Goal: Transaction & Acquisition: Download file/media

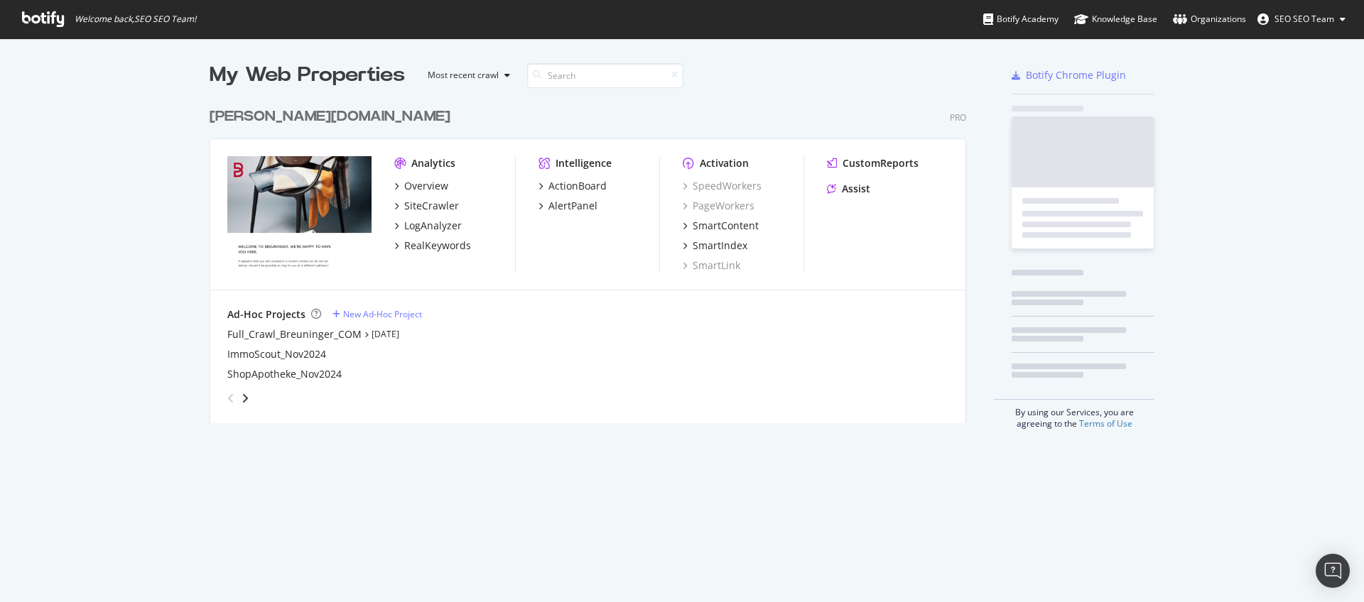
scroll to position [323, 757]
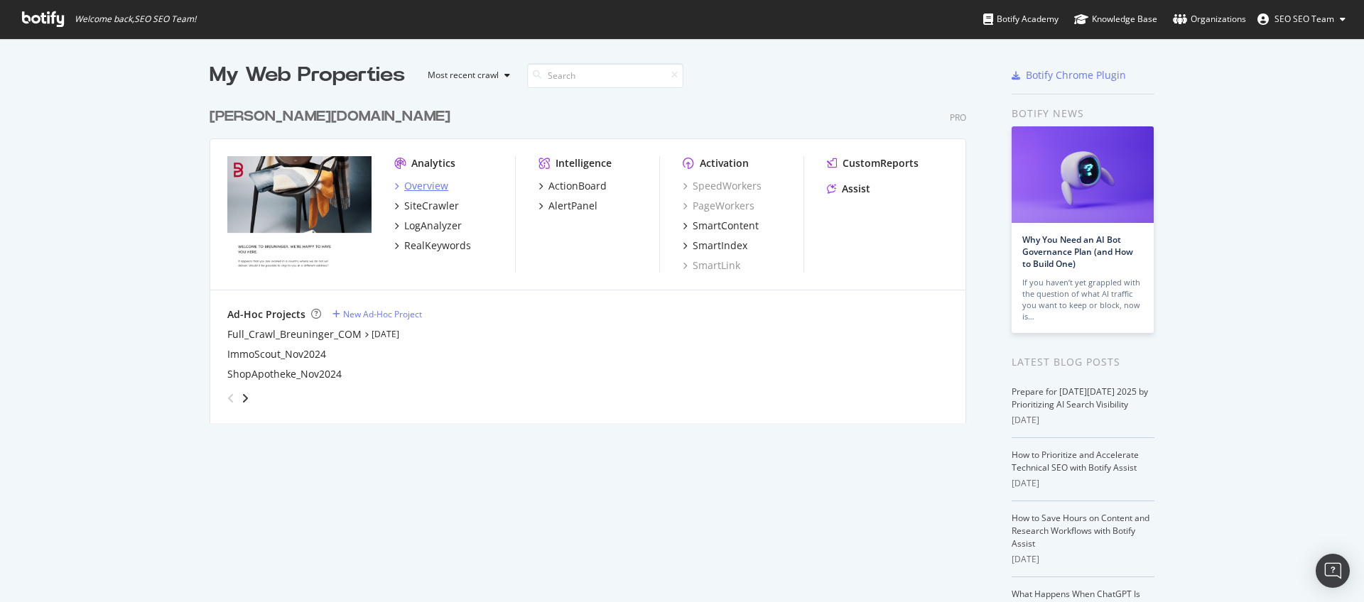
click at [426, 187] on div "Overview" at bounding box center [426, 186] width 44 height 14
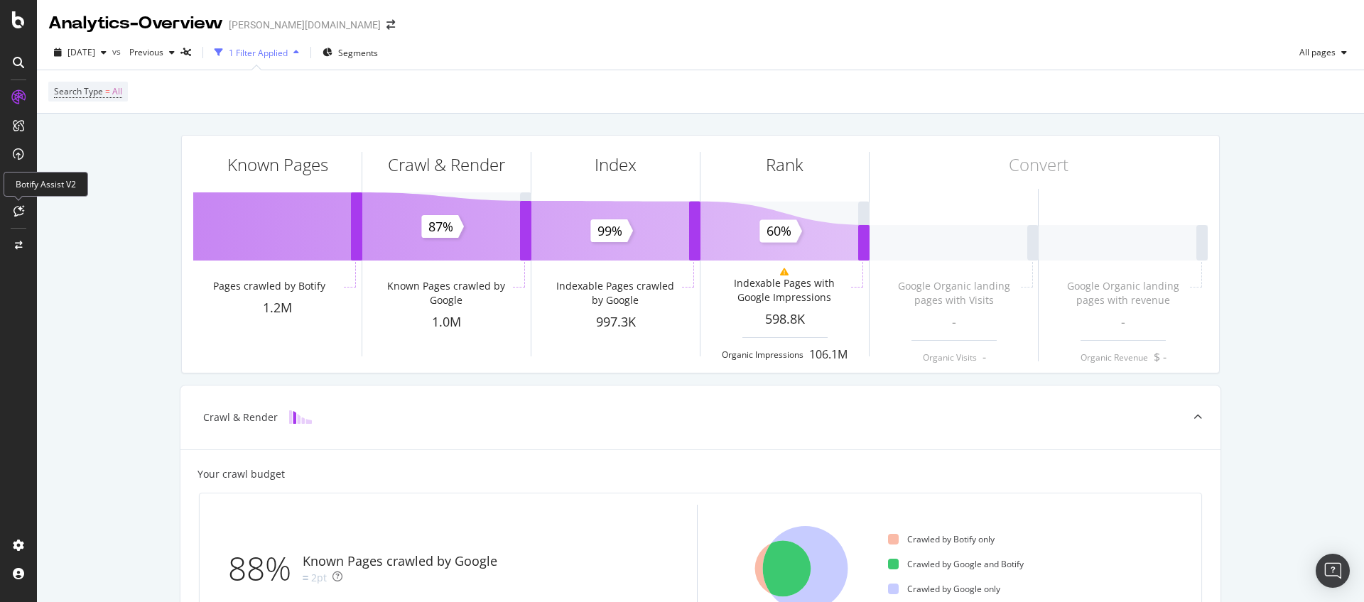
click at [18, 212] on icon at bounding box center [18, 210] width 11 height 11
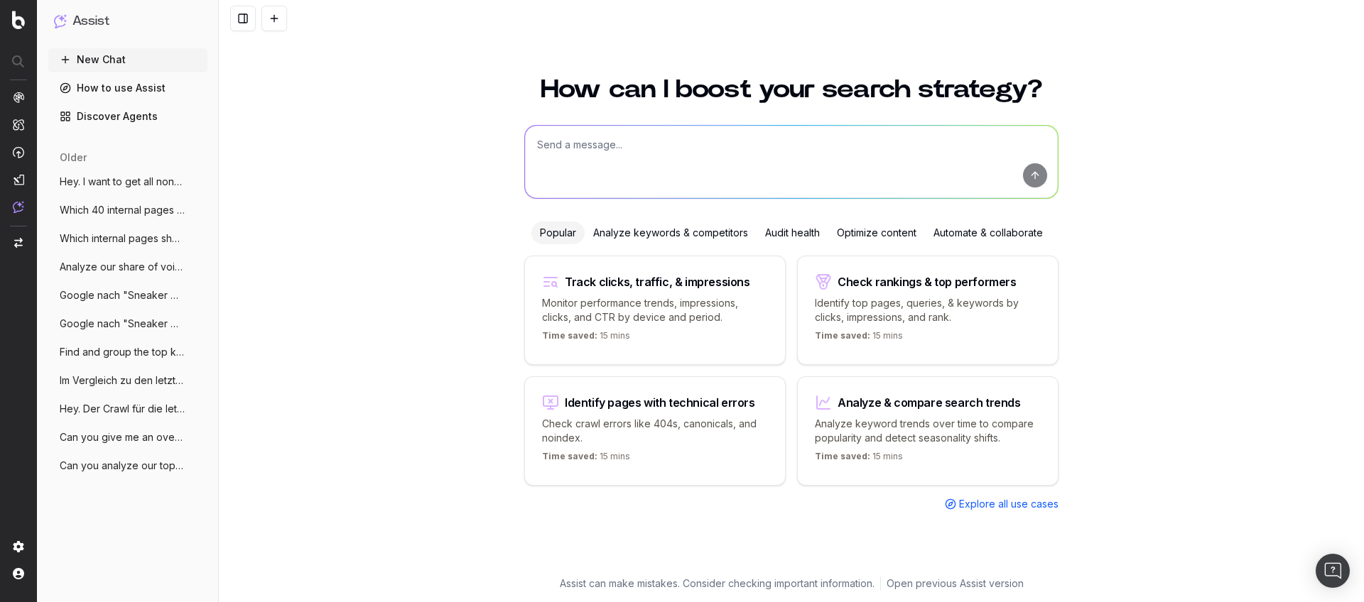
click at [99, 116] on link "Discover Agents" at bounding box center [127, 116] width 159 height 23
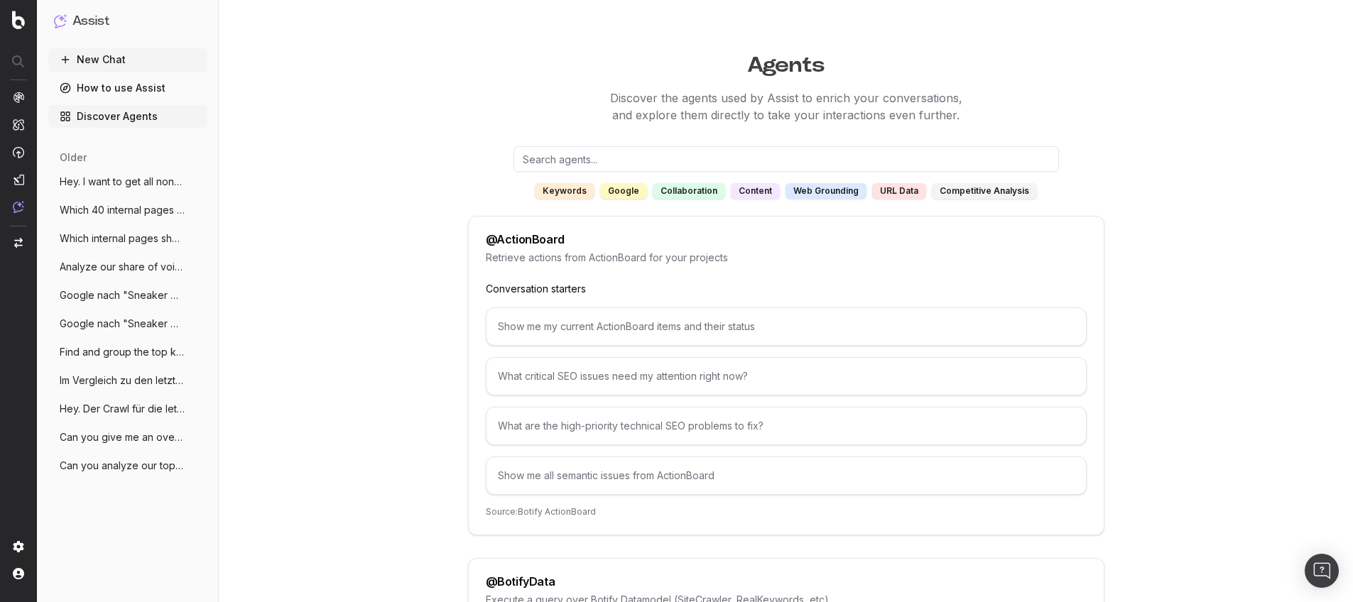
click at [108, 94] on link "How to use Assist" at bounding box center [127, 88] width 159 height 23
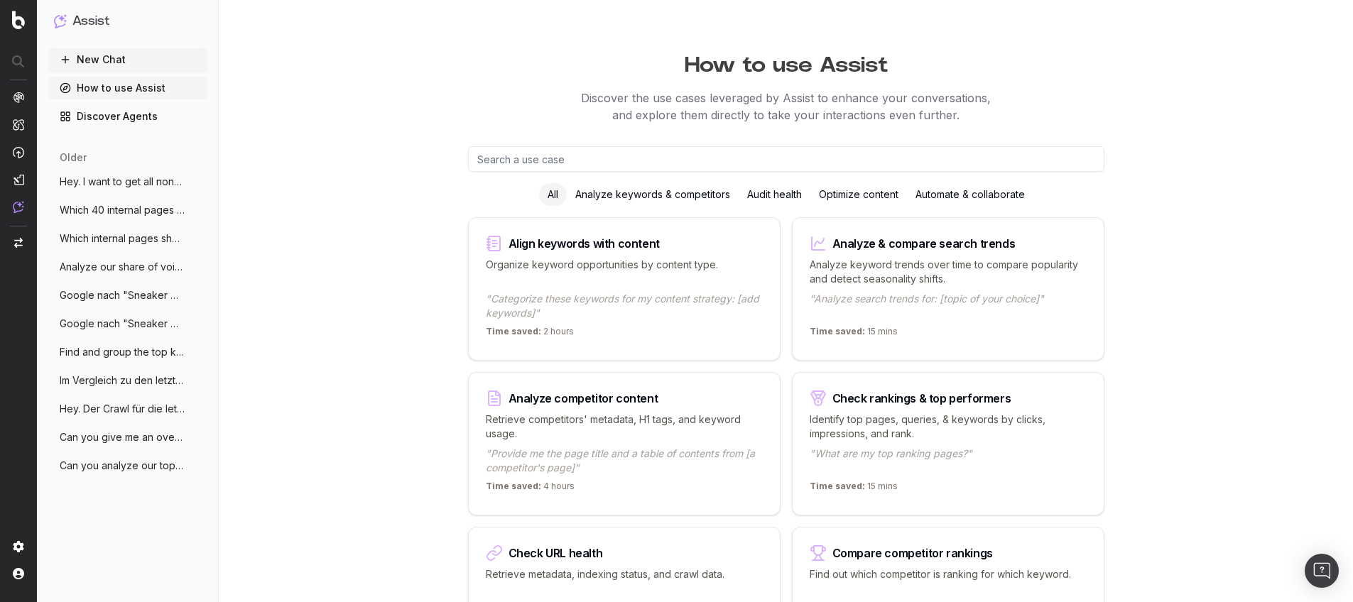
click at [555, 163] on input "text" at bounding box center [786, 159] width 636 height 26
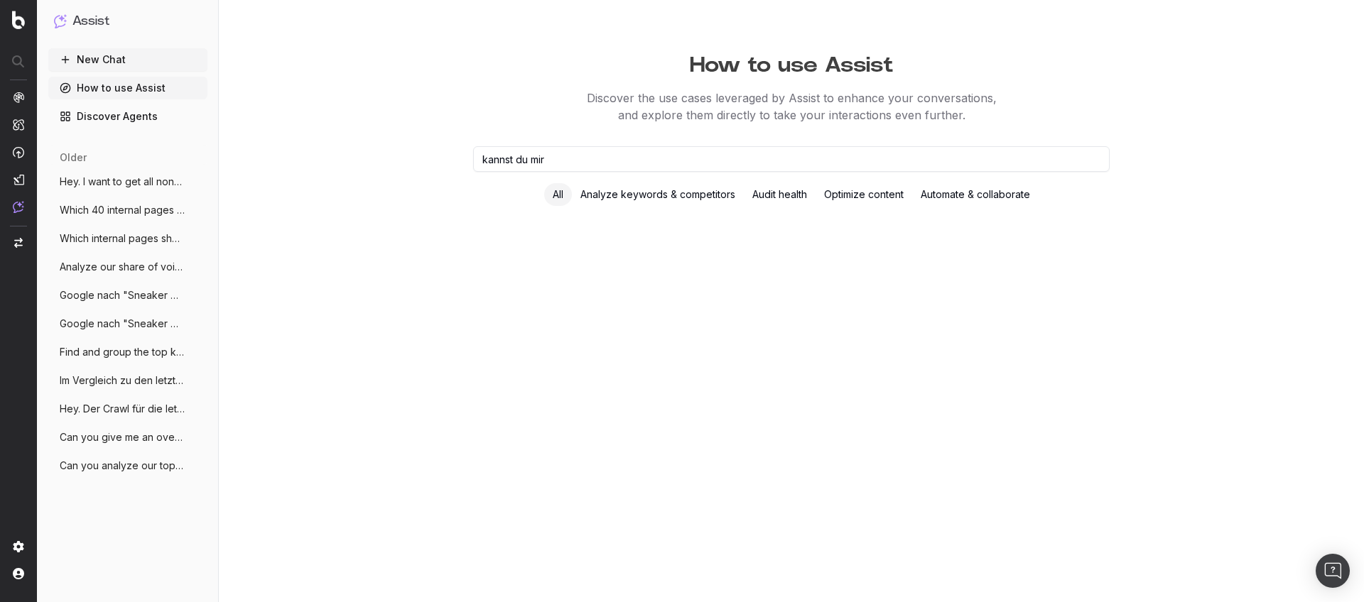
type input "kannst du mir"
click at [763, 189] on div "Audit health" at bounding box center [780, 194] width 72 height 23
click at [763, 193] on div "Audit health" at bounding box center [780, 194] width 72 height 23
click at [698, 168] on input "kannst du mir" at bounding box center [791, 159] width 636 height 26
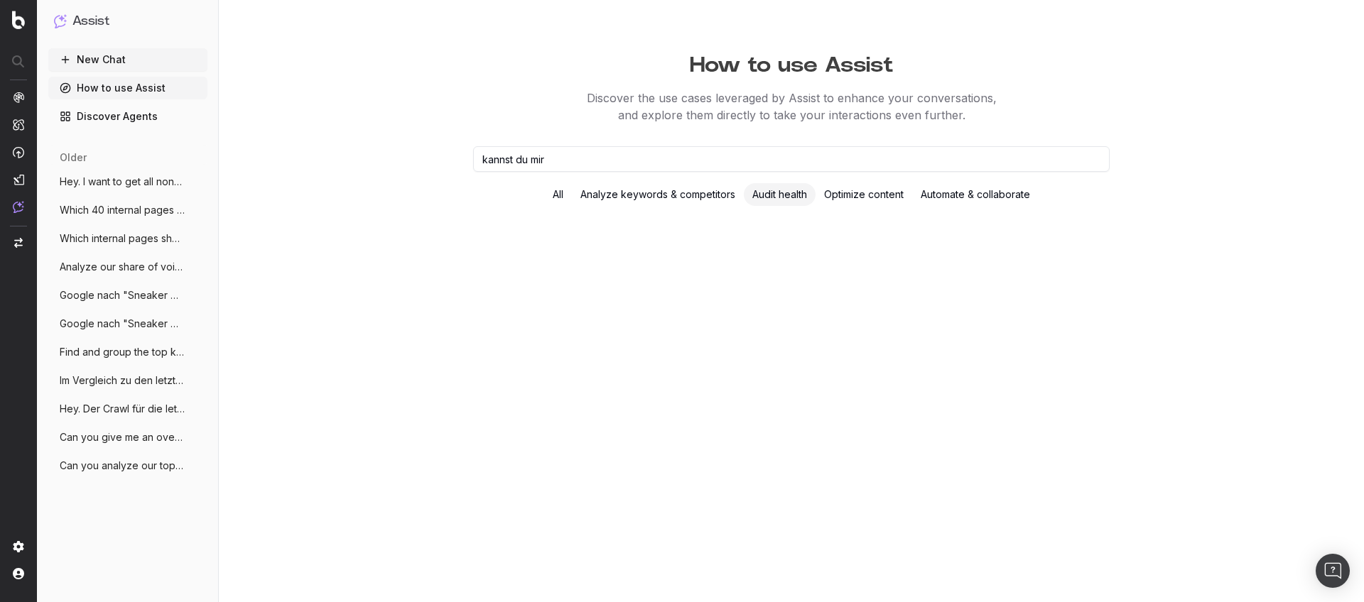
click at [698, 168] on input "kannst du mir" at bounding box center [791, 159] width 636 height 26
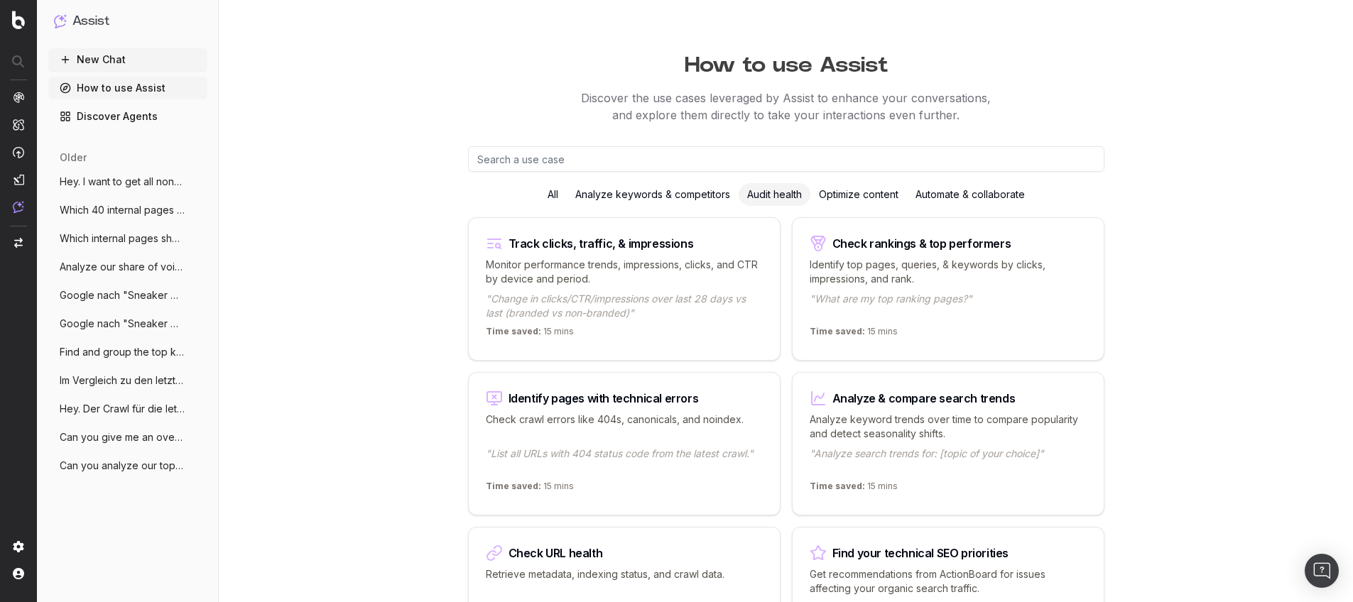
click at [741, 196] on div "Audit health" at bounding box center [775, 194] width 72 height 23
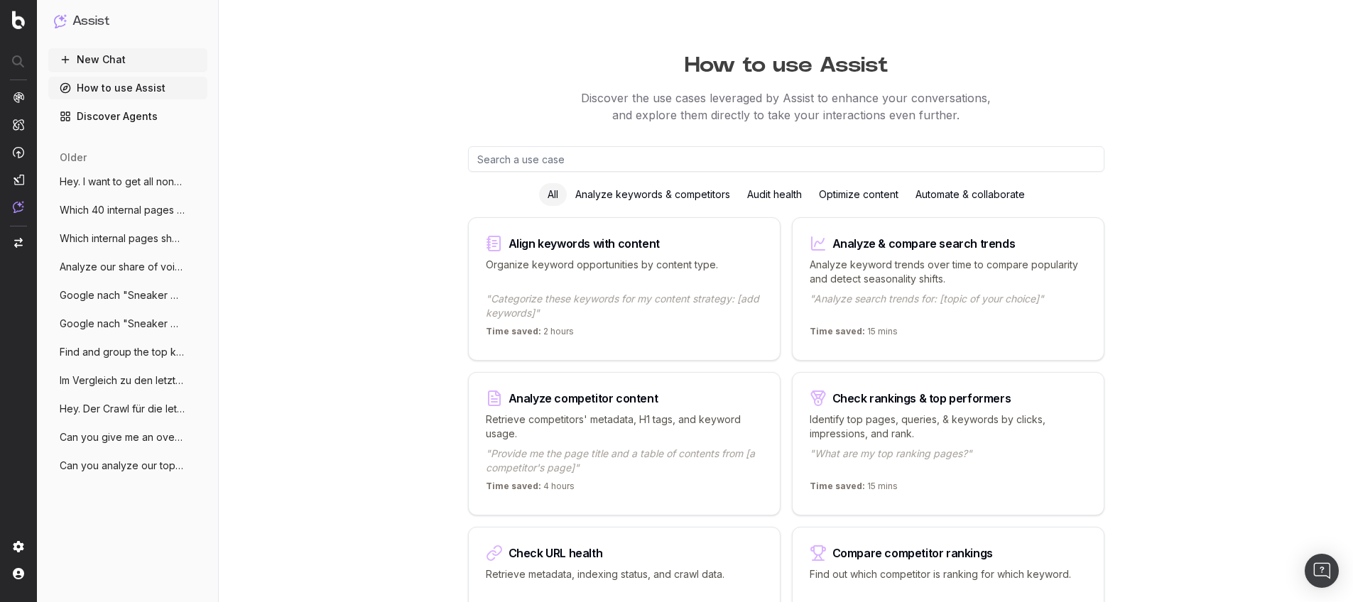
click at [552, 195] on div "All" at bounding box center [553, 194] width 28 height 23
click at [562, 161] on input "text" at bounding box center [786, 159] width 636 height 26
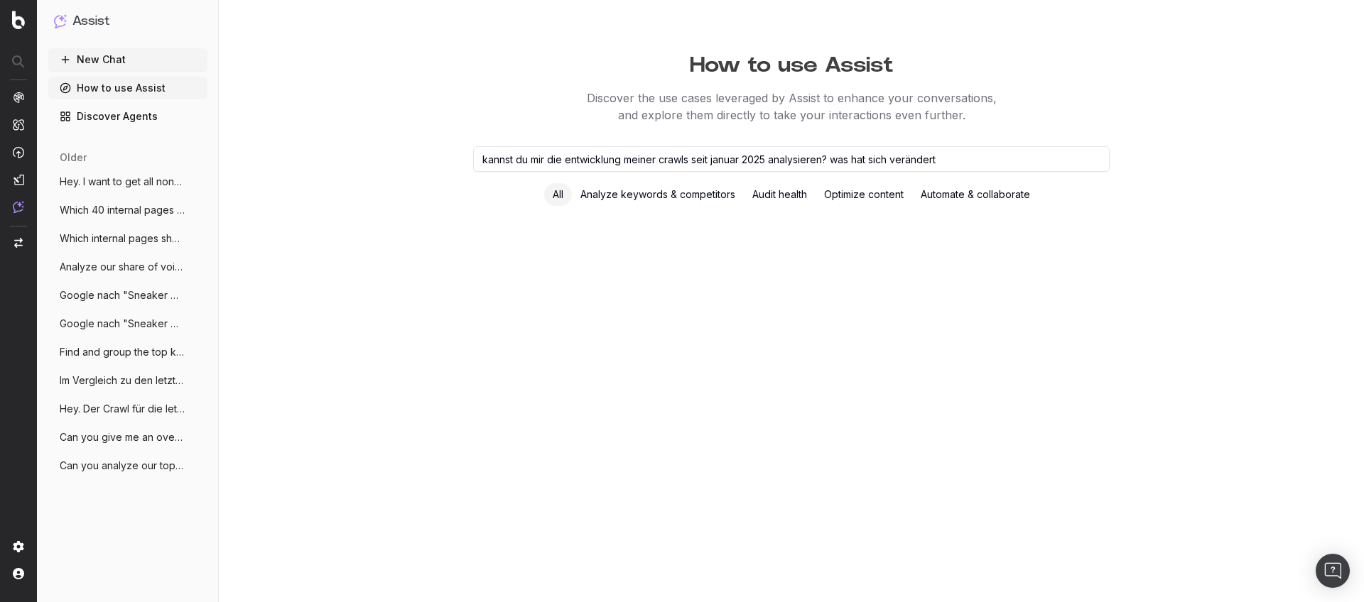
type input "kannst du mir die entwicklung meiner crawls seit januar 2025 analysieren? was h…"
click at [569, 162] on input "kannst du mir die entwicklung meiner crawls seit januar 2025 analysieren? was h…" at bounding box center [791, 159] width 636 height 26
click at [570, 162] on input "kannst du mir die entwicklung meiner crawls seit januar 2025 analysieren? was h…" at bounding box center [791, 159] width 636 height 26
click at [71, 56] on button "New Chat" at bounding box center [127, 59] width 159 height 23
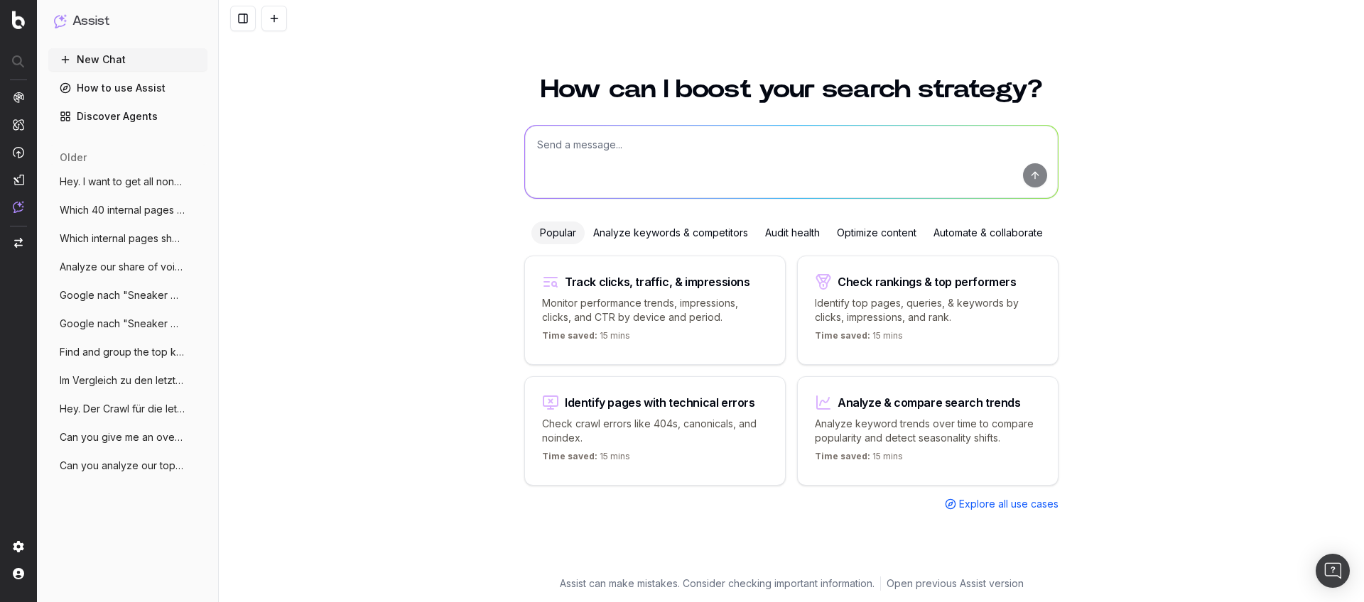
paste textarea "kannst du mir die entwicklung meiner crawls seit januar 2025 analysieren? was h…"
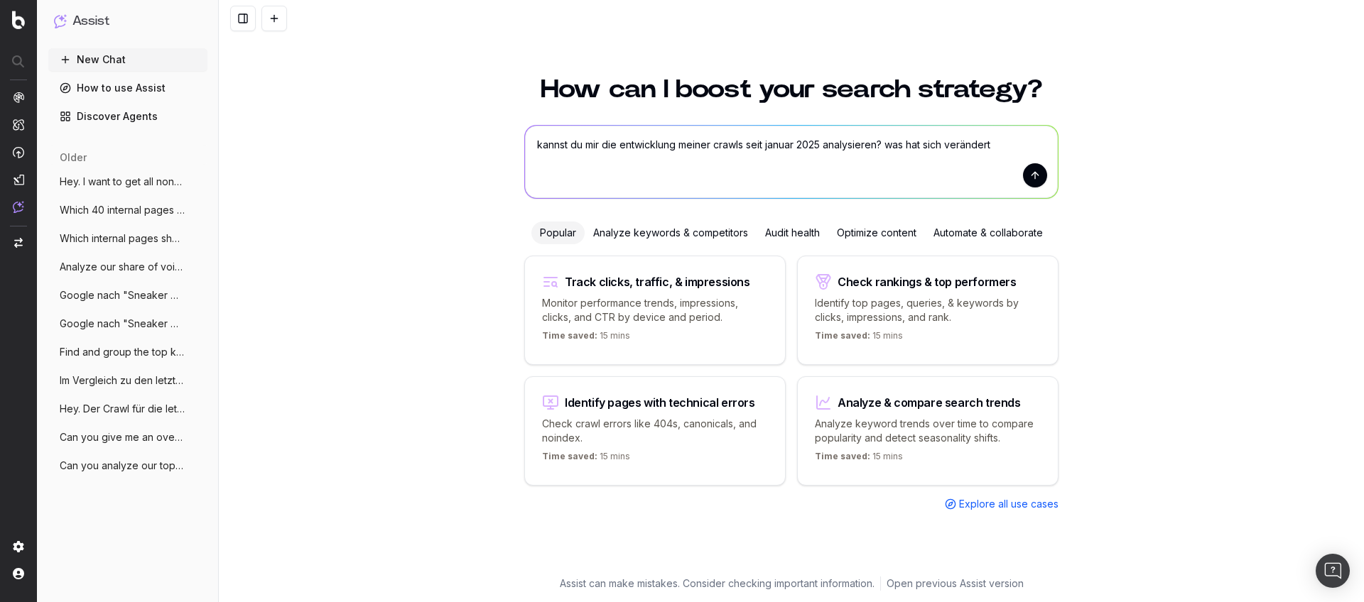
type textarea "kannst du mir die entwicklung meiner crawls seit januar 2025 analysieren? was h…"
click at [1037, 174] on button "submit" at bounding box center [1035, 175] width 24 height 24
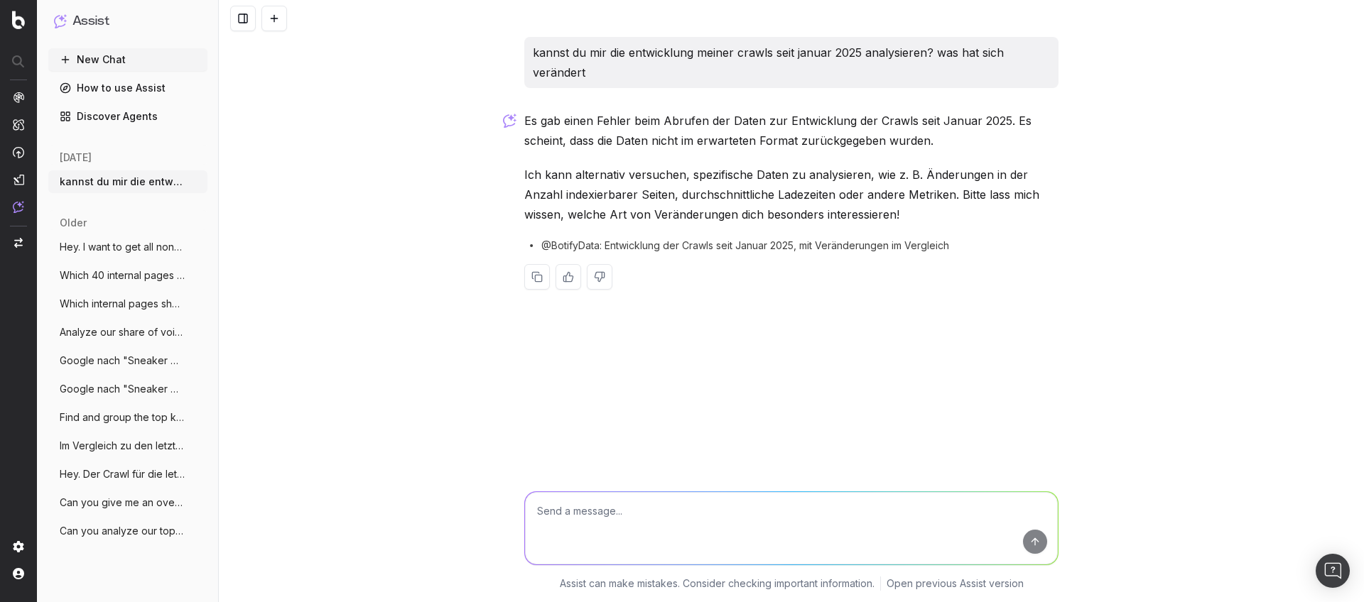
click at [974, 522] on textarea at bounding box center [791, 528] width 533 height 72
type textarea "versuch es nochmal"
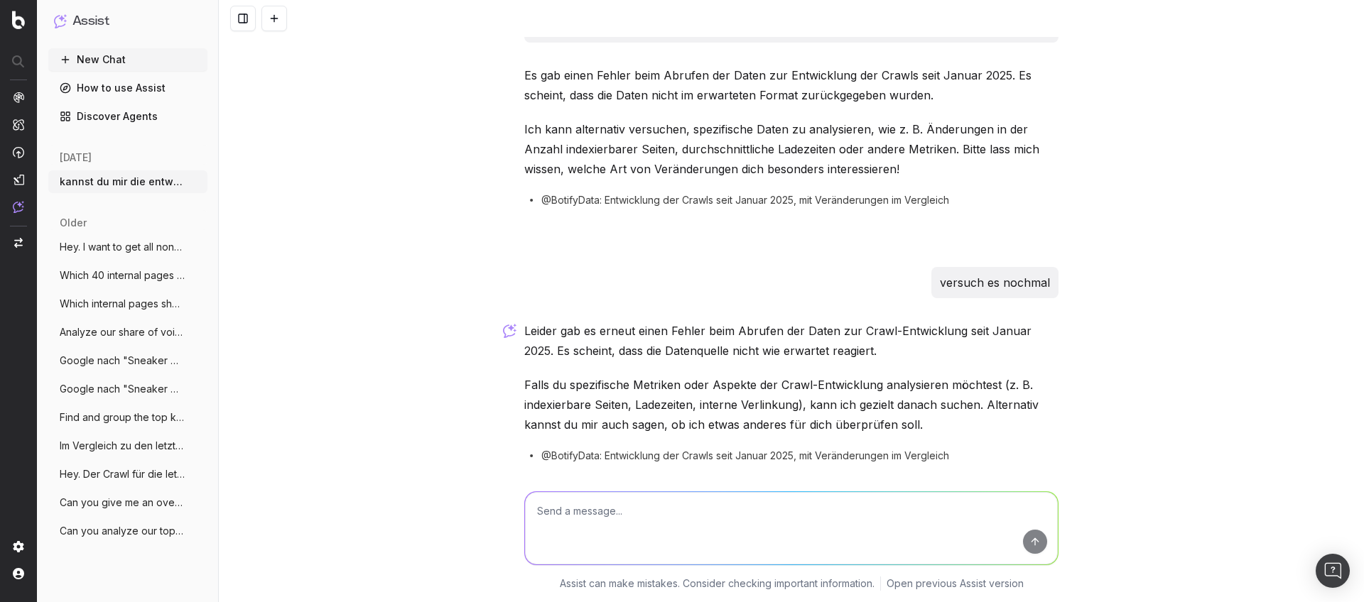
scroll to position [94, 0]
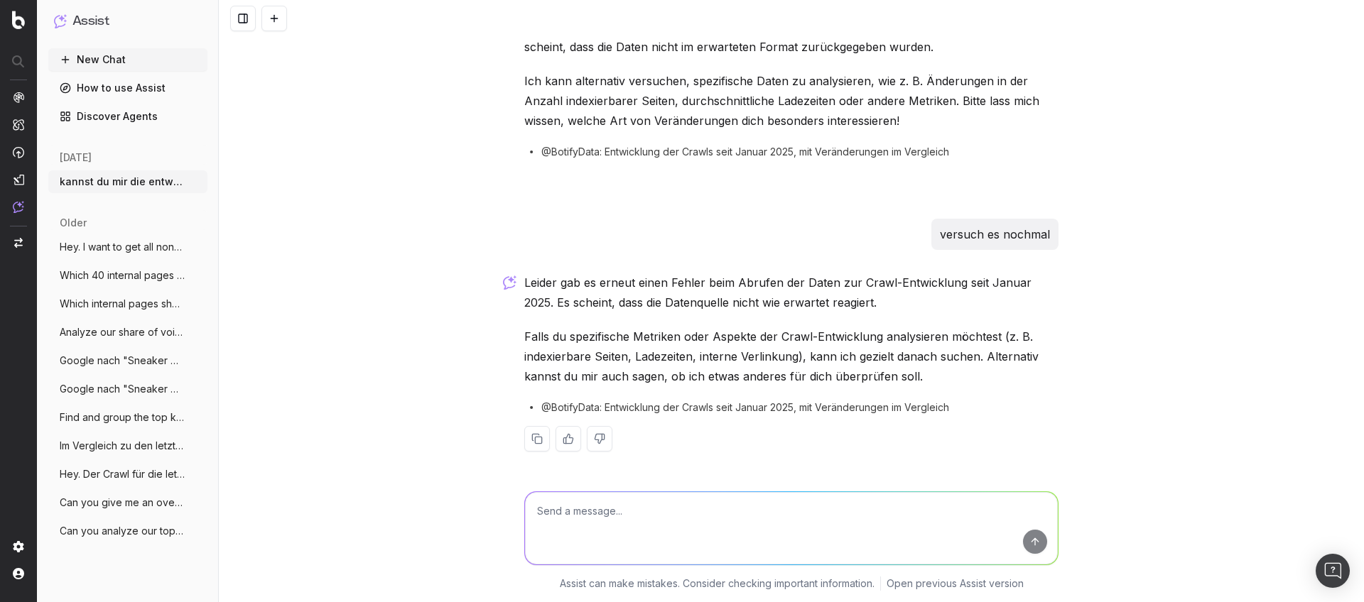
click at [824, 502] on textarea at bounding box center [791, 528] width 533 height 72
type textarea "indexierte seiten ladezeiten interne verlinkung"
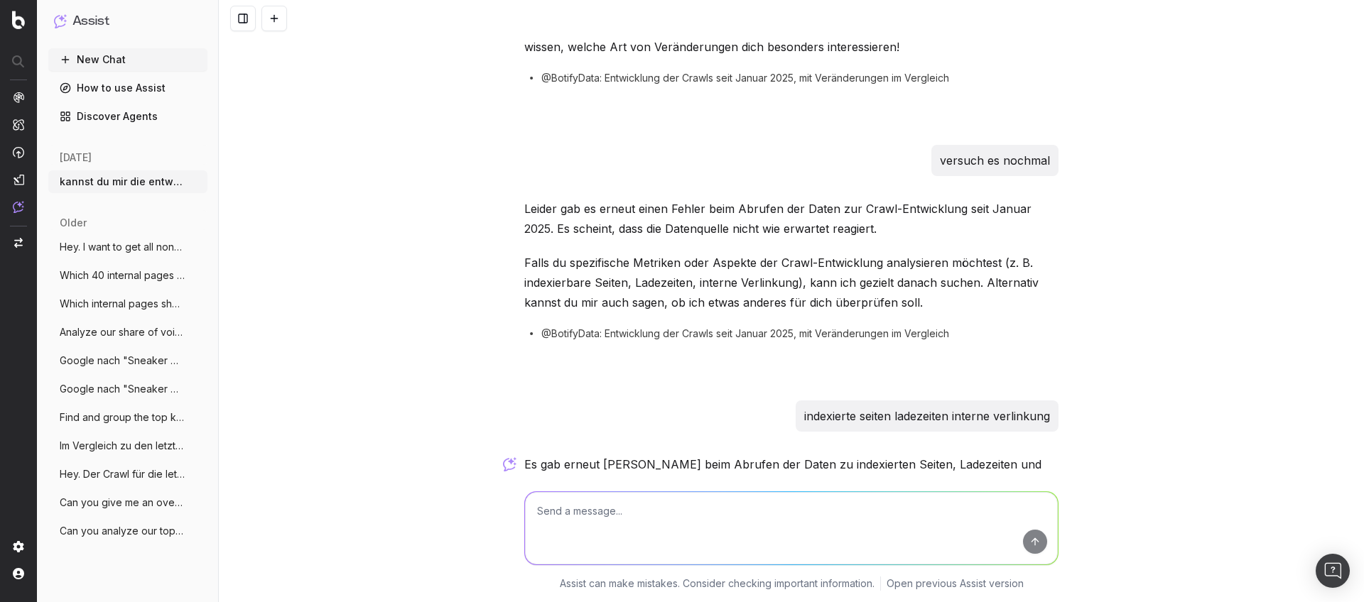
scroll to position [349, 0]
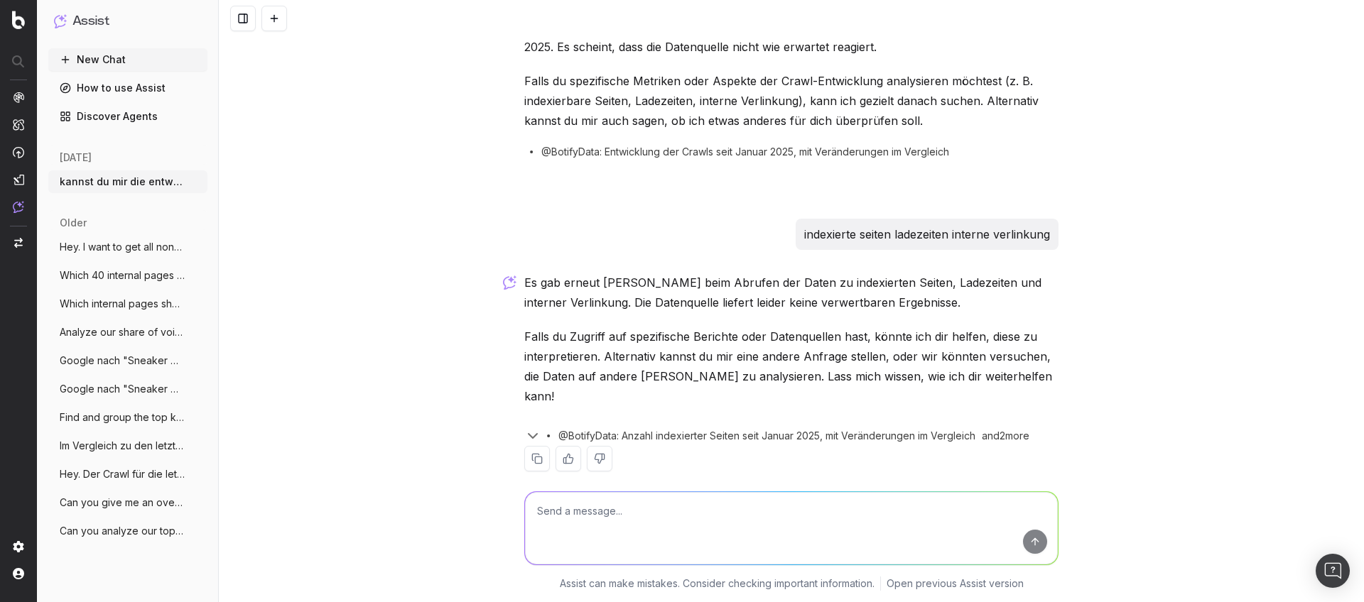
click at [528, 434] on icon "button" at bounding box center [532, 436] width 9 height 4
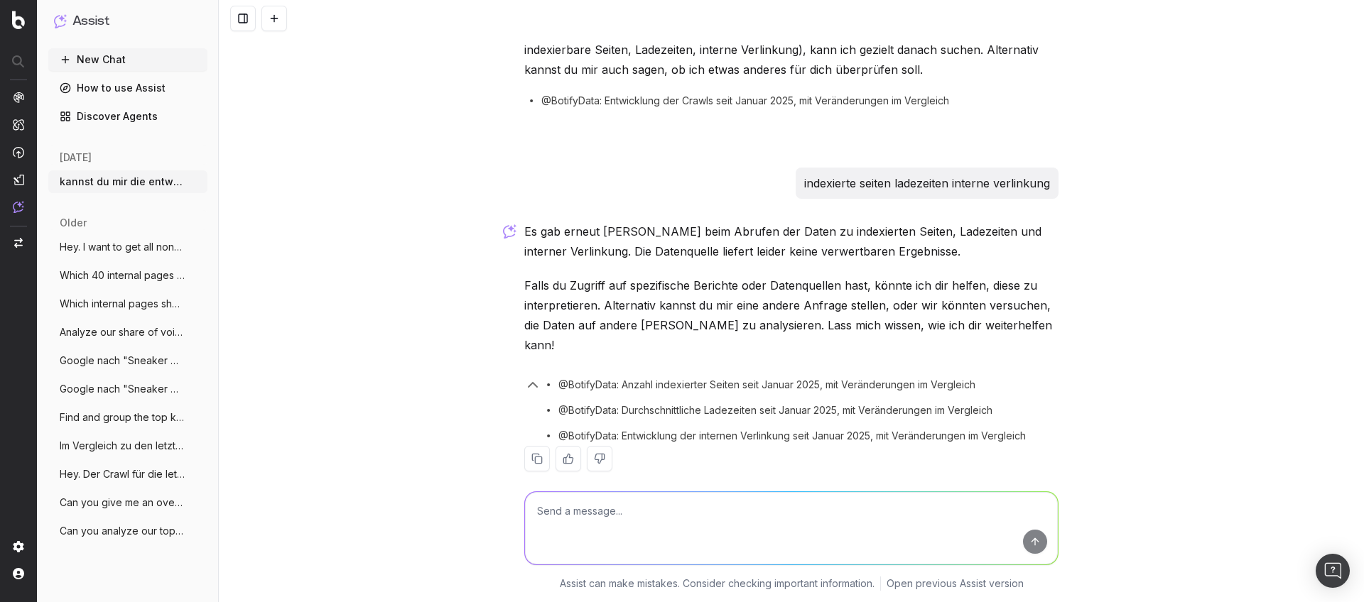
click at [609, 378] on span "@BotifyData: Anzahl indexierter Seiten seit Januar 2025, mit Veränderungen im V…" at bounding box center [766, 385] width 417 height 14
copy div "@BotifyData: Anzahl indexierter Seiten seit Januar 2025, mit Veränderungen im V…"
click at [595, 504] on textarea at bounding box center [791, 528] width 533 height 72
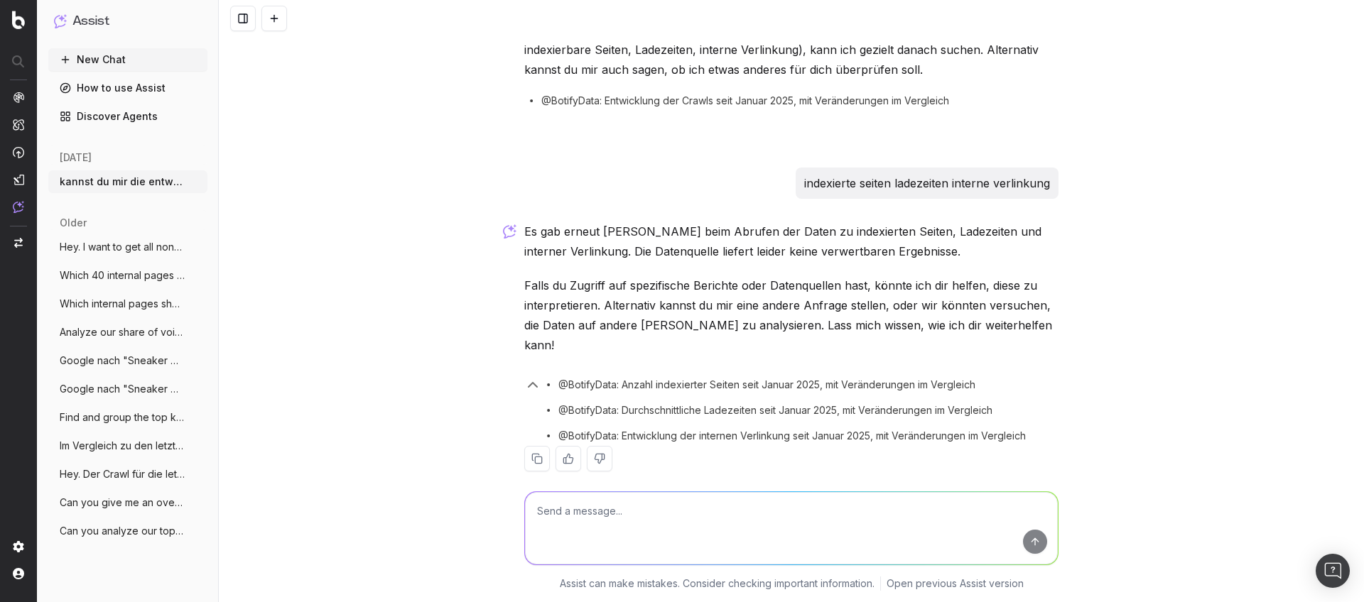
paste textarea "@BotifyData: Anzahl indexierter Seiten seit Januar 2025, mit Veränderungen im V…"
type textarea "@BotifyData: Anzahl indexierter Seiten seit Januar 2025, mit Veränderungen im V…"
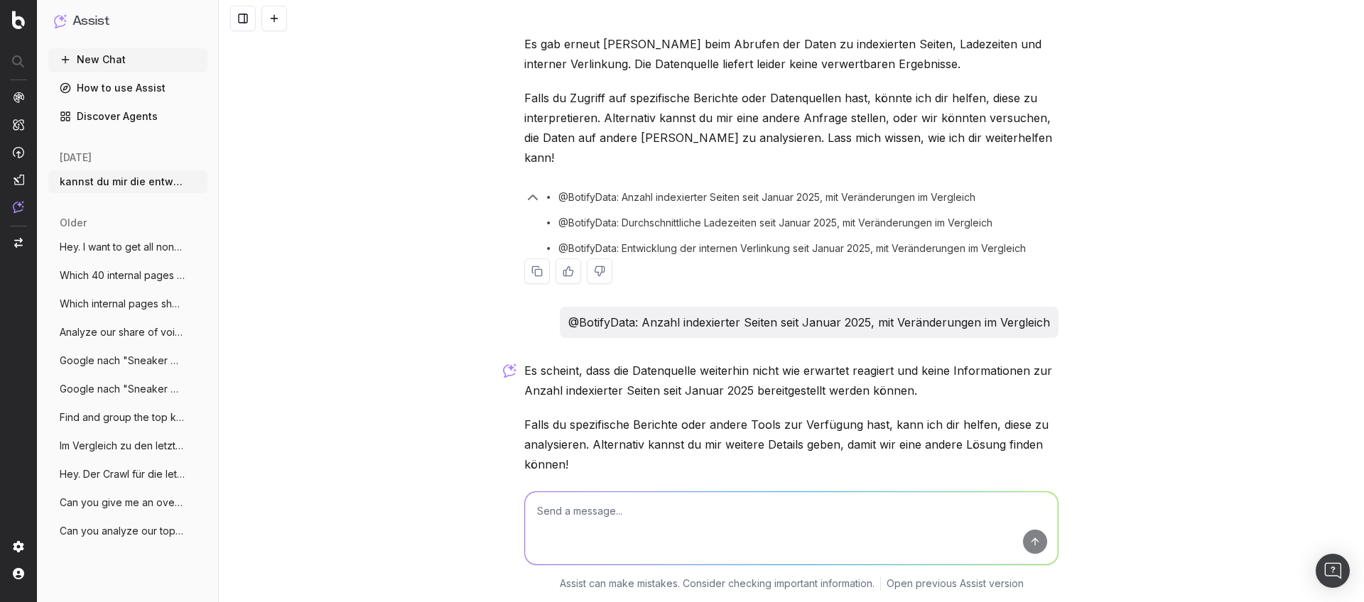
scroll to position [656, 0]
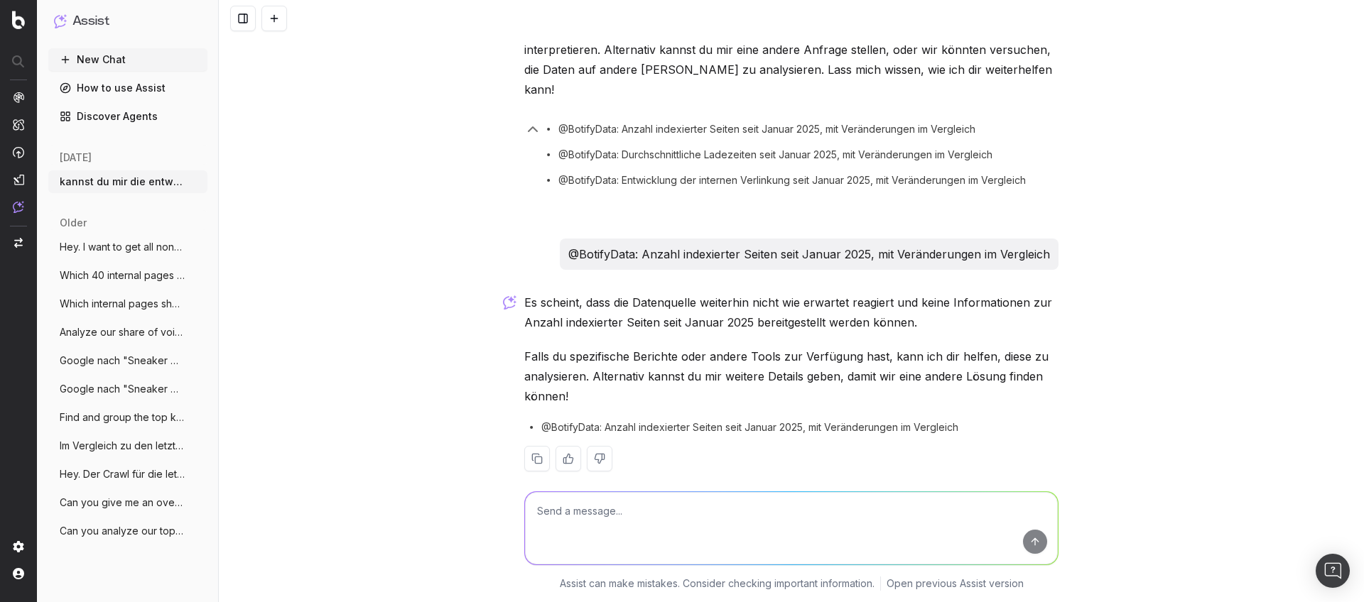
click at [138, 436] on button "Im Vergleich zu den letzten drei Crawls," at bounding box center [127, 446] width 159 height 23
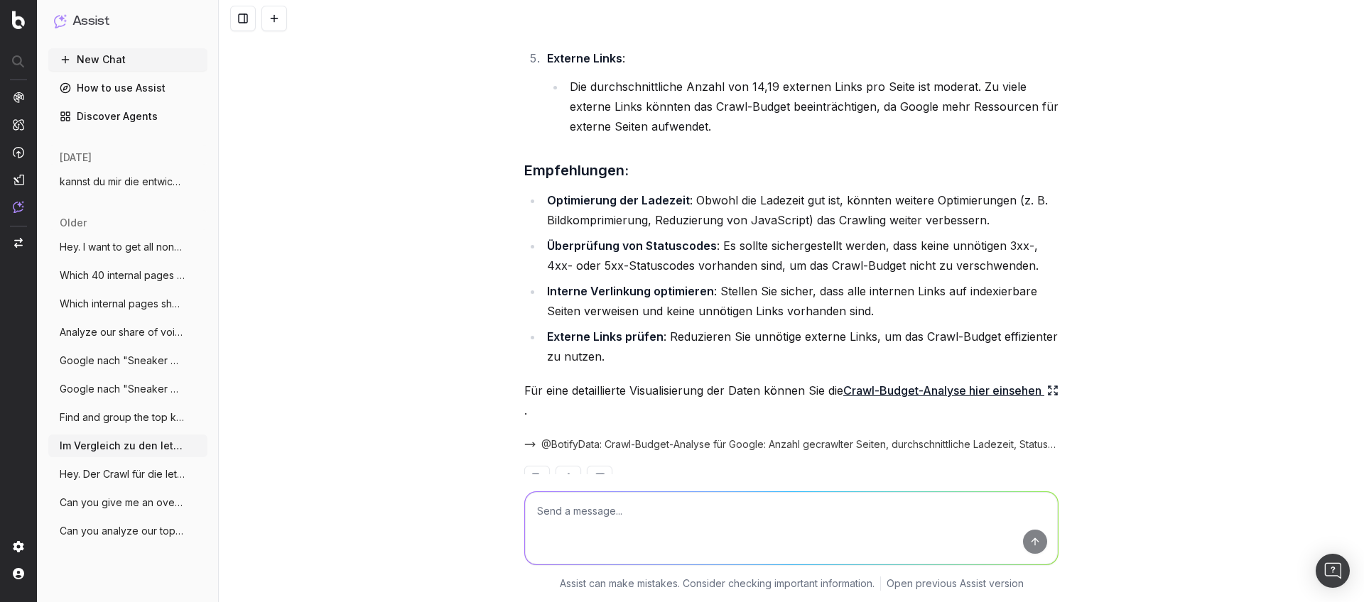
click at [131, 445] on span "Im Vergleich zu den letzten drei Crawls," at bounding box center [122, 446] width 125 height 14
click at [104, 415] on span "Find and group the top keywords for Klei" at bounding box center [122, 418] width 125 height 14
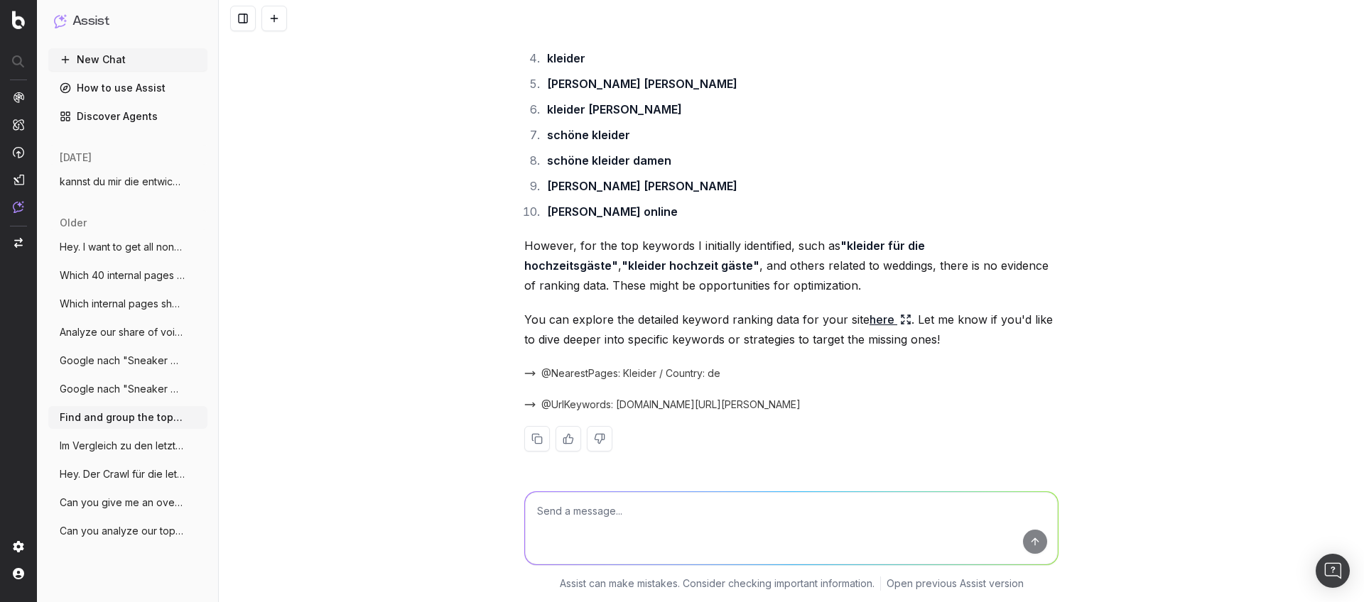
scroll to position [1434, 0]
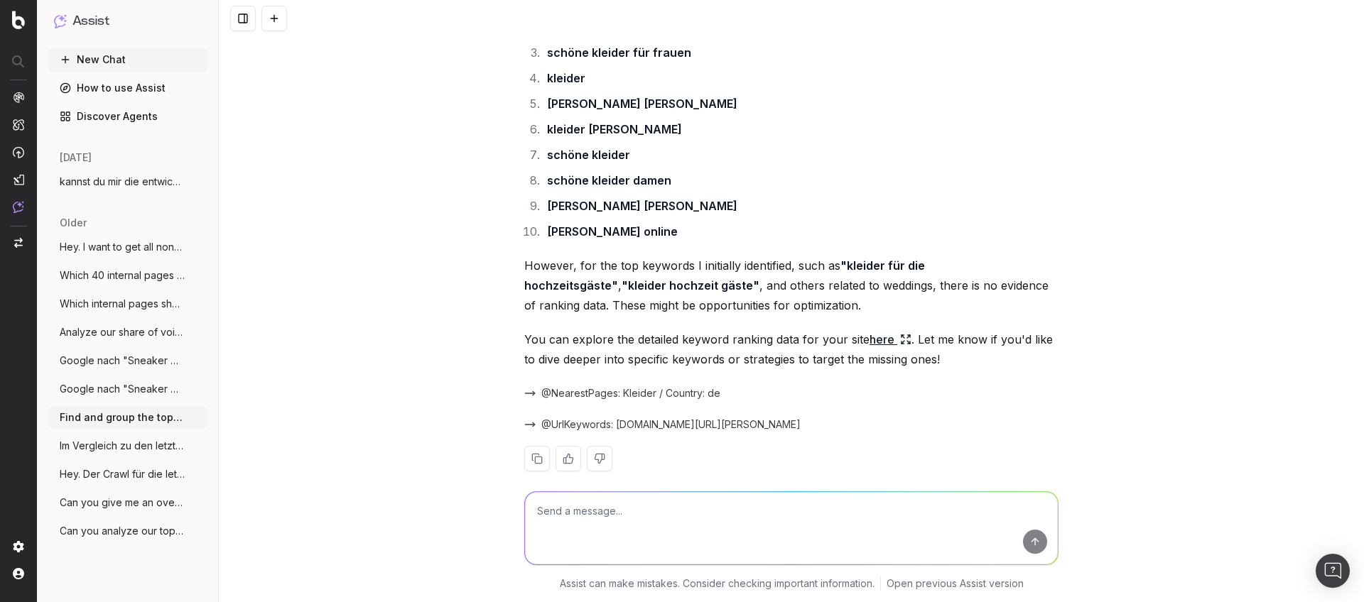
click at [107, 386] on span "Google nach "Sneaker Damen" und extrahie" at bounding box center [122, 389] width 125 height 14
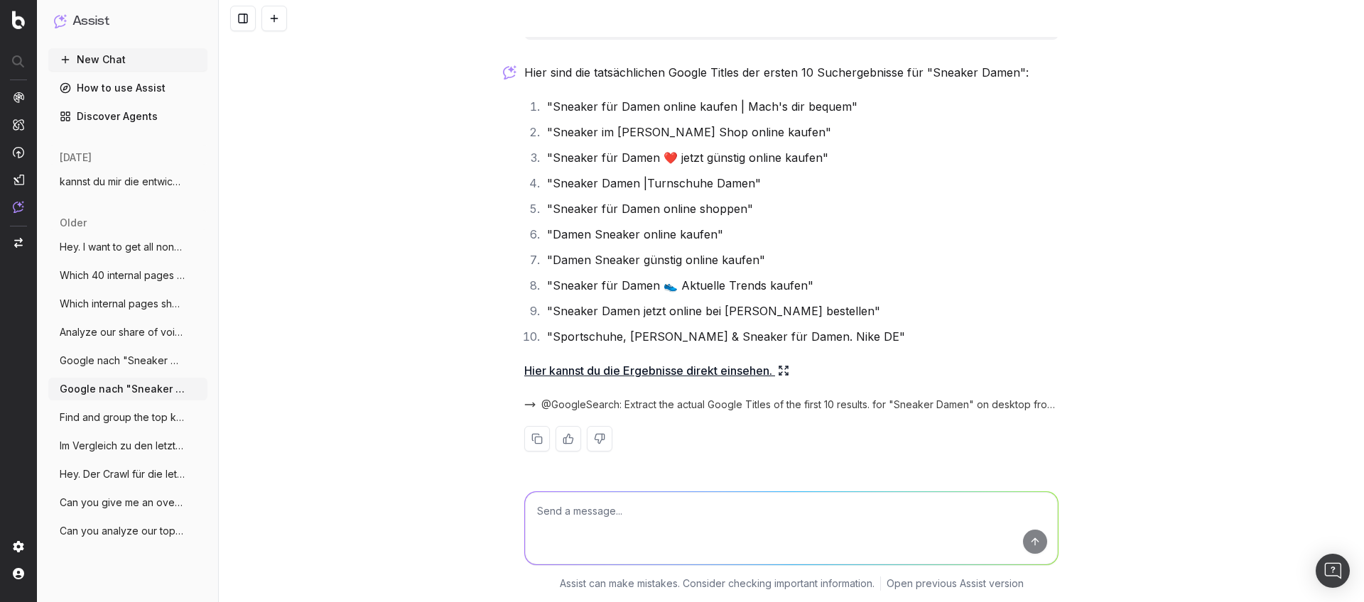
click at [117, 246] on span "Hey. I want to get all non-brand Keyword" at bounding box center [122, 247] width 125 height 14
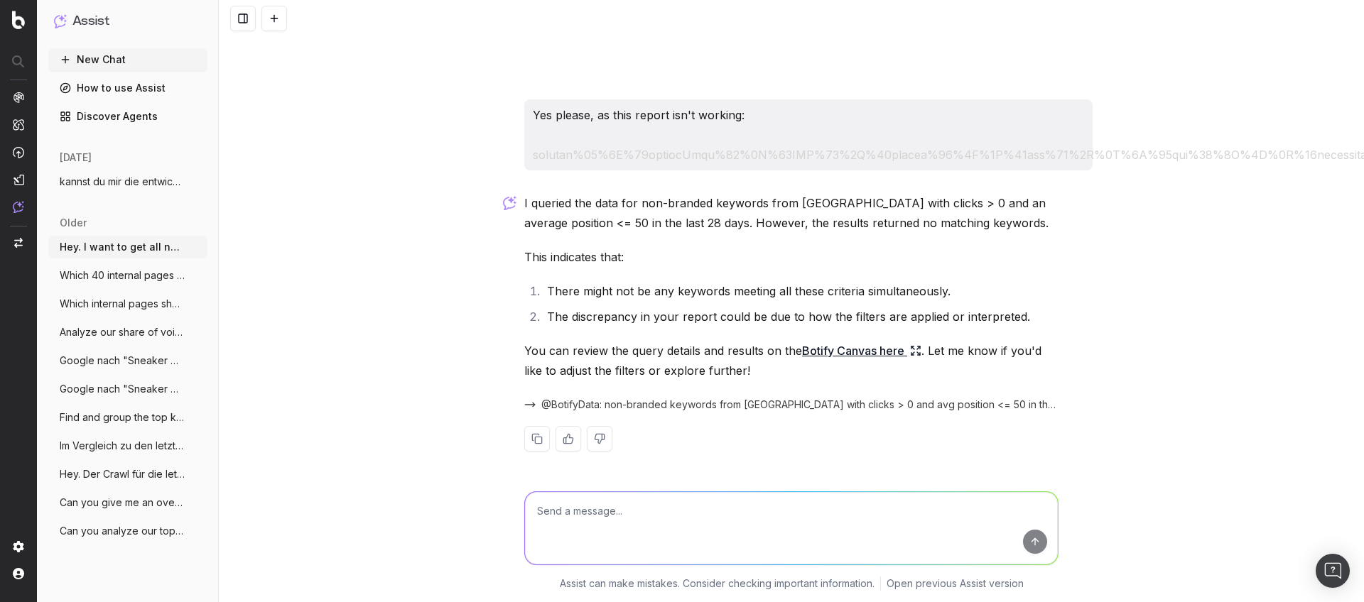
click at [118, 190] on button "kannst du mir die entwicklung meiner cra" at bounding box center [127, 181] width 159 height 23
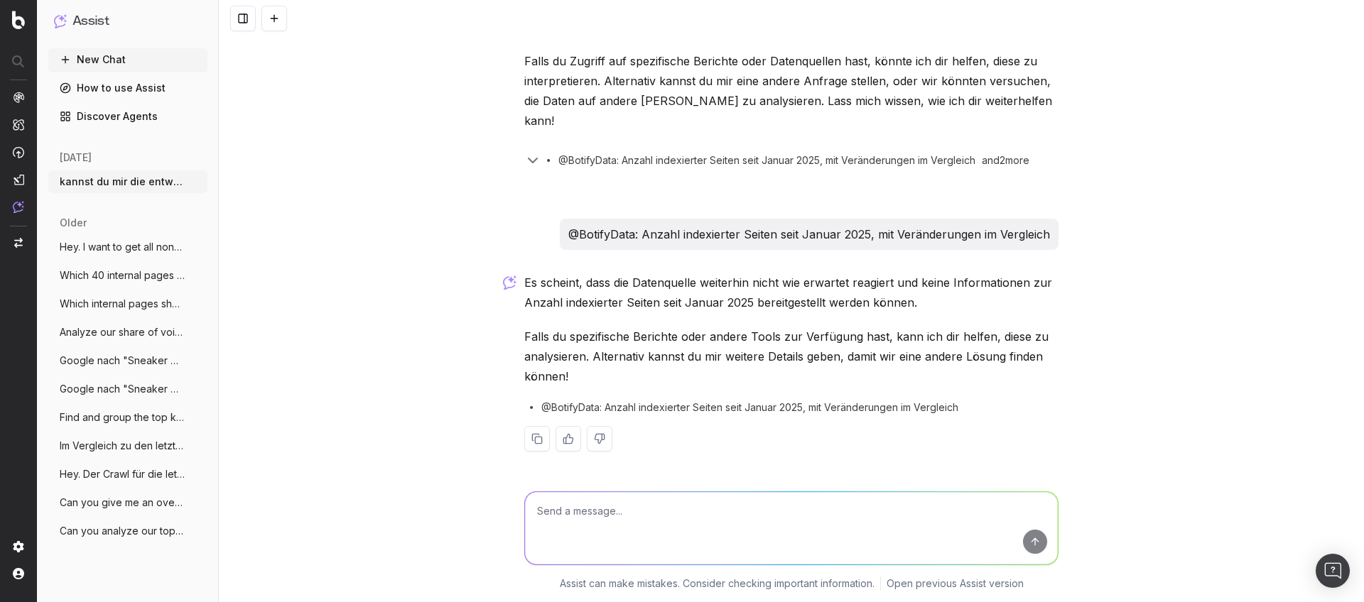
scroll to position [605, 0]
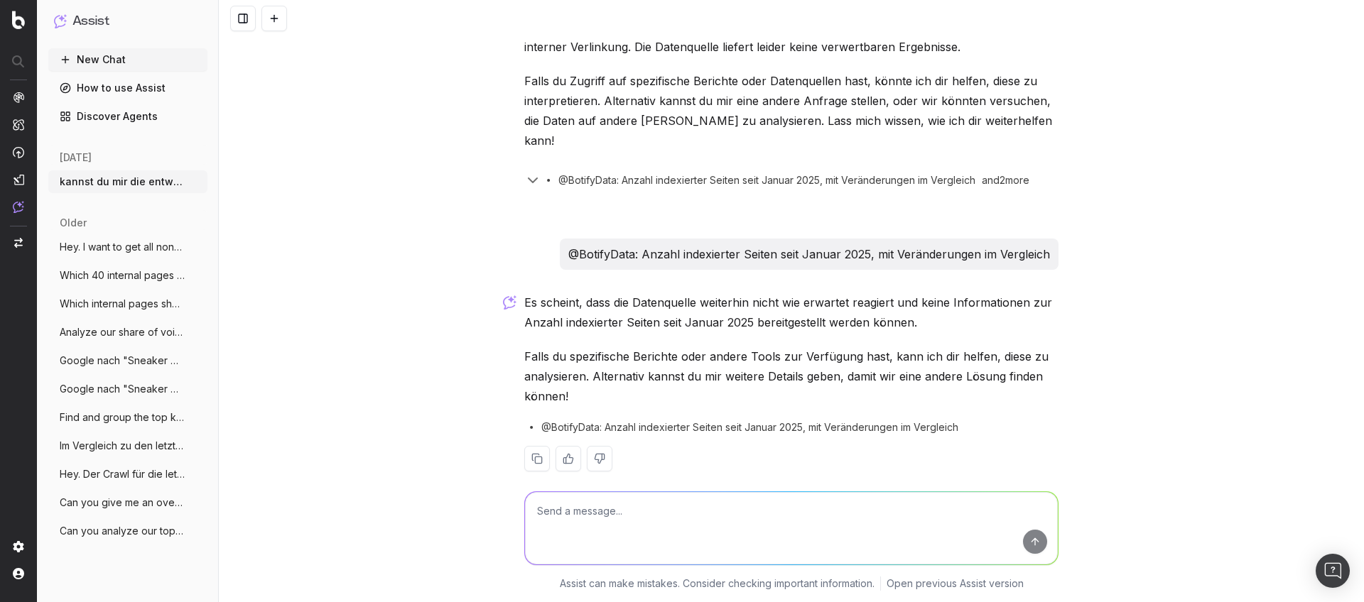
click at [121, 518] on ul "Hey. I want to get all non-brand Keyword More Which 40 internal pages should I …" at bounding box center [127, 389] width 159 height 307
click at [118, 529] on span "Can you analyze our top 100 keywords, ge" at bounding box center [122, 531] width 125 height 14
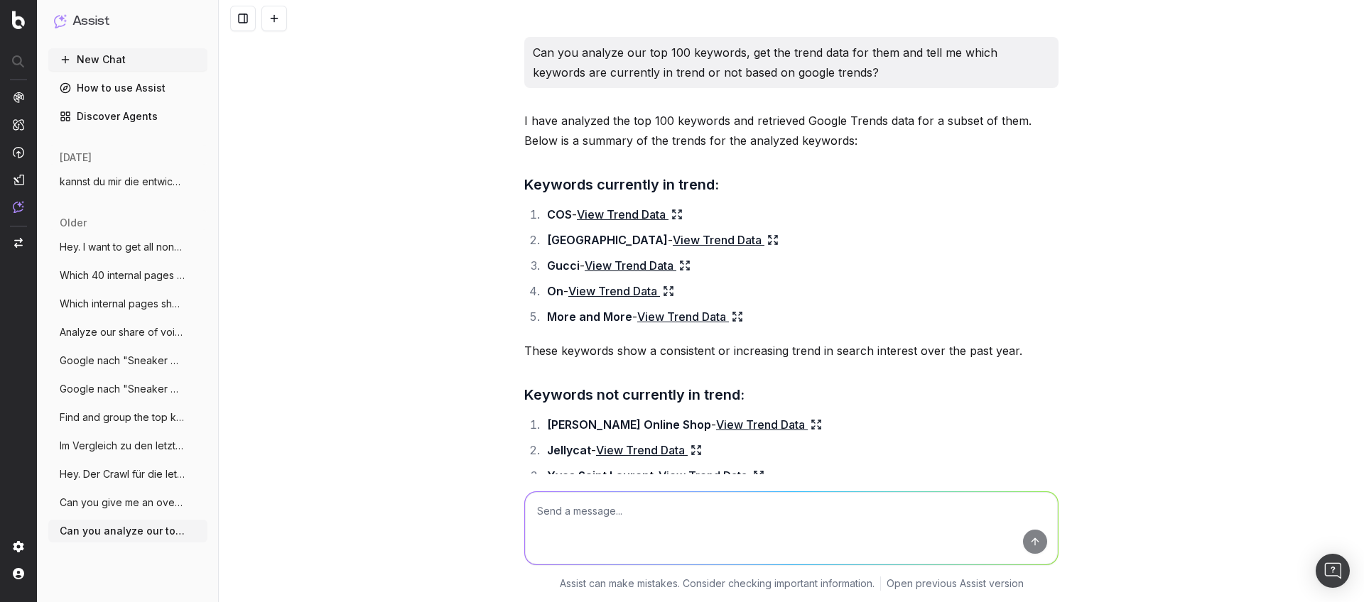
click at [106, 502] on span "Can you give me an overview of the most" at bounding box center [122, 503] width 125 height 14
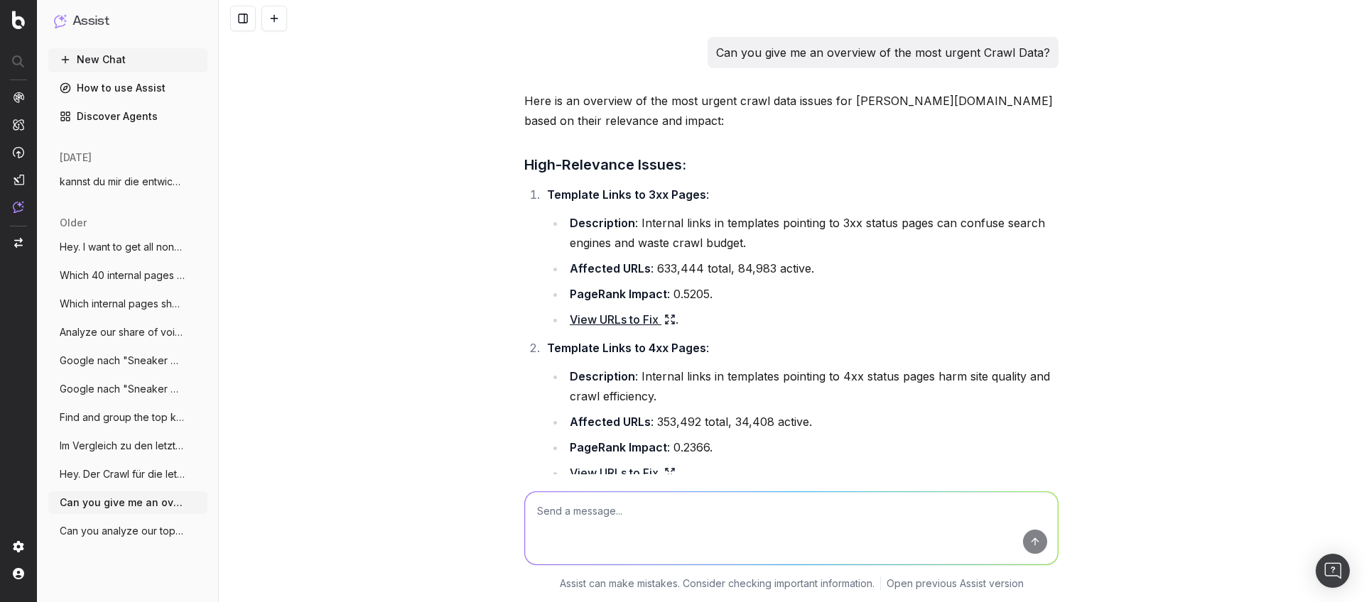
click at [108, 479] on span "Hey. Der Crawl für die letzte Woche ist" at bounding box center [122, 474] width 125 height 14
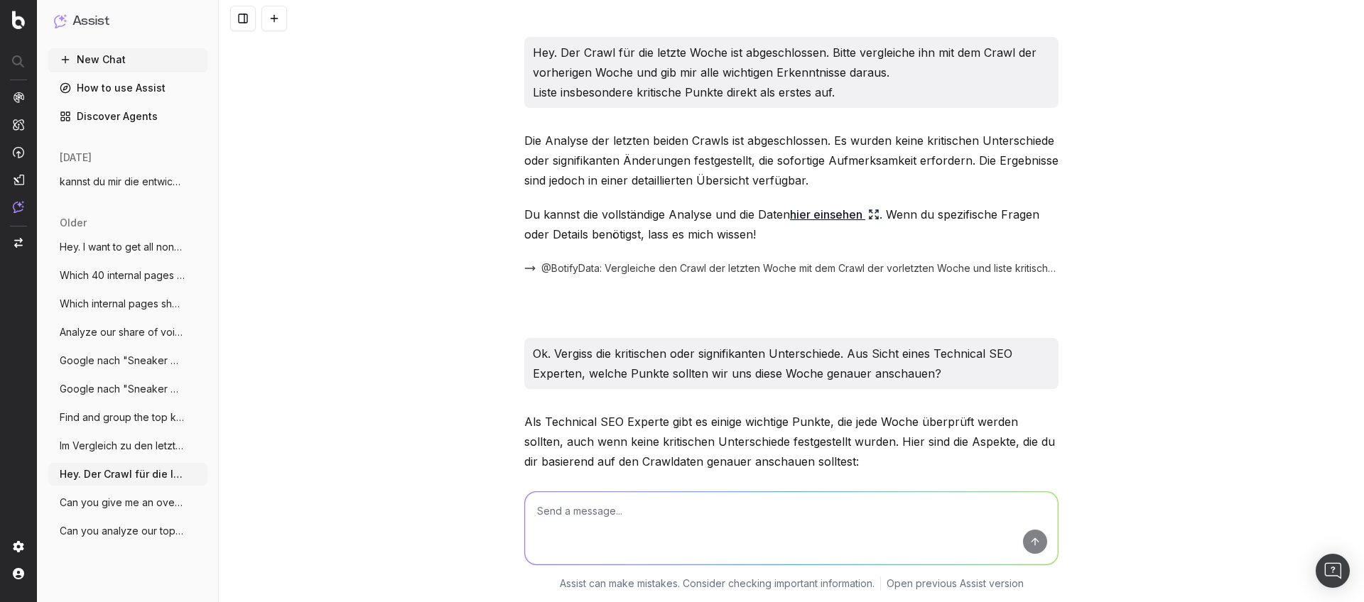
click at [112, 452] on span "Im Vergleich zu den letzten drei Crawls," at bounding box center [122, 446] width 125 height 14
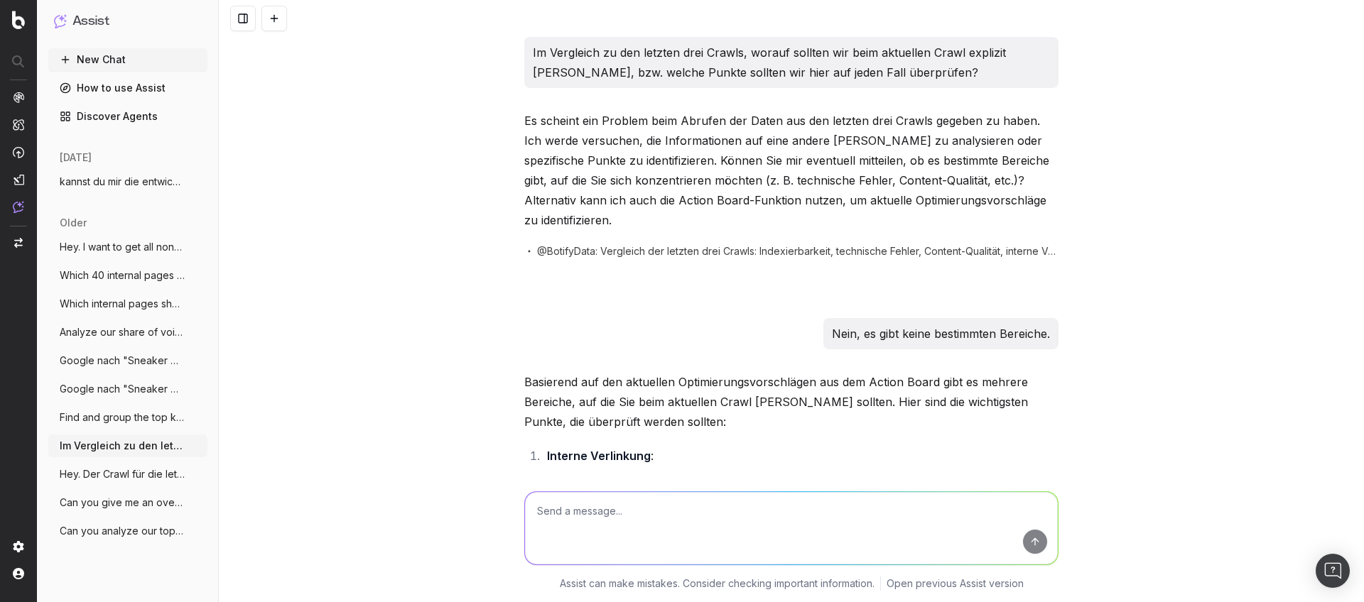
click at [118, 426] on button "Find and group the top keywords for Klei" at bounding box center [127, 417] width 159 height 23
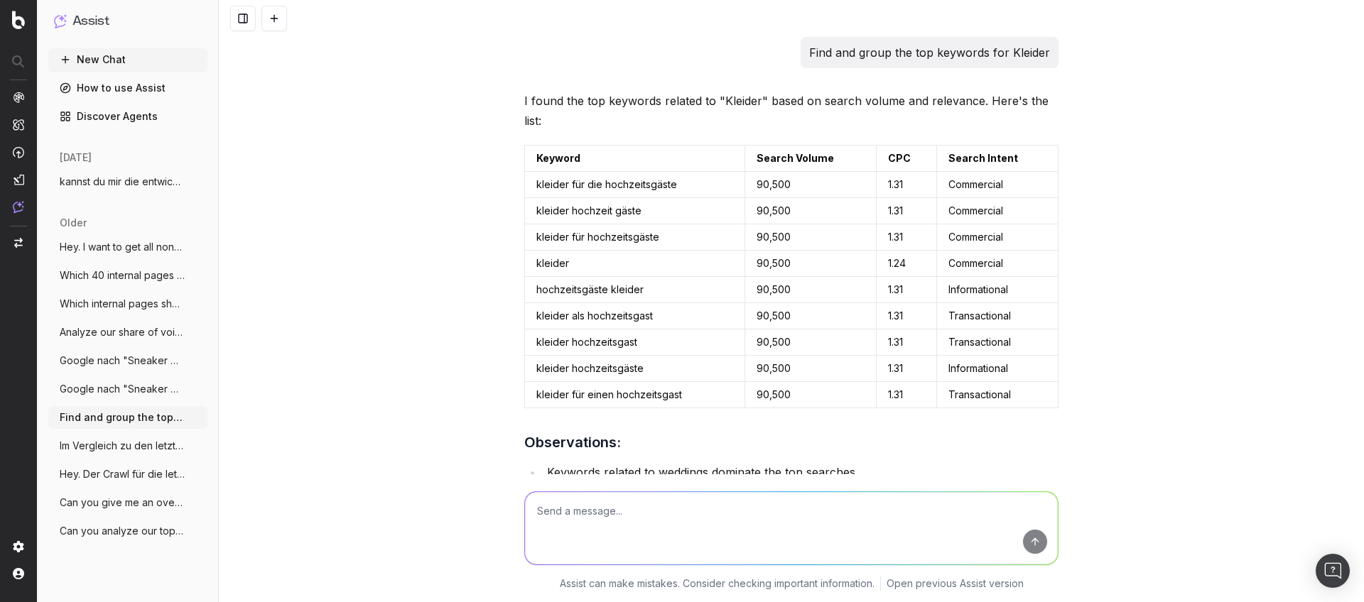
click at [121, 401] on ul "Hey. I want to get all non-brand Keyword More Which 40 internal pages should I …" at bounding box center [127, 389] width 159 height 307
click at [124, 389] on span "Google nach "Sneaker Damen" und extrahie" at bounding box center [122, 389] width 125 height 14
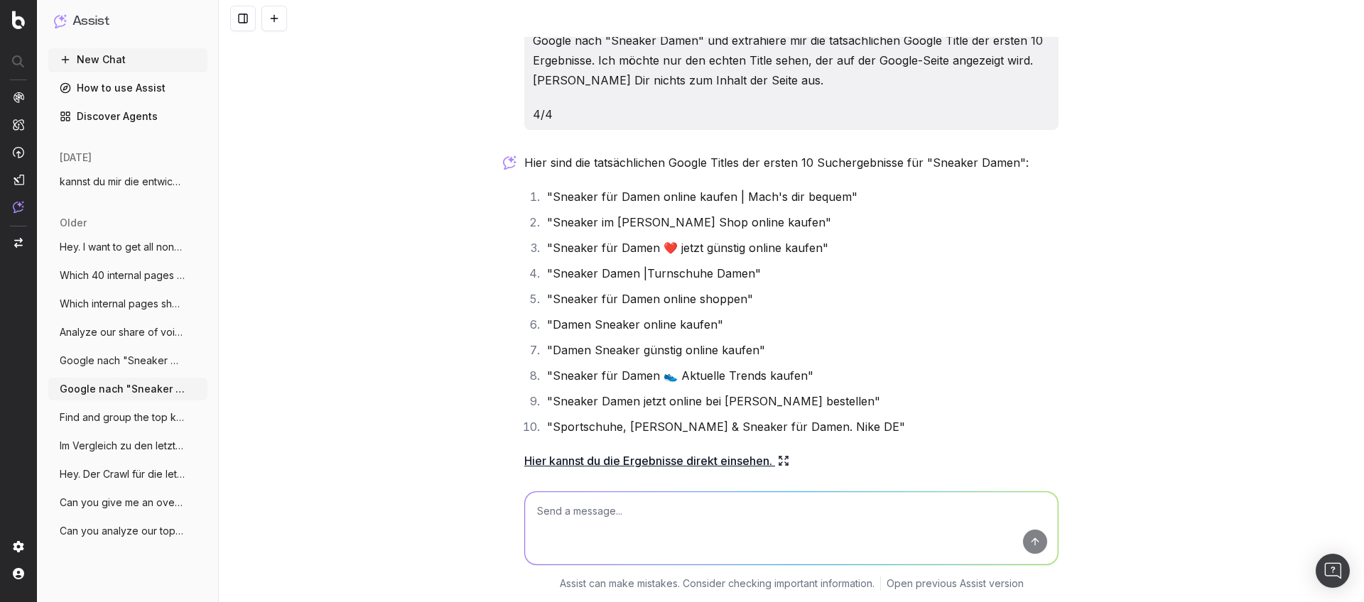
scroll to position [26, 0]
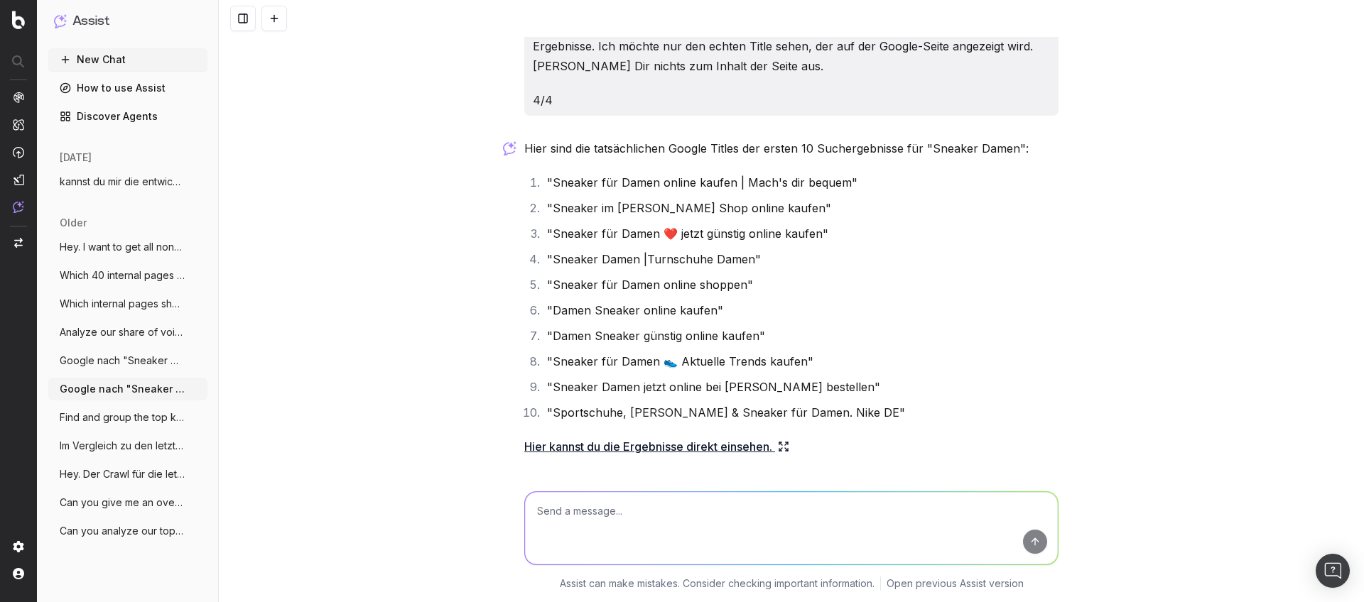
click at [98, 173] on button "kannst du mir die entwicklung meiner cra" at bounding box center [127, 181] width 159 height 23
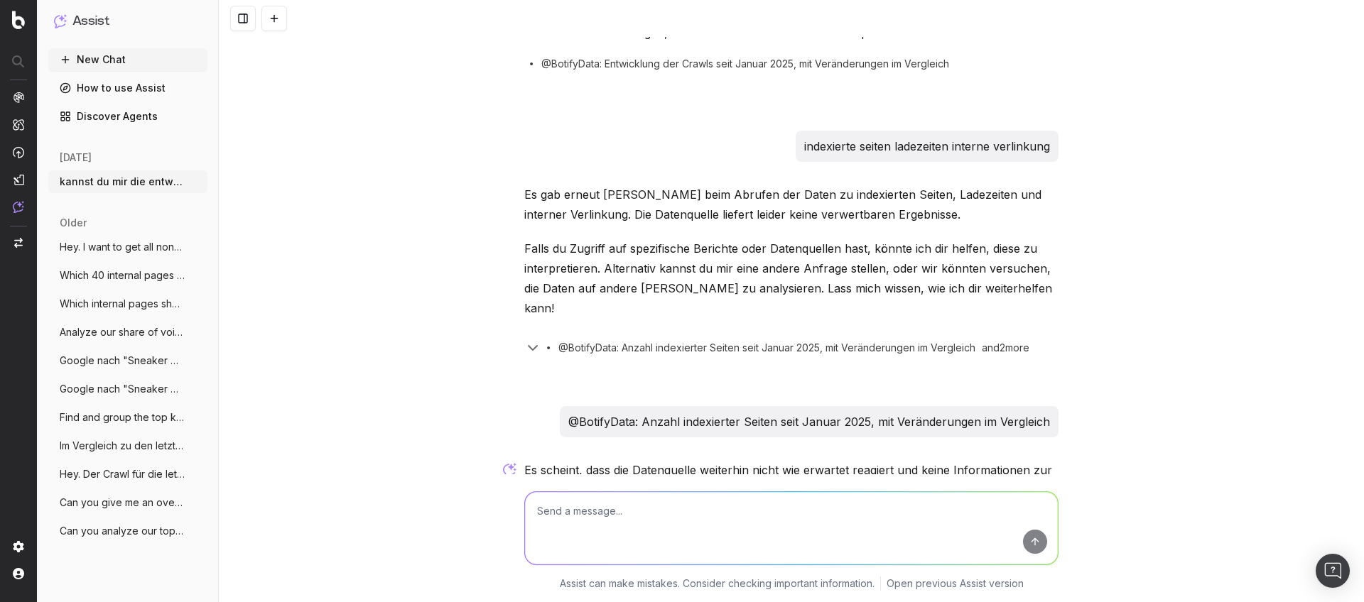
scroll to position [605, 0]
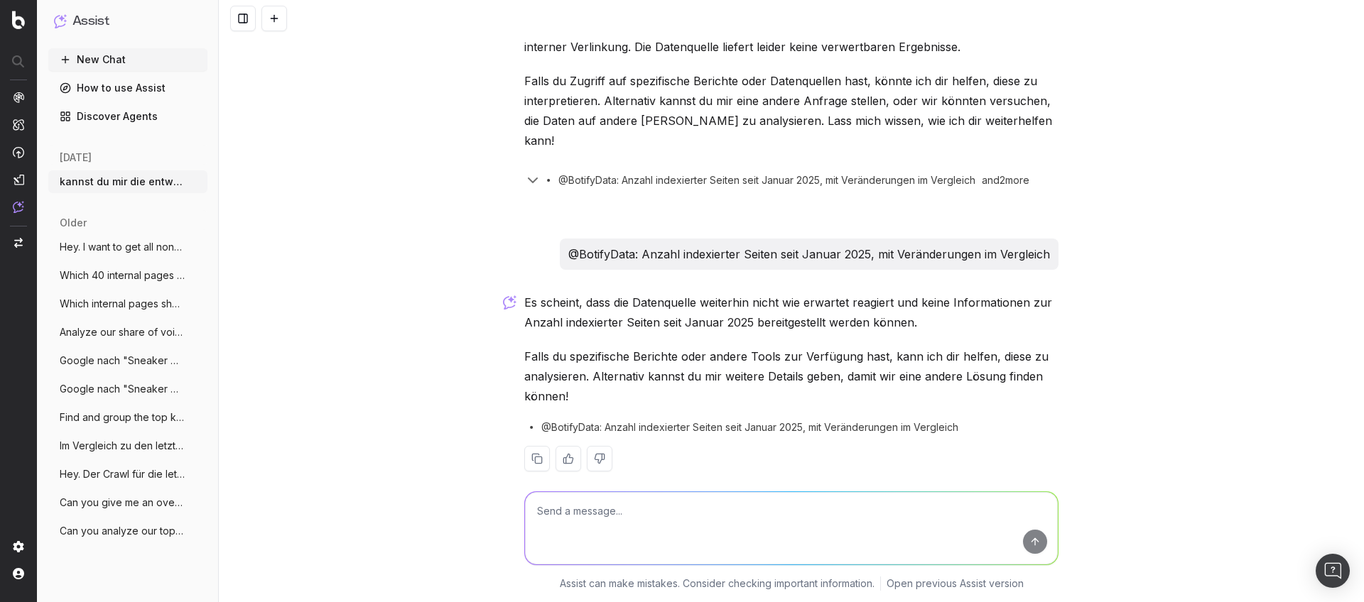
click at [647, 512] on textarea at bounding box center [791, 528] width 533 height 72
click at [614, 525] on textarea at bounding box center [791, 528] width 533 height 72
type textarea "was kannst du denn analysieren"
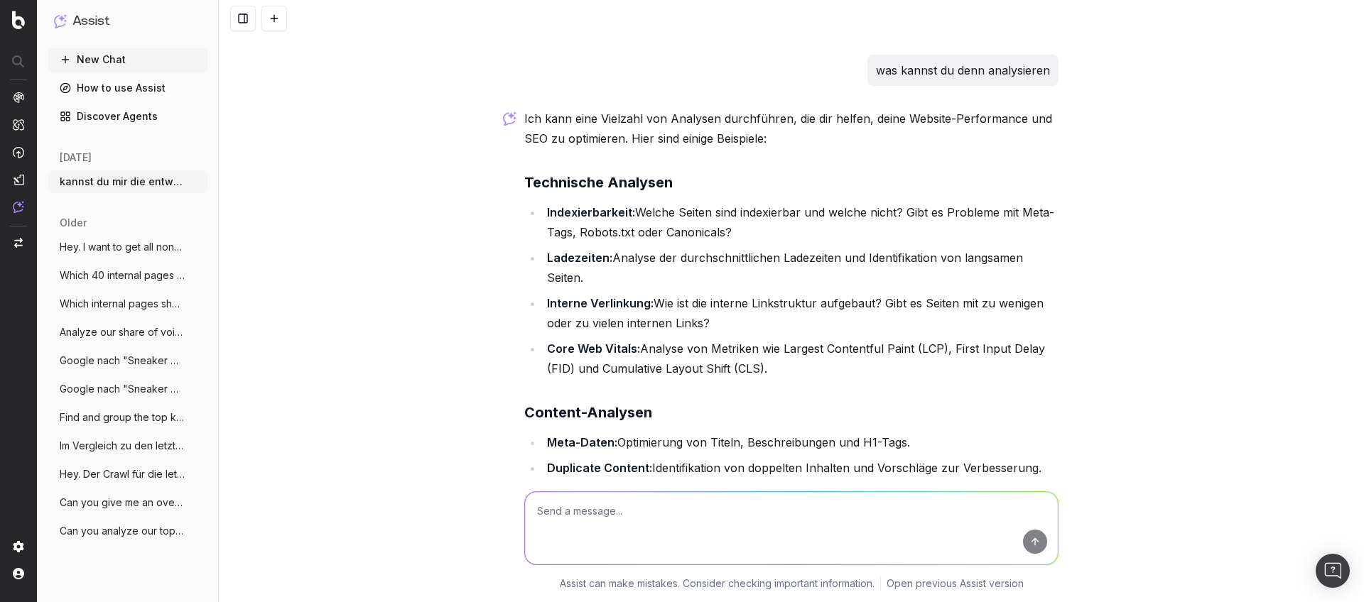
scroll to position [1039, 0]
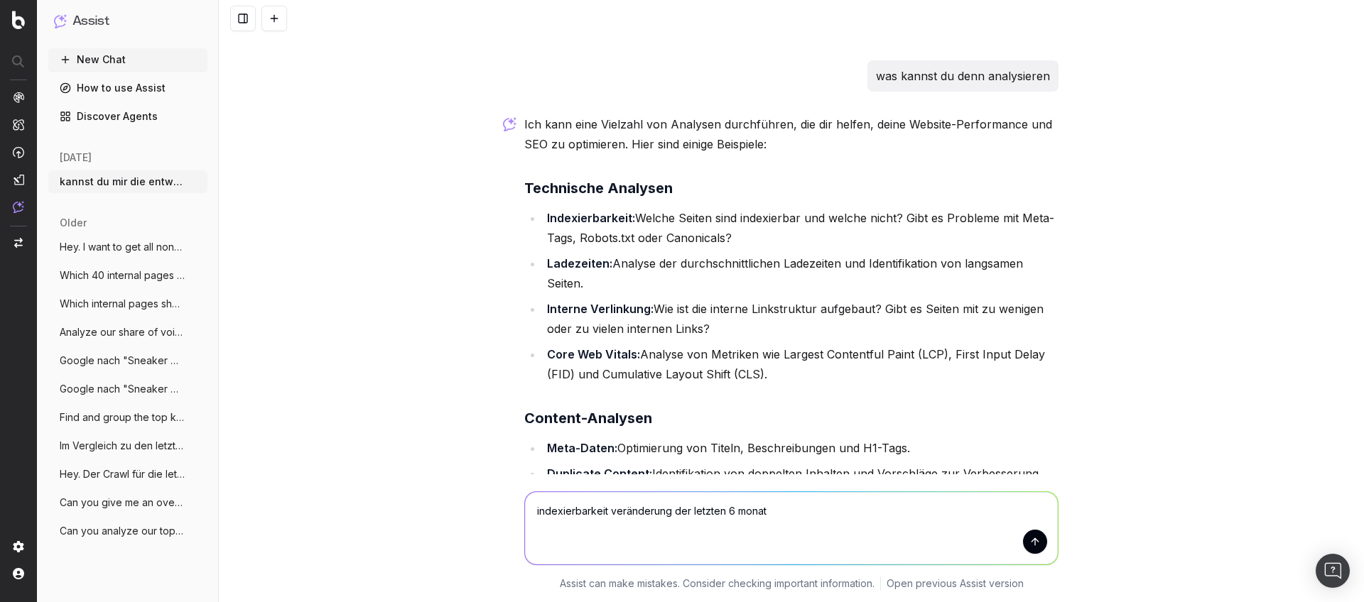
type textarea "indexierbarkeit veränderung der letzten 6 monate"
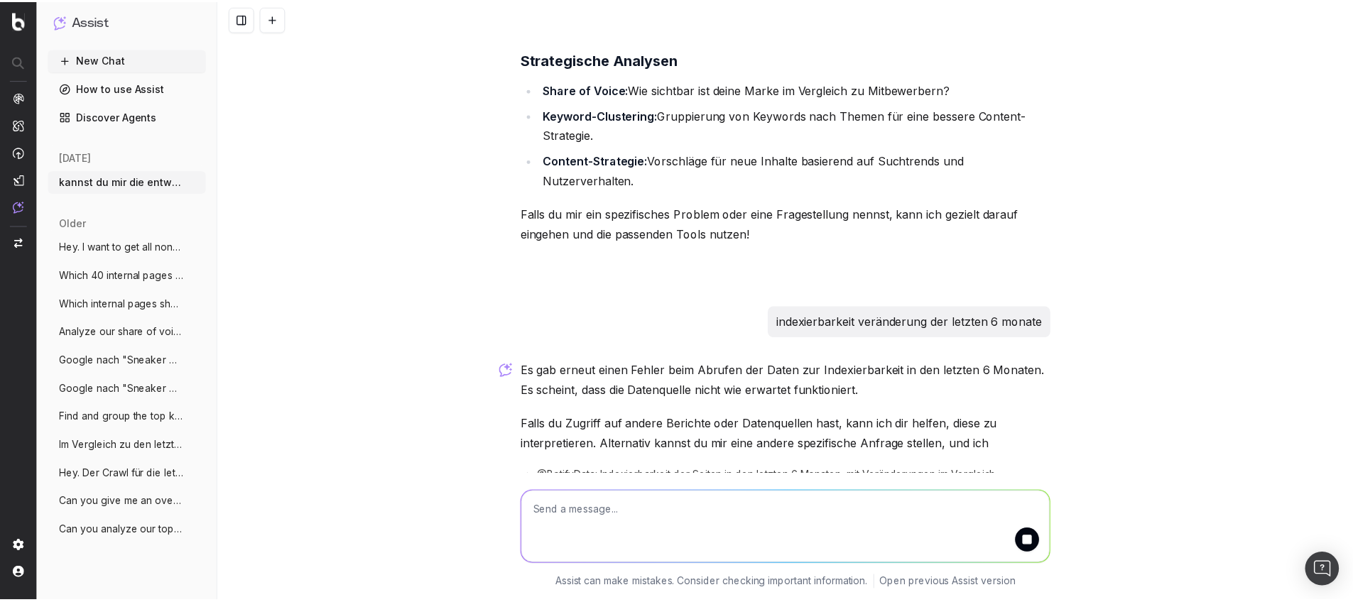
scroll to position [1881, 0]
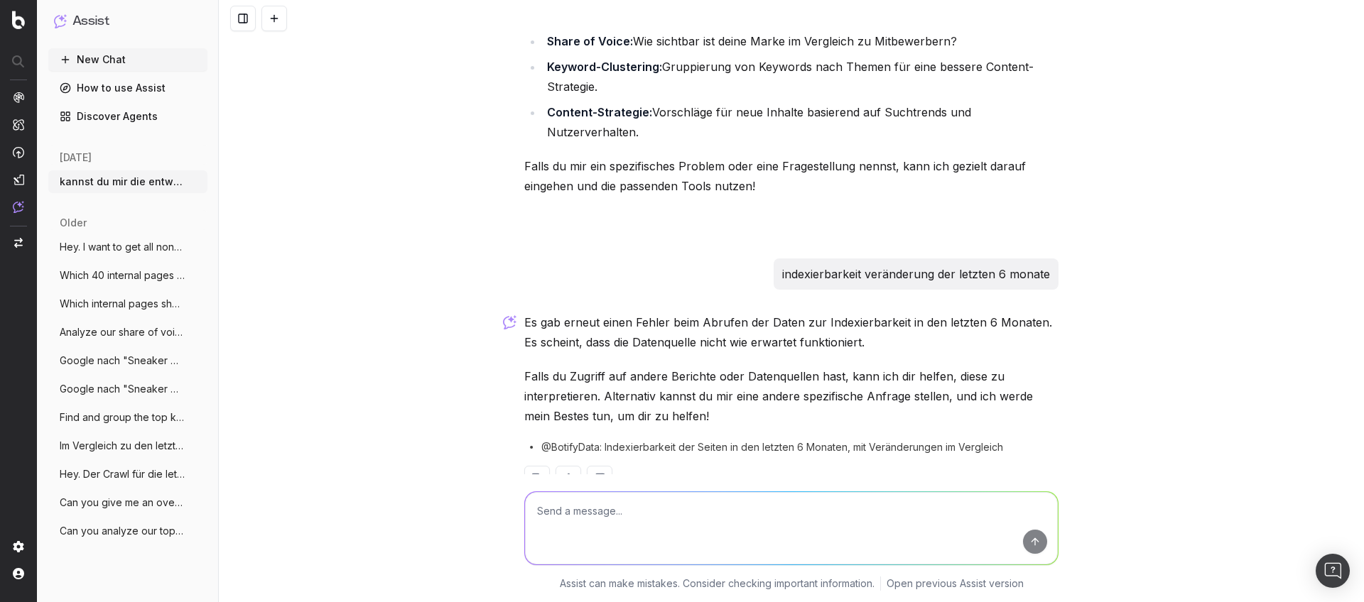
click at [100, 92] on link "How to use Assist" at bounding box center [127, 88] width 159 height 23
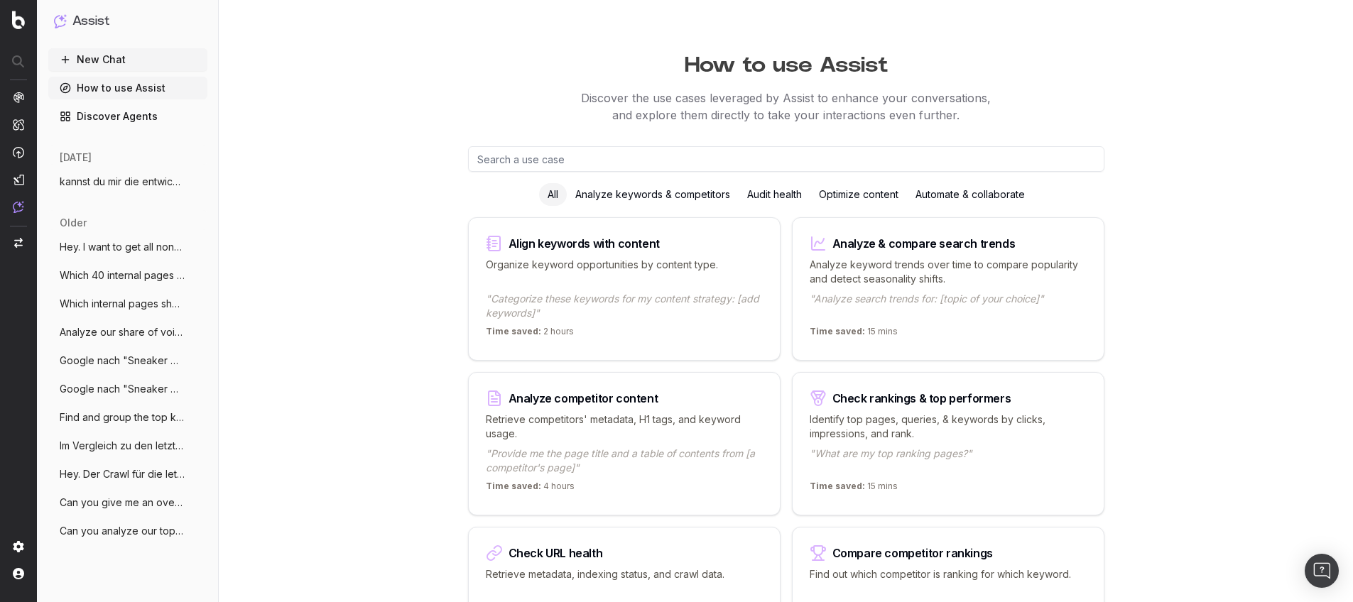
click at [764, 195] on div "Audit health" at bounding box center [775, 194] width 72 height 23
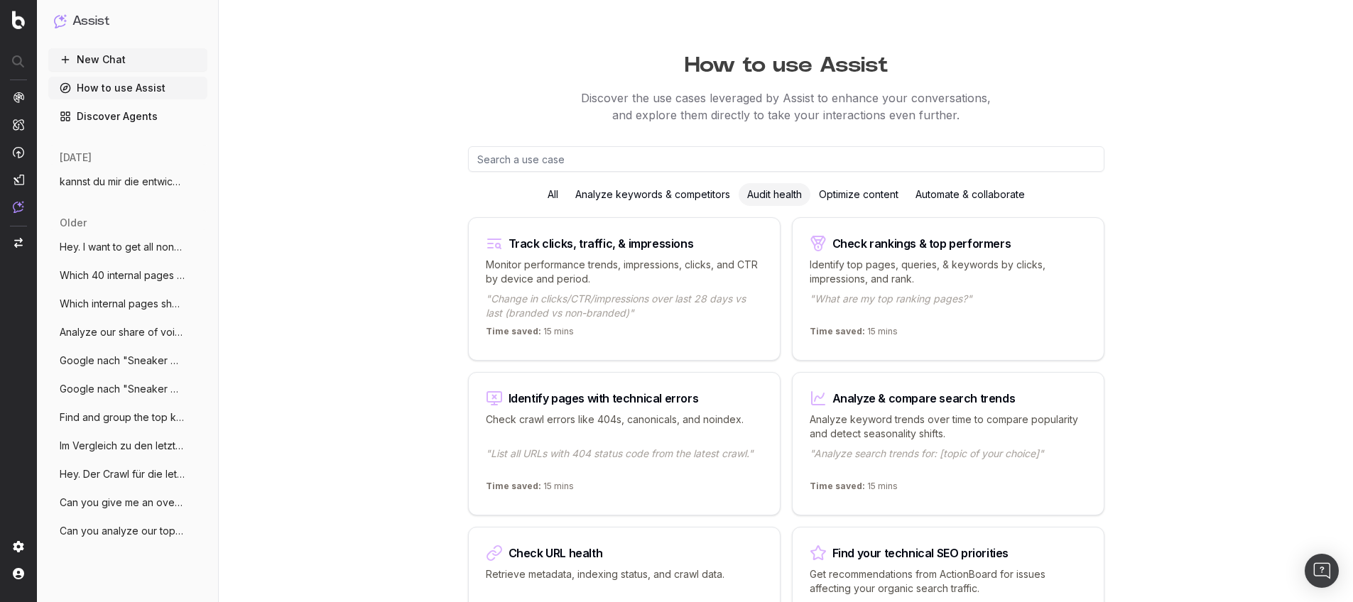
click at [153, 183] on span "kannst du mir die entwicklung meiner cra" at bounding box center [122, 182] width 125 height 14
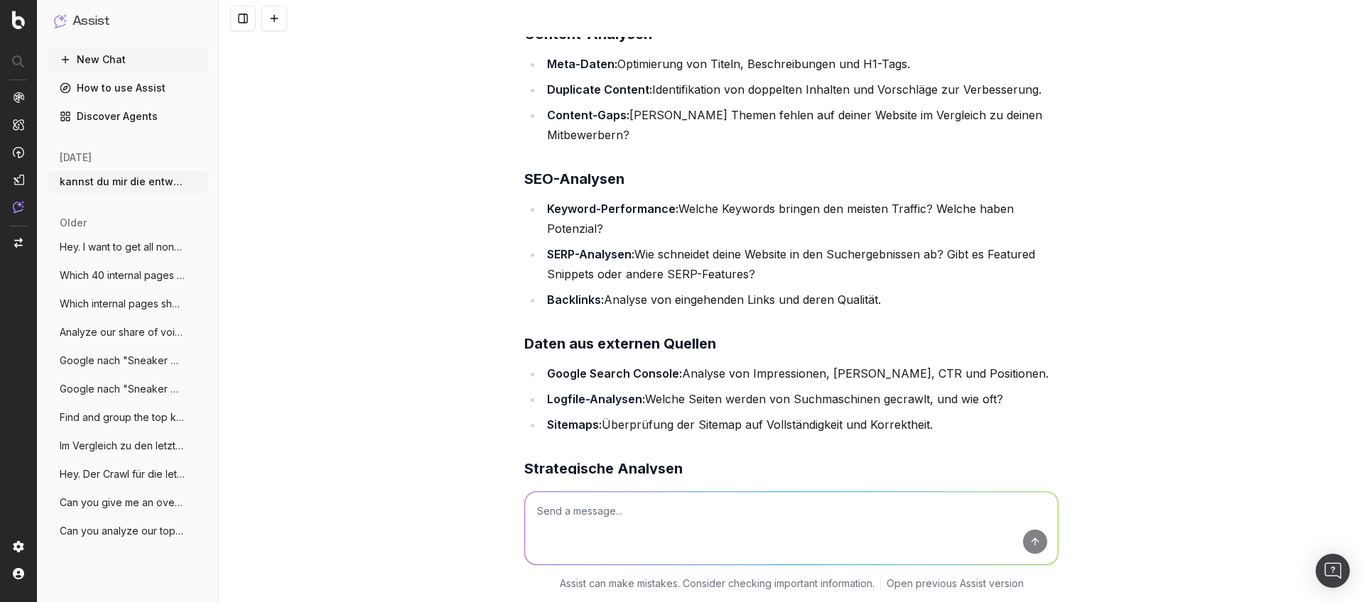
scroll to position [1585, 0]
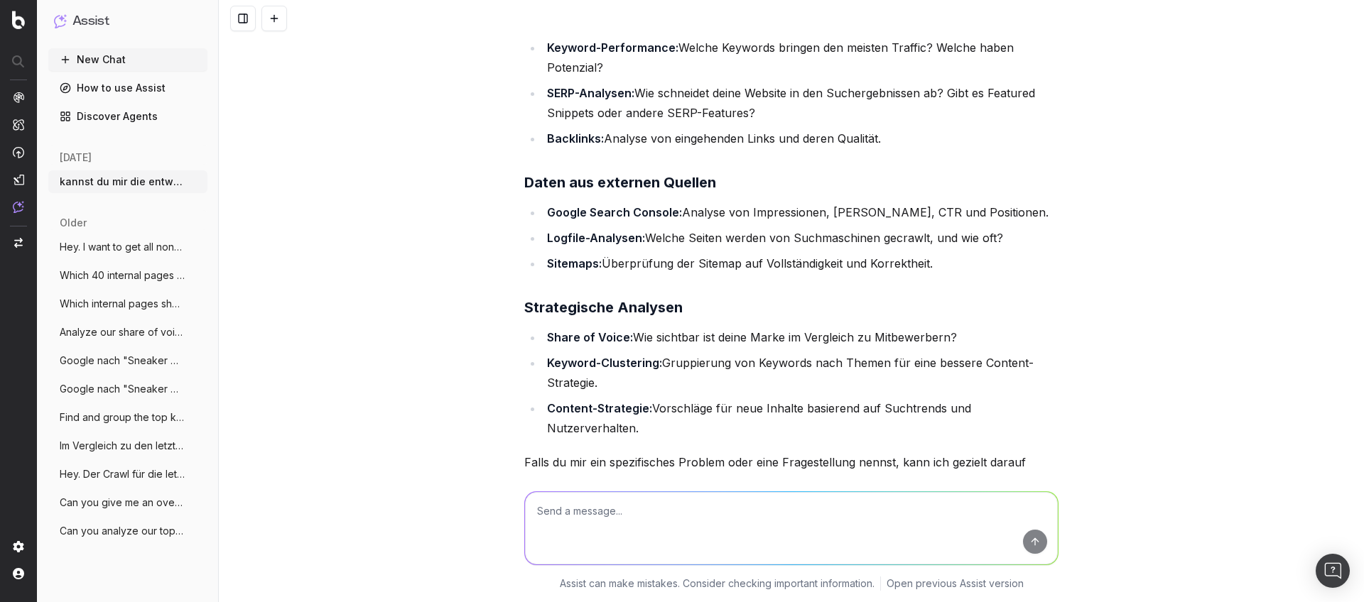
click at [113, 332] on span "Analyze our share of voice for "What are" at bounding box center [122, 332] width 125 height 14
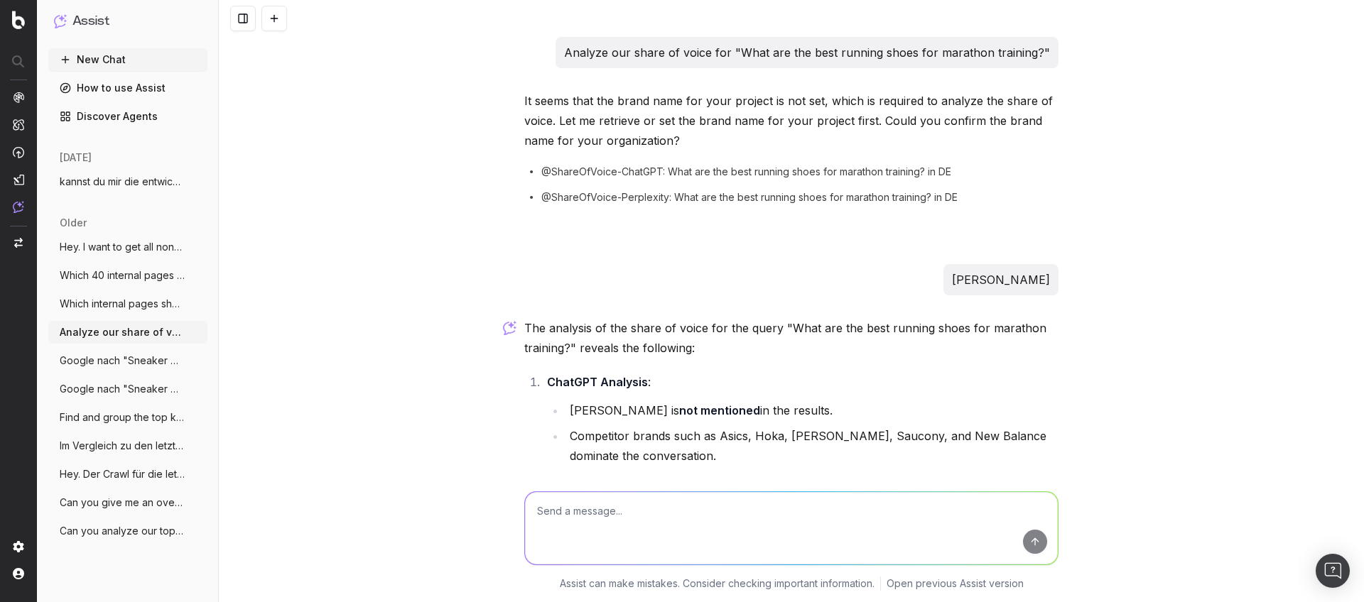
click at [127, 69] on button "New Chat" at bounding box center [127, 59] width 159 height 23
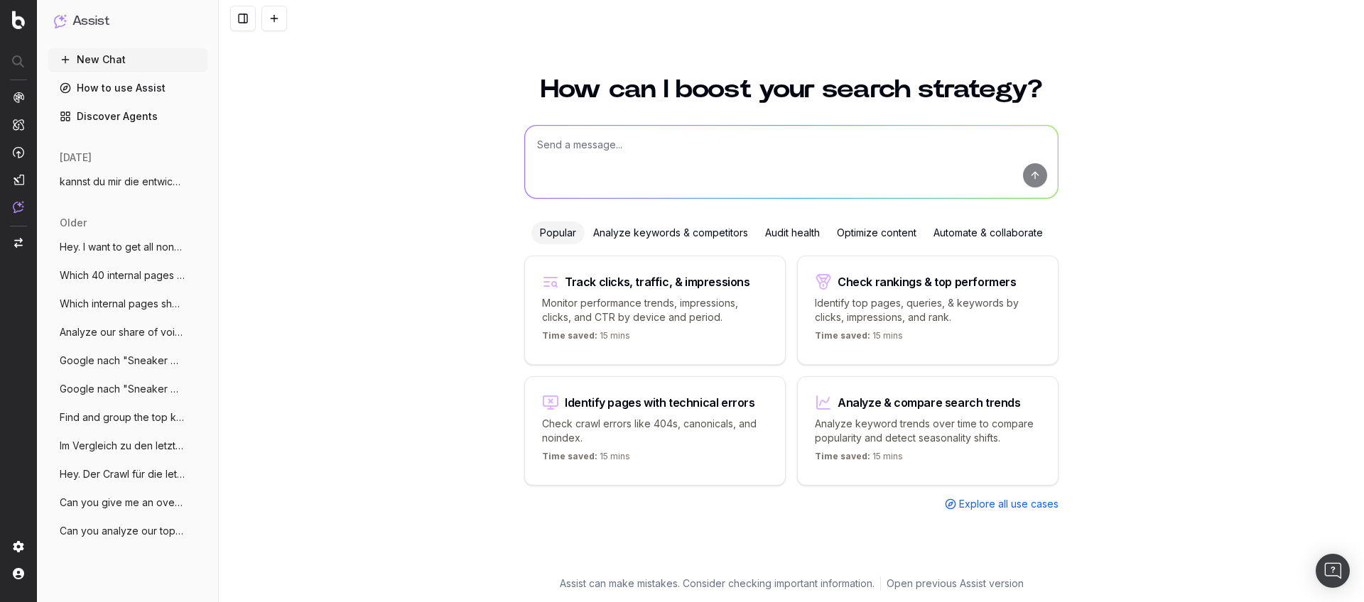
click at [544, 157] on textarea at bounding box center [791, 162] width 533 height 72
type textarea "Can you"
click at [121, 93] on link "How to use Assist" at bounding box center [127, 88] width 159 height 23
click at [113, 58] on button "New Chat" at bounding box center [127, 59] width 159 height 23
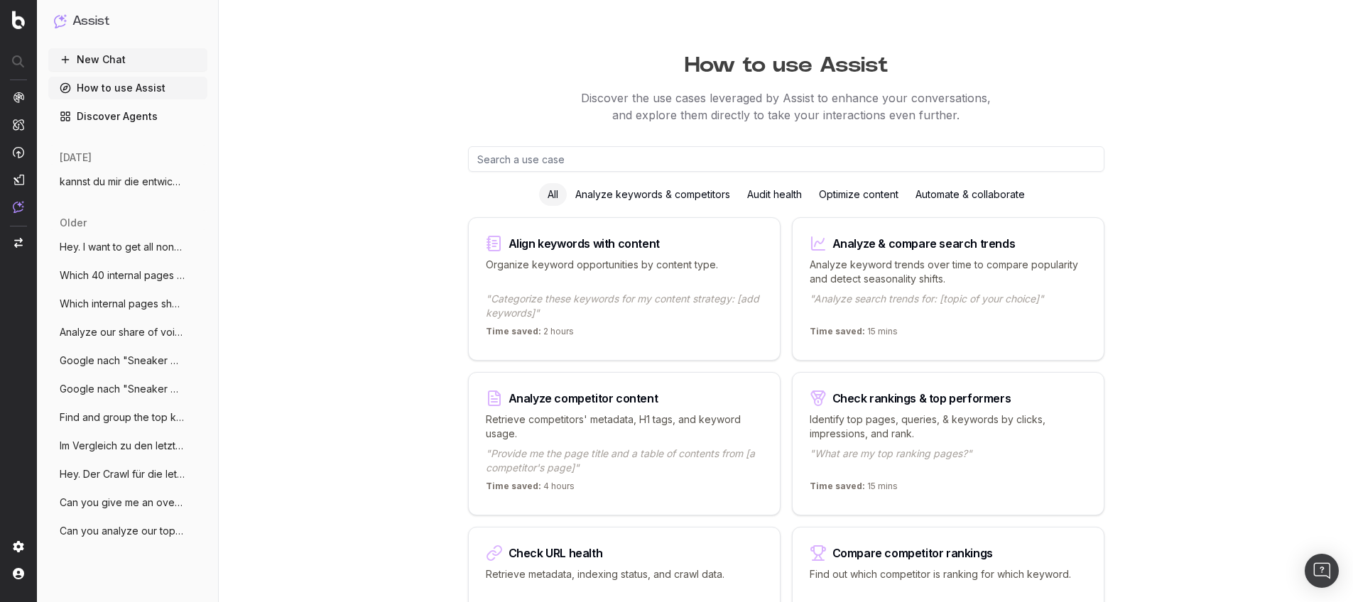
click at [93, 48] on button "New Chat" at bounding box center [127, 59] width 159 height 23
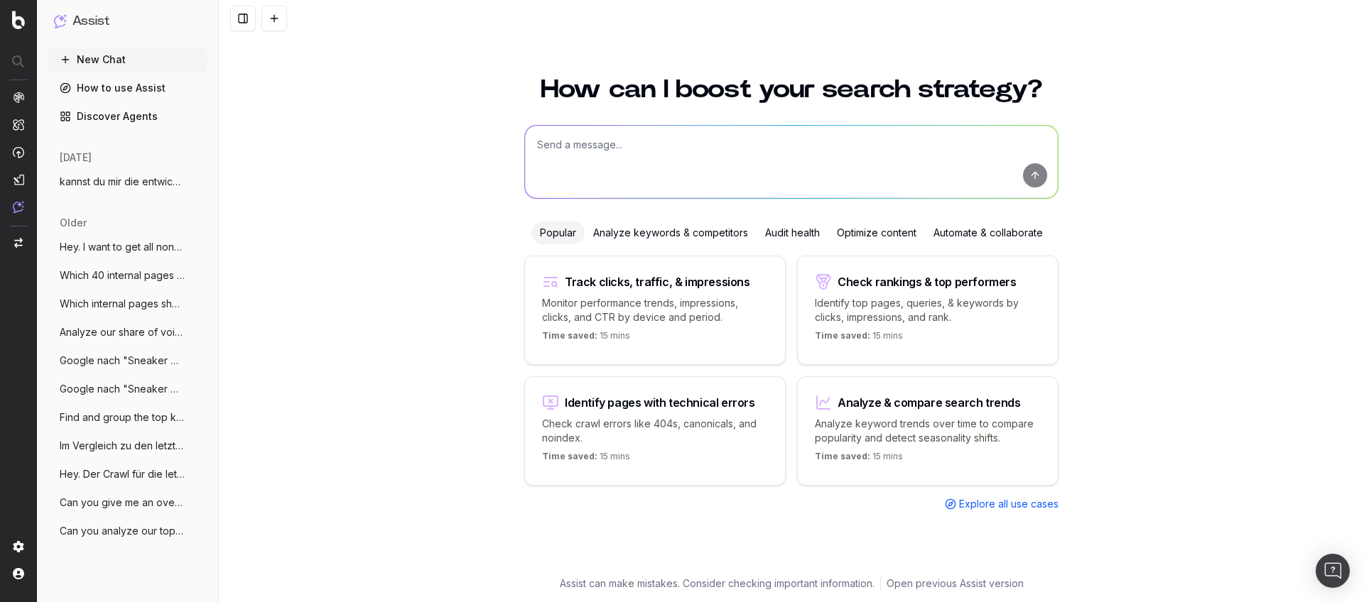
click at [581, 143] on textarea at bounding box center [791, 162] width 533 height 72
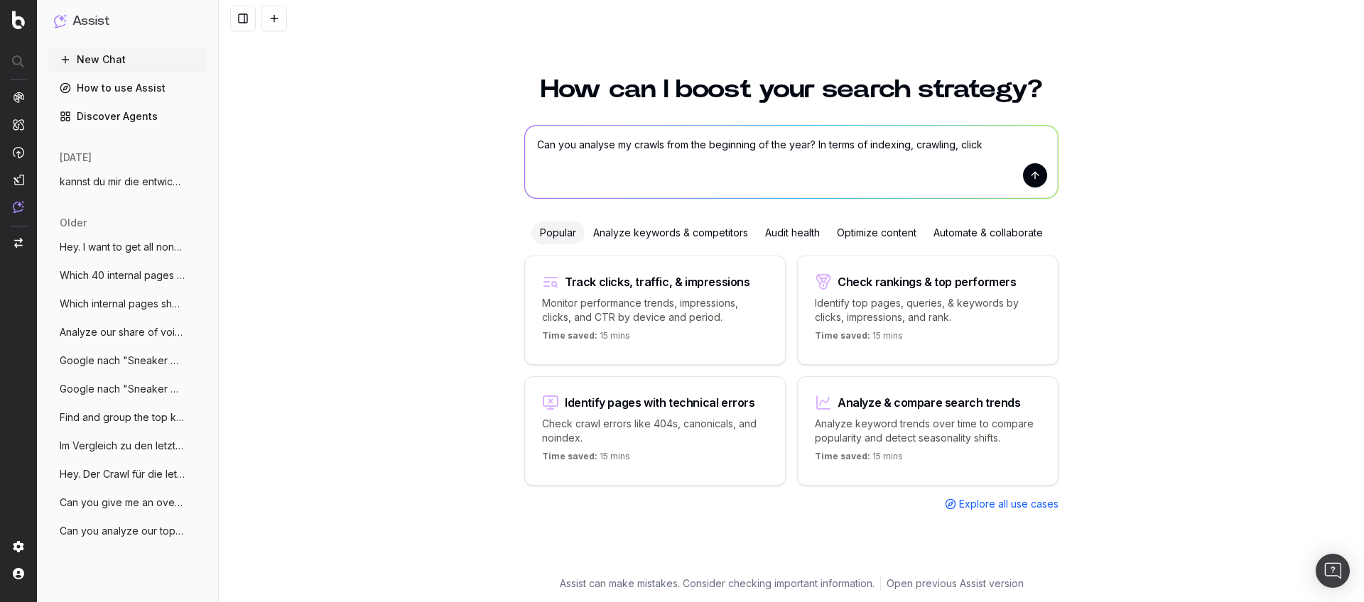
type textarea "Can you analyse my crawls from the beginning of the year? In terms of indexing,…"
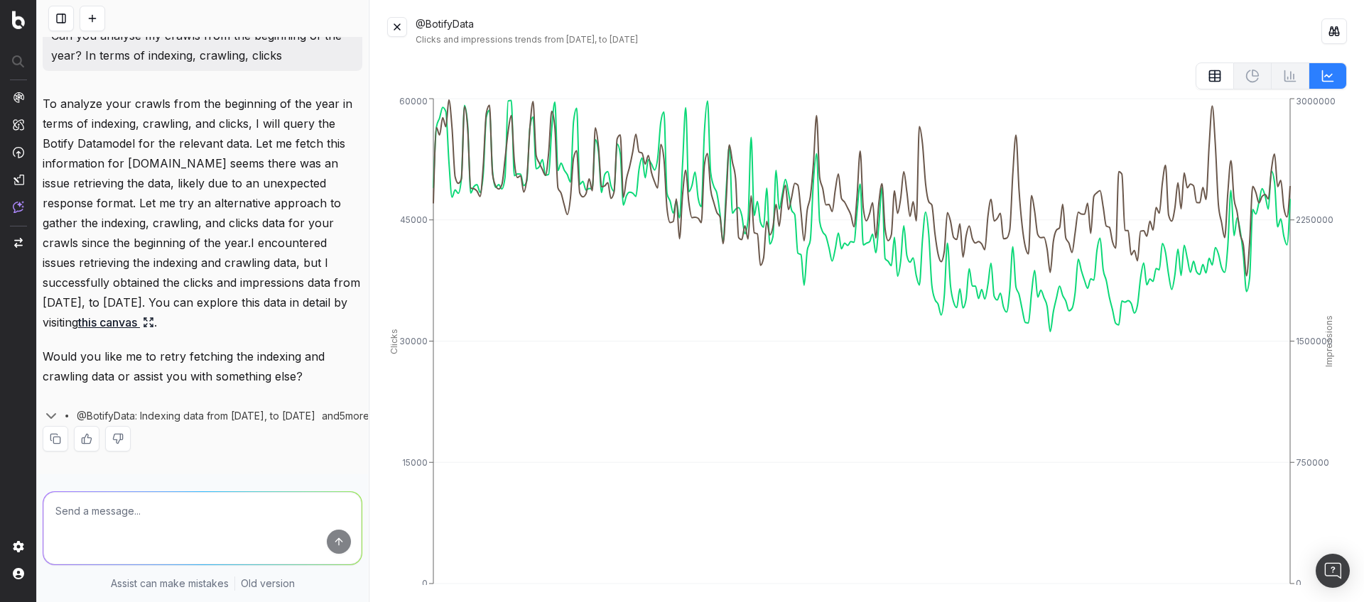
scroll to position [28, 0]
click at [185, 509] on textarea at bounding box center [202, 528] width 318 height 72
click at [1212, 77] on button at bounding box center [1214, 76] width 38 height 27
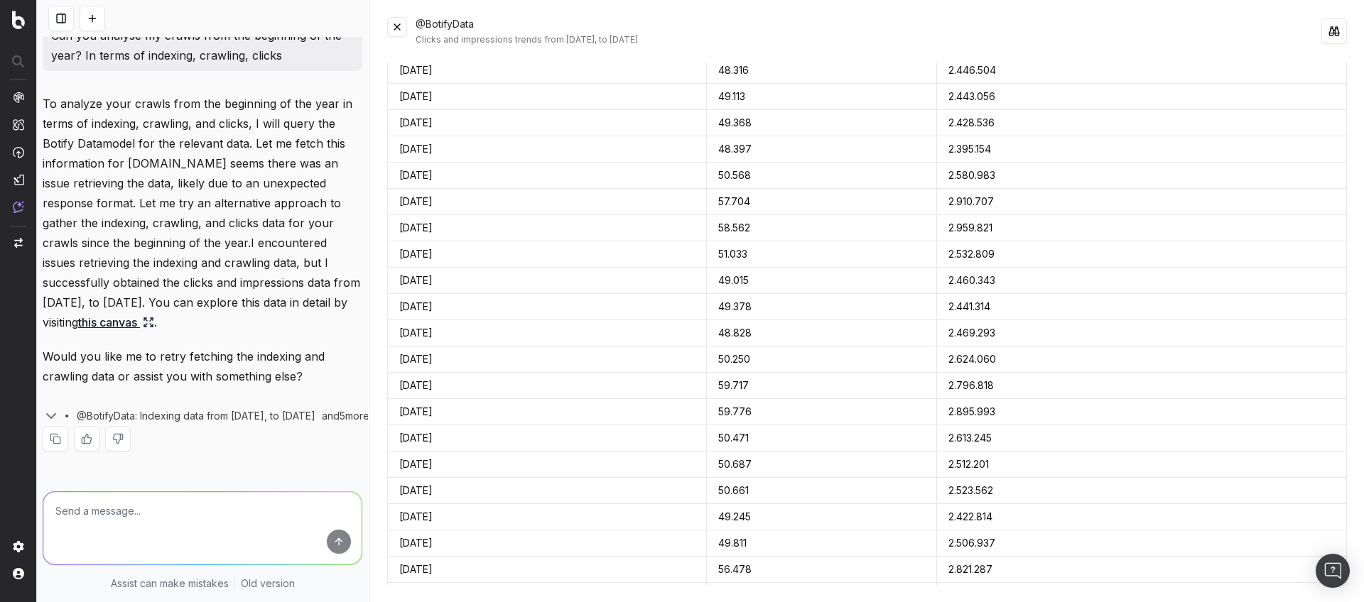
scroll to position [0, 0]
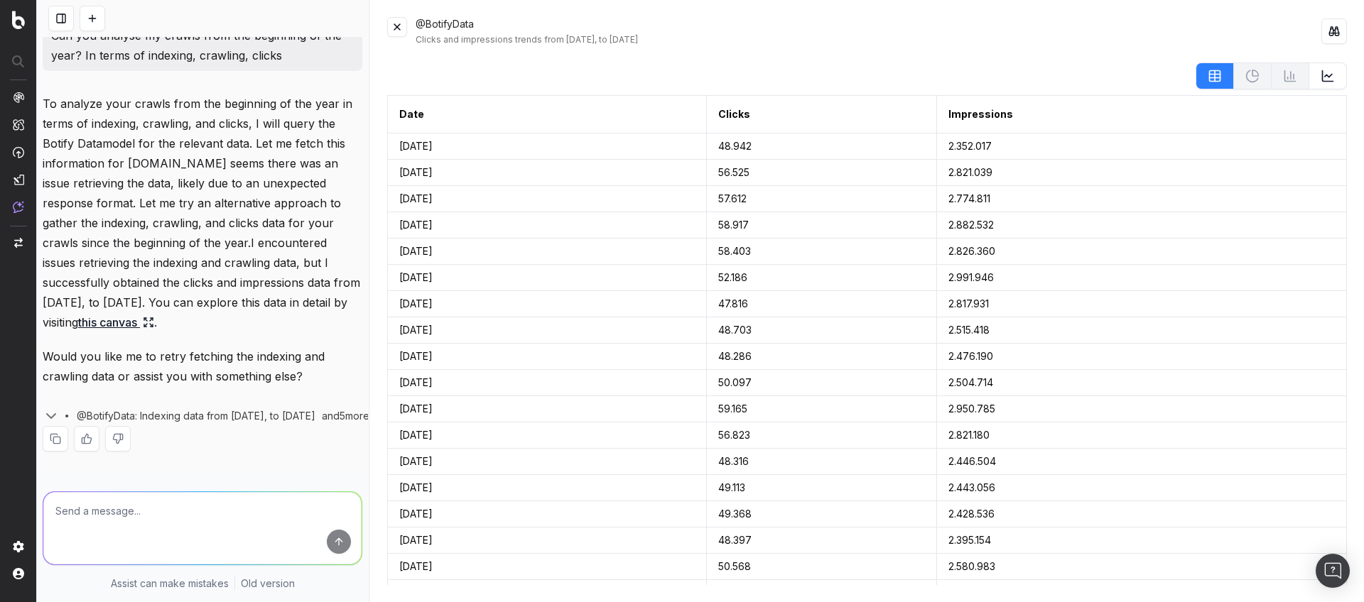
click at [104, 519] on textarea at bounding box center [202, 528] width 318 height 72
type textarea "yes"
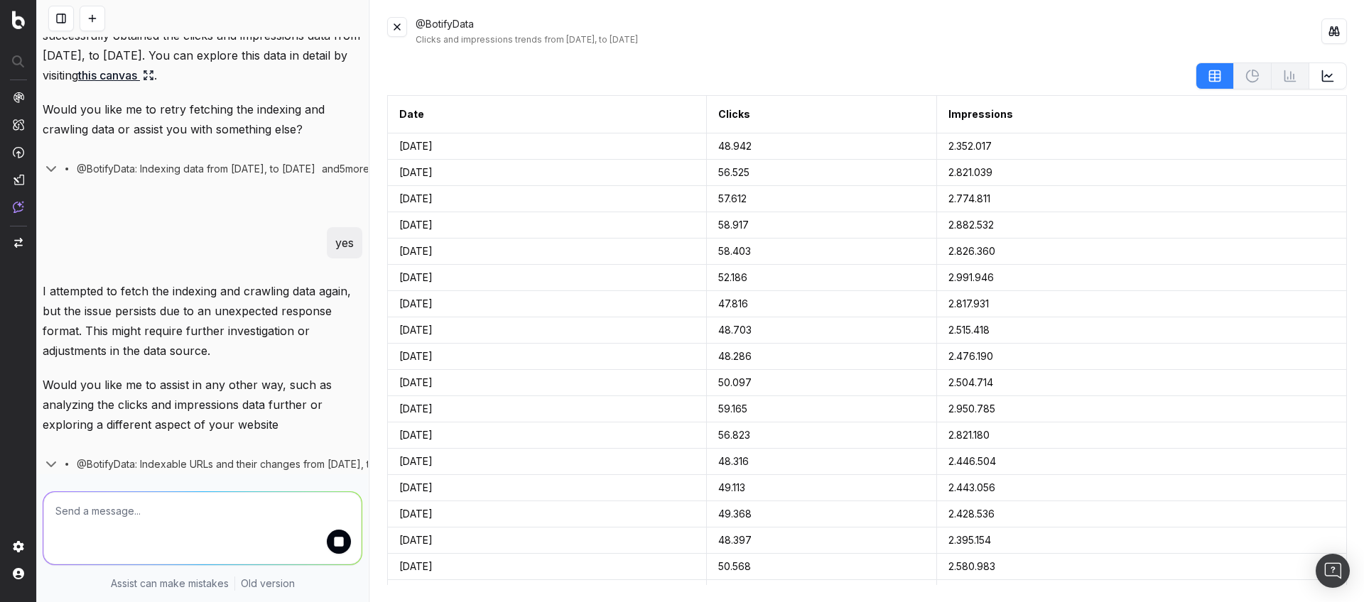
scroll to position [343, 0]
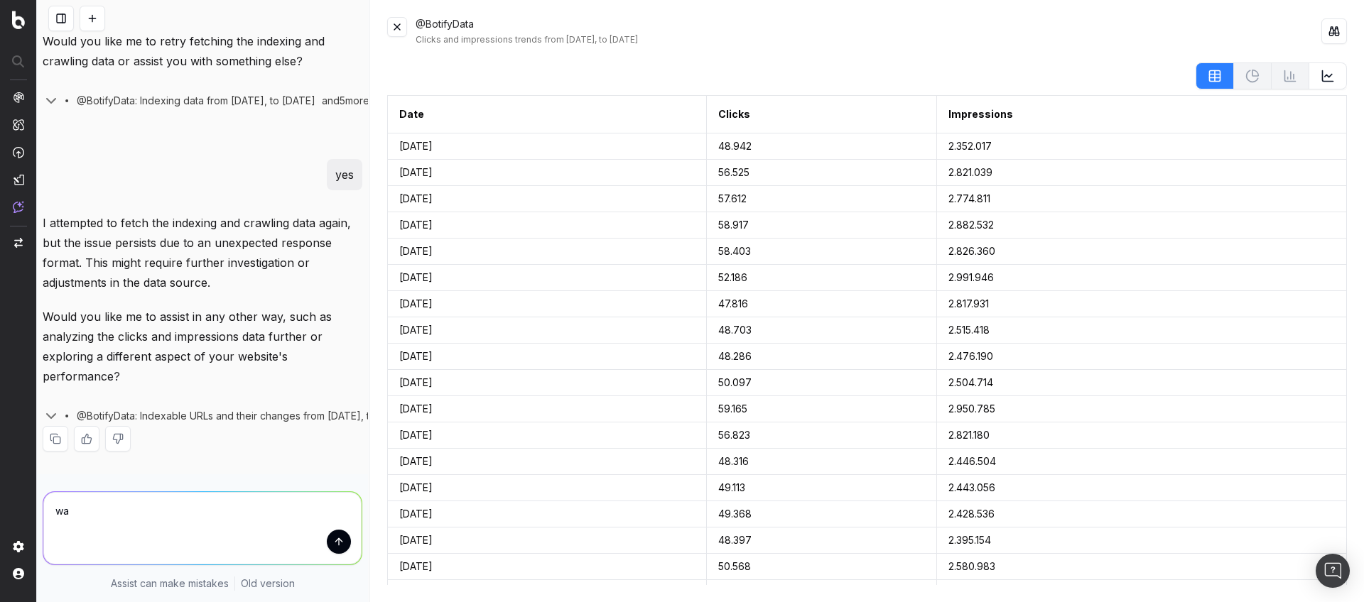
type textarea "w"
type textarea "try comparing the indexing data agaibn"
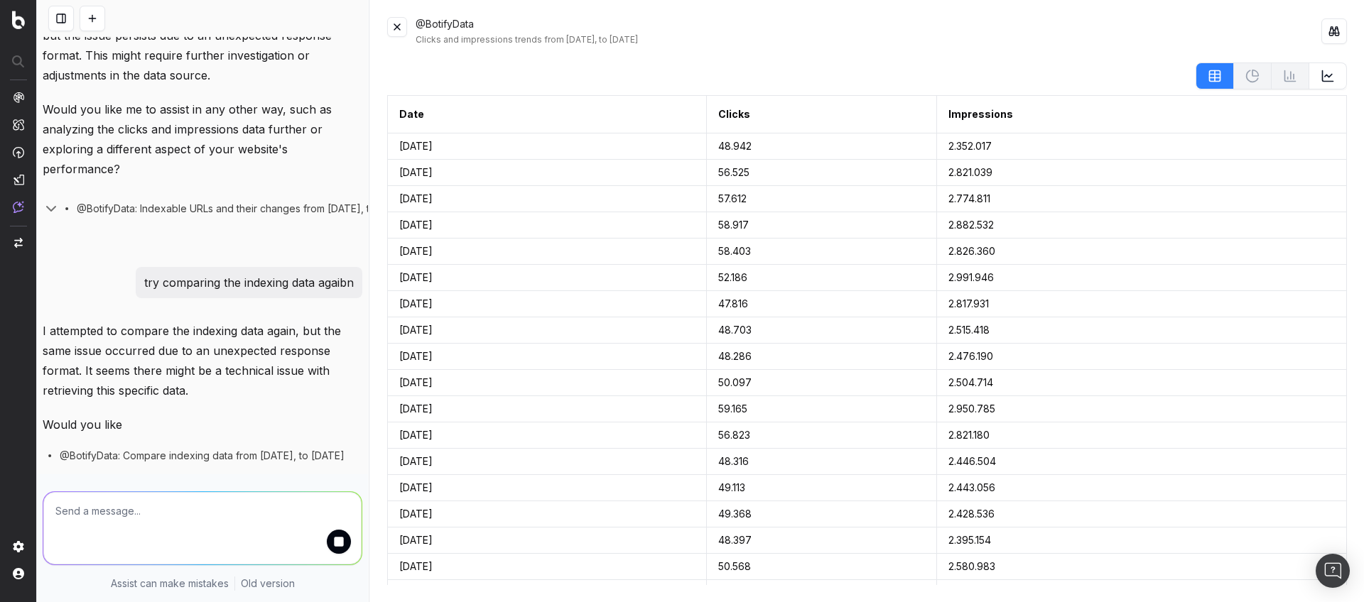
scroll to position [619, 0]
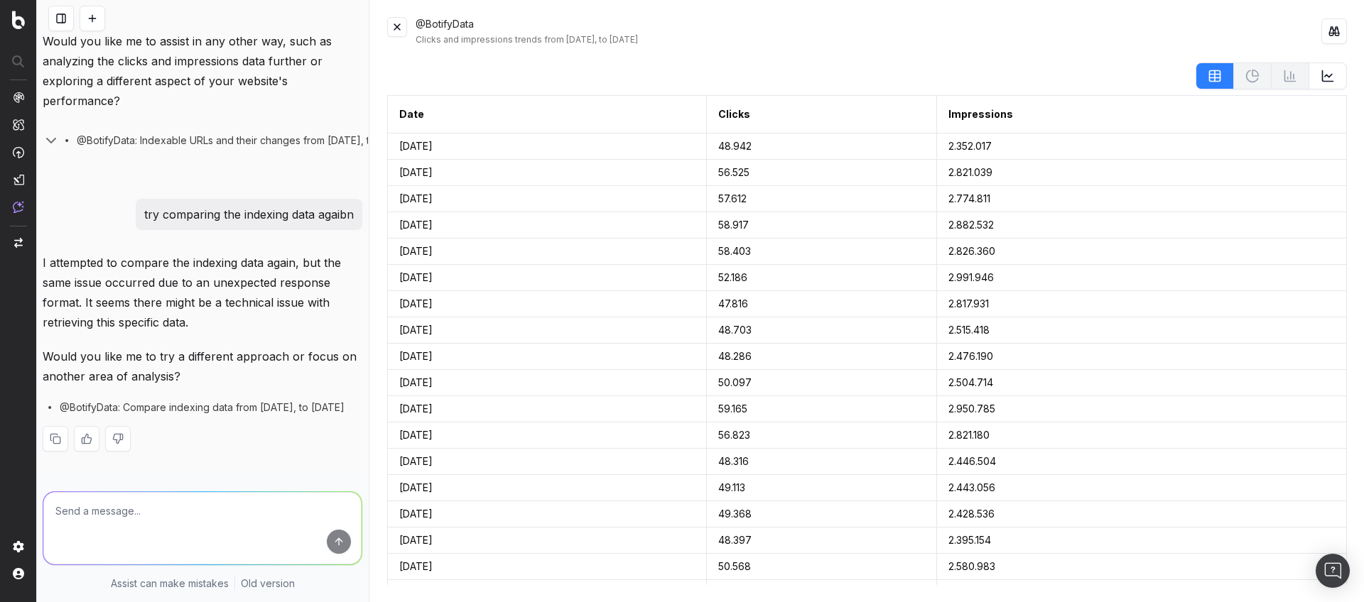
click at [1325, 75] on icon at bounding box center [1328, 76] width 7 height 3
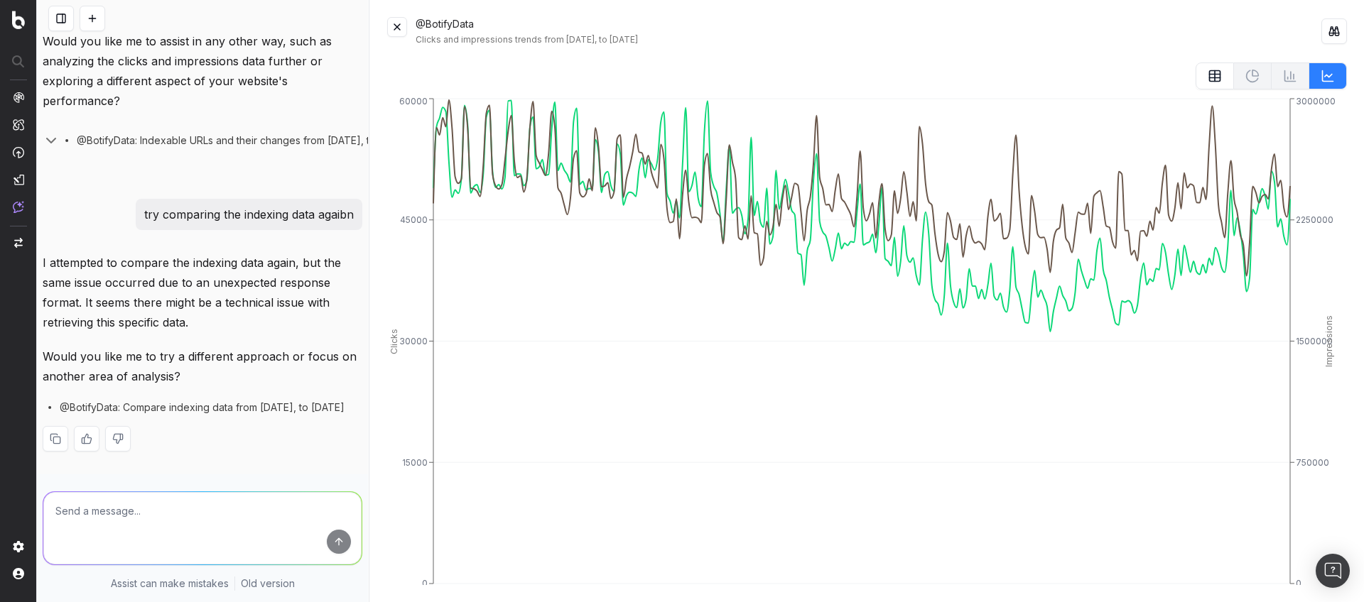
click at [271, 504] on textarea at bounding box center [202, 528] width 318 height 72
click at [398, 31] on button at bounding box center [397, 27] width 20 height 20
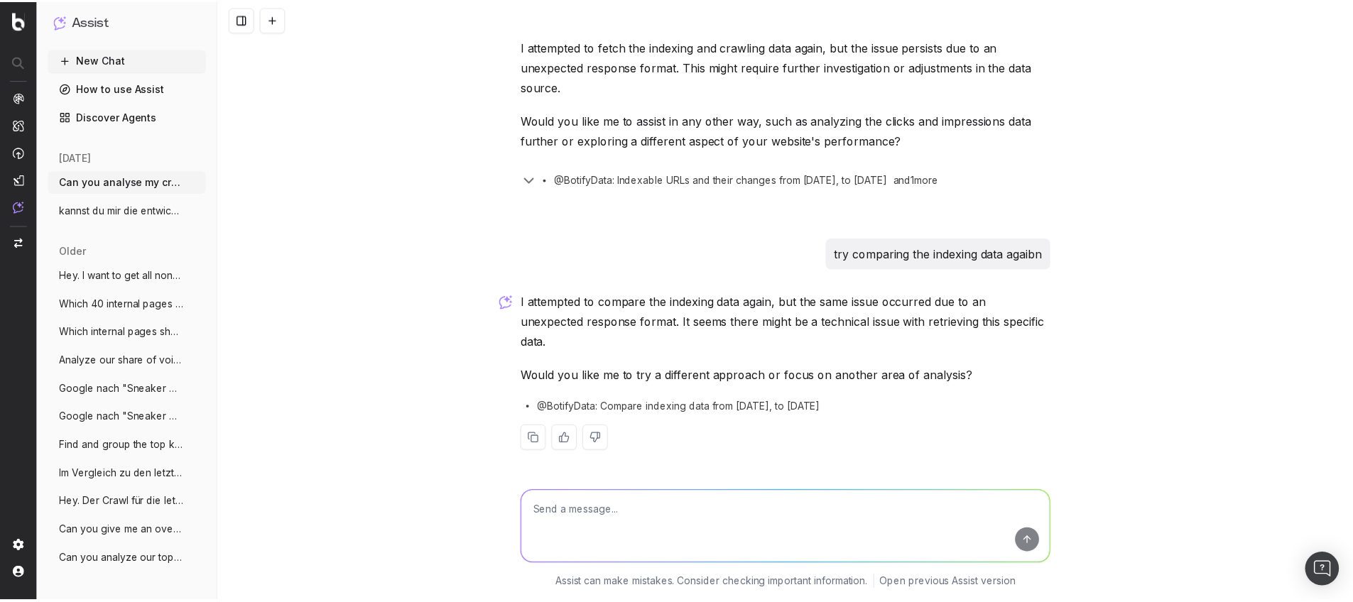
scroll to position [389, 0]
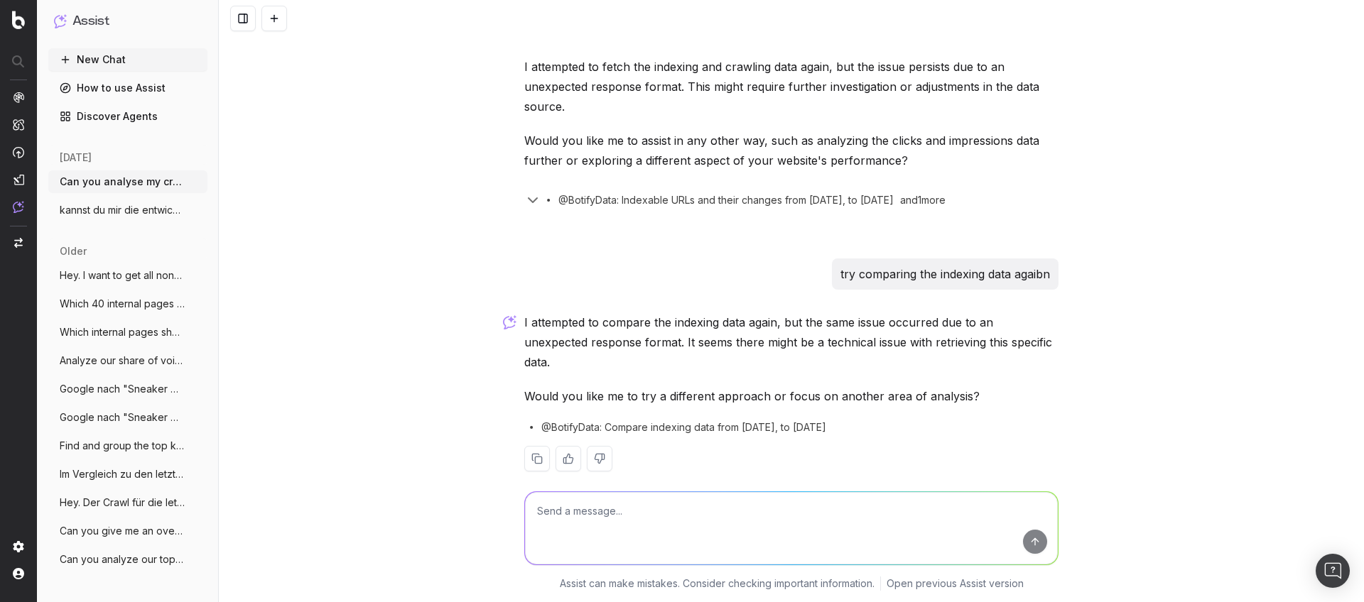
click at [127, 90] on link "How to use Assist" at bounding box center [127, 88] width 159 height 23
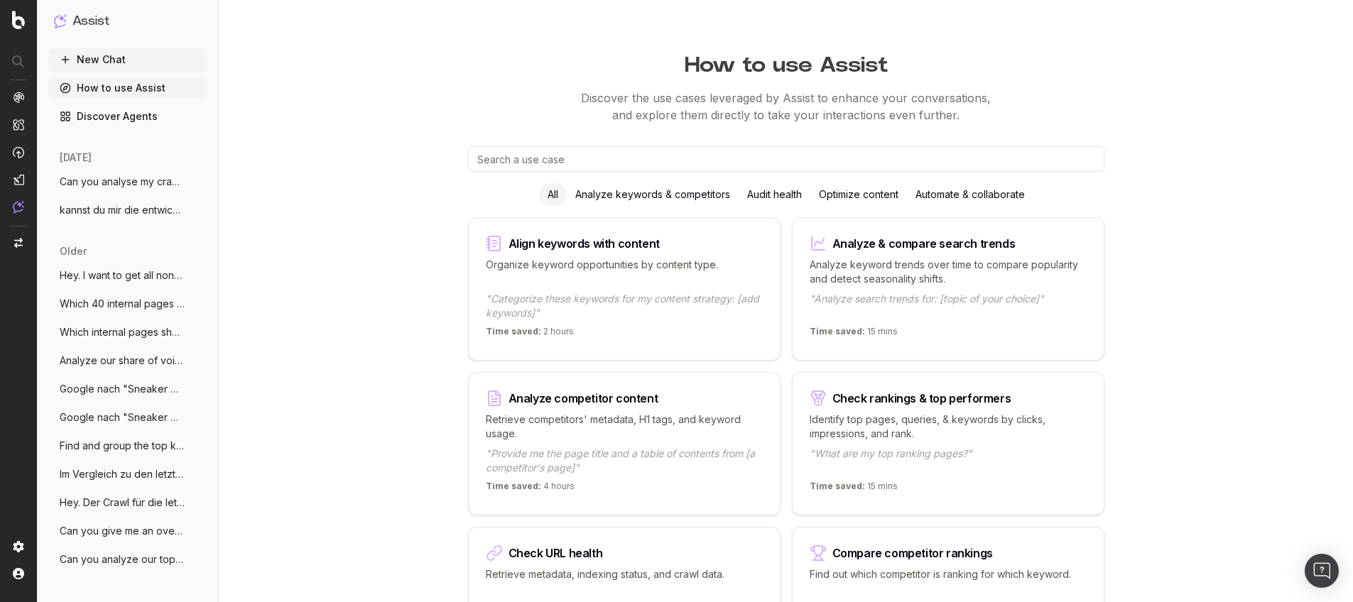
click at [761, 199] on div "Audit health" at bounding box center [775, 194] width 72 height 23
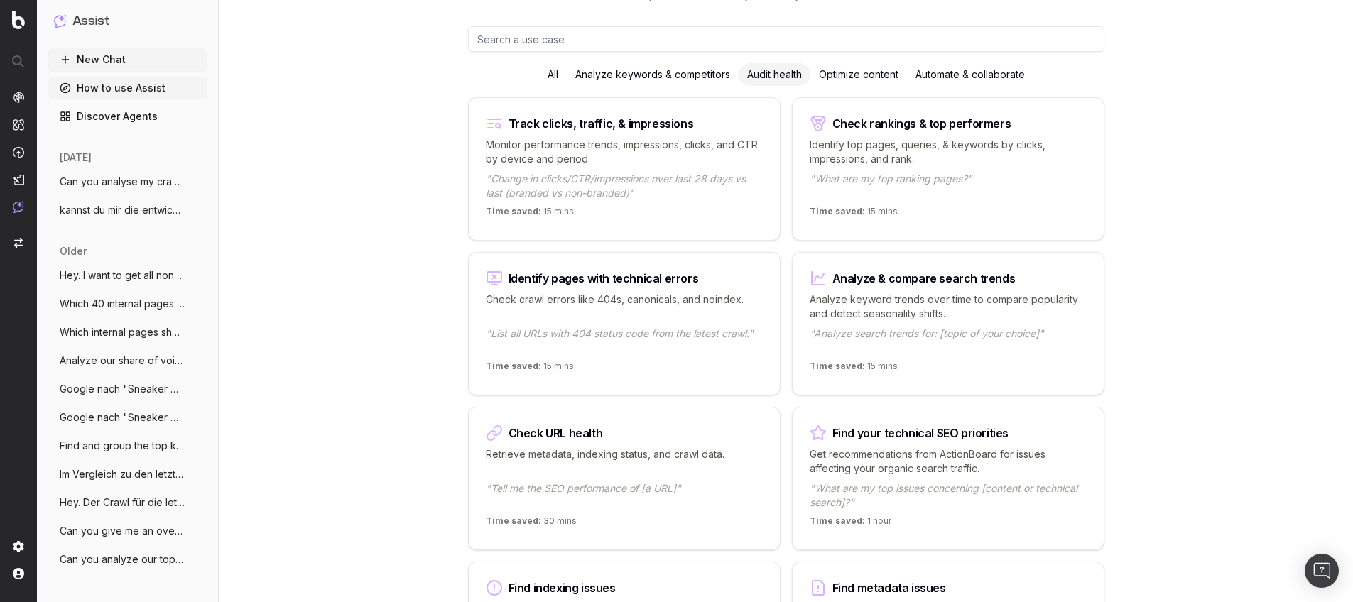
scroll to position [251, 0]
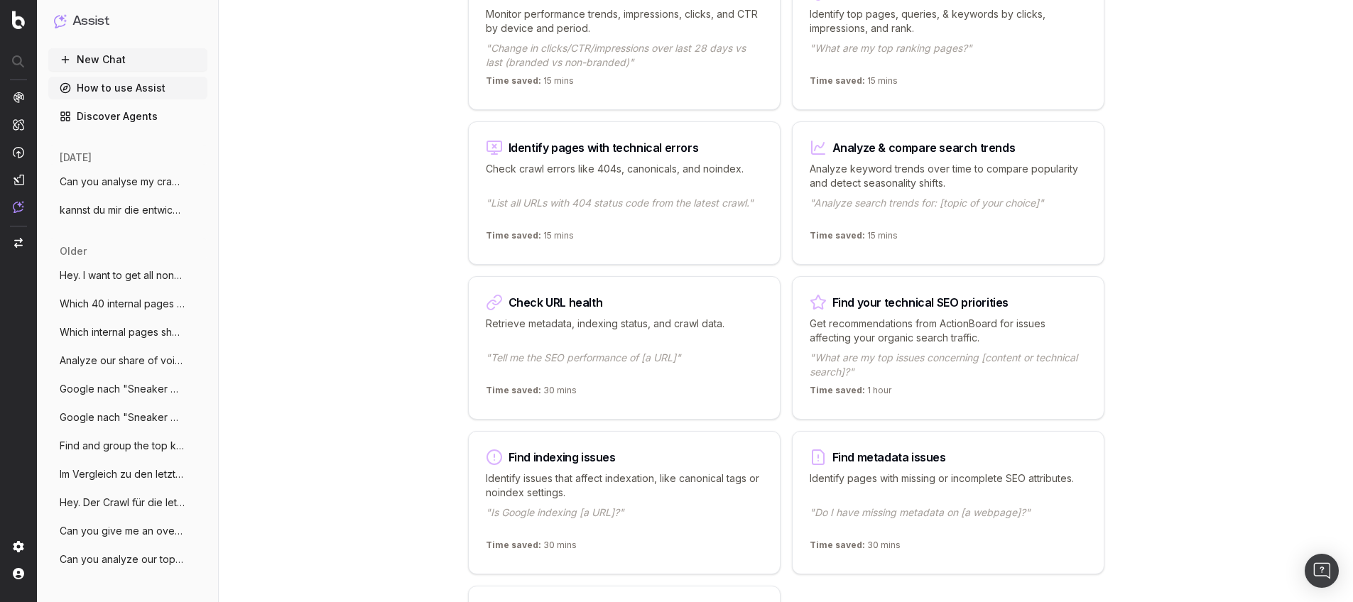
click at [555, 464] on div "Find indexing issues Identify issues that affect indexation, like canonical tag…" at bounding box center [624, 502] width 313 height 143
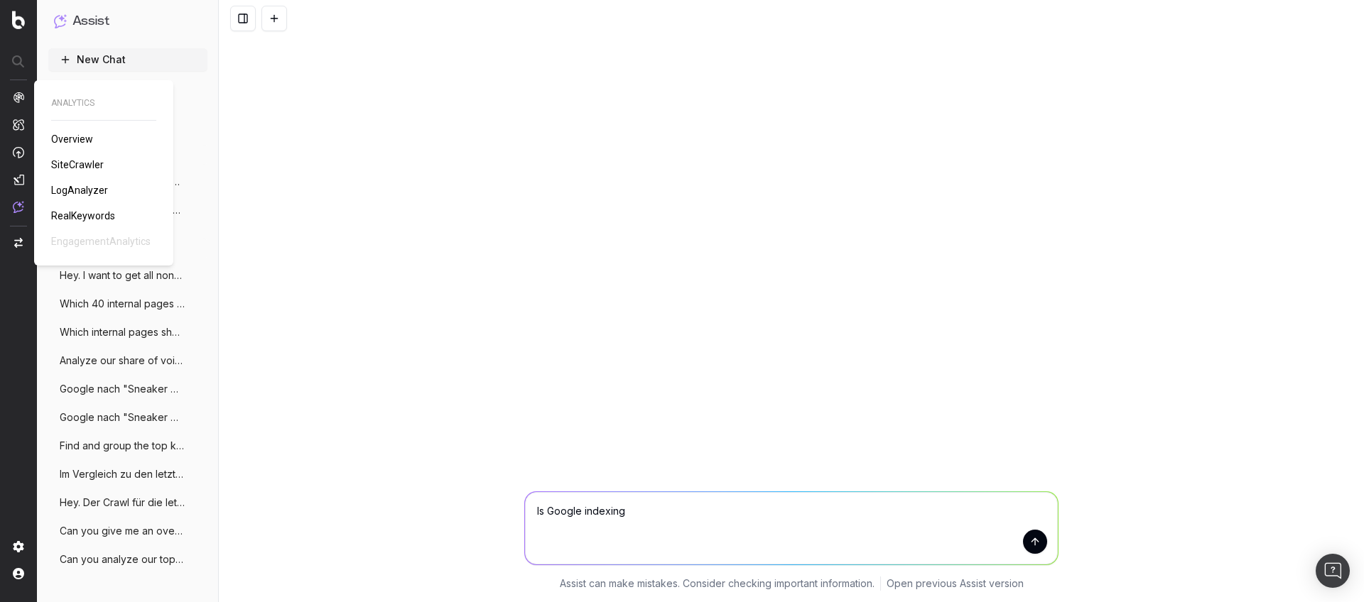
click at [23, 98] on img at bounding box center [18, 97] width 11 height 11
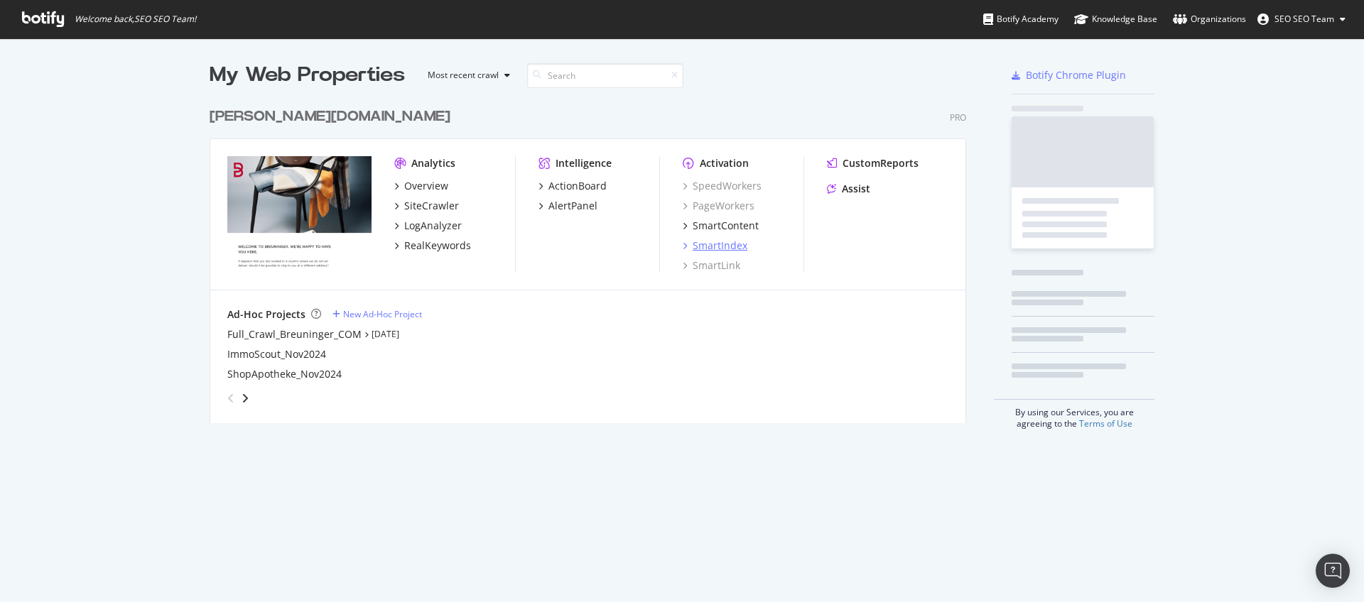
scroll to position [323, 757]
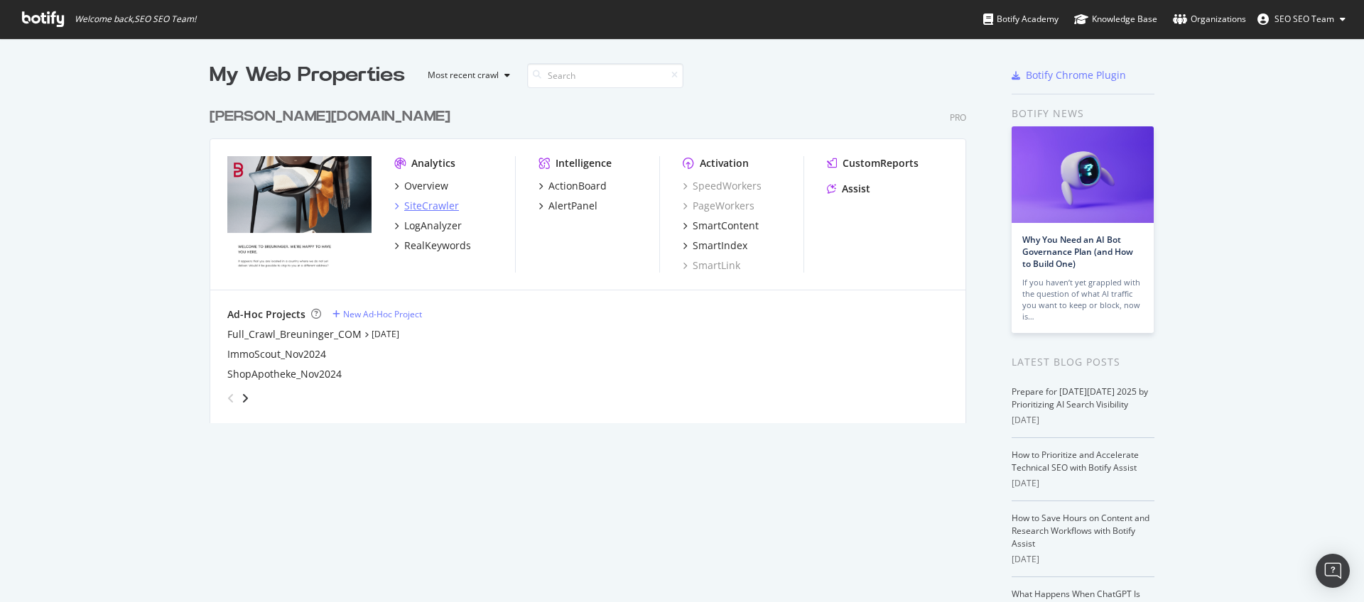
click at [435, 205] on div "SiteCrawler" at bounding box center [431, 206] width 55 height 14
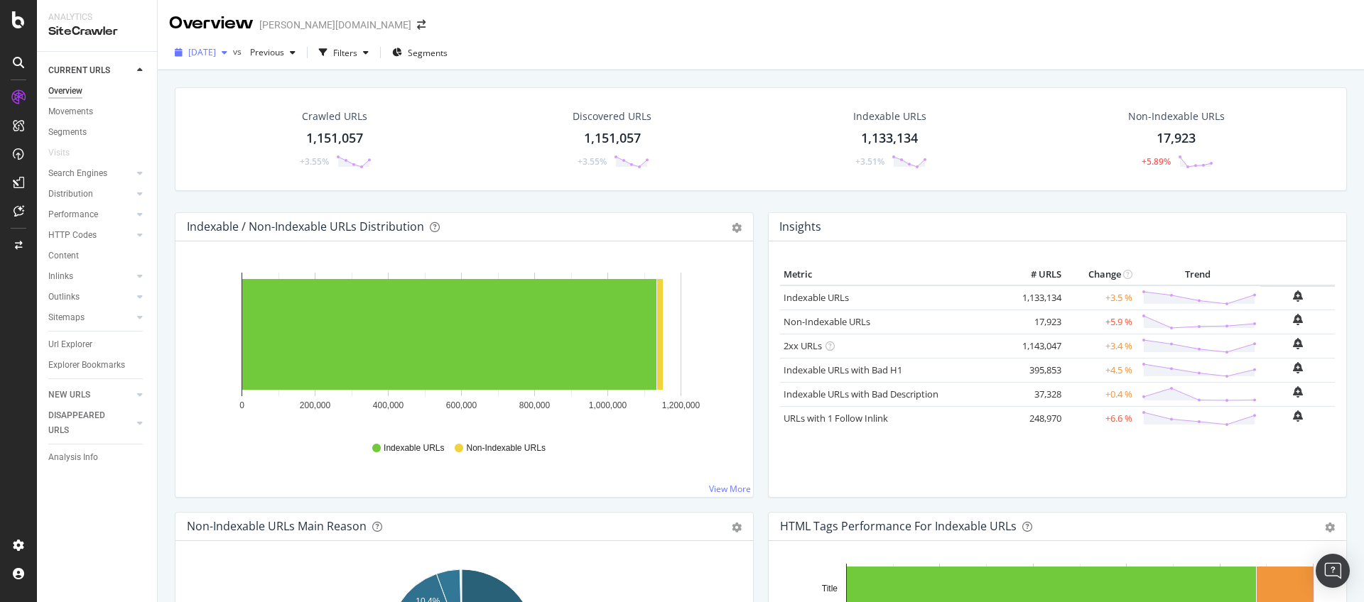
click at [216, 48] on span "[DATE]" at bounding box center [202, 52] width 28 height 12
click at [241, 158] on div "2024 Jan. 29th" at bounding box center [228, 157] width 76 height 13
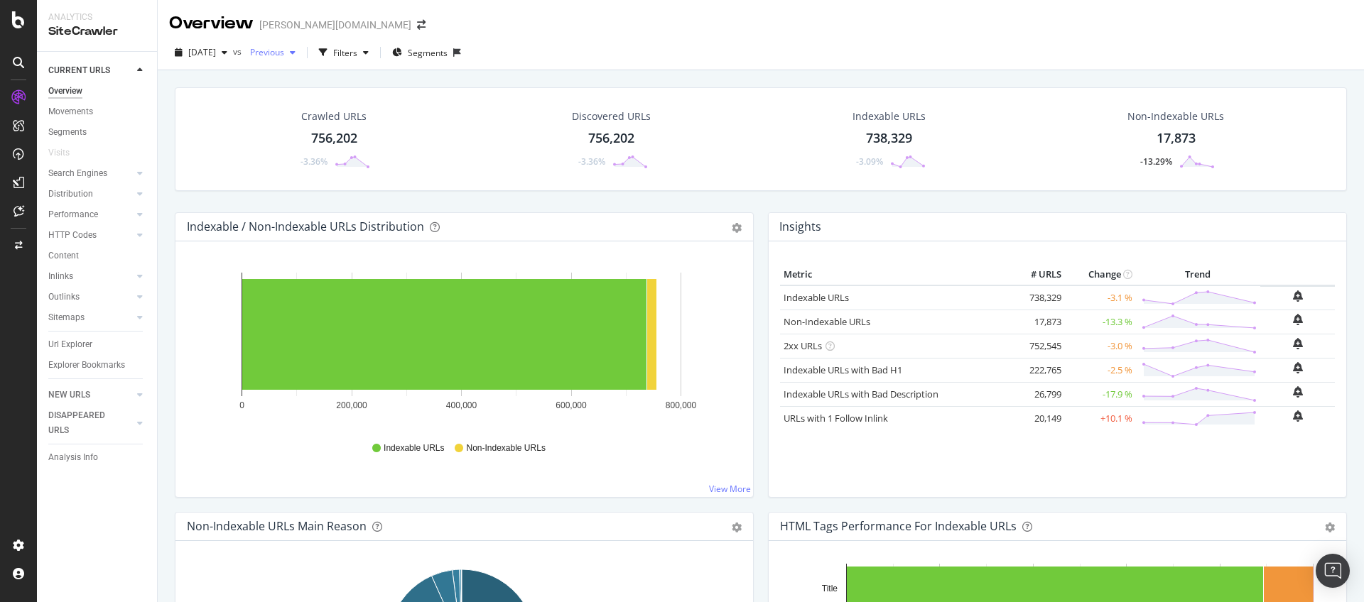
click at [284, 51] on span "Previous" at bounding box center [264, 52] width 40 height 12
click at [304, 107] on div "[DATE]" at bounding box center [312, 103] width 76 height 13
drag, startPoint x: 251, startPoint y: 100, endPoint x: 254, endPoint y: 88, distance: 12.3
click at [251, 100] on div "Crawled URLs 756,202 -3.36% Discovered URLs 756,202 -3.36% Indexable URLs 738,3…" at bounding box center [761, 139] width 1172 height 104
click at [233, 53] on div "button" at bounding box center [224, 52] width 17 height 9
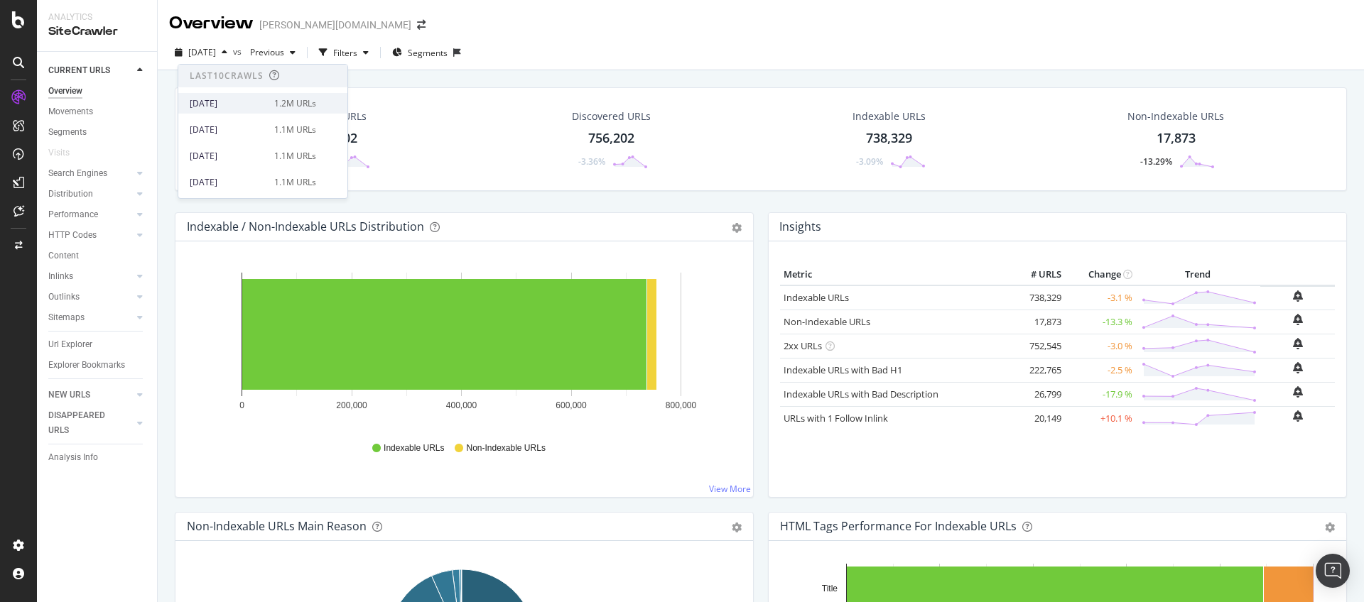
click at [239, 97] on div "[DATE]" at bounding box center [228, 103] width 76 height 13
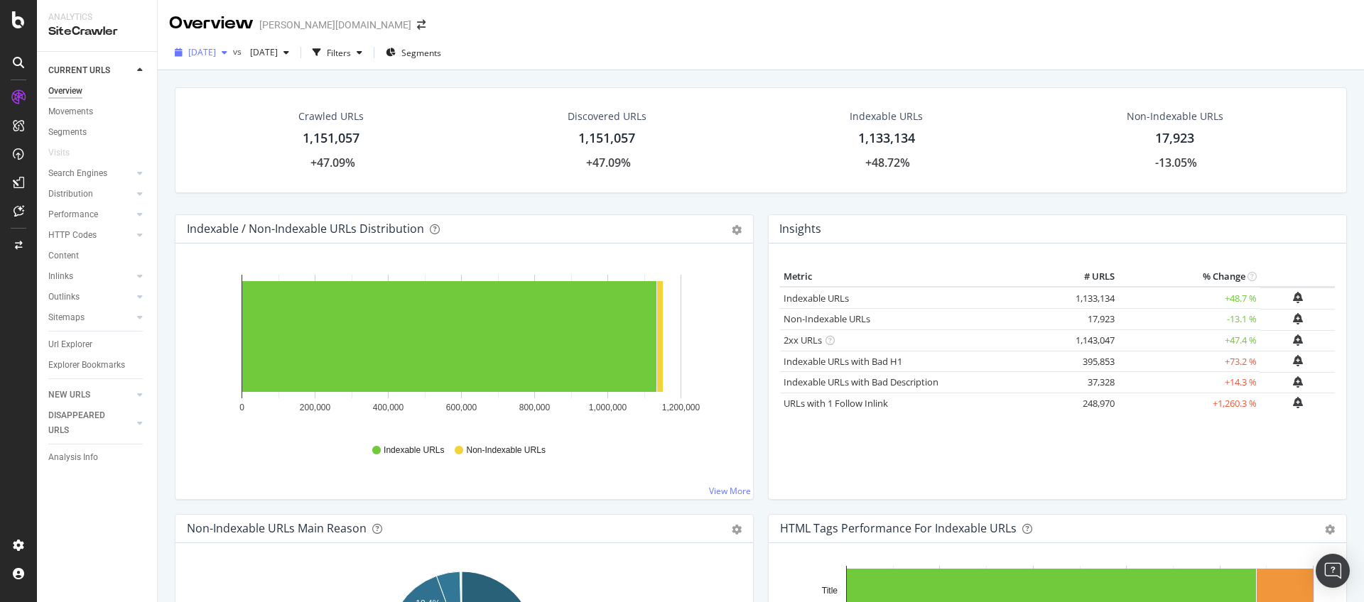
click at [233, 52] on div "button" at bounding box center [224, 52] width 17 height 9
click at [249, 149] on div "[DATE][PERSON_NAME]" at bounding box center [228, 147] width 76 height 13
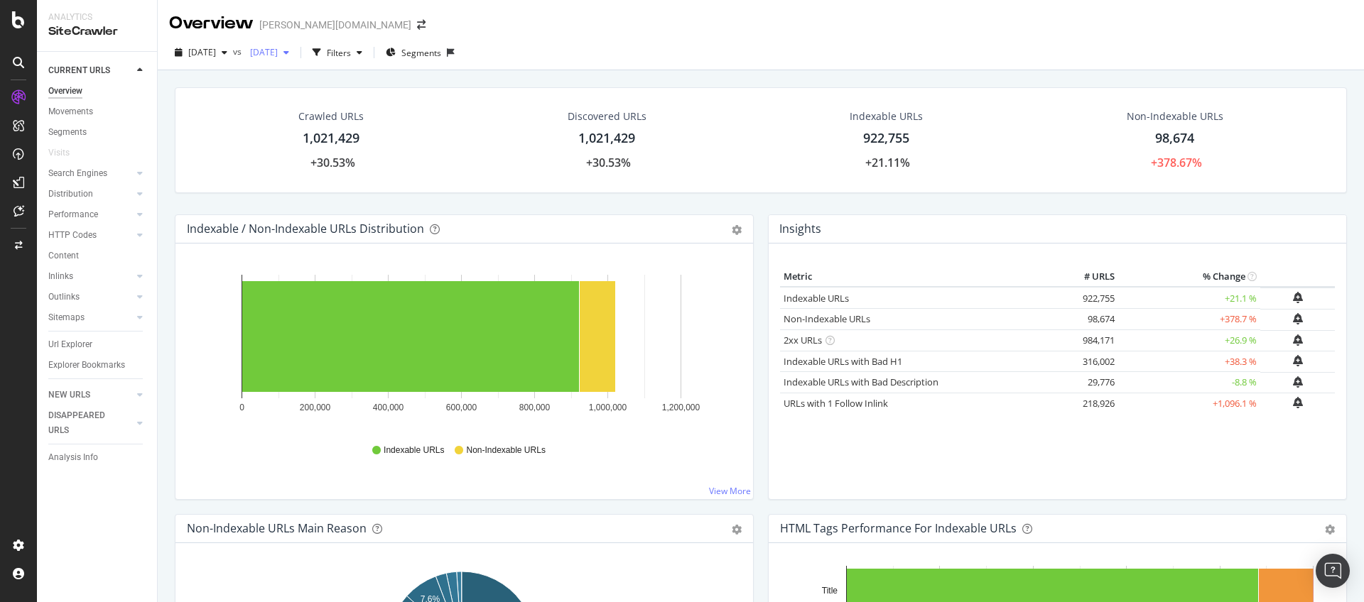
click at [278, 48] on span "2023 Dec. 4th" at bounding box center [260, 52] width 33 height 12
click at [21, 63] on icon at bounding box center [18, 62] width 11 height 11
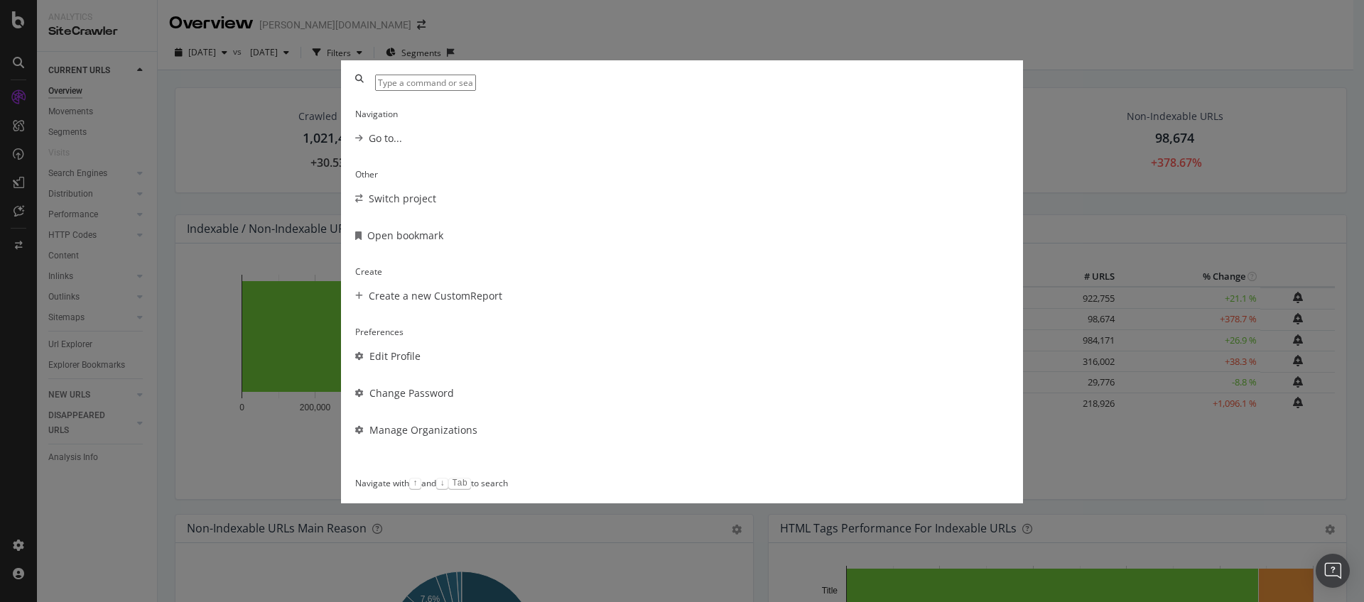
scroll to position [0, 0]
click at [174, 97] on div "Navigation Go to... Other Switch project Open bookmark Create Create a new Cust…" at bounding box center [682, 301] width 1364 height 602
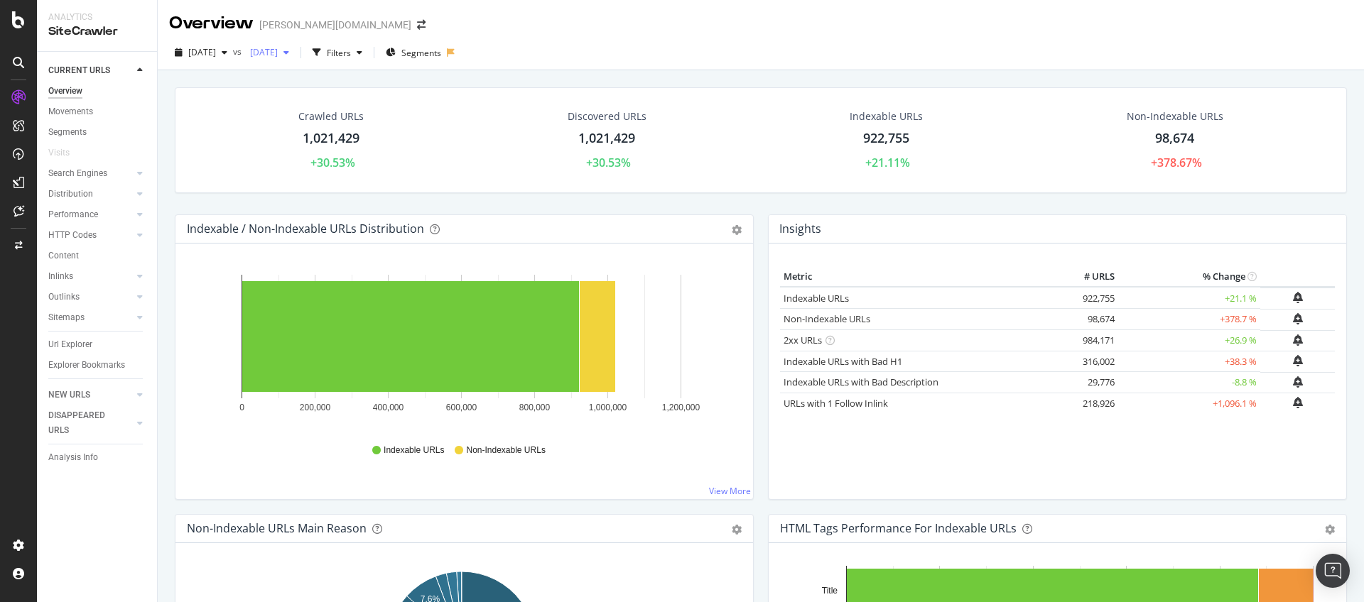
click at [295, 50] on div "button" at bounding box center [286, 52] width 17 height 9
click at [227, 55] on icon "button" at bounding box center [225, 52] width 6 height 9
click at [229, 104] on div "2025 Feb. 3rd" at bounding box center [228, 108] width 76 height 13
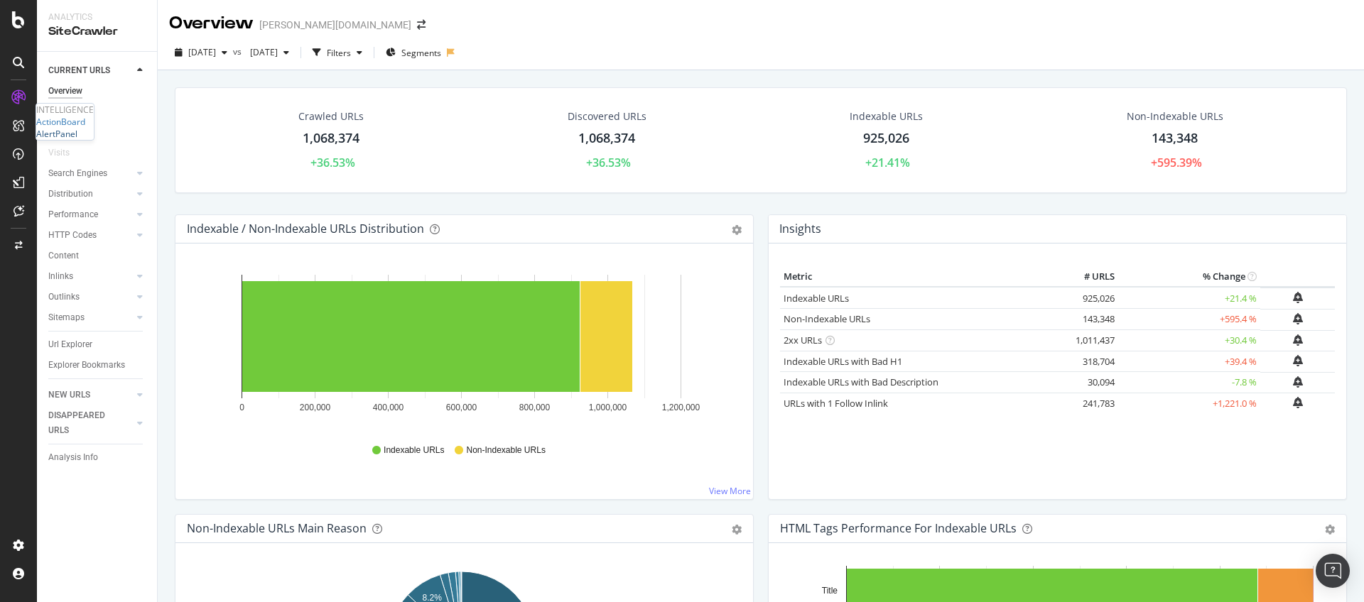
click at [67, 140] on div "AlertPanel" at bounding box center [56, 134] width 41 height 12
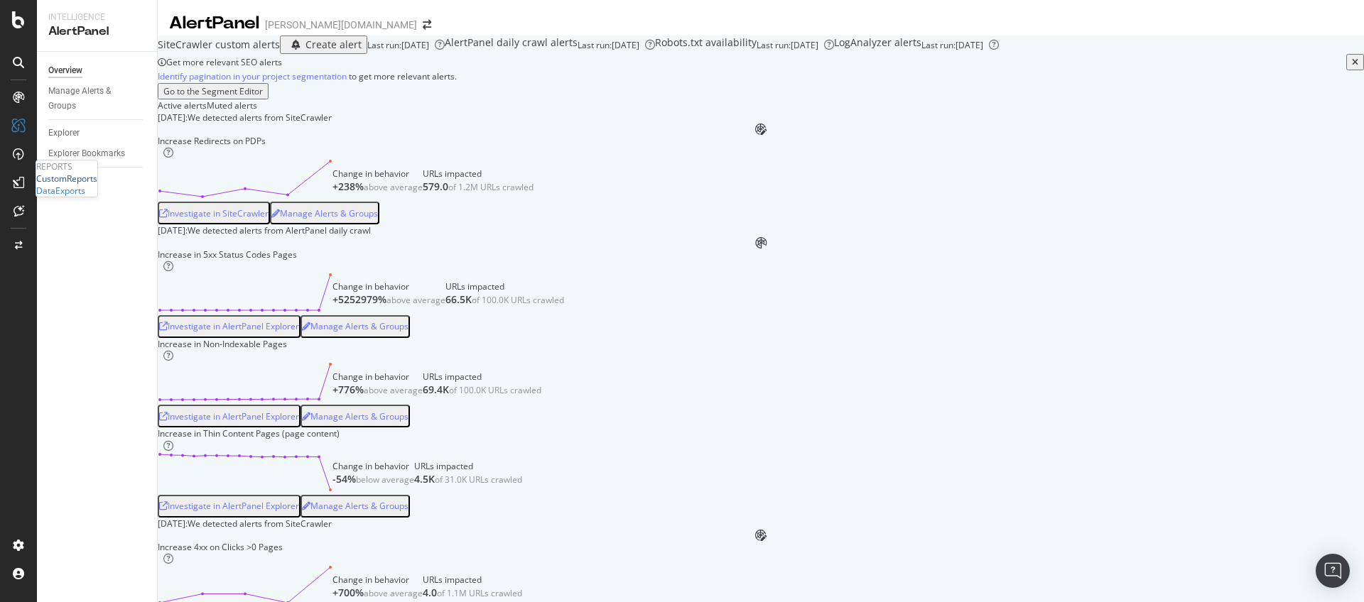
click at [69, 185] on div "CustomReports" at bounding box center [66, 179] width 61 height 12
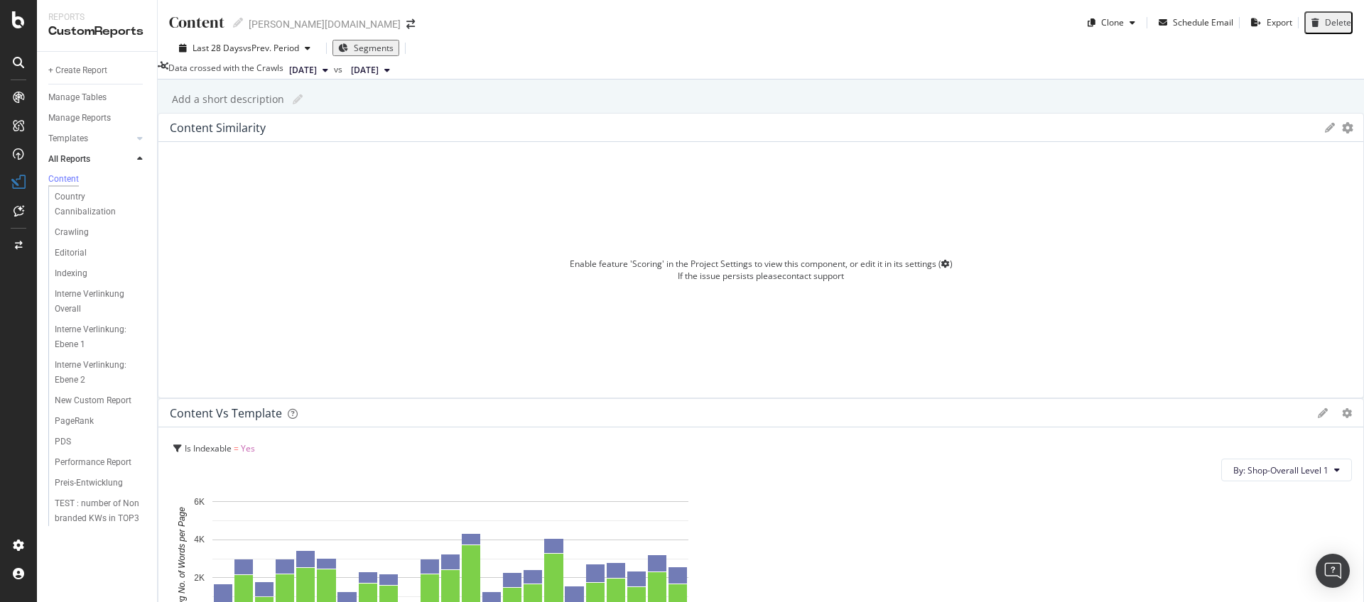
click at [390, 75] on icon at bounding box center [387, 70] width 6 height 9
click at [457, 182] on div "2024 Jan. 29th" at bounding box center [440, 180] width 76 height 13
click at [78, 237] on div "Crawling" at bounding box center [72, 232] width 34 height 15
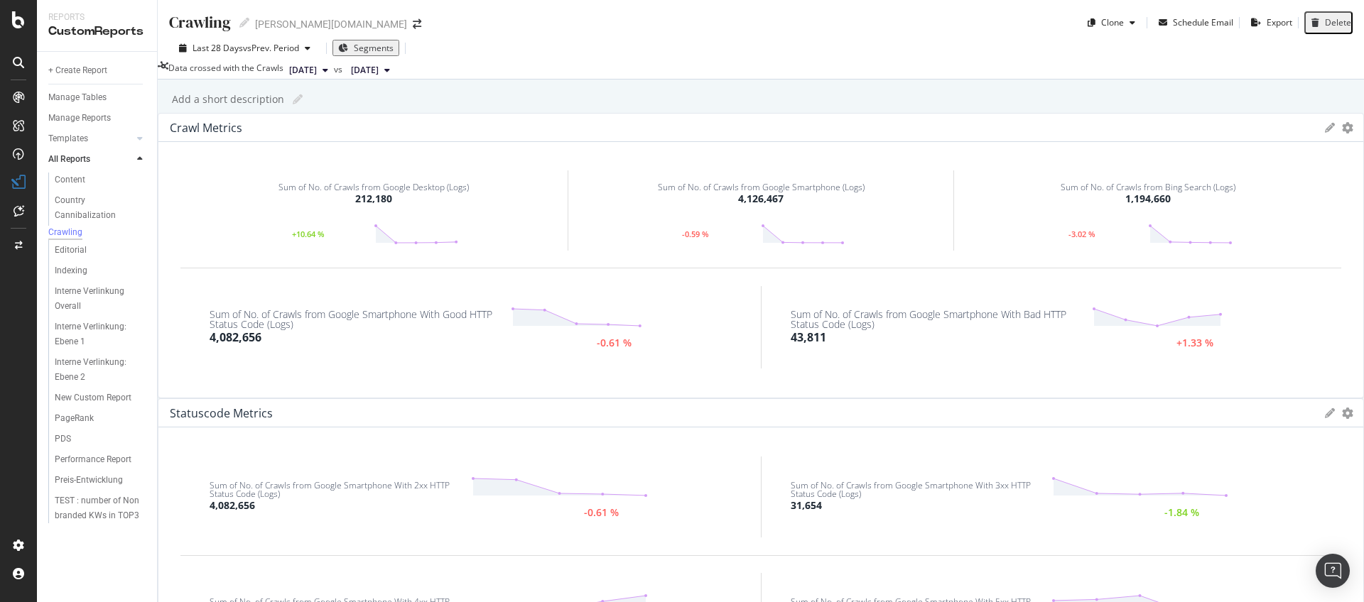
click at [379, 75] on span "2025 Sep. 1st" at bounding box center [365, 70] width 28 height 13
click at [447, 163] on div "[DATE][PERSON_NAME]" at bounding box center [440, 162] width 76 height 13
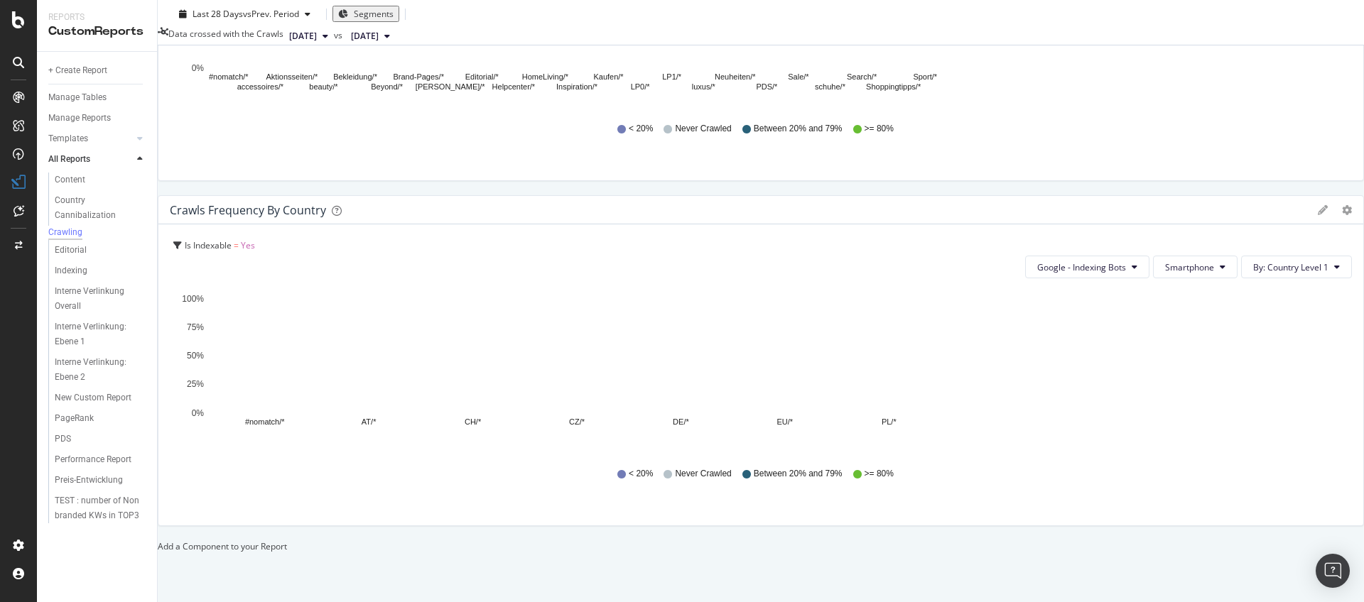
scroll to position [2578, 0]
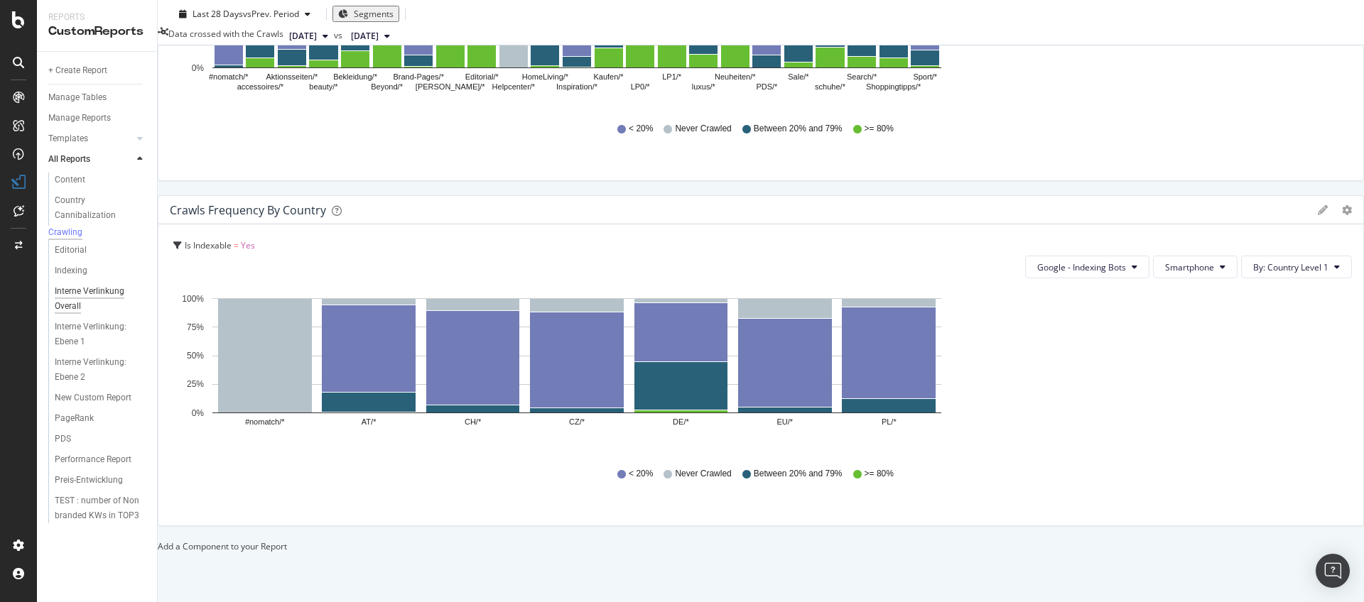
click at [70, 313] on div "Interne Verlinkung Overall" at bounding box center [95, 299] width 81 height 30
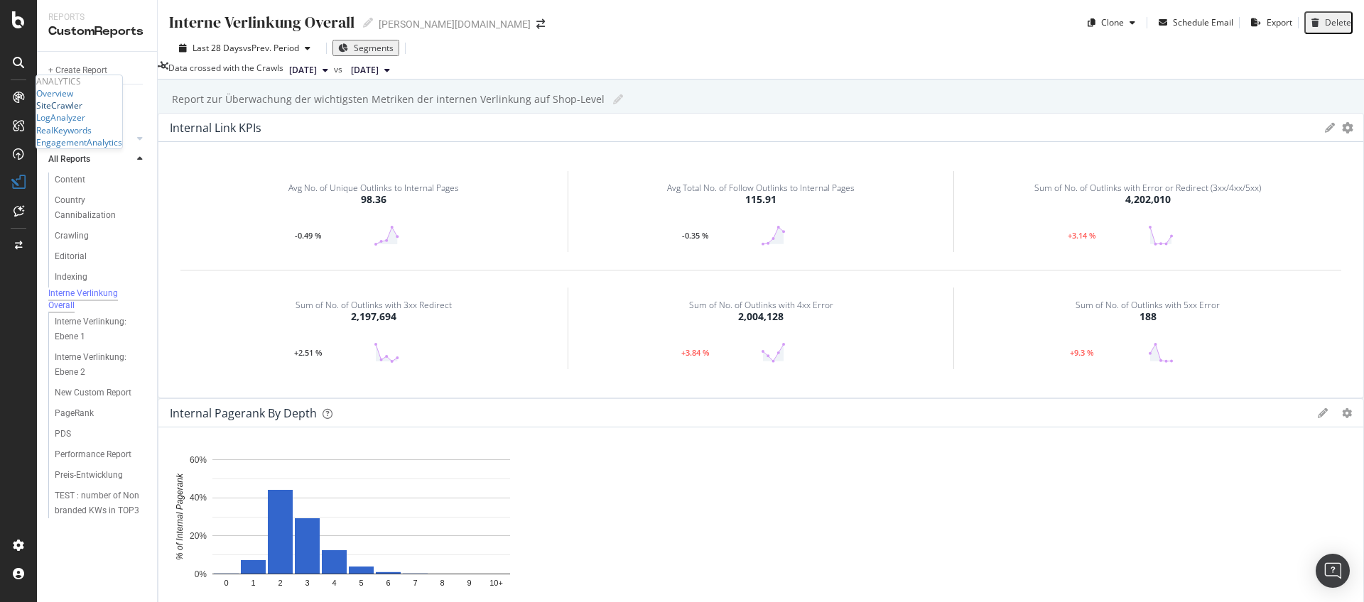
click at [67, 112] on div "SiteCrawler" at bounding box center [59, 105] width 46 height 12
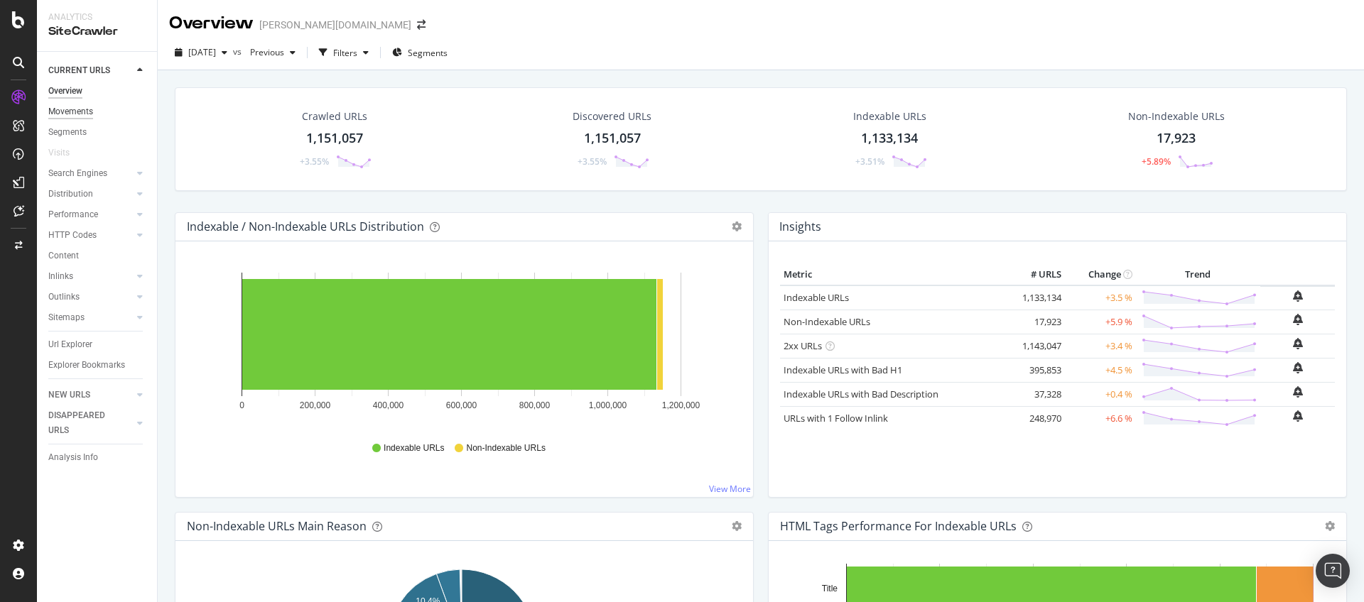
click at [72, 112] on div "Movements" at bounding box center [70, 111] width 45 height 15
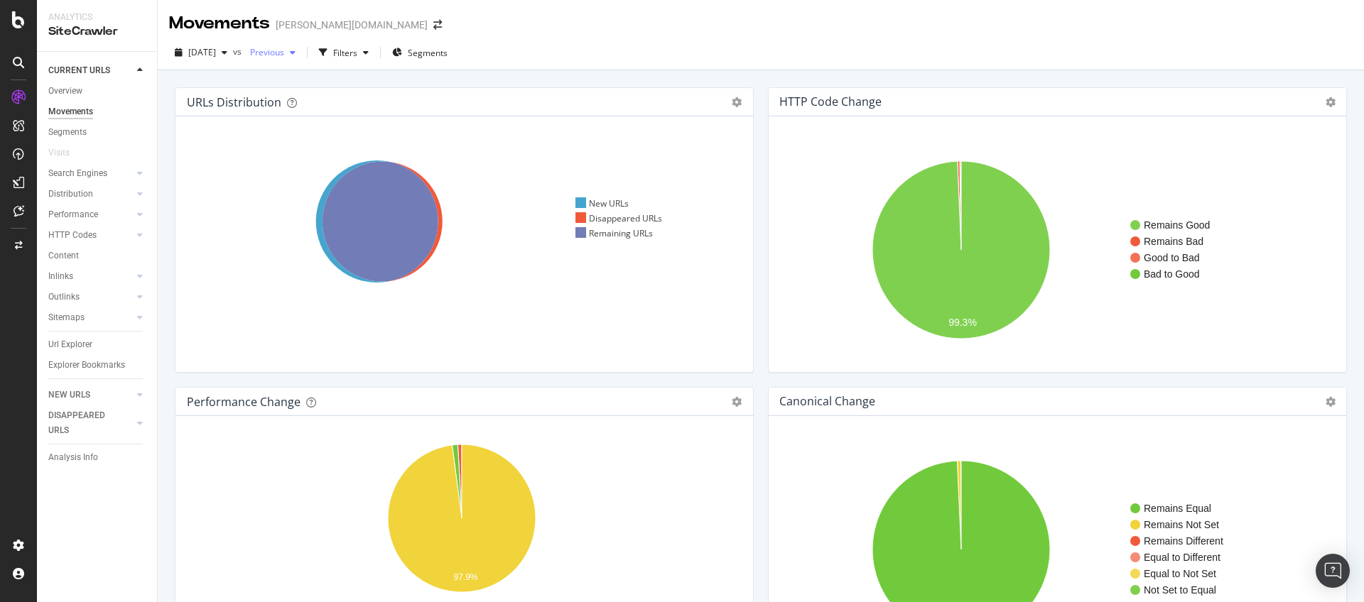
click at [295, 55] on icon "button" at bounding box center [293, 52] width 6 height 9
click at [313, 95] on div "[DATE][PERSON_NAME]" at bounding box center [315, 94] width 76 height 13
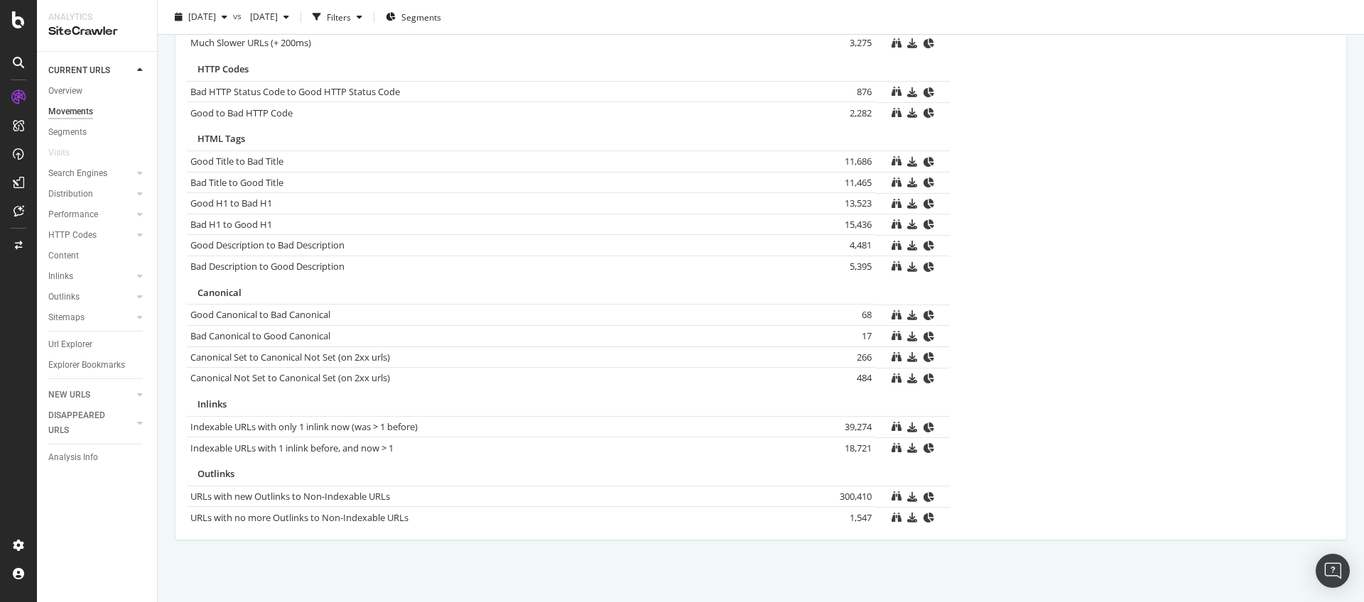
scroll to position [849, 0]
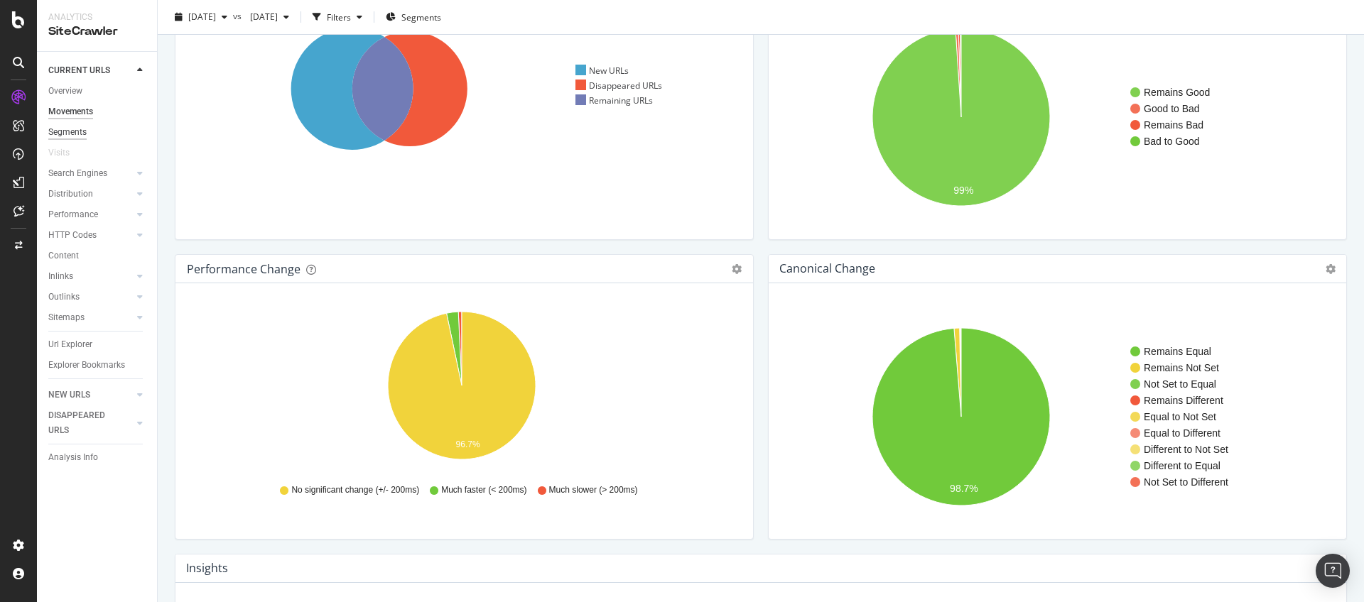
click at [84, 136] on div "Segments" at bounding box center [67, 132] width 38 height 15
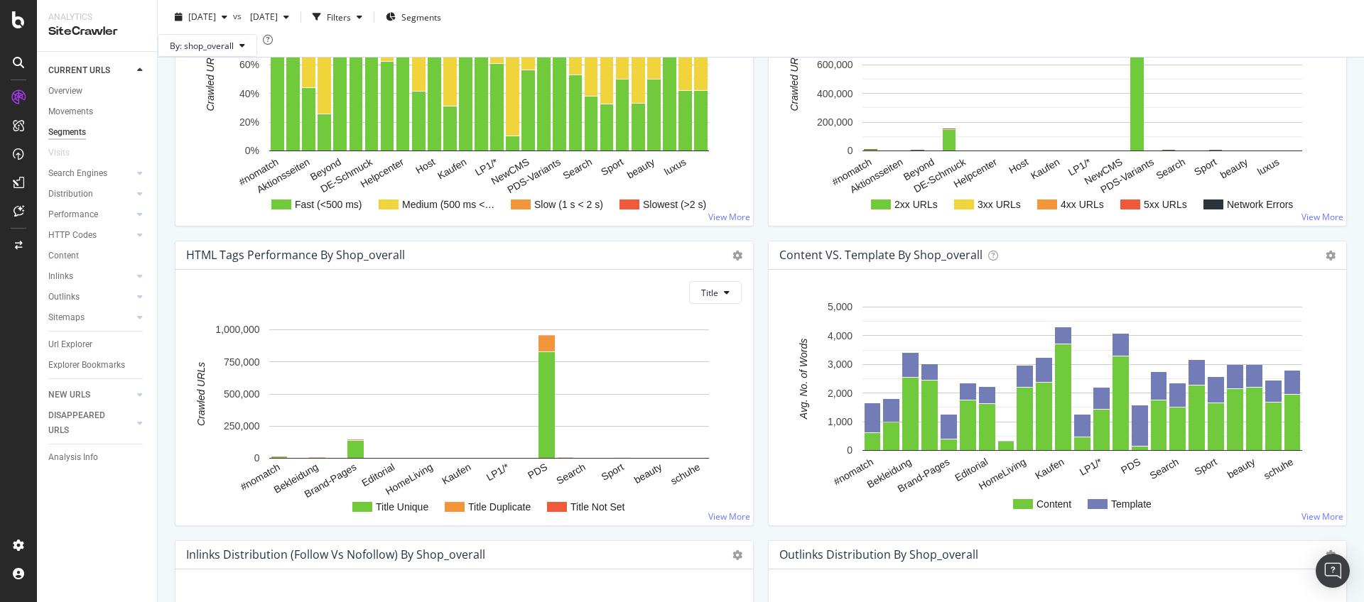
scroll to position [1041, 0]
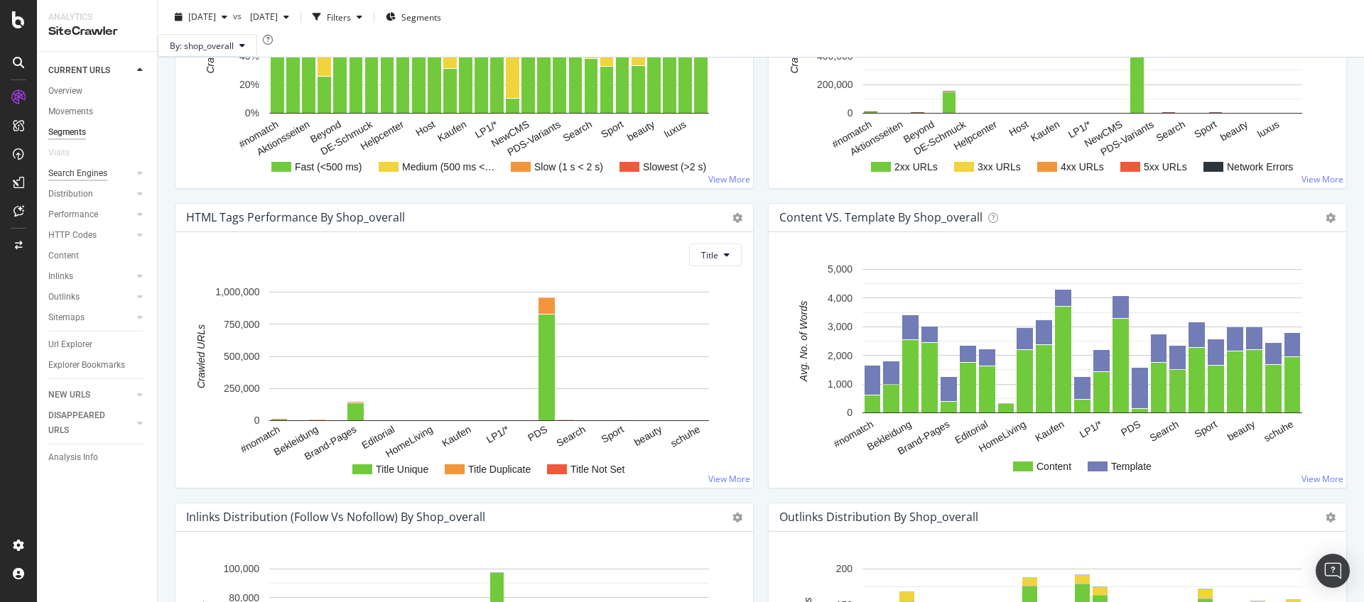
click at [66, 180] on div "Search Engines" at bounding box center [77, 173] width 59 height 15
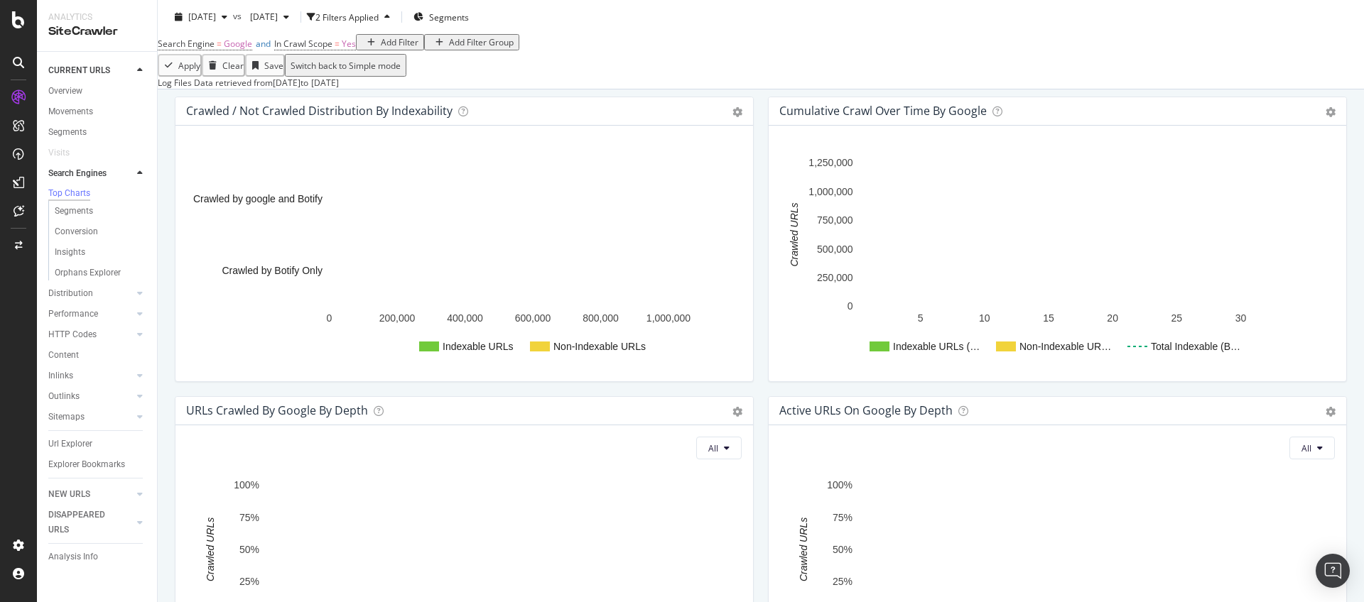
scroll to position [479, 0]
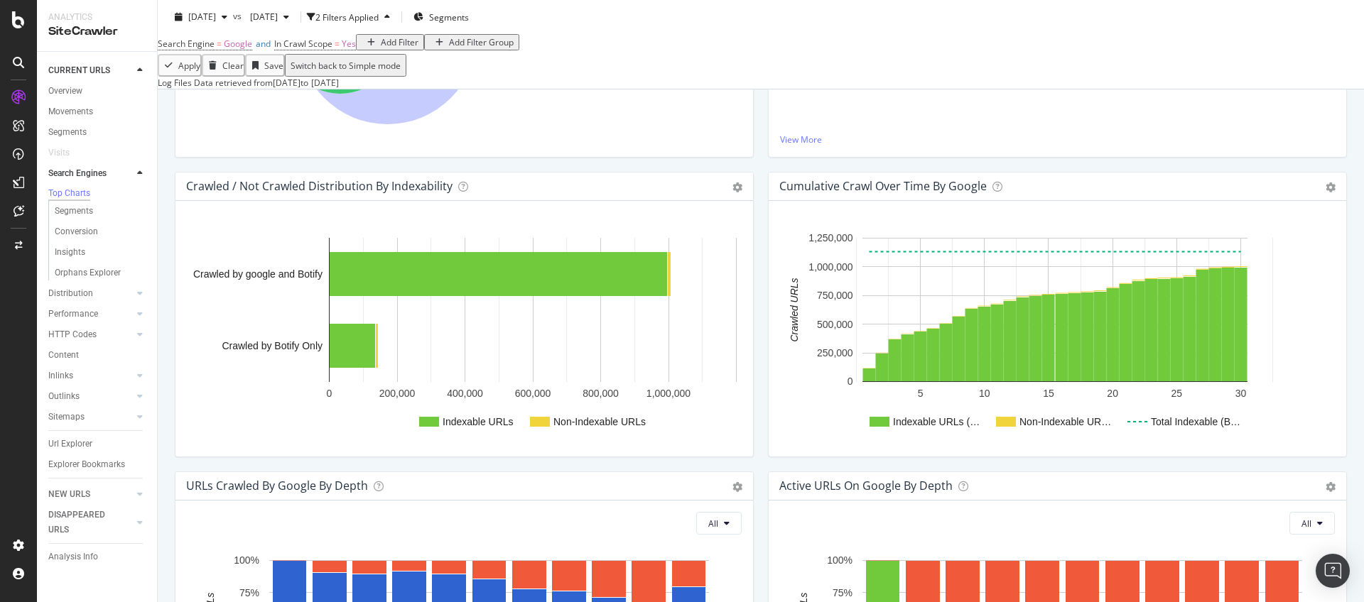
click at [77, 309] on div "Performance" at bounding box center [102, 314] width 109 height 21
click at [76, 314] on div "Performance" at bounding box center [73, 314] width 50 height 15
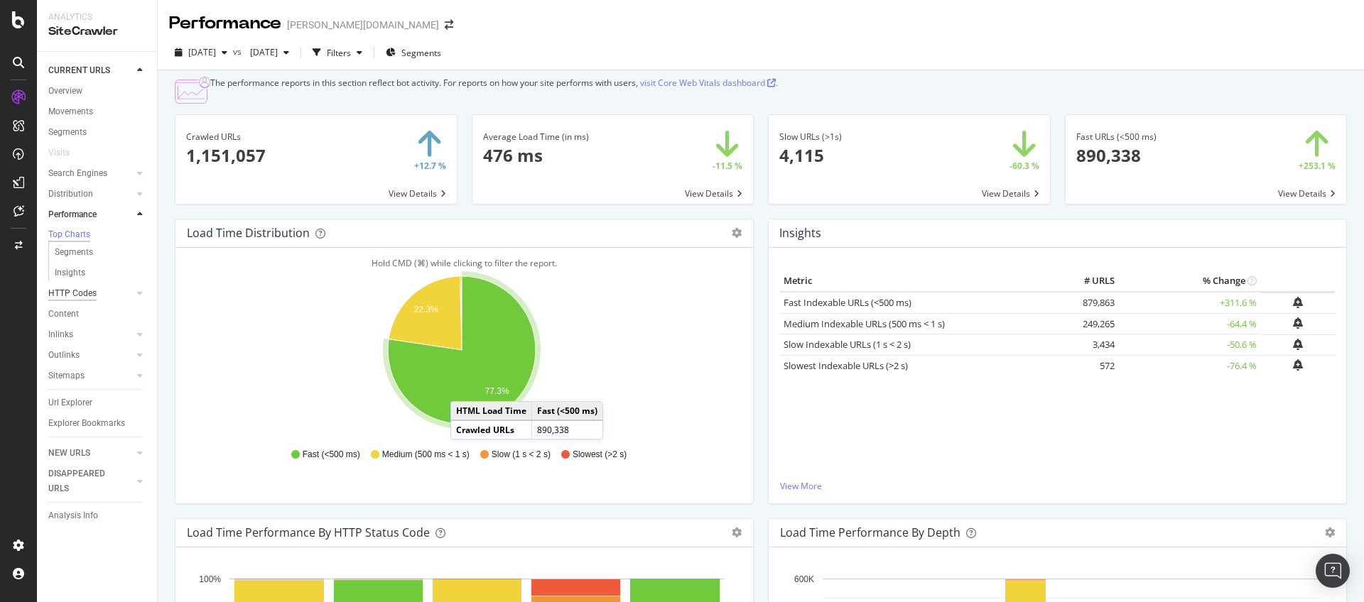
click at [86, 298] on div "HTTP Codes" at bounding box center [72, 293] width 48 height 15
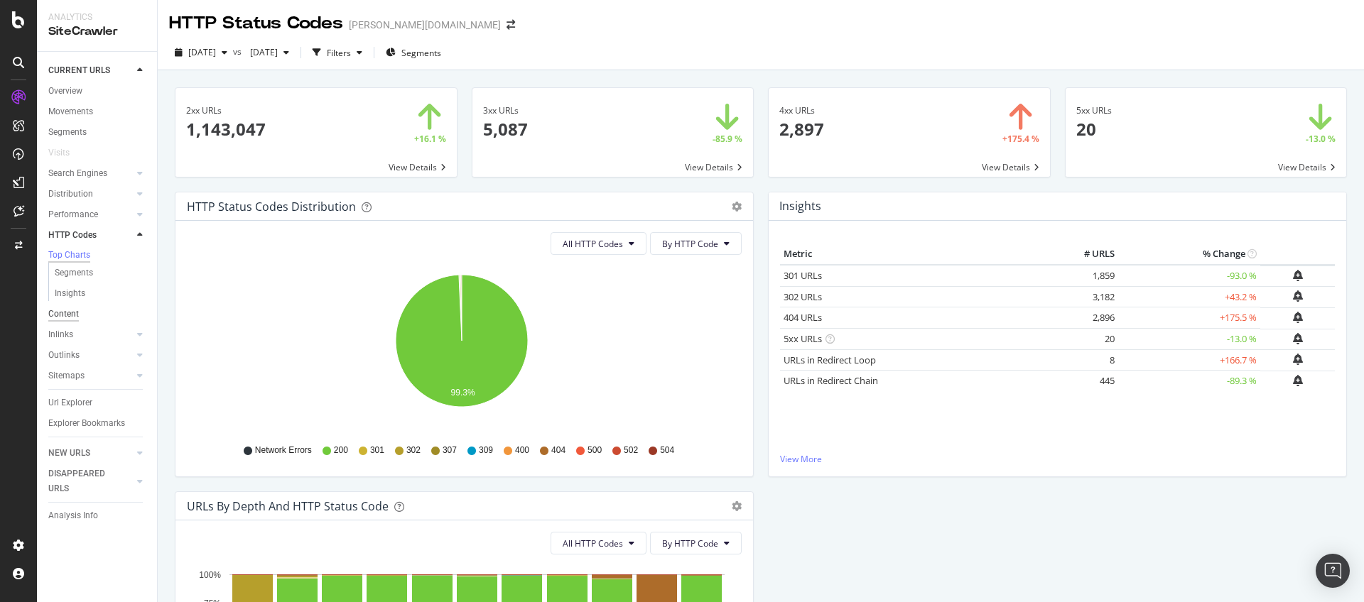
click at [59, 311] on div "Content" at bounding box center [63, 314] width 31 height 15
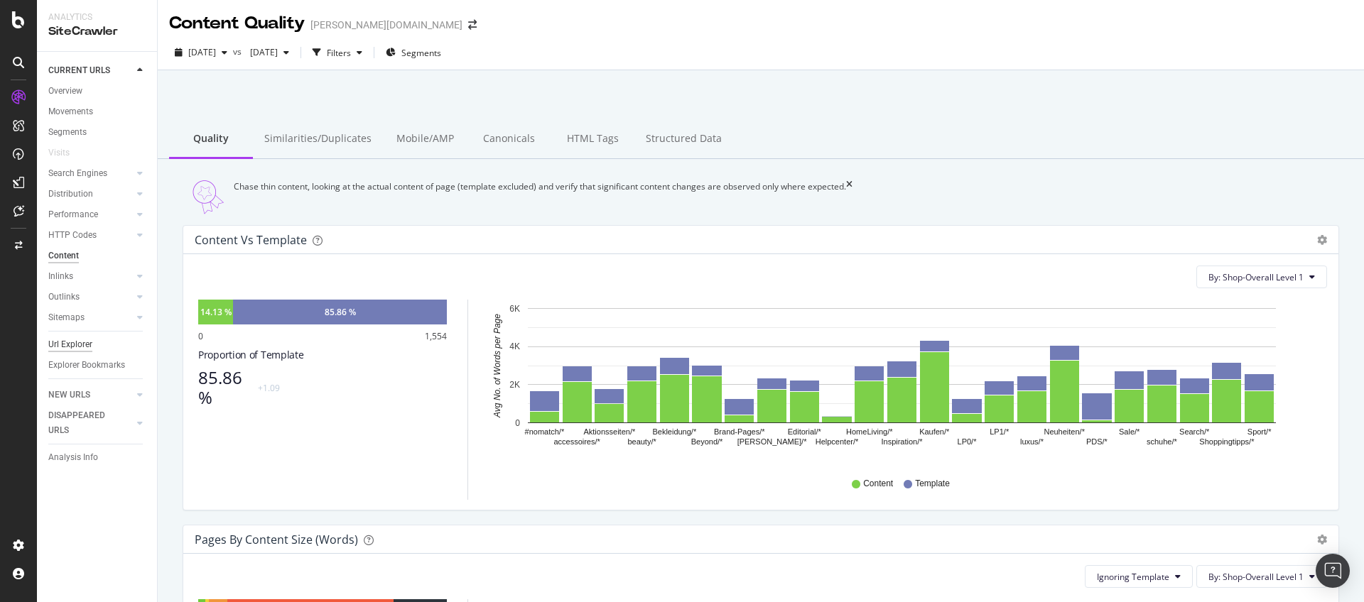
click at [70, 344] on div "Url Explorer" at bounding box center [70, 344] width 44 height 15
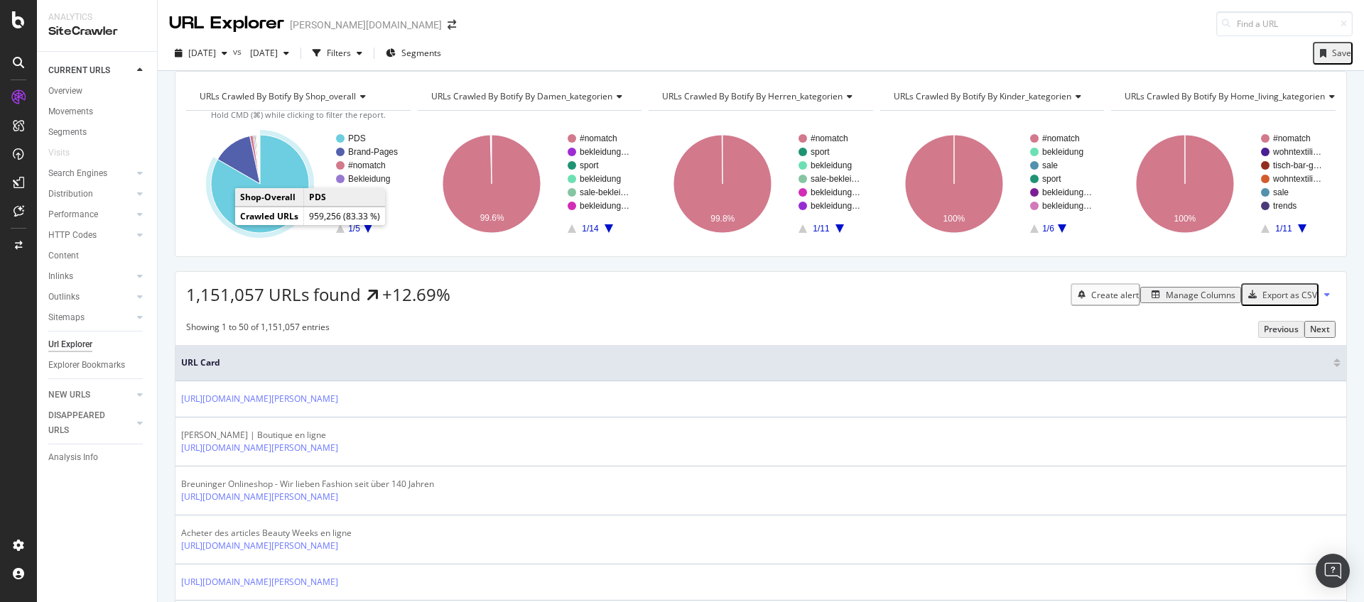
click at [227, 223] on icon "A chart." at bounding box center [260, 184] width 98 height 98
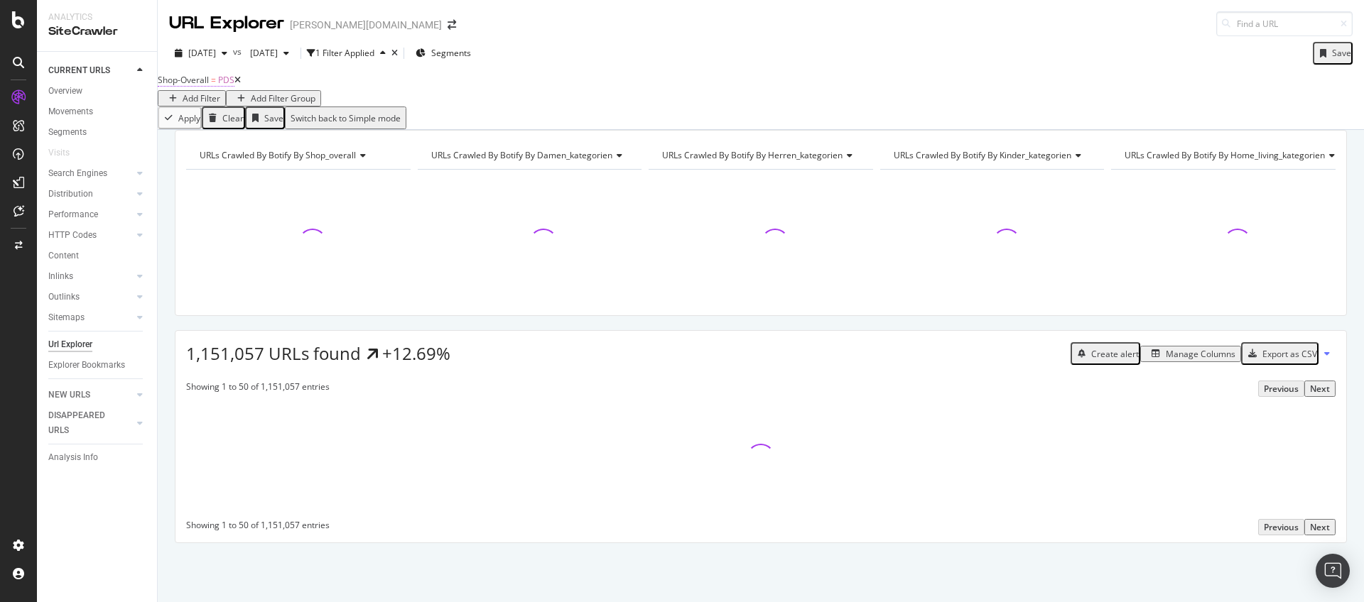
click at [209, 86] on span "Shop-Overall" at bounding box center [183, 80] width 51 height 12
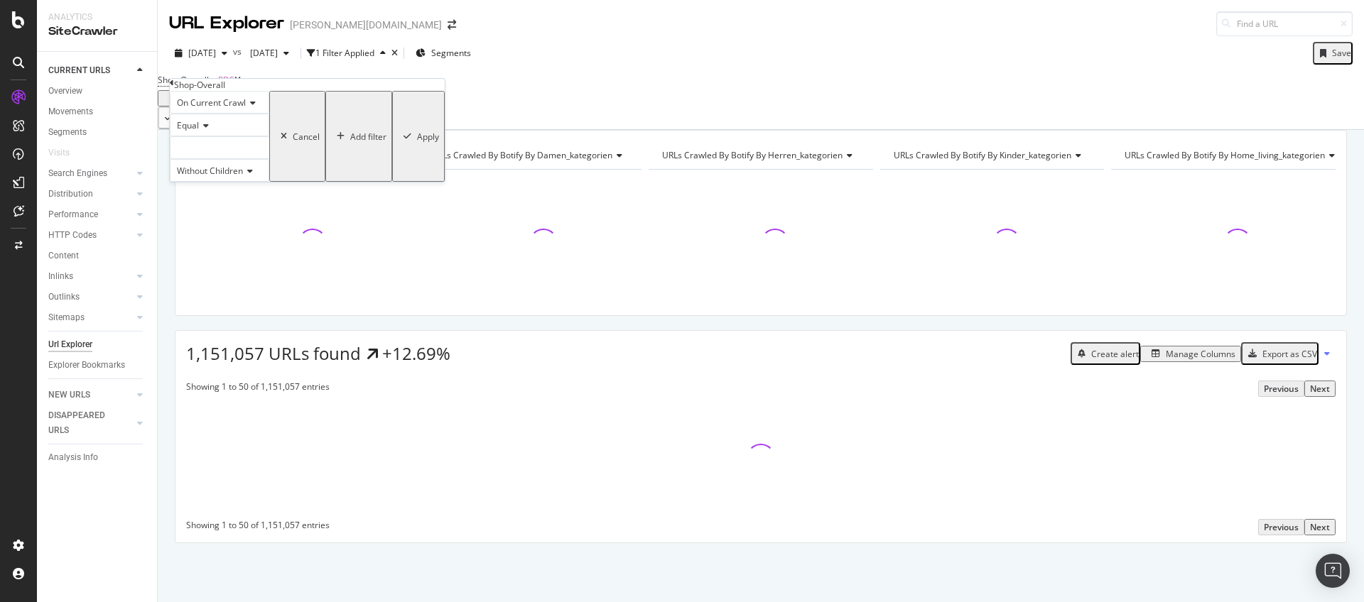
click at [216, 136] on div "Equal" at bounding box center [219, 125] width 99 height 23
click at [211, 166] on div "Not Equal" at bounding box center [219, 158] width 98 height 15
click at [225, 159] on div at bounding box center [219, 147] width 99 height 23
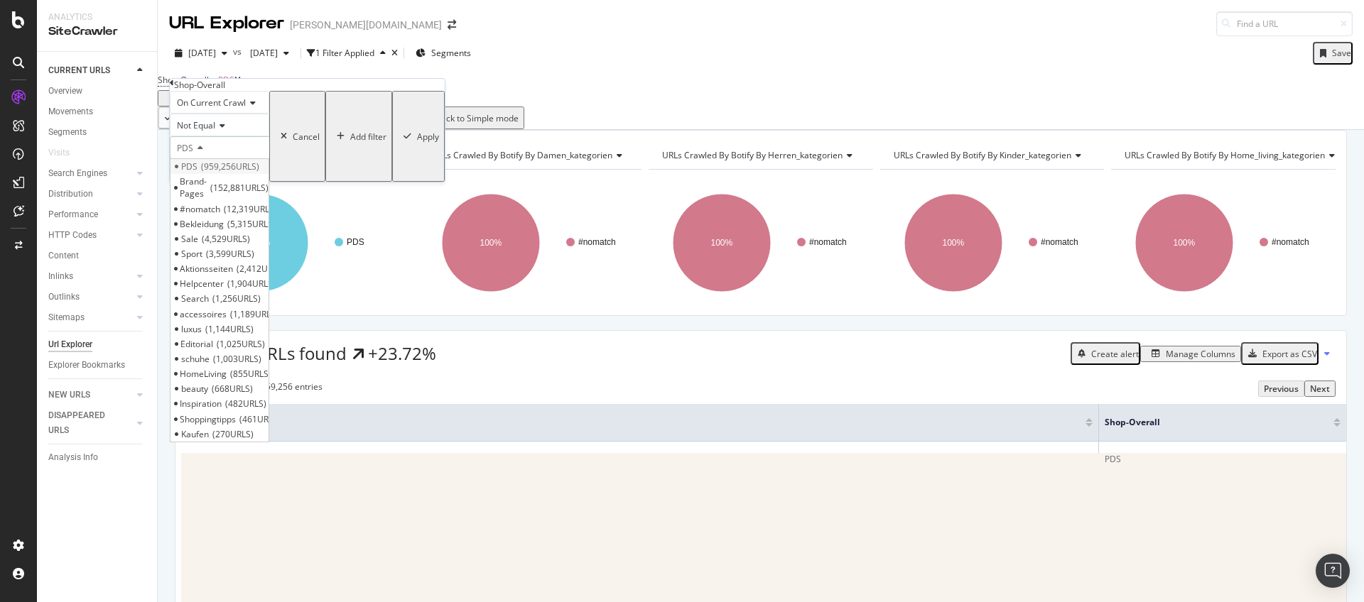
click at [244, 173] on span "959,256 URLS" at bounding box center [230, 167] width 58 height 12
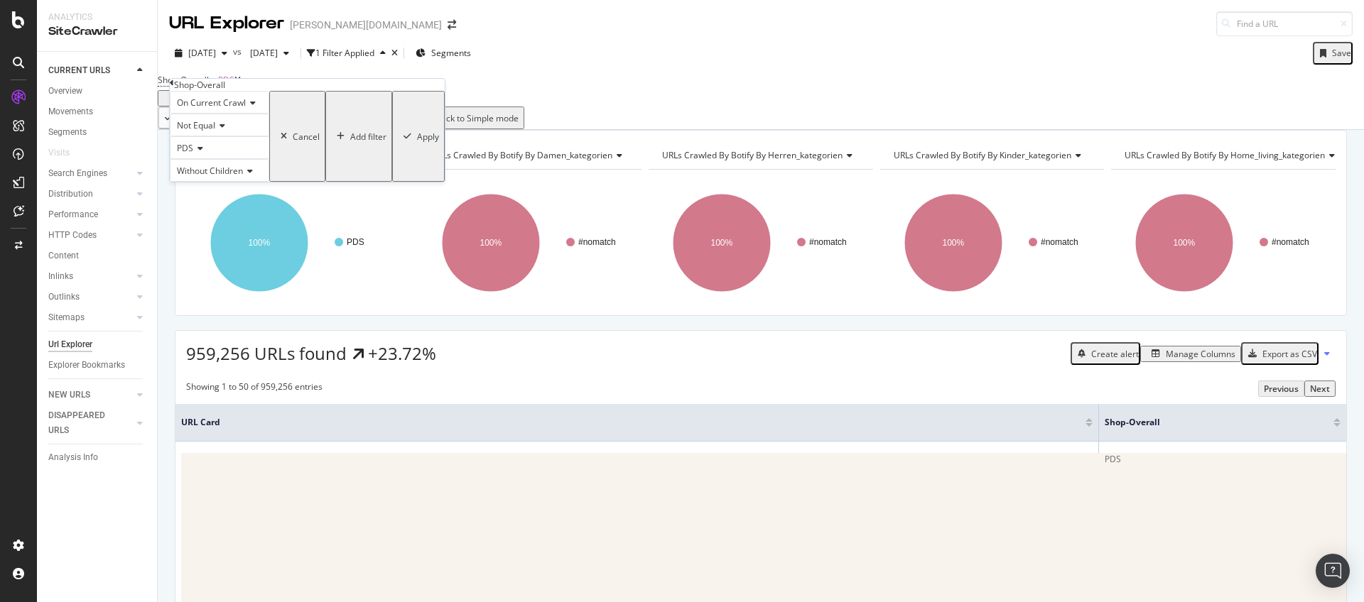
click at [417, 143] on div "Apply" at bounding box center [428, 137] width 22 height 12
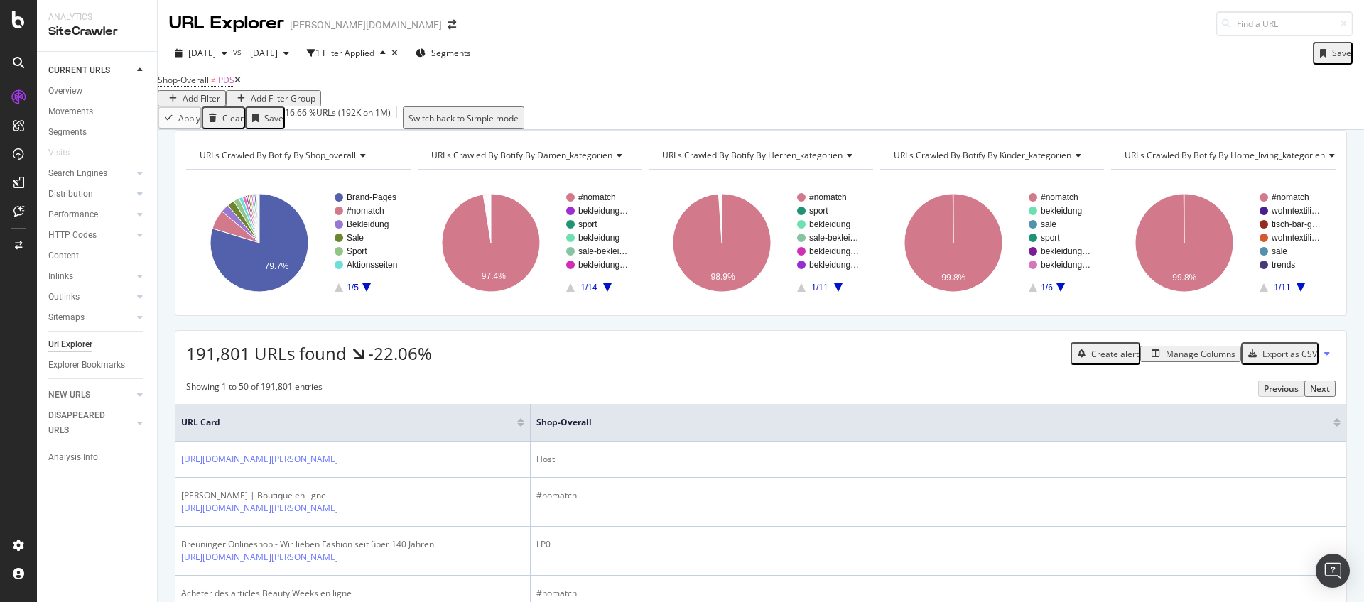
click at [1168, 360] on div "Manage Columns" at bounding box center [1201, 354] width 70 height 12
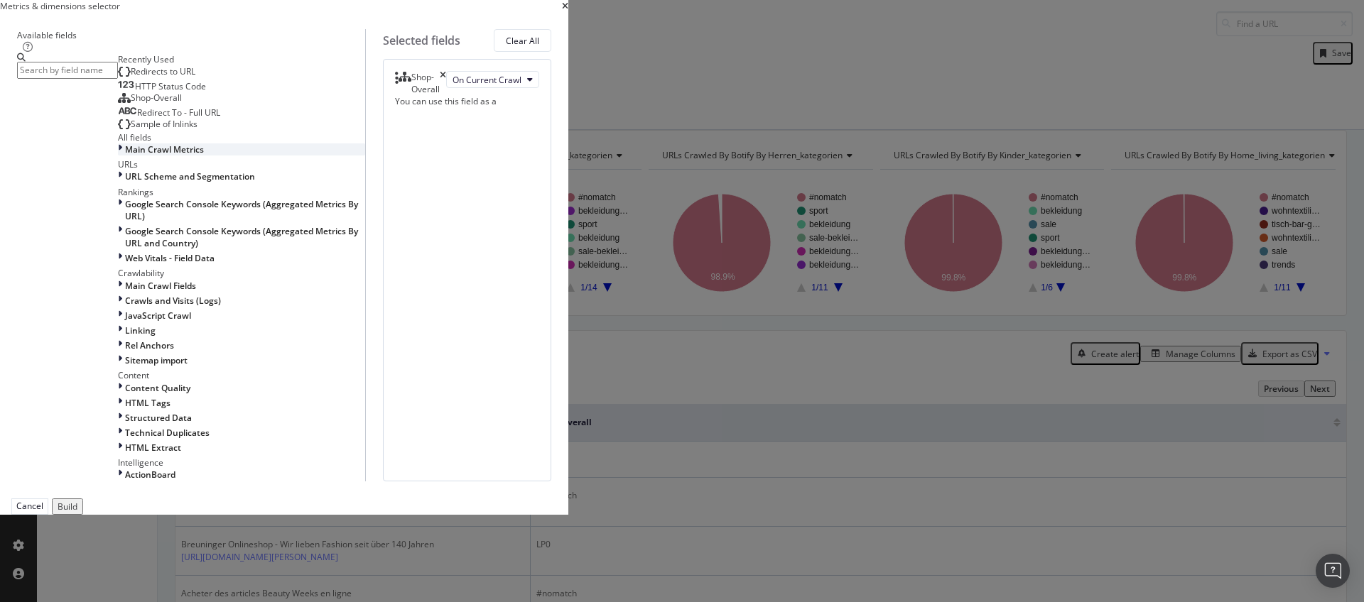
click at [204, 156] on span "Main Crawl Metrics" at bounding box center [164, 149] width 79 height 12
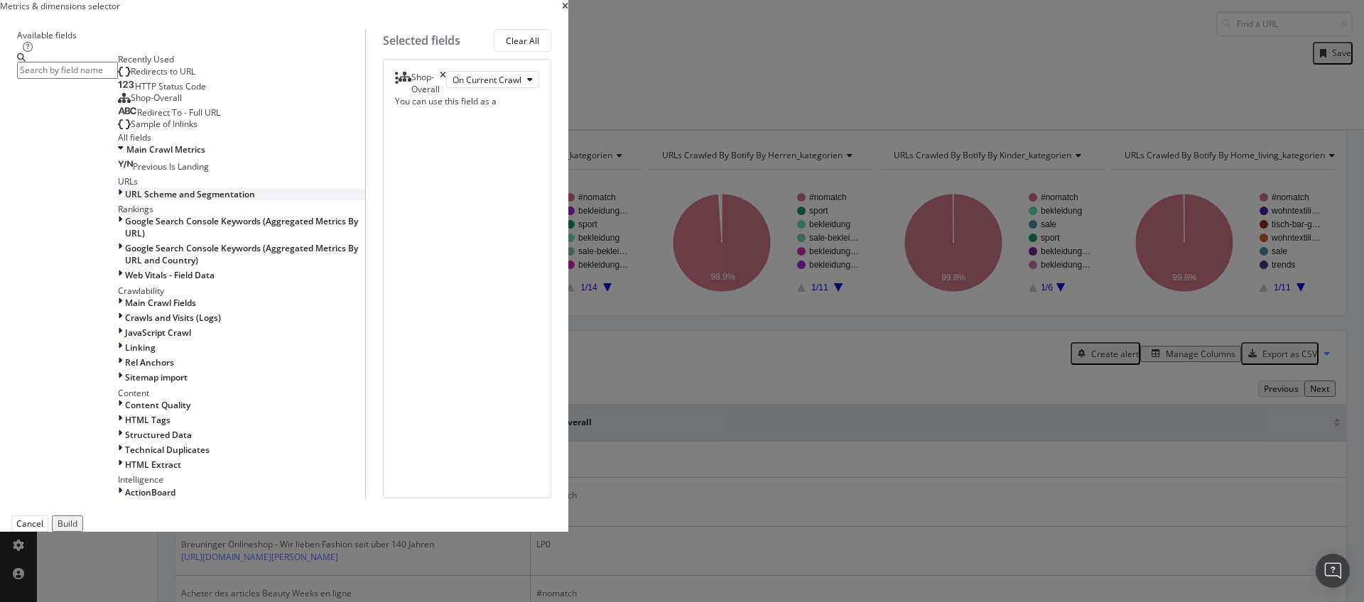
click at [255, 200] on span "URL Scheme and Segmentation" at bounding box center [190, 194] width 130 height 12
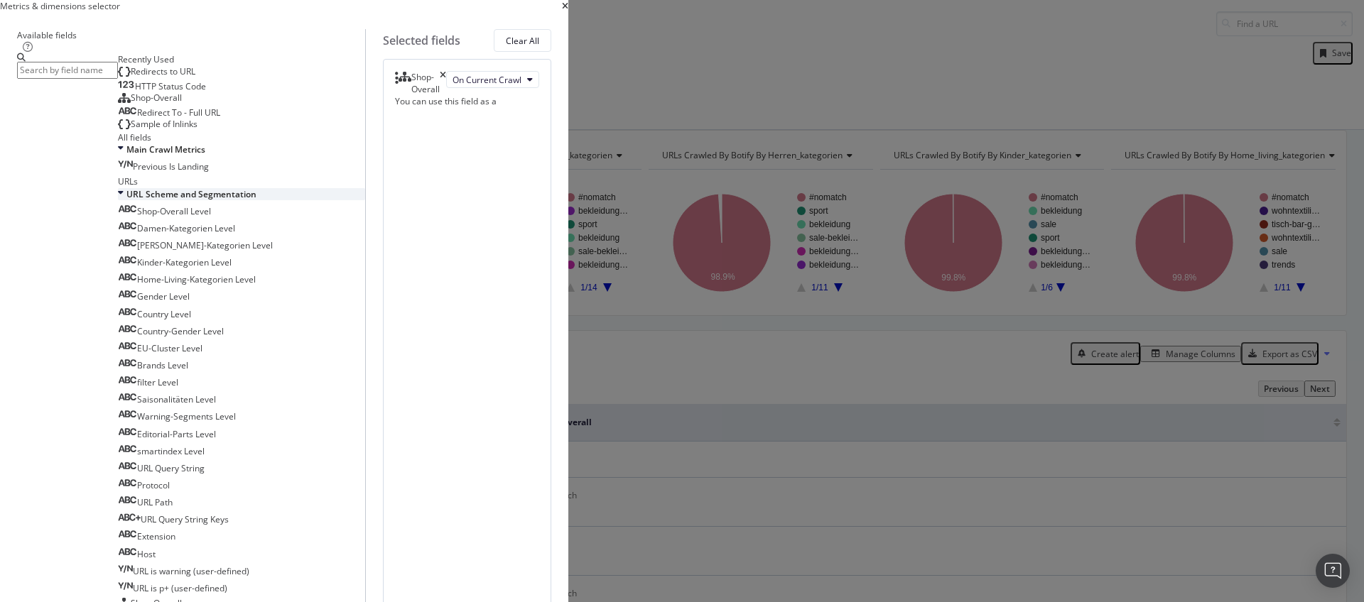
scroll to position [764, 0]
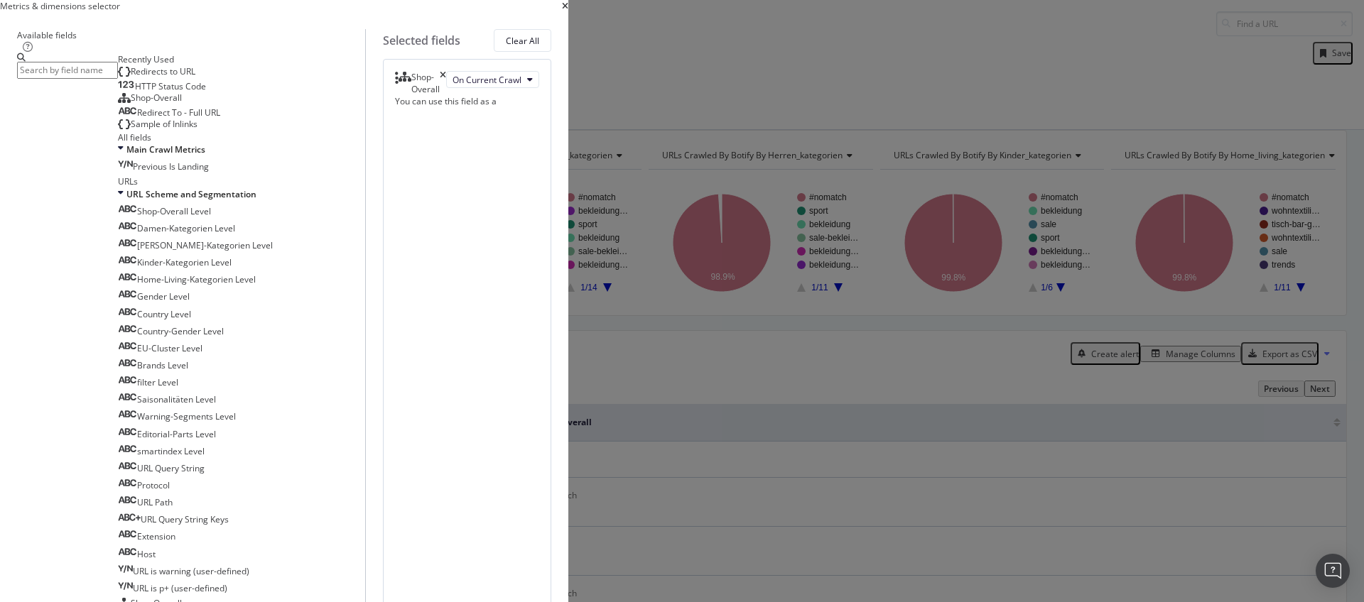
drag, startPoint x: 233, startPoint y: 362, endPoint x: 241, endPoint y: 356, distance: 9.7
click at [234, 361] on div "Metrics & dimensions selector Available fields Recently Used Redirects to URL H…" at bounding box center [682, 301] width 1364 height 602
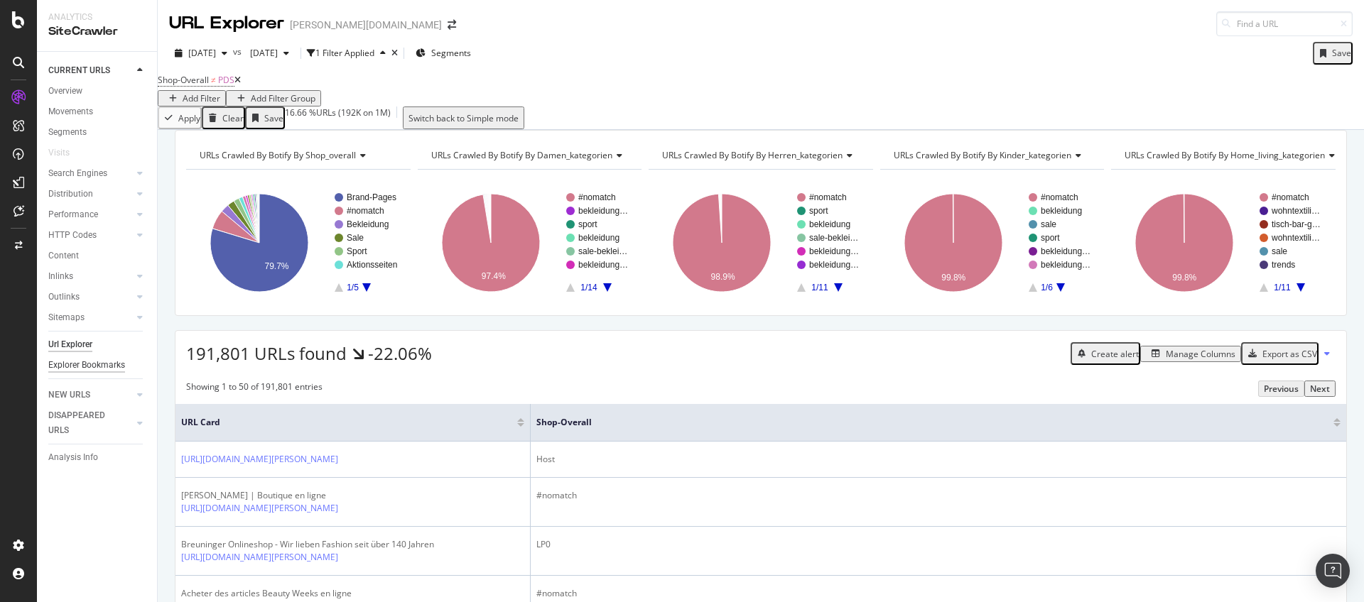
click at [112, 364] on div "Explorer Bookmarks" at bounding box center [86, 365] width 77 height 15
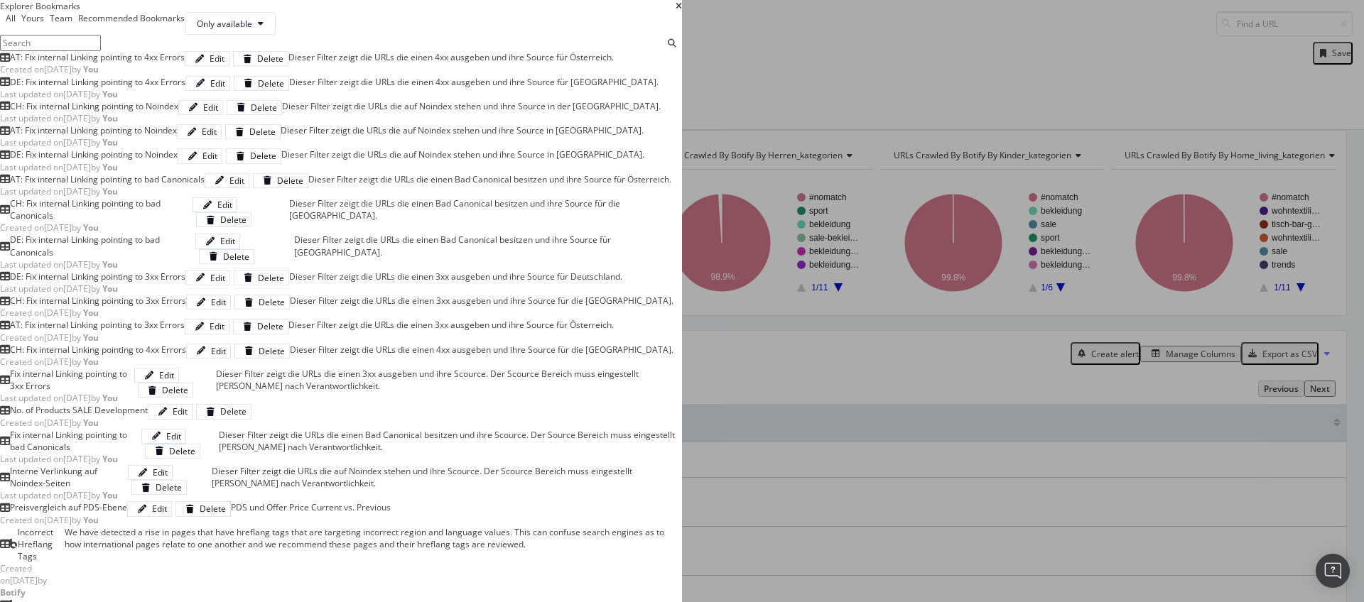
click at [185, 24] on div "Recommended Bookmarks" at bounding box center [131, 18] width 107 height 12
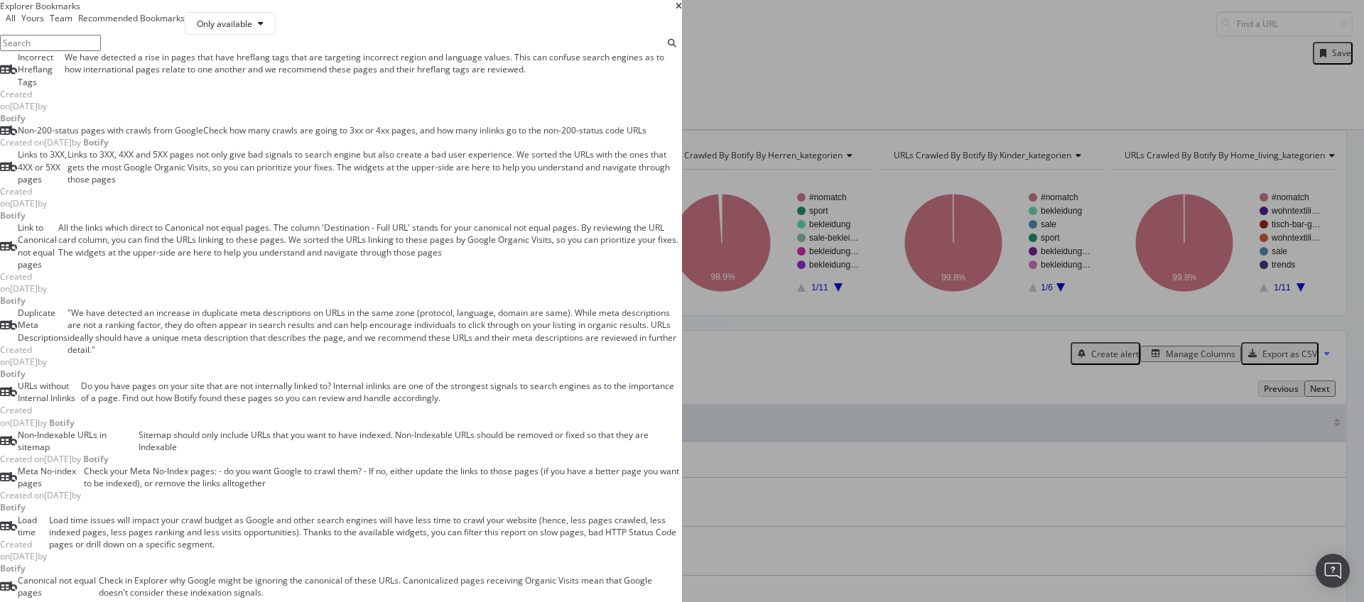
scroll to position [2281, 0]
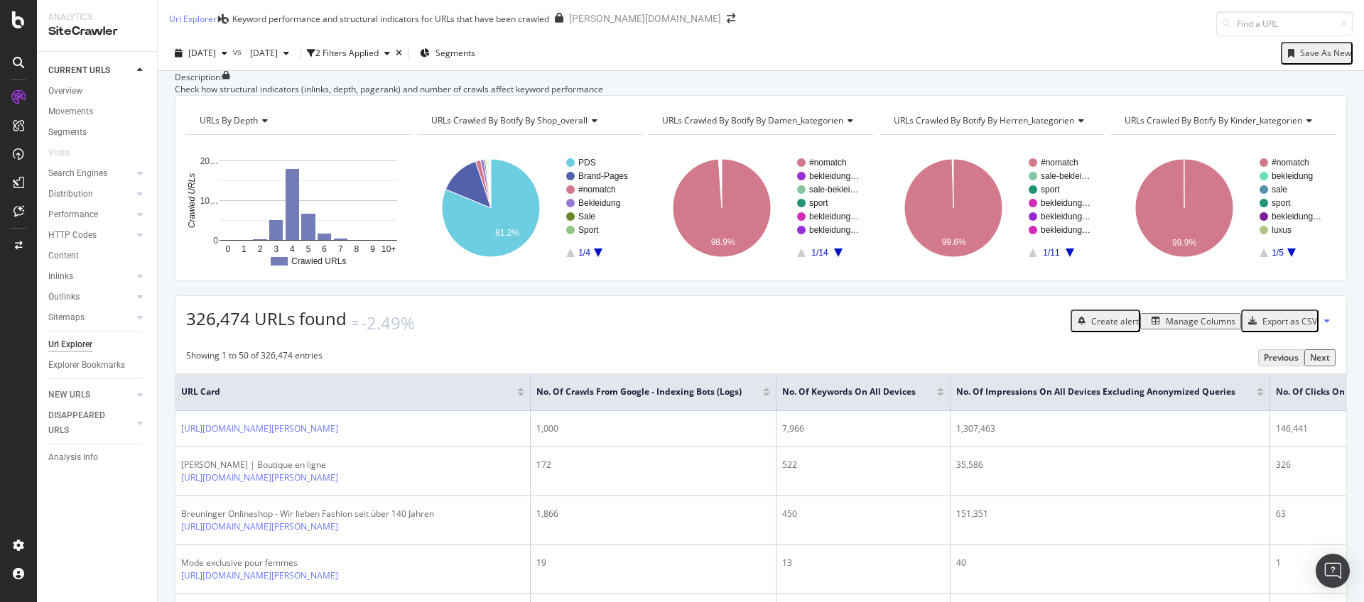
click at [137, 75] on div at bounding box center [140, 70] width 14 height 14
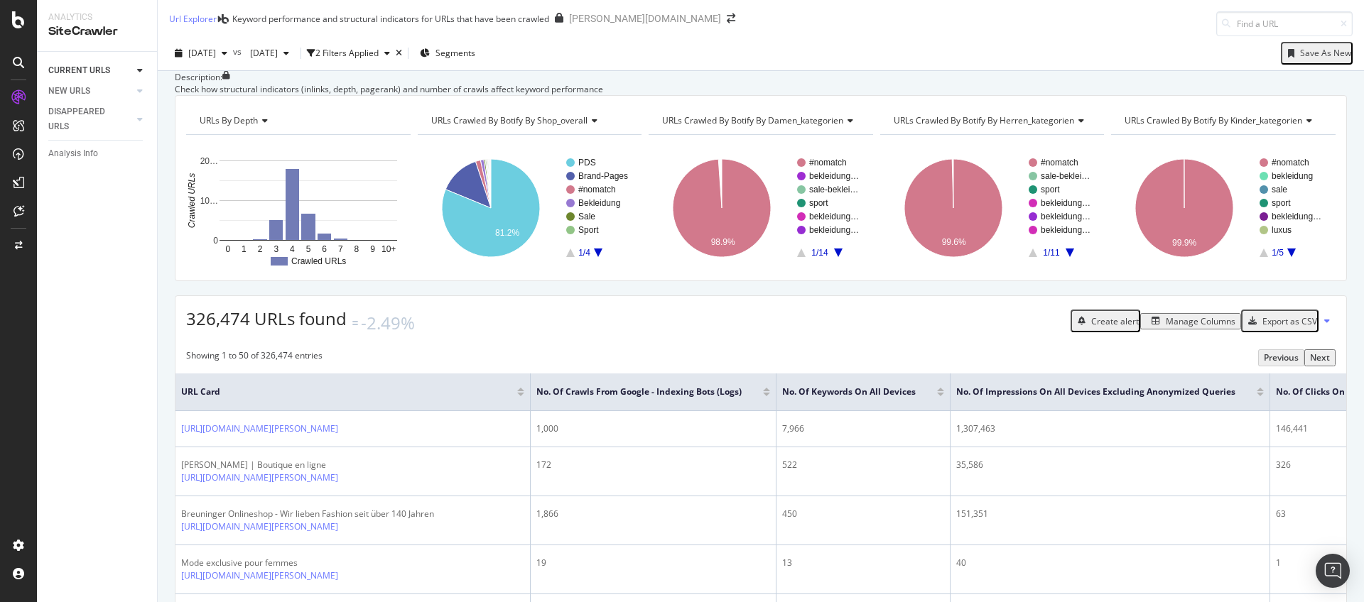
click at [137, 73] on icon at bounding box center [140, 70] width 6 height 9
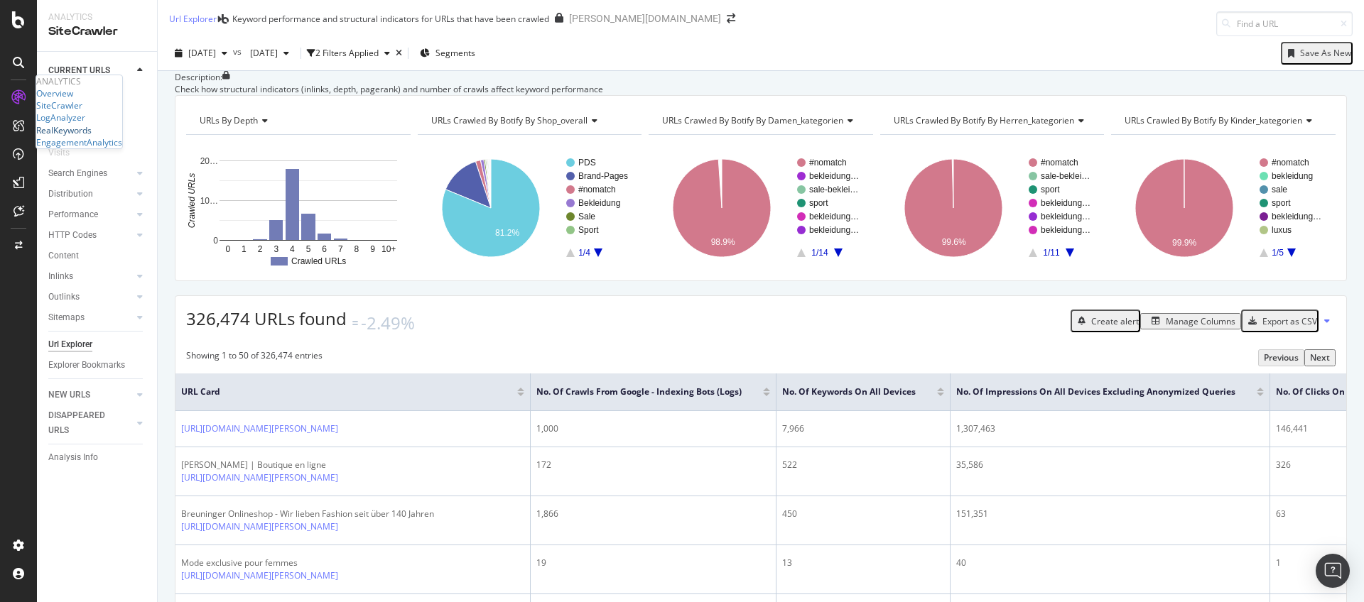
click at [68, 136] on div "RealKeywords" at bounding box center [63, 130] width 55 height 12
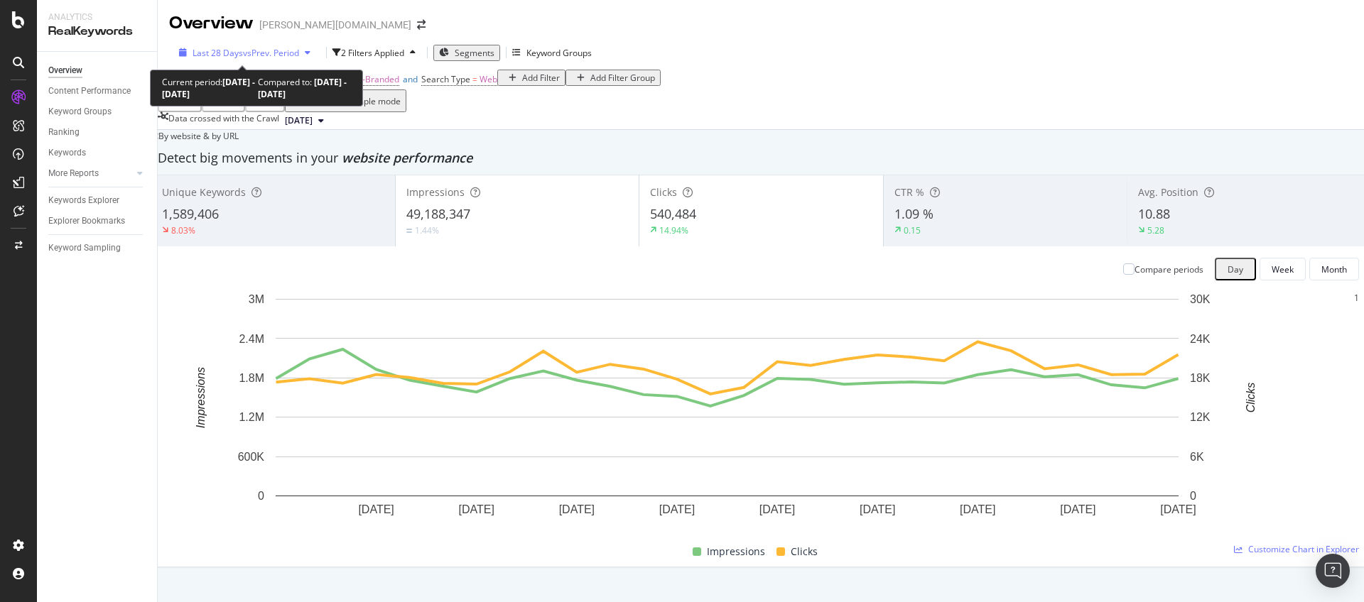
click at [285, 48] on span "vs Prev. Period" at bounding box center [271, 53] width 56 height 12
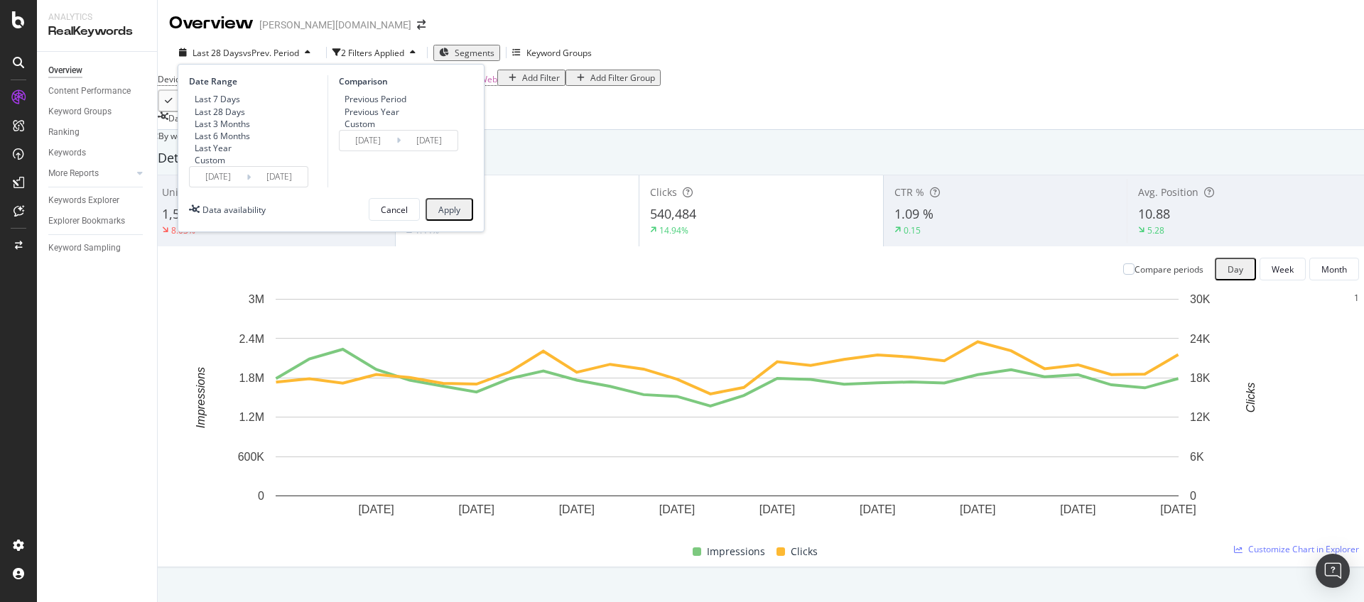
click at [232, 154] on div "Last Year" at bounding box center [213, 148] width 37 height 12
type input "2024/10/04"
type input "2023/10/05"
type input "2024/10/03"
click at [455, 216] on div "Apply" at bounding box center [449, 210] width 22 height 12
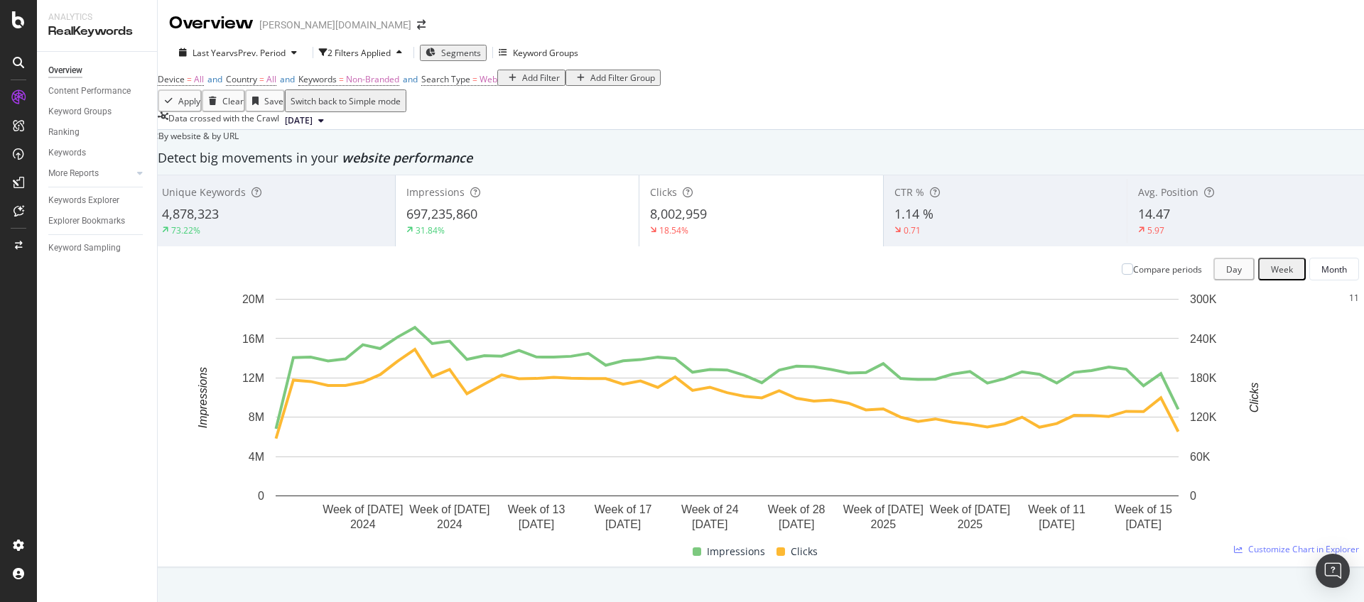
click at [219, 222] on span "4,878,323" at bounding box center [190, 213] width 57 height 17
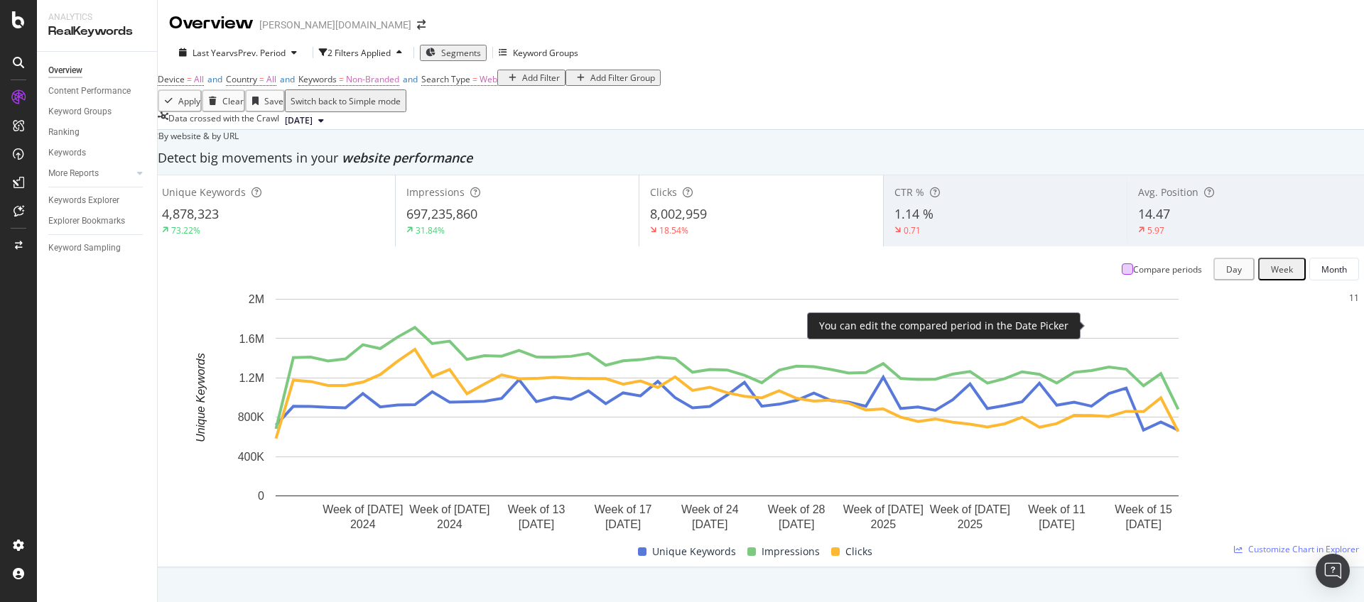
click at [1121, 275] on div at bounding box center [1126, 269] width 11 height 11
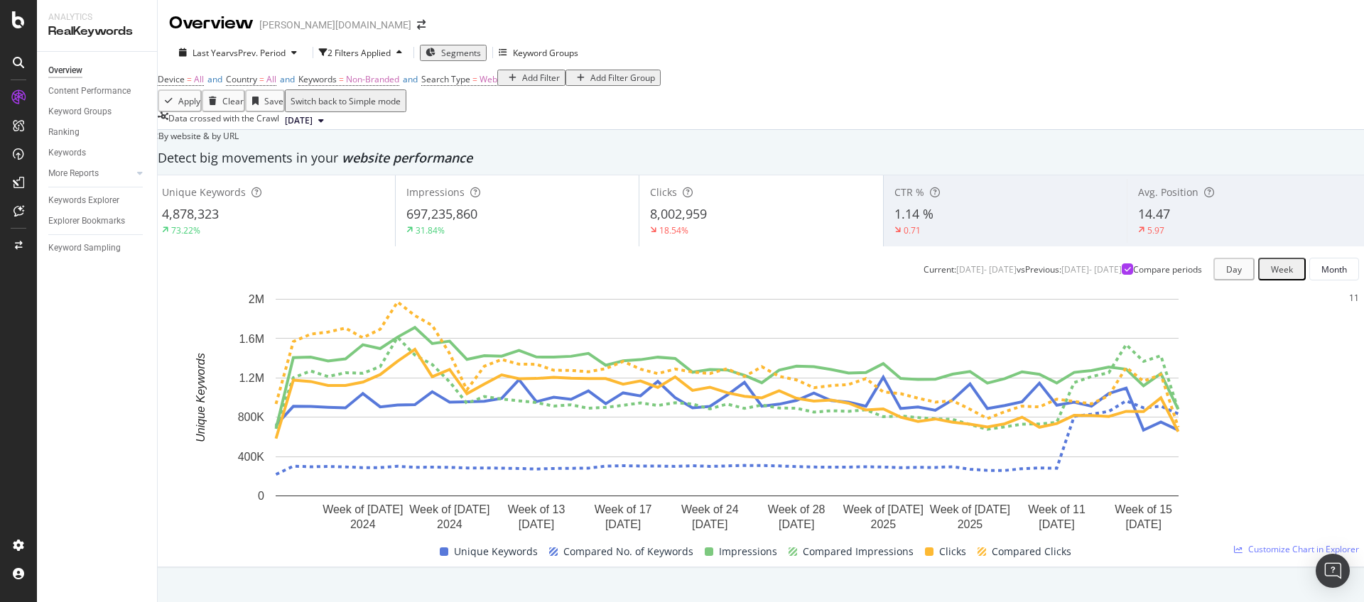
click at [561, 237] on div "31.84%" at bounding box center [517, 230] width 222 height 13
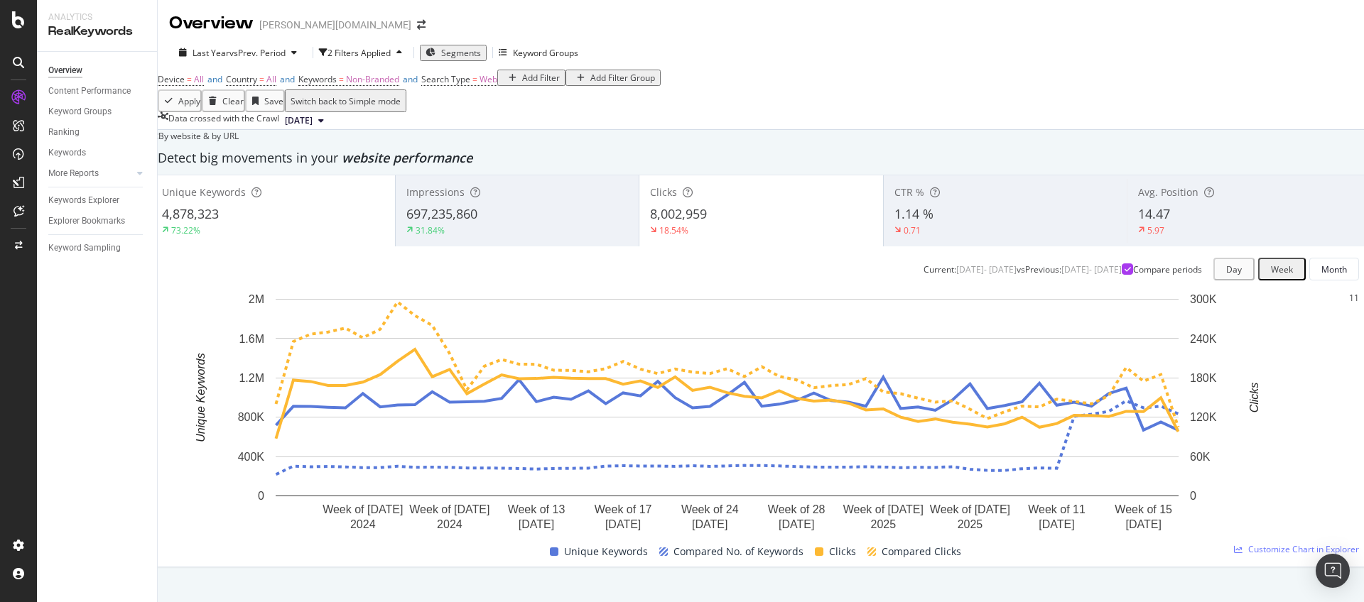
click at [384, 237] on div "73.22%" at bounding box center [273, 230] width 222 height 13
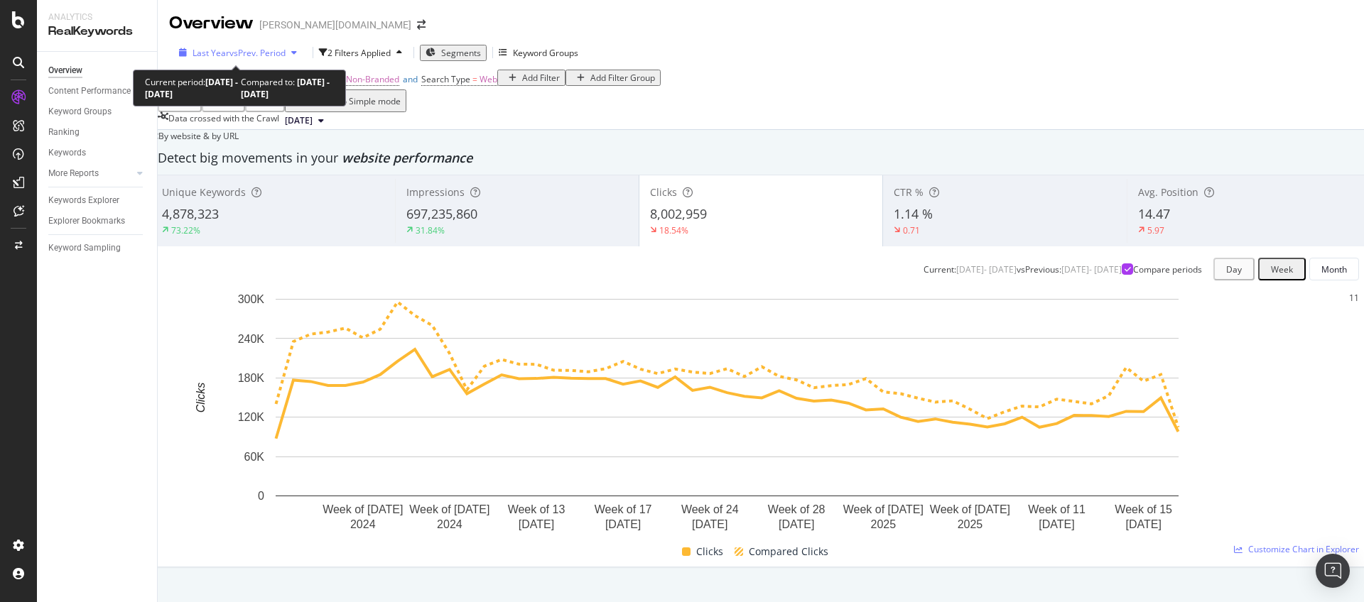
click at [276, 53] on span "vs Prev. Period" at bounding box center [257, 53] width 56 height 12
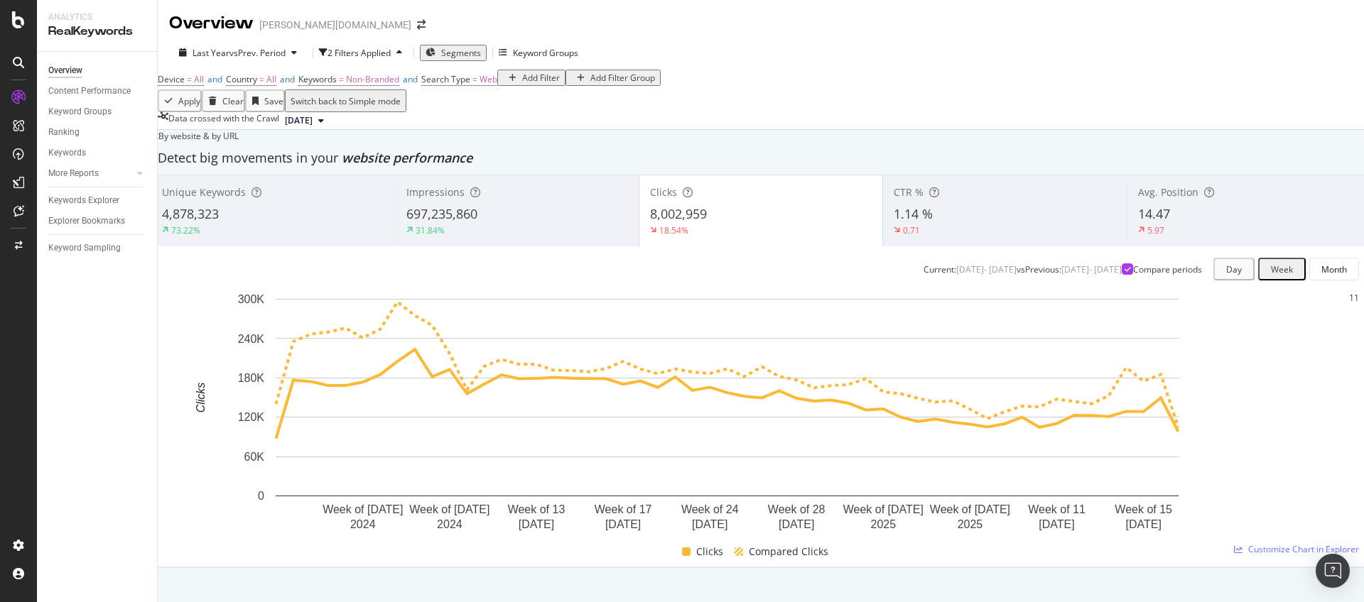
click at [156, 266] on div "Overview Content Performance Keyword Groups Ranking Keywords More Reports Count…" at bounding box center [97, 327] width 120 height 550
click at [106, 121] on div "Keyword Groups" at bounding box center [102, 112] width 109 height 21
click at [102, 112] on div "Keyword Groups" at bounding box center [79, 111] width 63 height 15
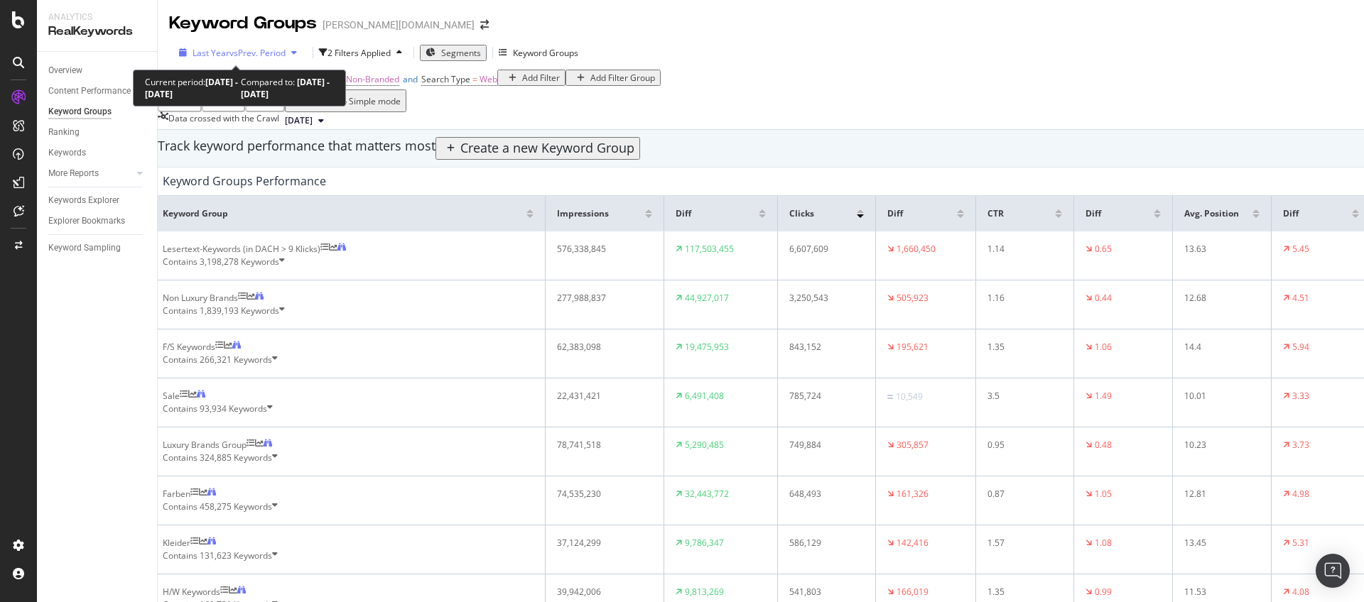
click at [236, 47] on span "vs Prev. Period" at bounding box center [257, 53] width 56 height 12
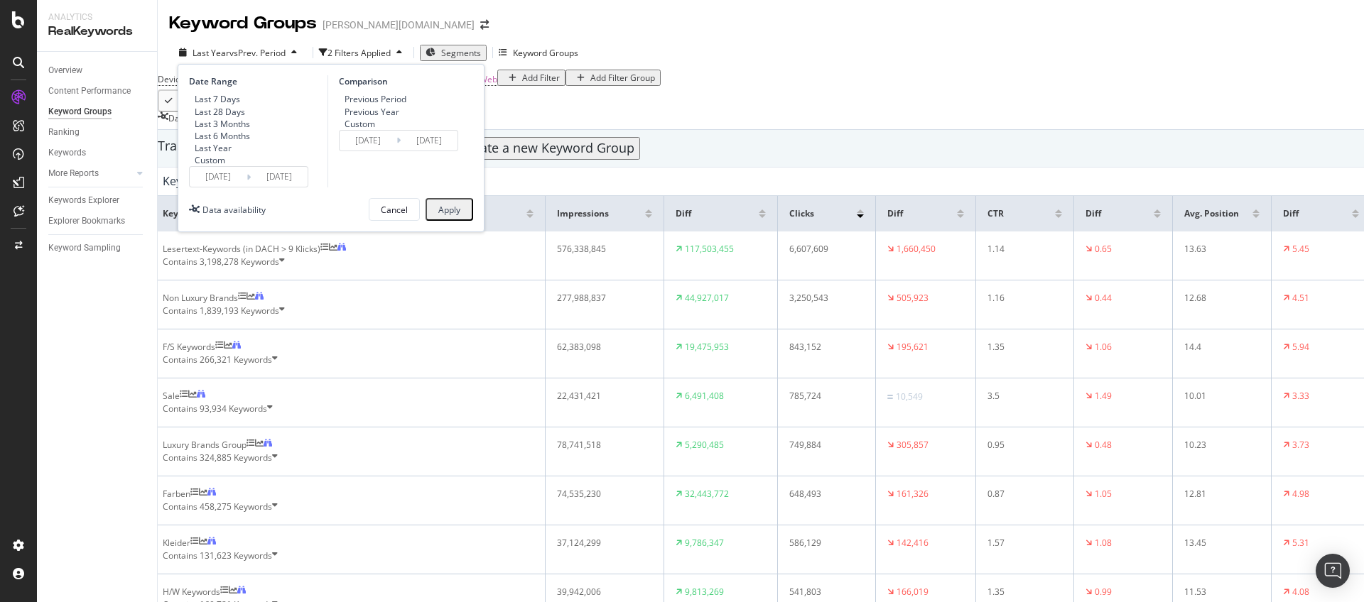
drag, startPoint x: 208, startPoint y: 193, endPoint x: 214, endPoint y: 201, distance: 9.7
click at [209, 166] on div "Custom" at bounding box center [210, 160] width 31 height 12
type input "2025/09/06"
type input "2025/08/09"
type input "2025/09/05"
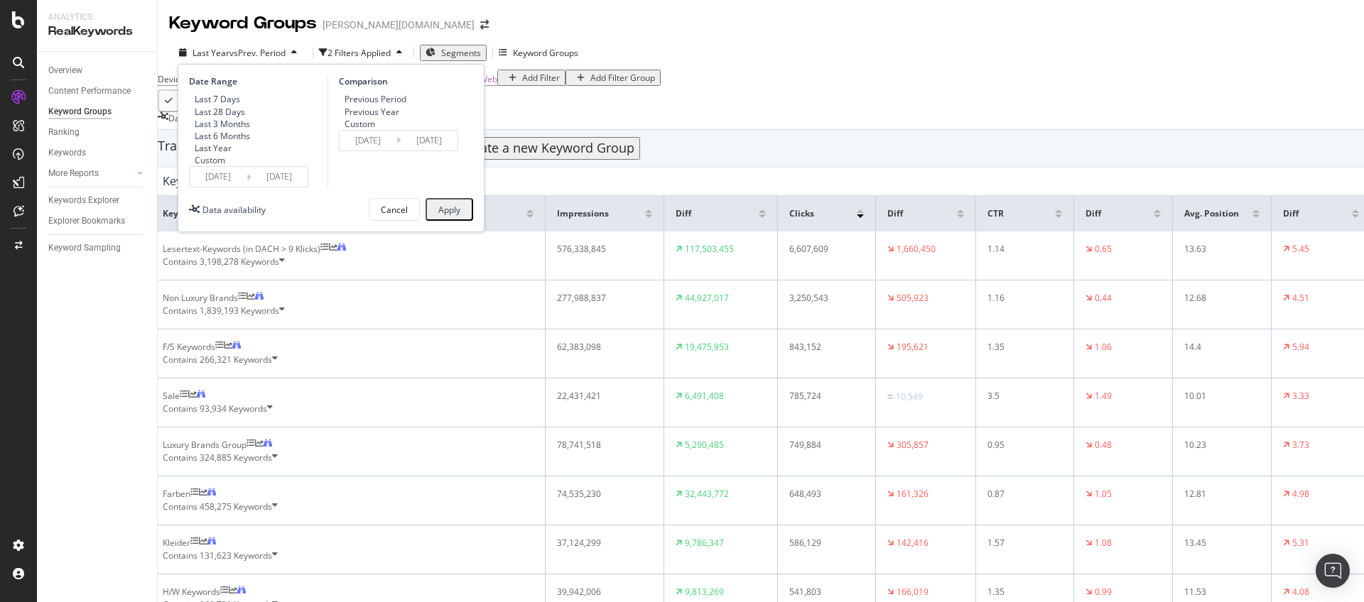
click at [217, 187] on input "2025/09/06" at bounding box center [218, 177] width 57 height 20
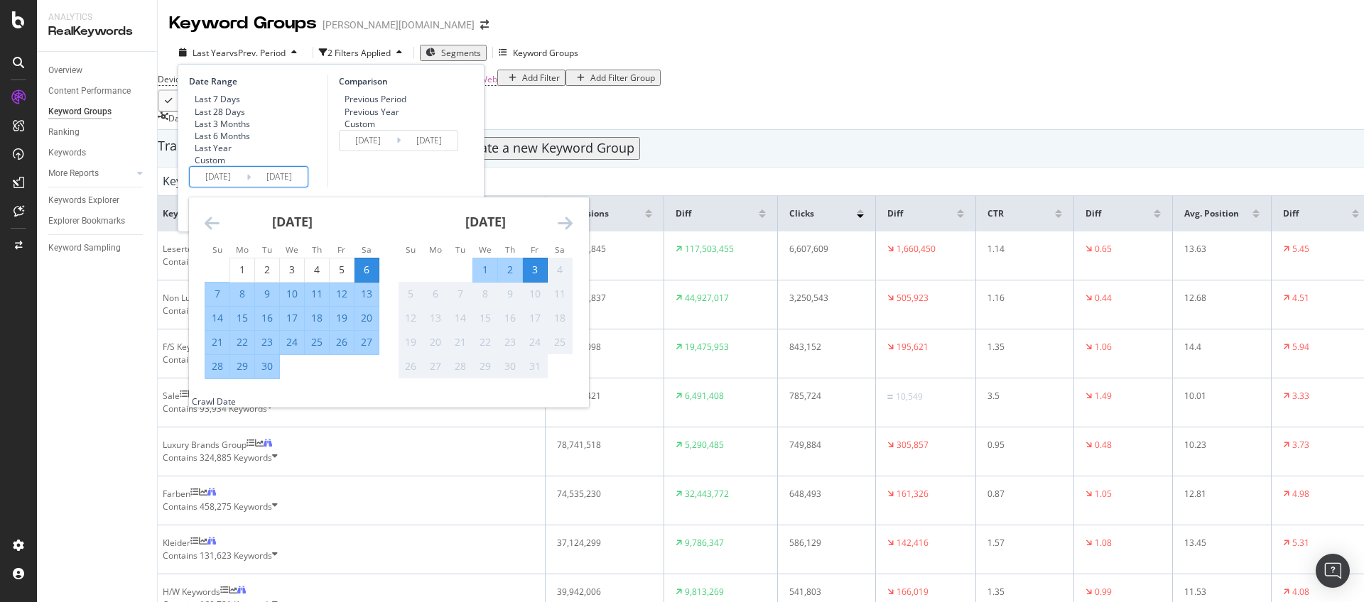
click at [210, 232] on icon "Move backward to switch to the previous month." at bounding box center [212, 222] width 15 height 17
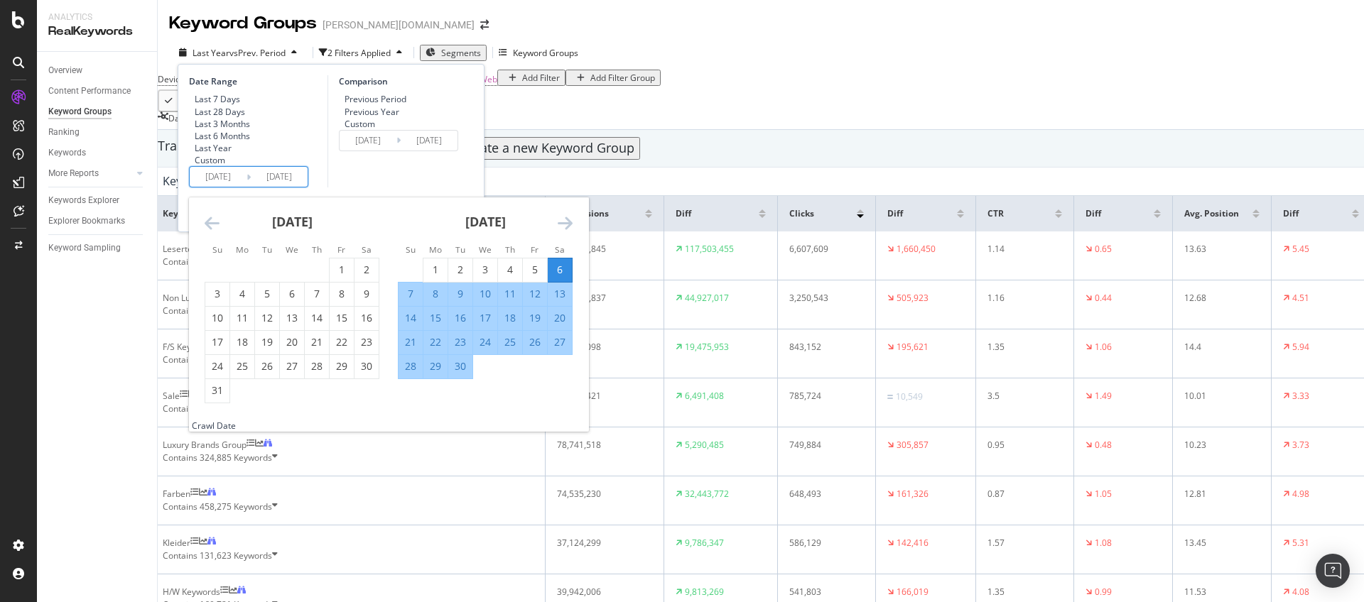
click at [210, 232] on icon "Move backward to switch to the previous month." at bounding box center [212, 222] width 15 height 17
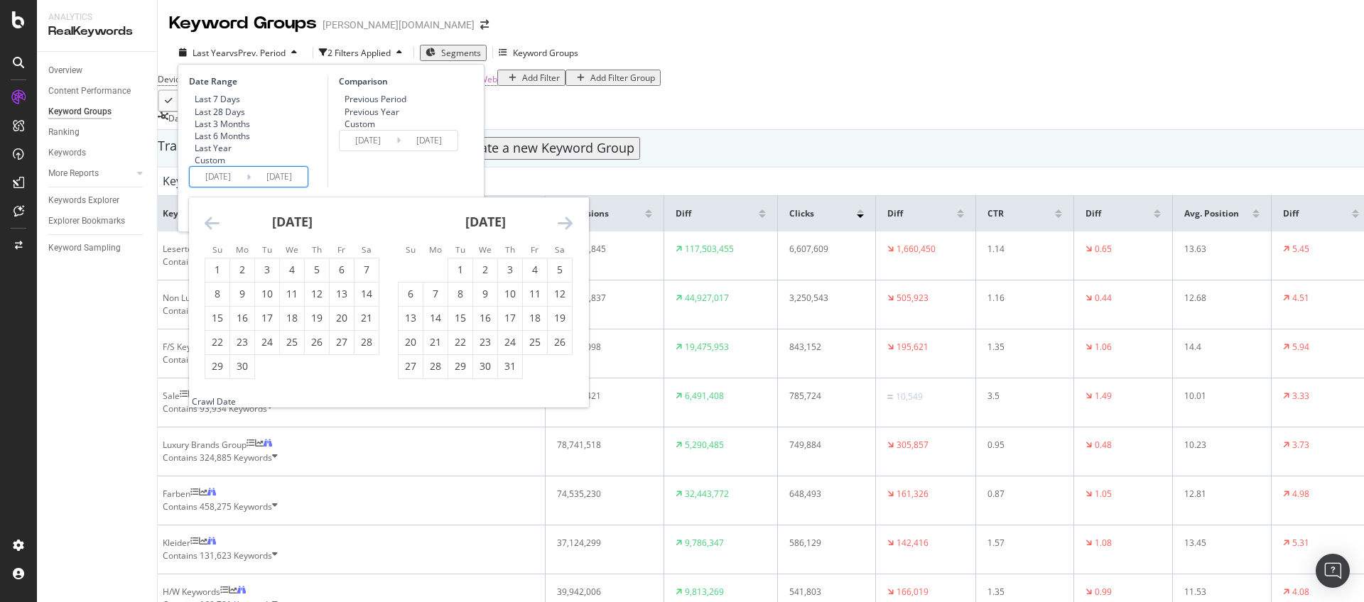
click at [210, 232] on icon "Move backward to switch to the previous month." at bounding box center [212, 222] width 15 height 17
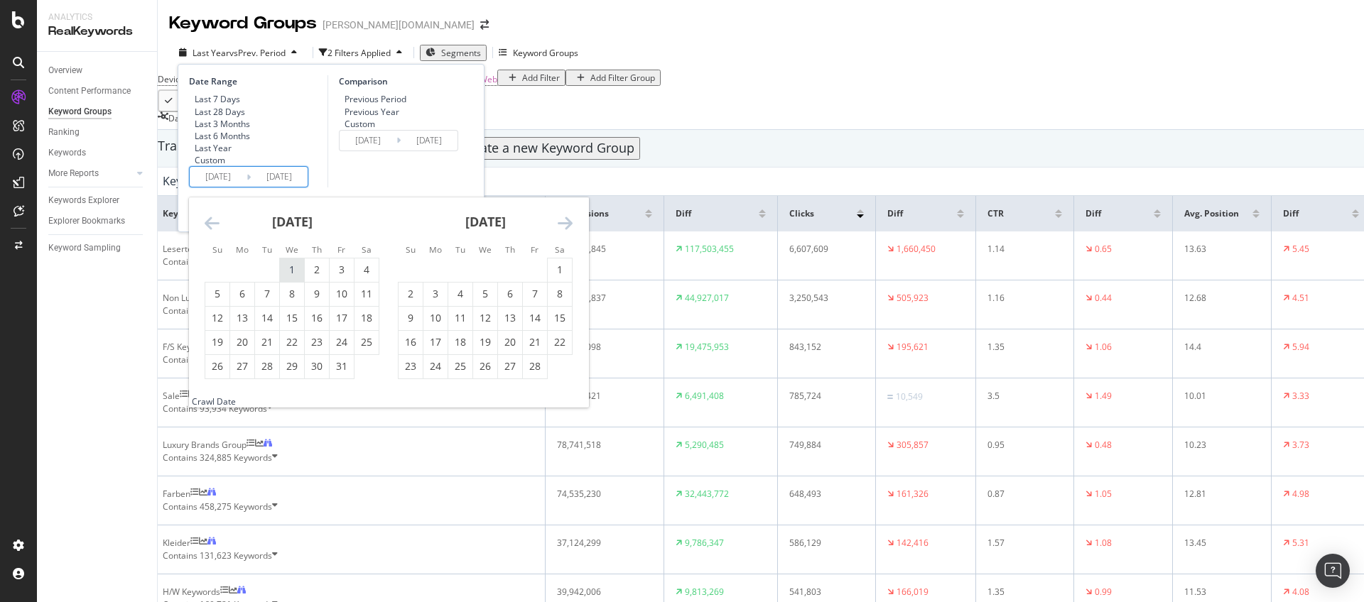
click at [286, 277] on div "1" at bounding box center [292, 270] width 24 height 14
type input "2025/01/01"
type input "2024/03/31"
type input "2024/12/31"
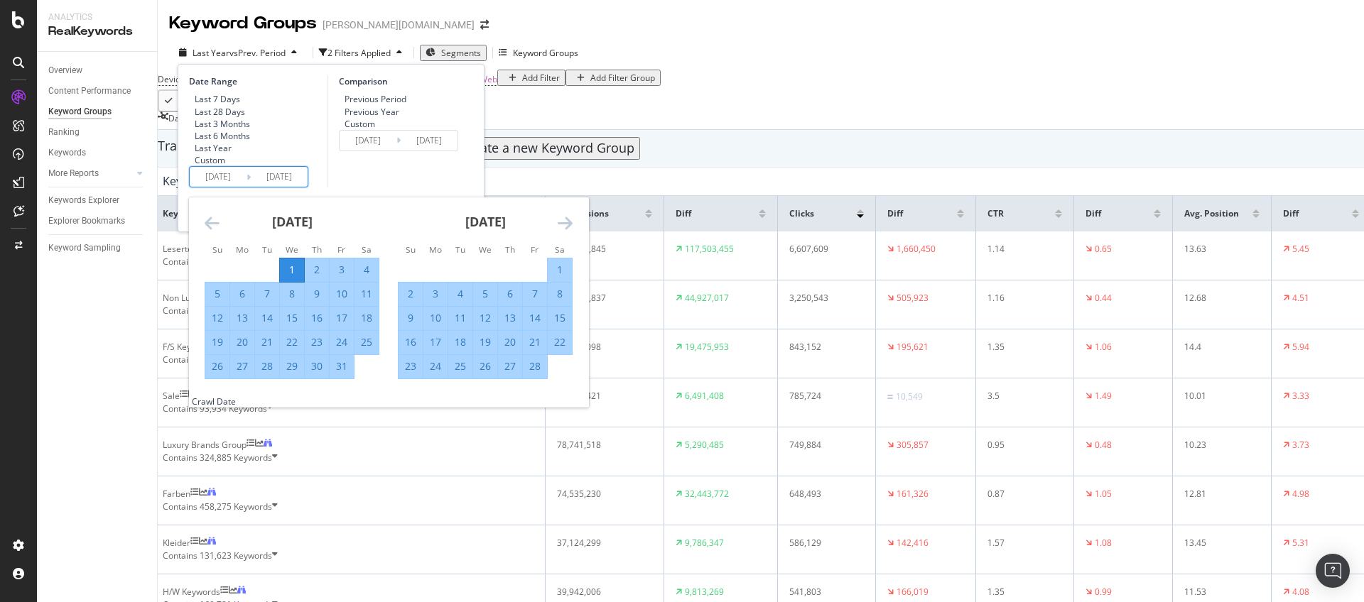
click at [319, 188] on div "Date Range Last 7 Days Last 28 Days Last 3 Months Last 6 Months Last Year Custo…" at bounding box center [256, 131] width 135 height 112
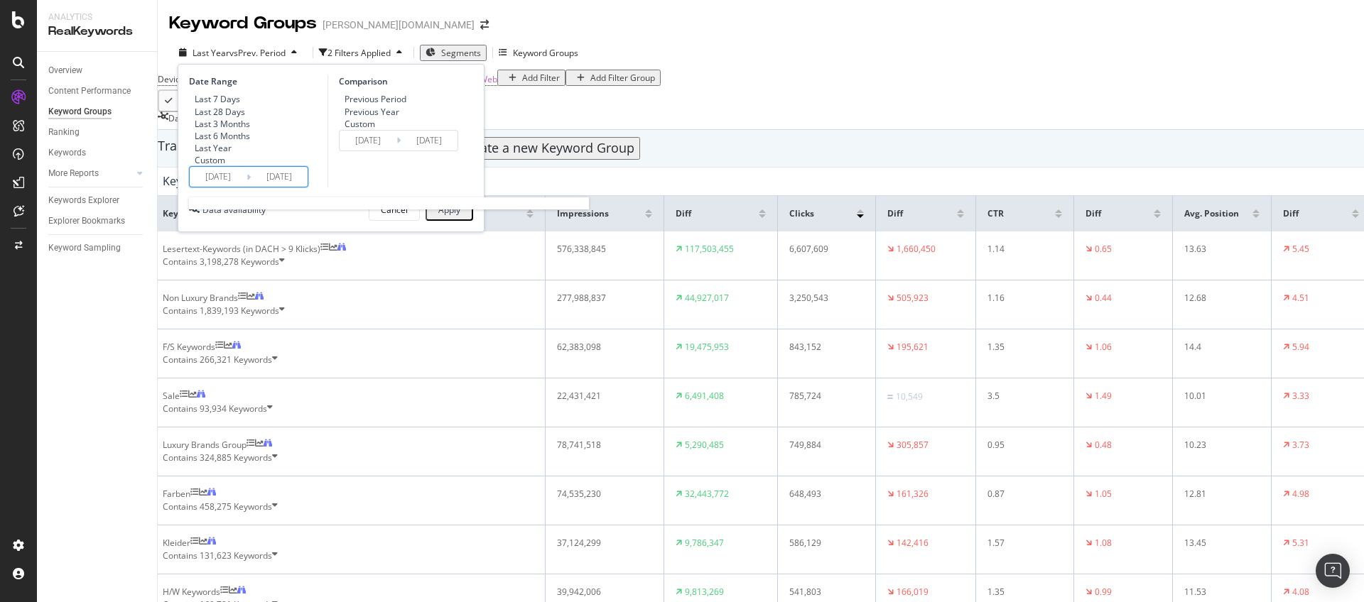
click at [293, 187] on input "2025/10/03" at bounding box center [279, 177] width 57 height 20
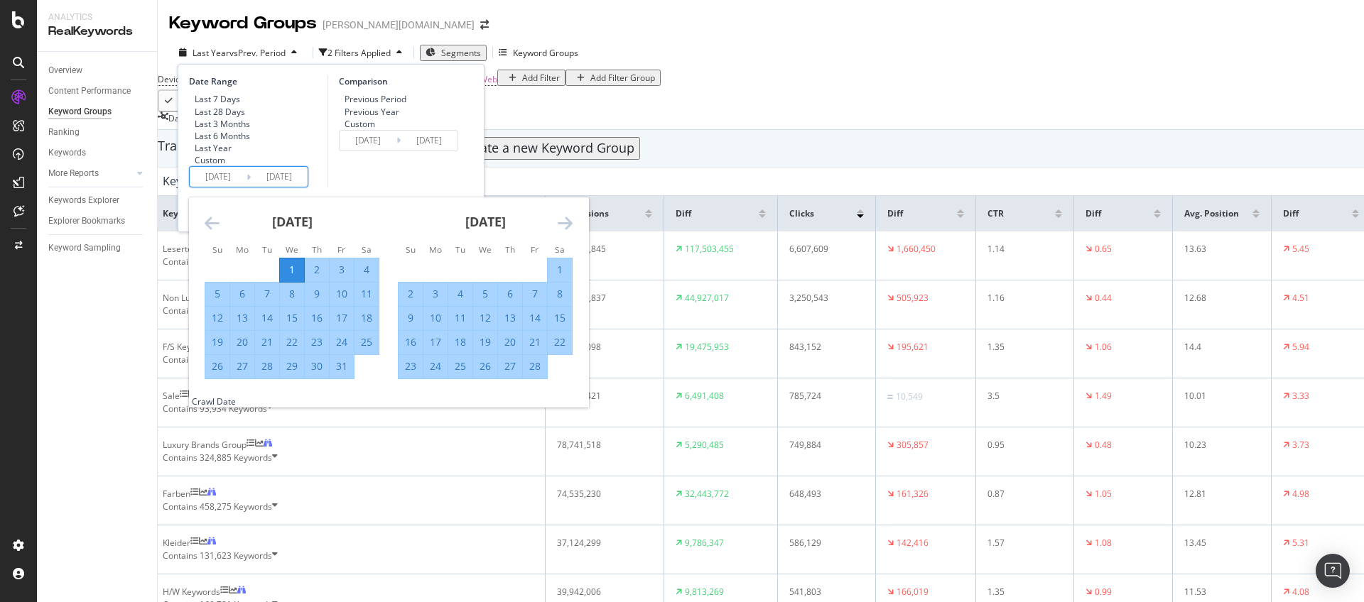
click at [560, 232] on icon "Move forward to switch to the next month." at bounding box center [565, 222] width 15 height 17
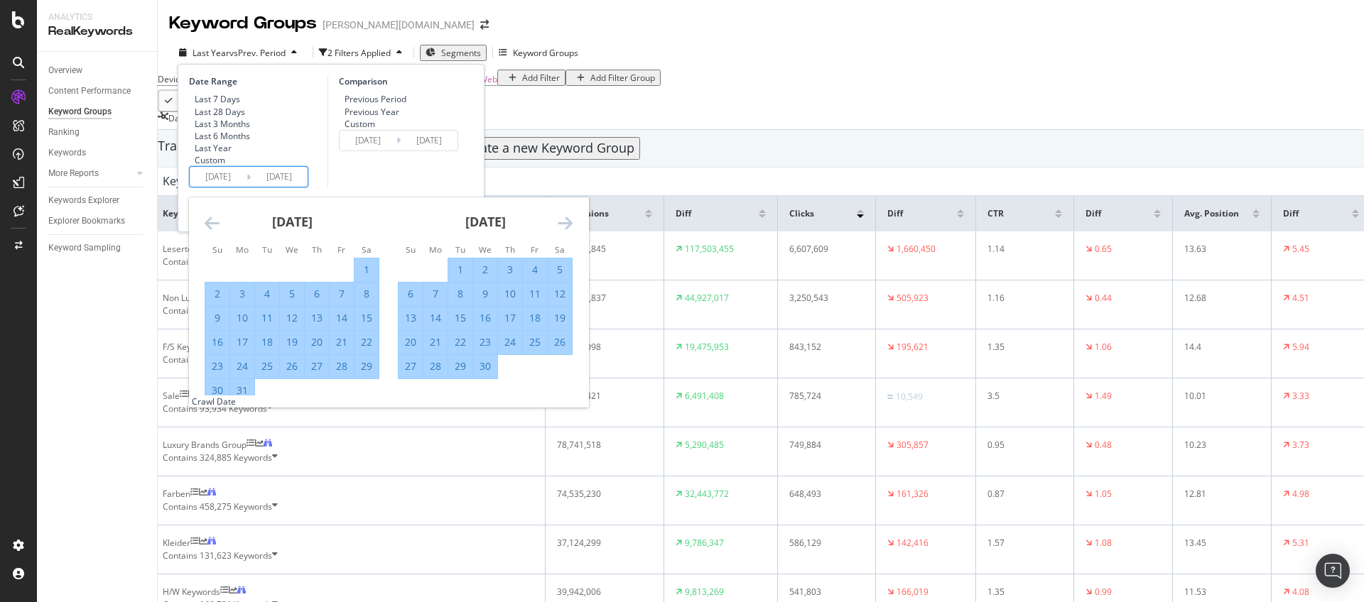
click at [560, 232] on icon "Move forward to switch to the next month." at bounding box center [565, 222] width 15 height 17
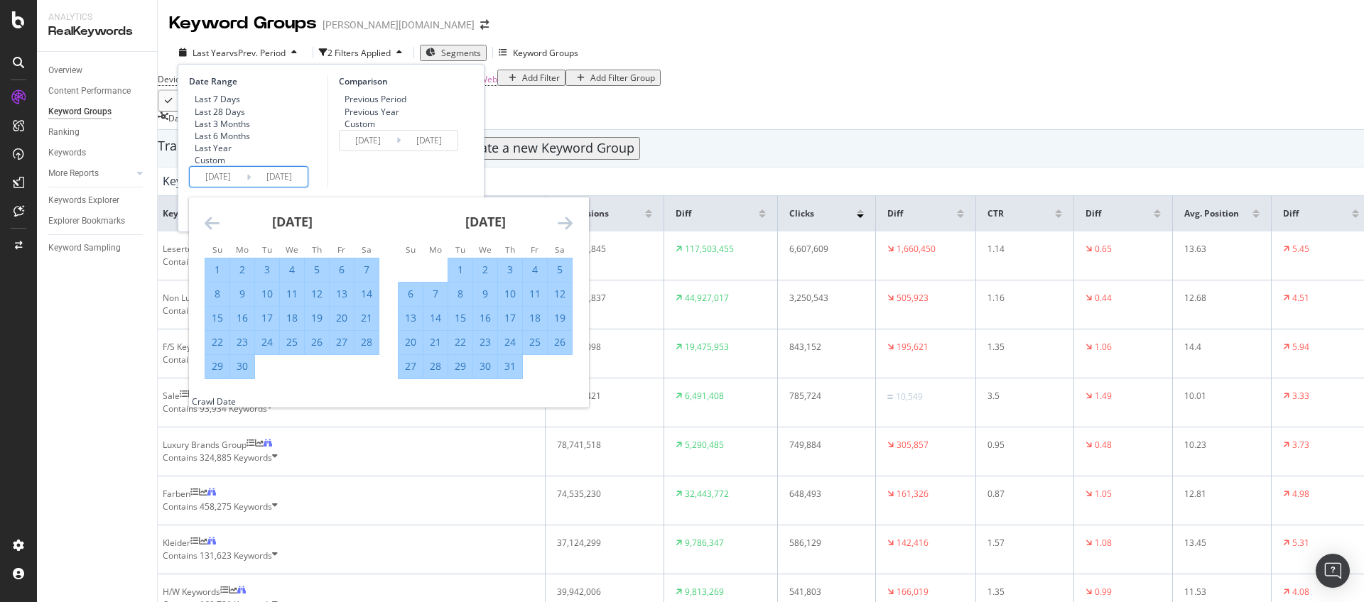
click at [560, 232] on icon "Move forward to switch to the next month." at bounding box center [565, 222] width 15 height 17
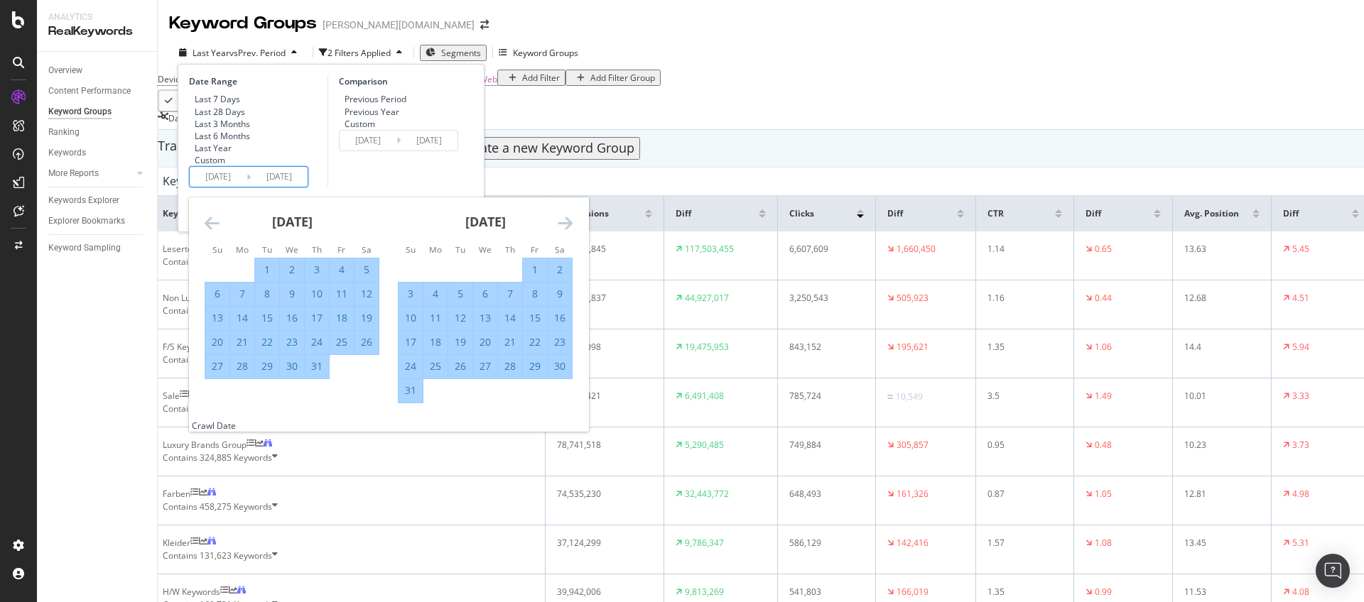
click at [560, 232] on icon "Move forward to switch to the next month." at bounding box center [565, 222] width 15 height 17
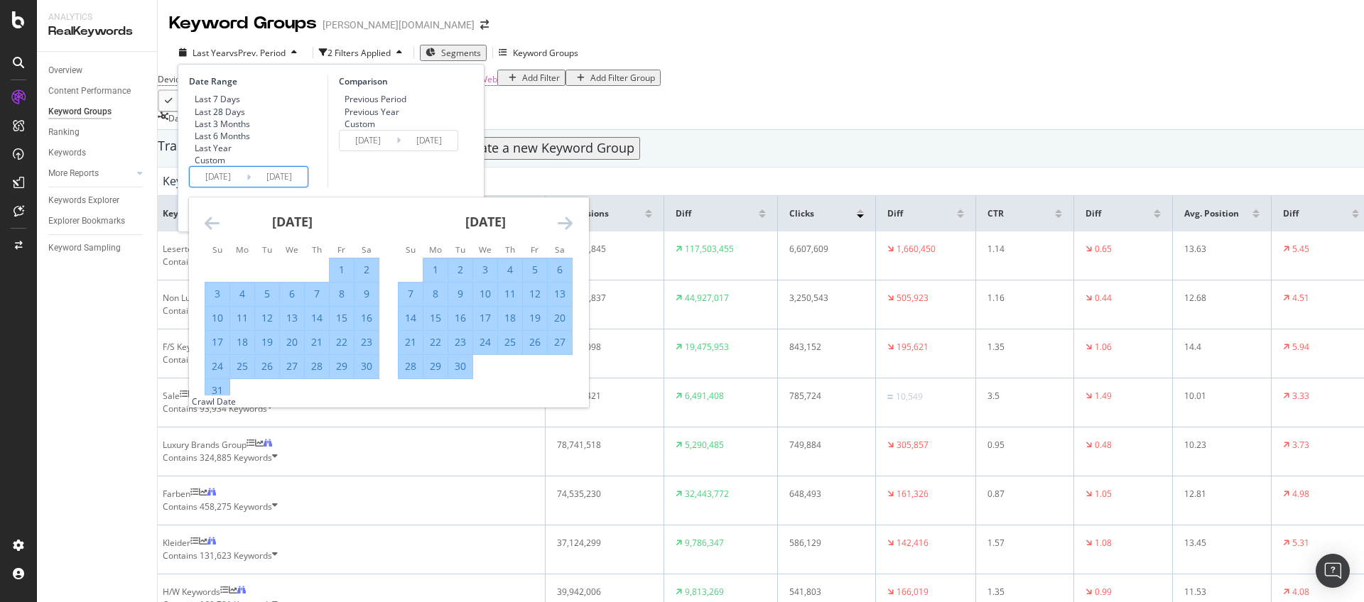
click at [560, 232] on icon "Move forward to switch to the next month." at bounding box center [565, 222] width 15 height 17
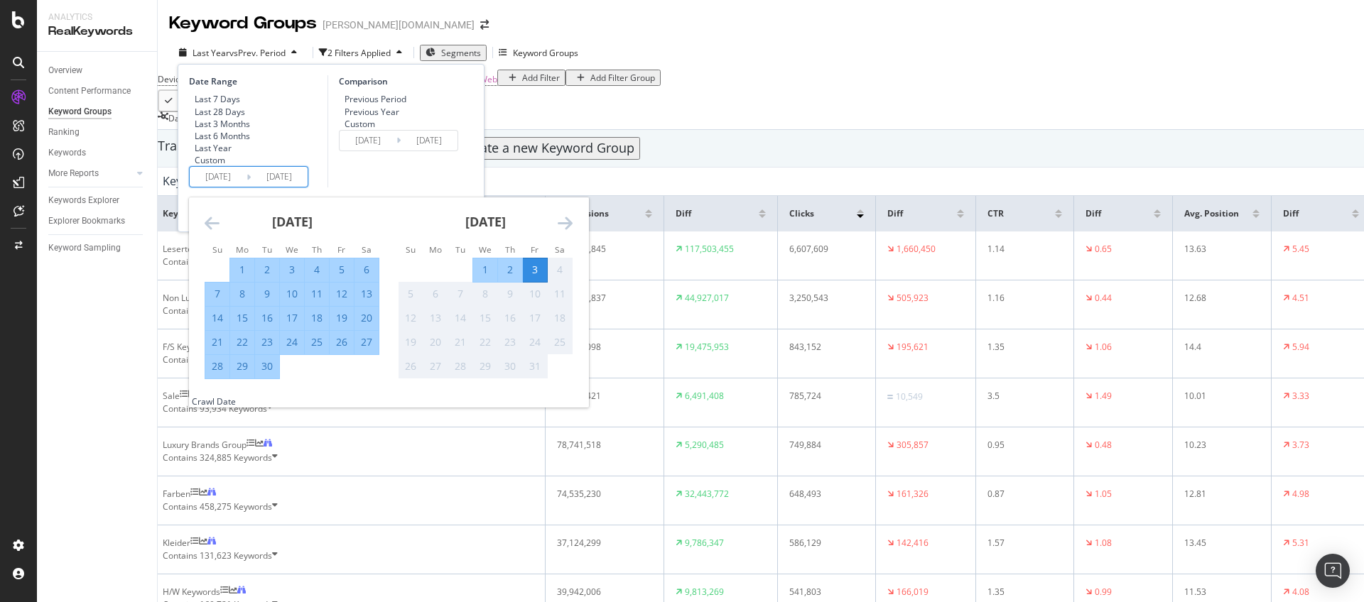
click at [539, 277] on div "3" at bounding box center [535, 270] width 24 height 14
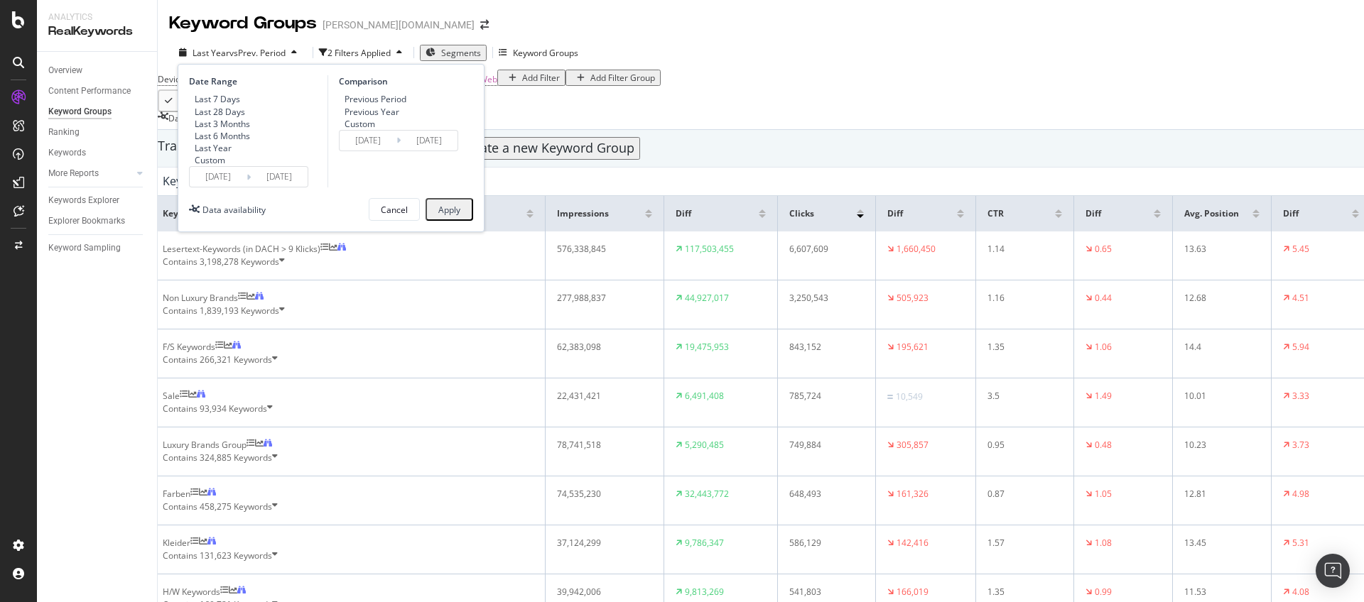
click at [393, 116] on div "Previous Year" at bounding box center [371, 112] width 55 height 12
type input "2024/01/03"
type input "2024/10/04"
click at [454, 216] on div "Apply" at bounding box center [449, 210] width 22 height 12
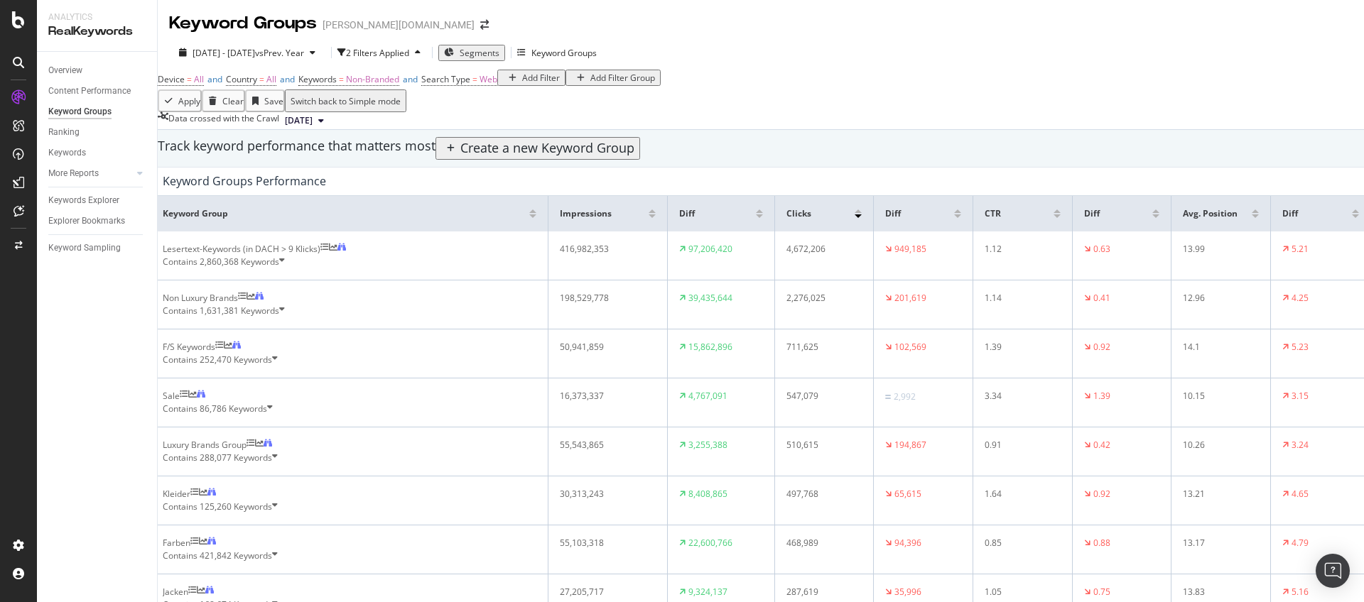
scroll to position [92, 0]
click at [81, 148] on div "EngagementAnalytics" at bounding box center [79, 142] width 86 height 12
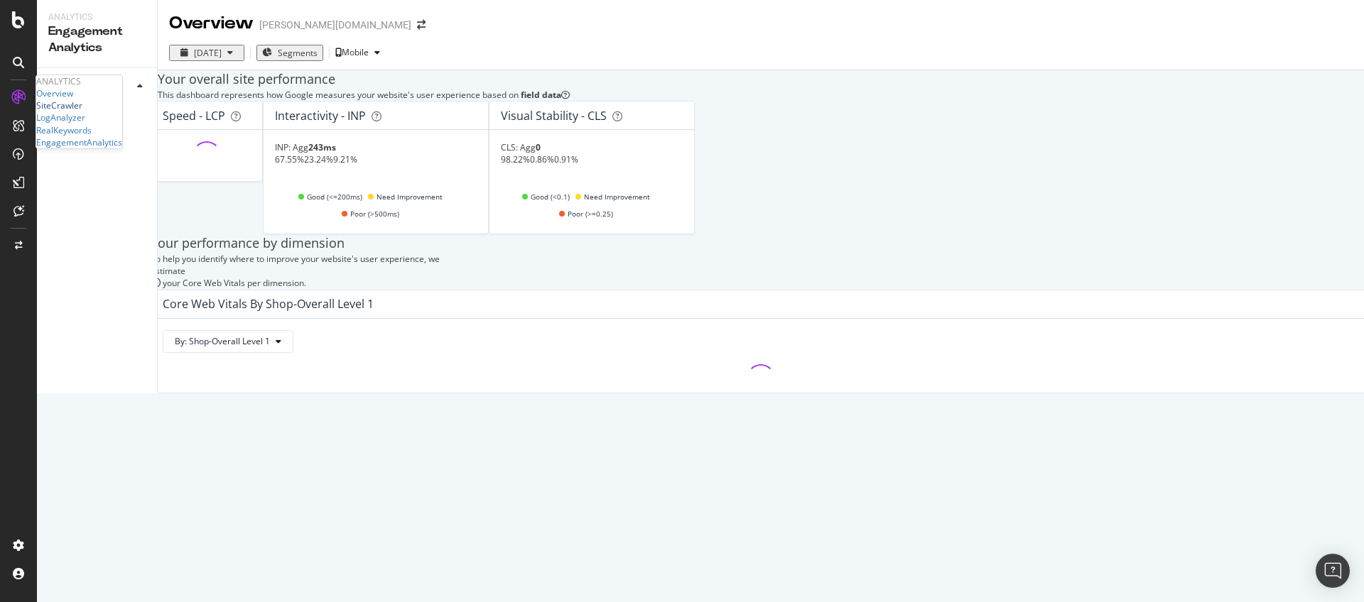
click at [66, 112] on div "SiteCrawler" at bounding box center [59, 105] width 46 height 12
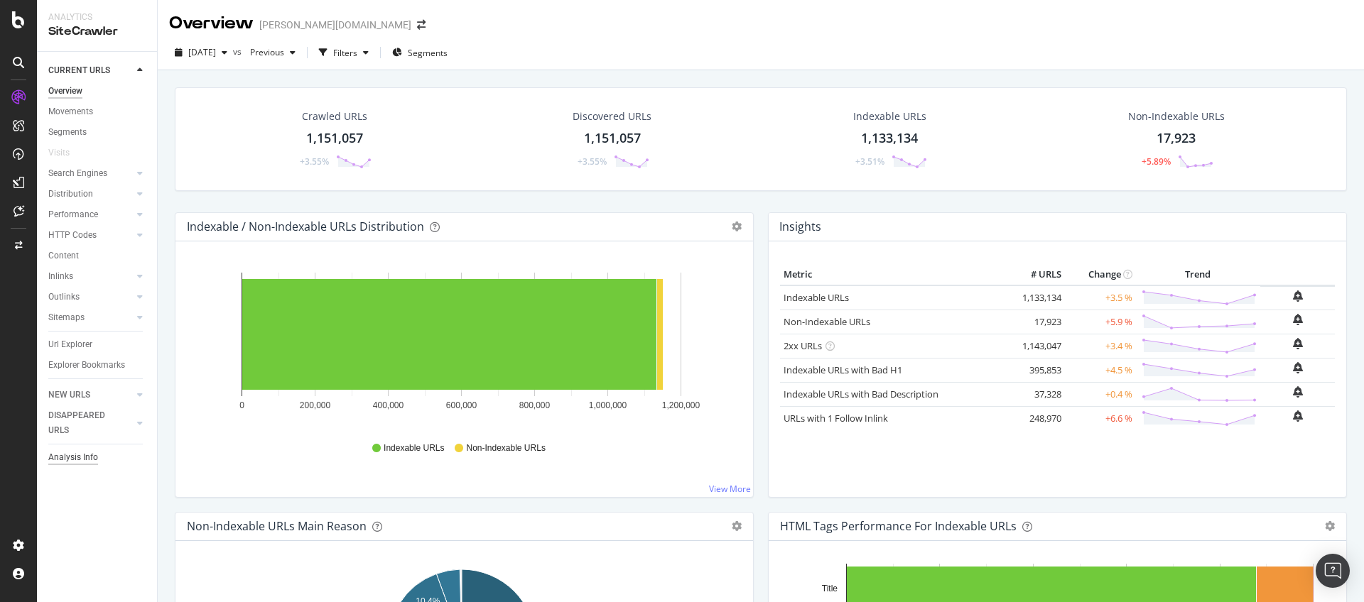
click at [72, 461] on div "Analysis Info" at bounding box center [73, 457] width 50 height 15
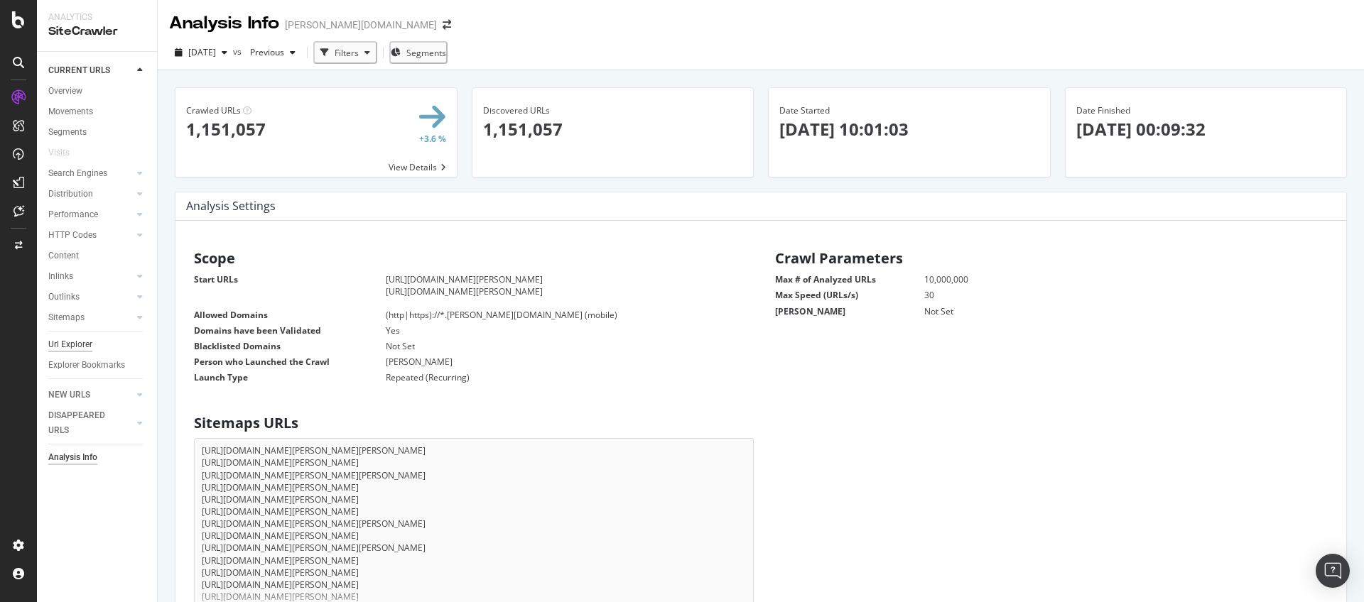
click at [75, 342] on div "Url Explorer" at bounding box center [70, 344] width 44 height 15
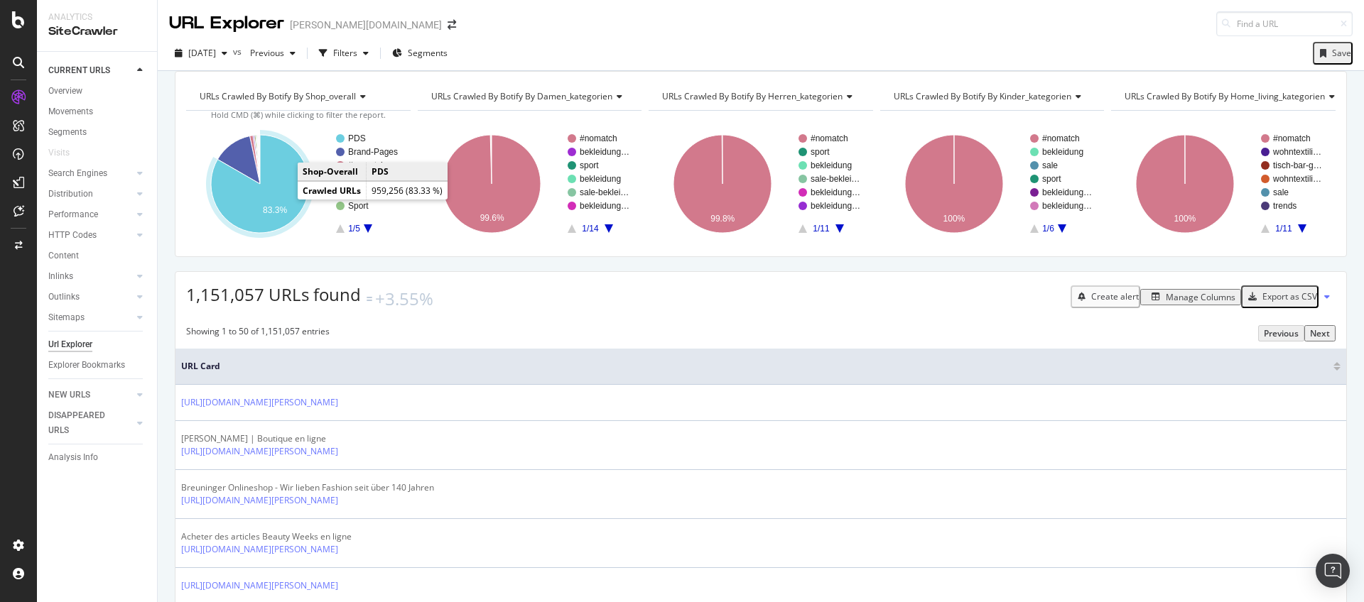
click at [280, 196] on icon "A chart." at bounding box center [260, 184] width 98 height 98
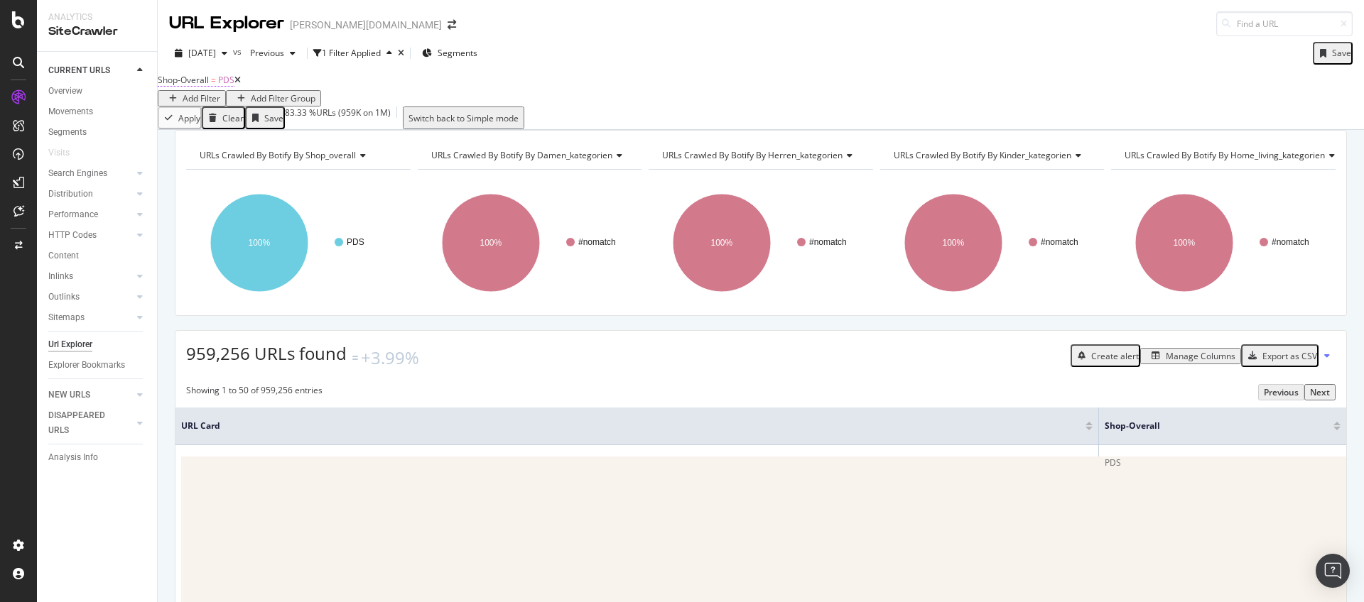
click at [209, 86] on span "Shop-Overall" at bounding box center [183, 80] width 51 height 12
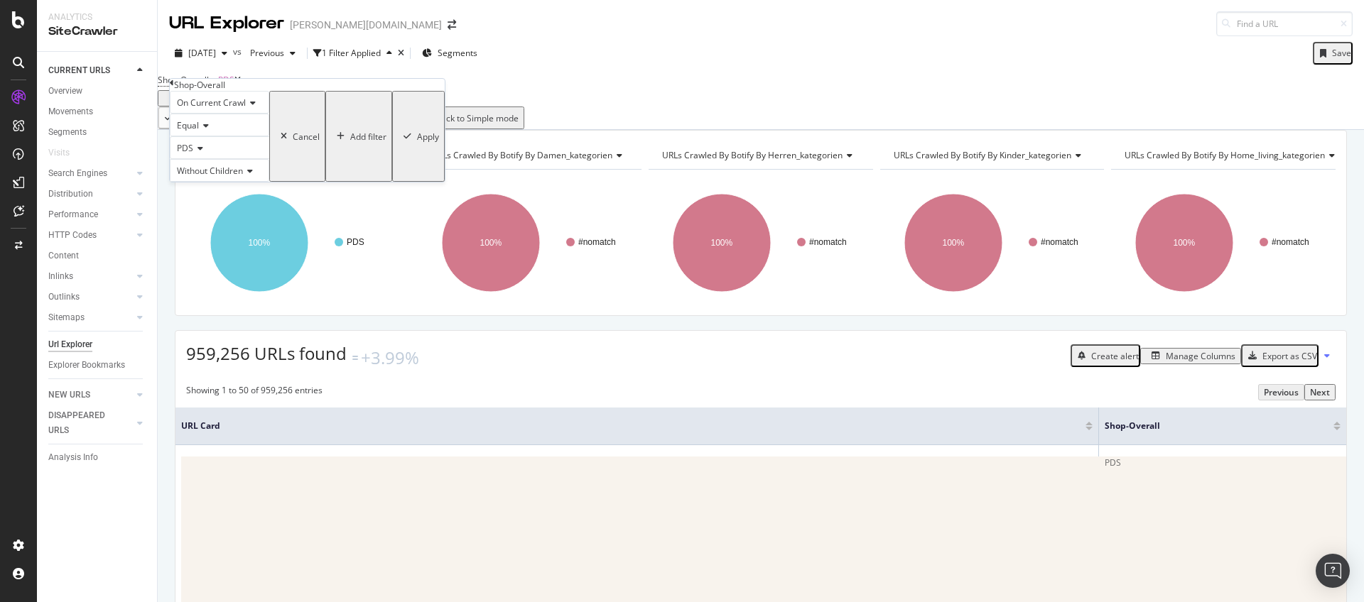
click at [207, 130] on icon at bounding box center [204, 125] width 10 height 9
click at [207, 165] on span "Not Equal" at bounding box center [193, 159] width 38 height 12
click at [417, 143] on div "Apply" at bounding box center [428, 137] width 22 height 12
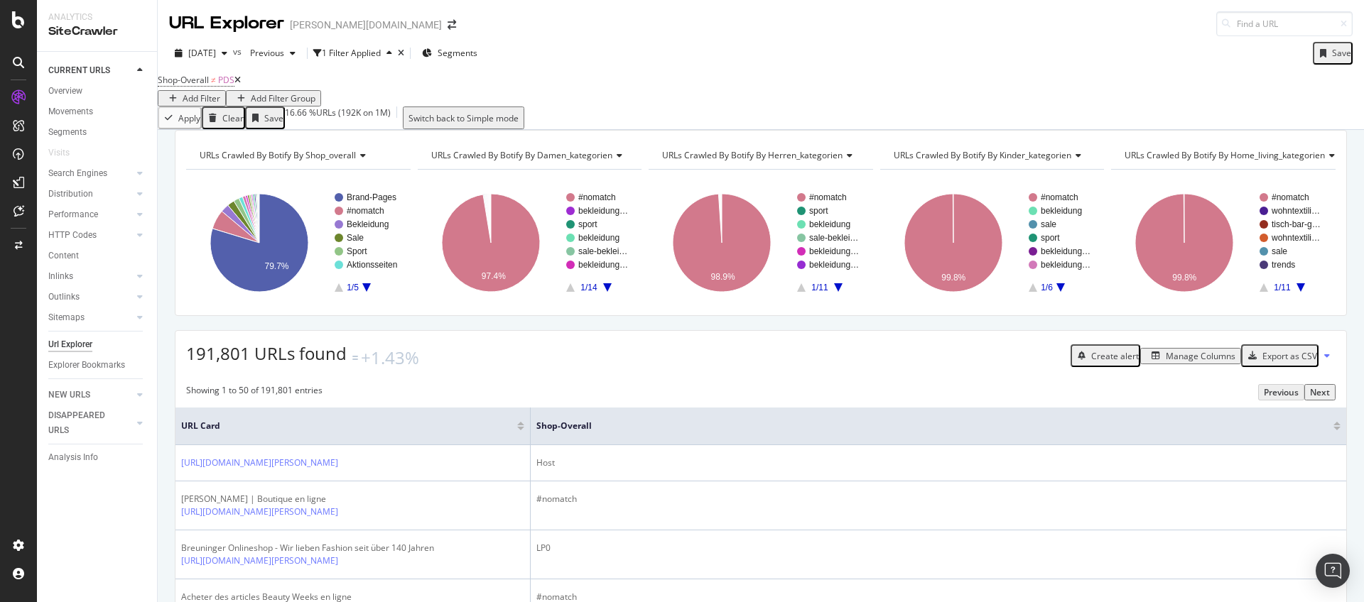
click at [1175, 362] on div "Manage Columns" at bounding box center [1201, 356] width 70 height 12
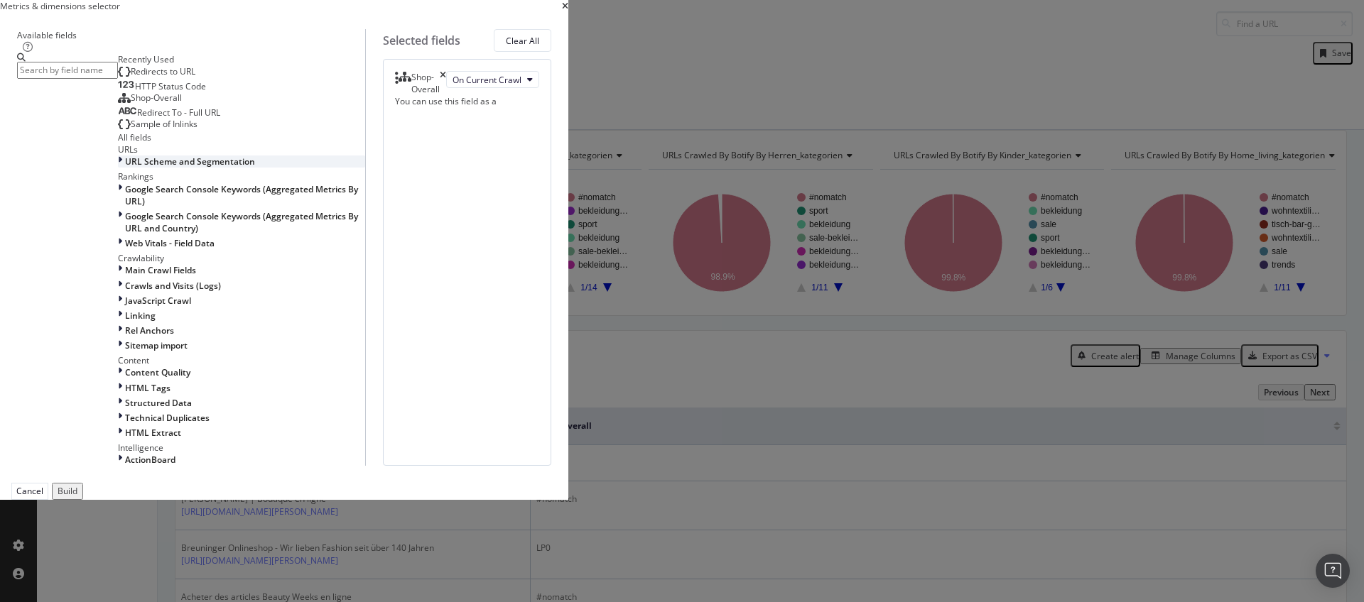
click at [255, 168] on span "URL Scheme and Segmentation" at bounding box center [190, 162] width 130 height 12
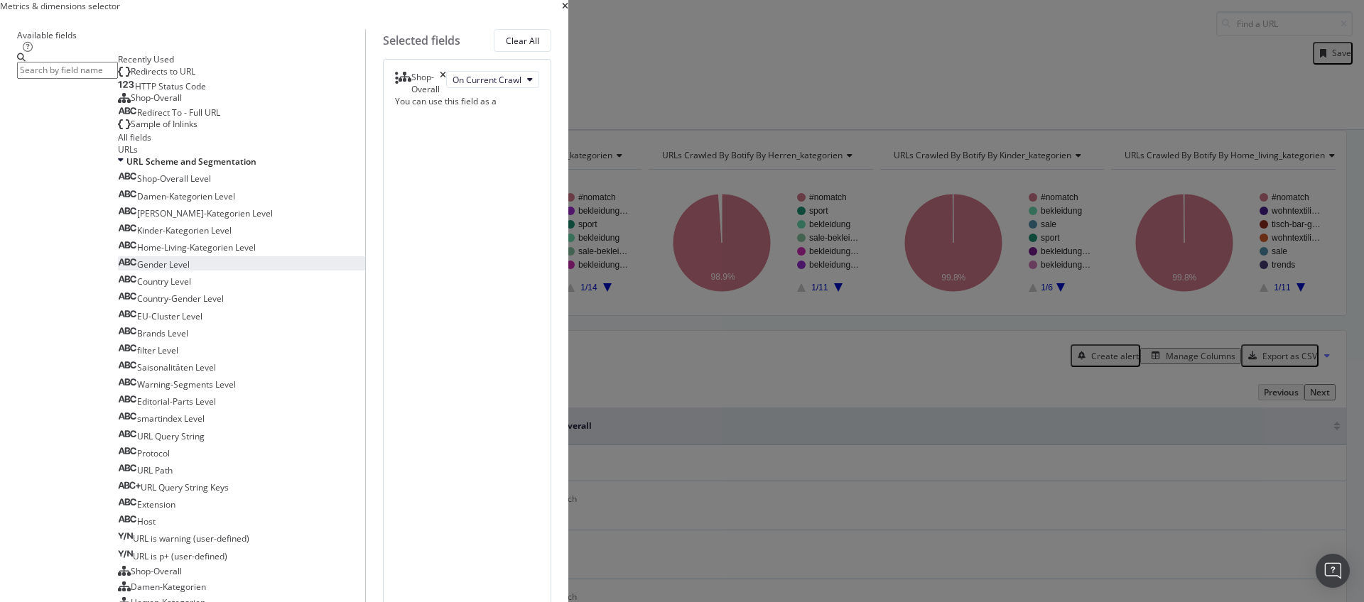
scroll to position [48, 0]
click at [211, 185] on span "Shop-Overall Level" at bounding box center [174, 179] width 74 height 12
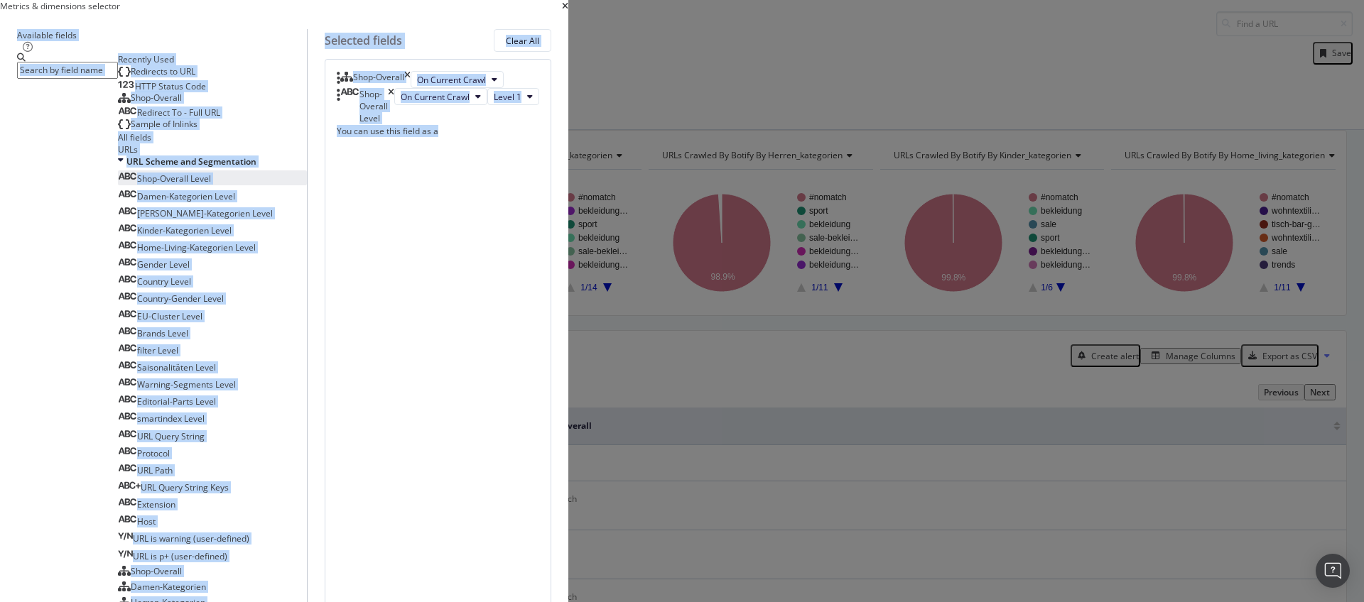
drag, startPoint x: 579, startPoint y: 42, endPoint x: 850, endPoint y: 120, distance: 282.3
click at [568, 120] on div "Metrics & dimensions selector Available fields Recently Used Redirects to URL H…" at bounding box center [284, 573] width 568 height 1147
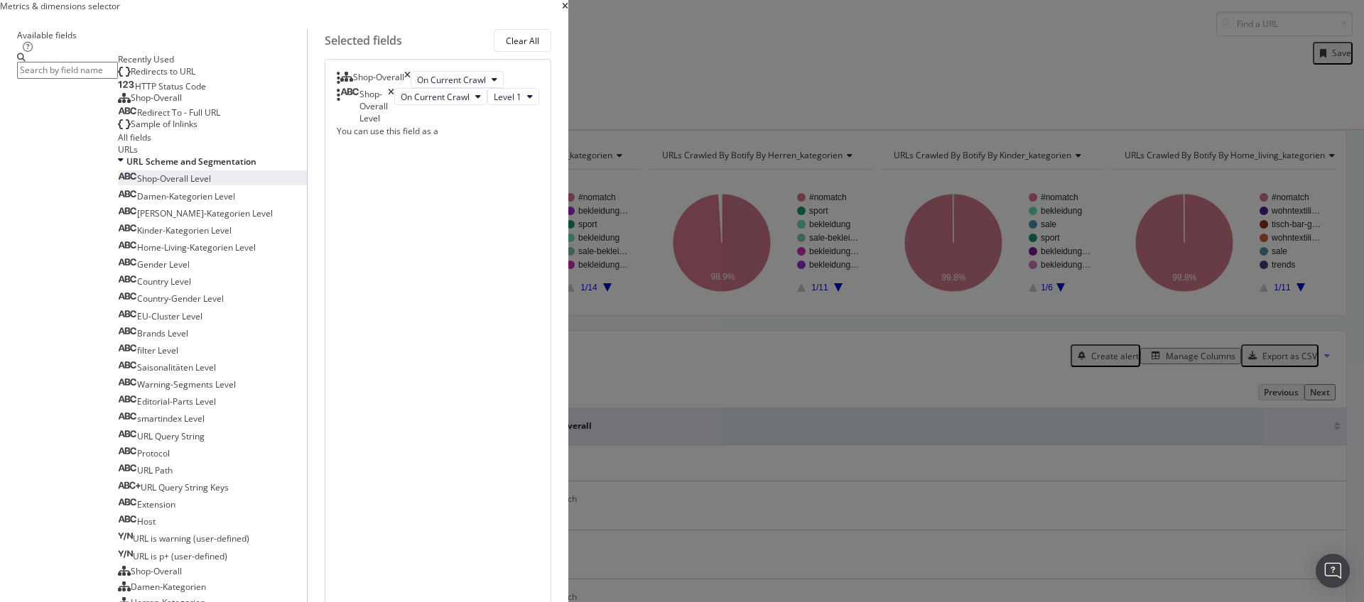
click at [568, 12] on div "Metrics & dimensions selector" at bounding box center [284, 6] width 568 height 12
click at [568, 11] on icon "times" at bounding box center [565, 6] width 6 height 9
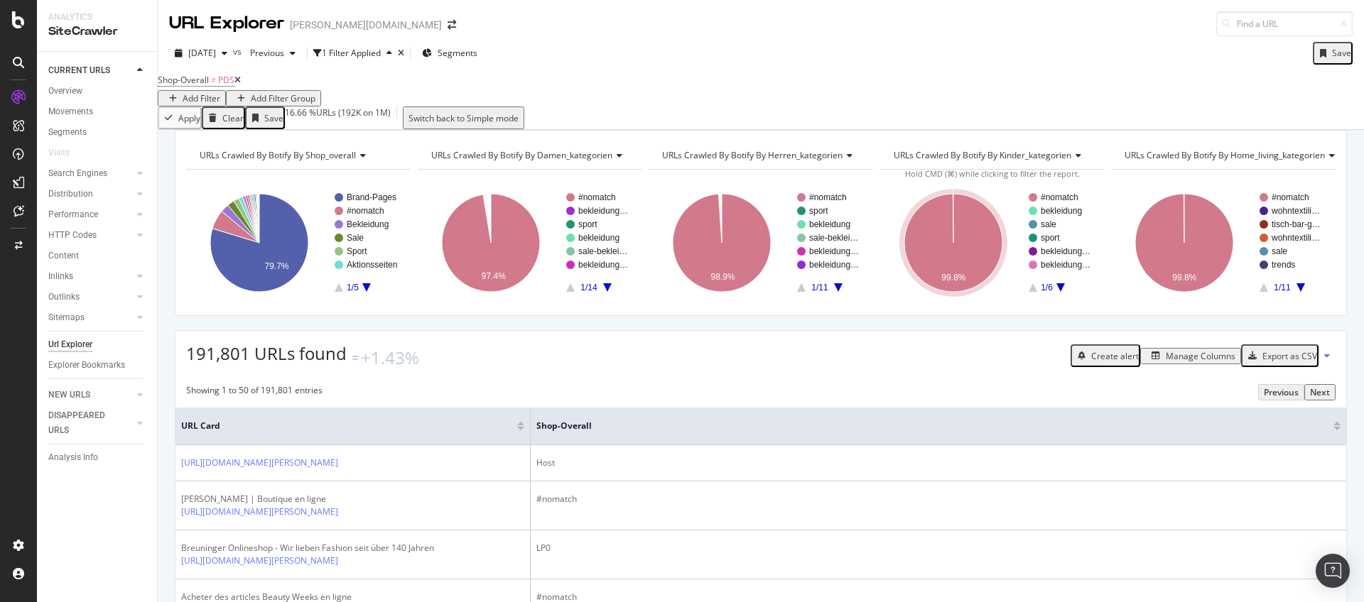
click at [1180, 362] on div "Manage Columns" at bounding box center [1201, 356] width 70 height 12
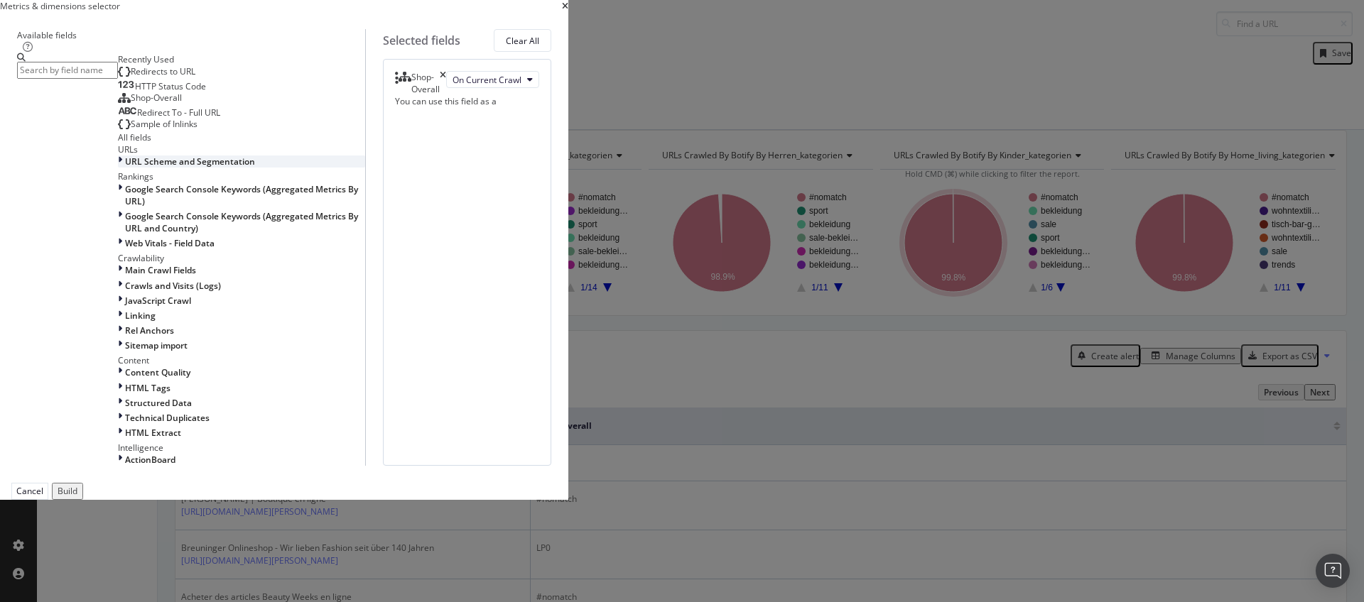
click at [255, 168] on span "URL Scheme and Segmentation" at bounding box center [190, 162] width 130 height 12
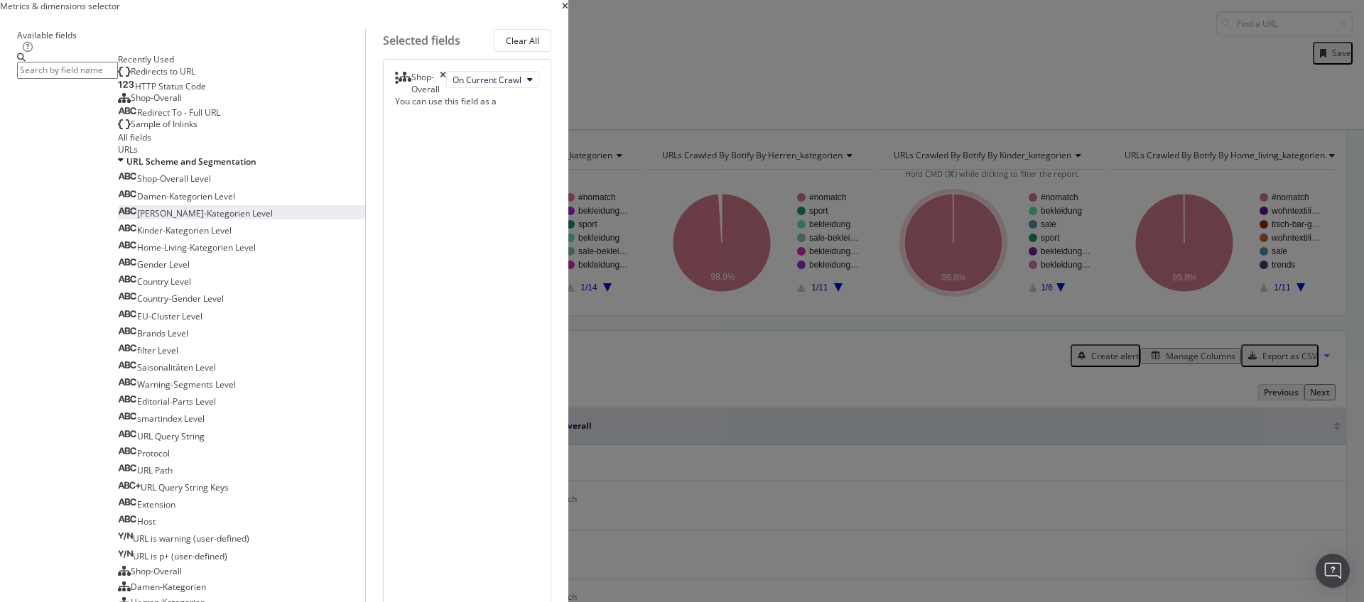
scroll to position [793, 0]
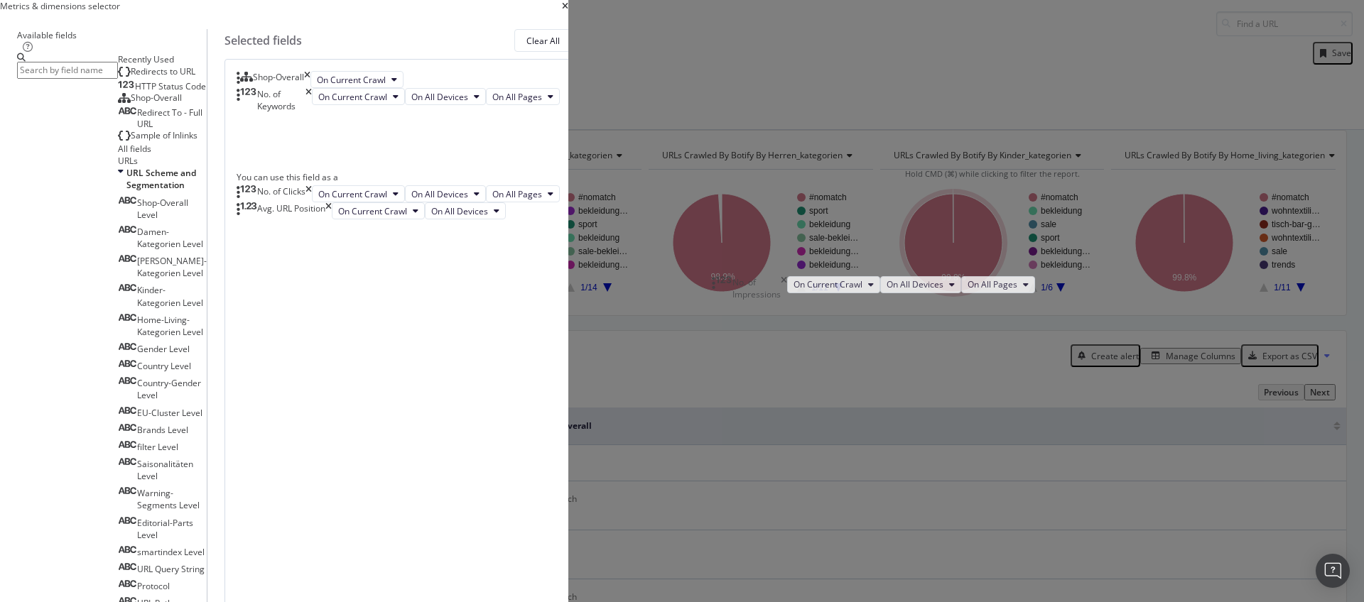
drag, startPoint x: 717, startPoint y: 398, endPoint x: 717, endPoint y: 288, distance: 110.8
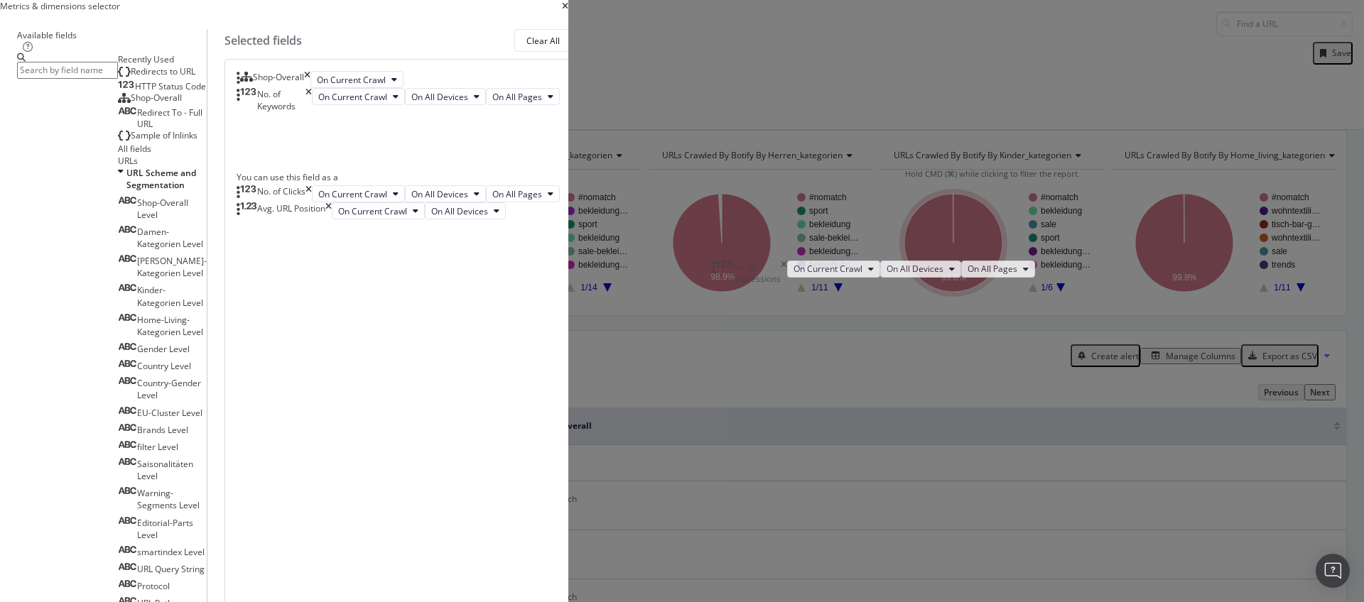
click at [717, 288] on body "Analytics SiteCrawler CURRENT URLS Overview Movements Segments Visits Search En…" at bounding box center [682, 301] width 1364 height 602
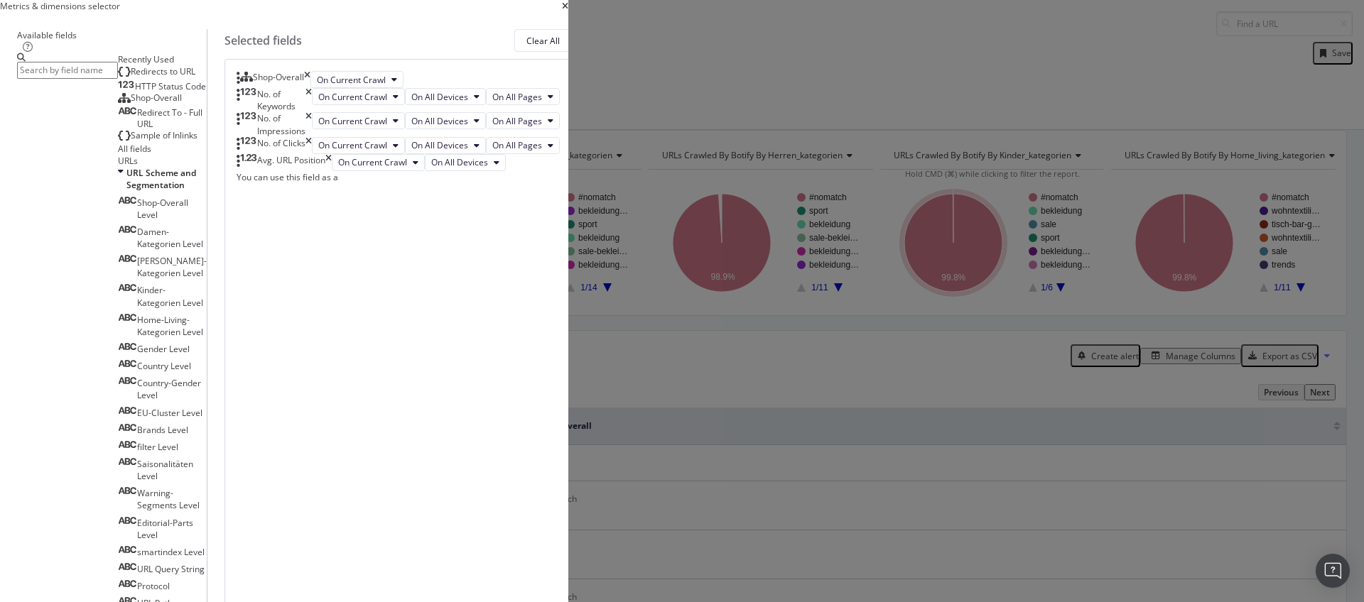
scroll to position [869, 0]
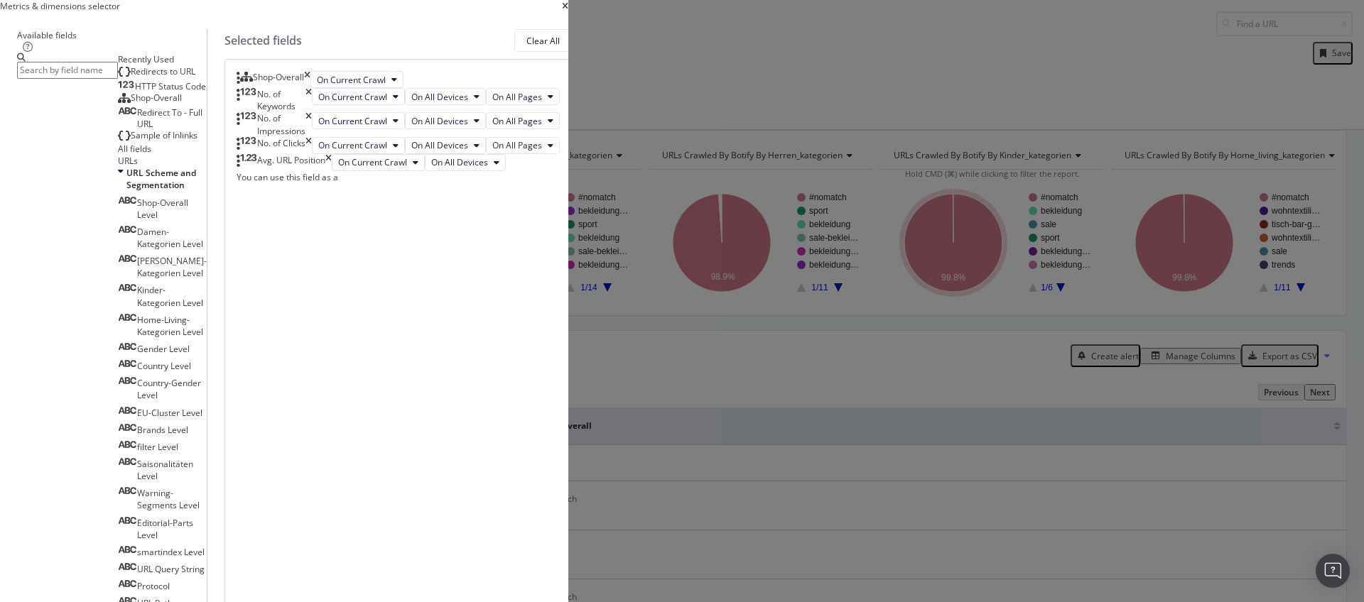
scroll to position [1332, 0]
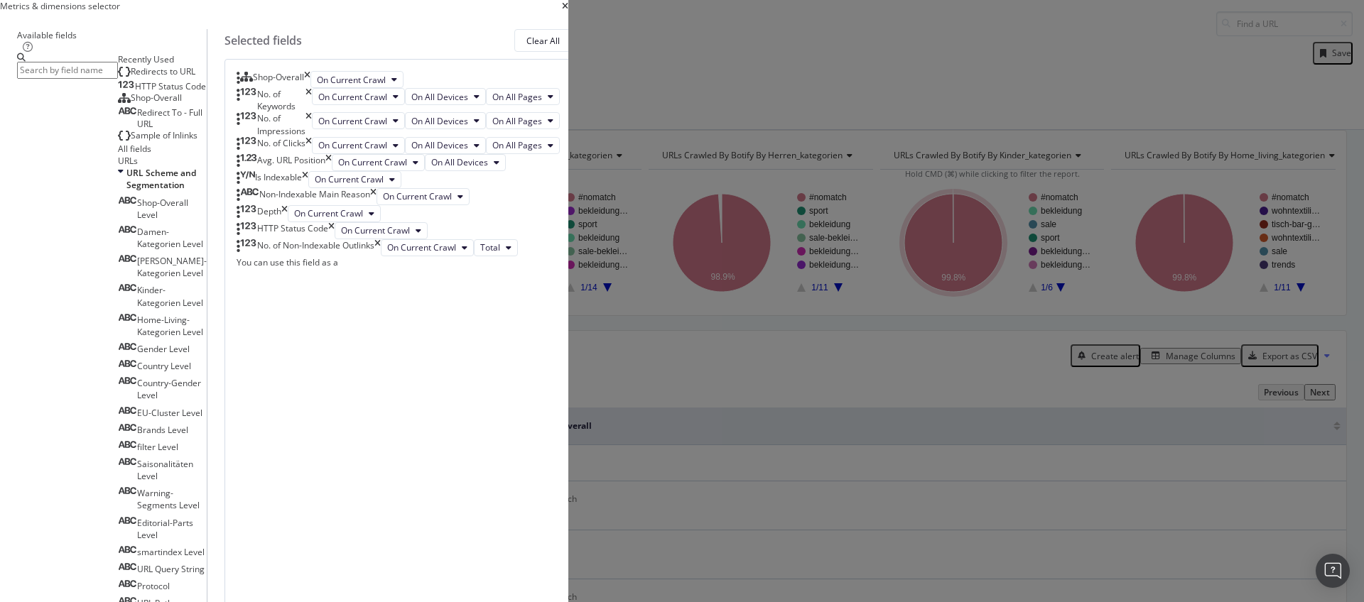
scroll to position [2239, 0]
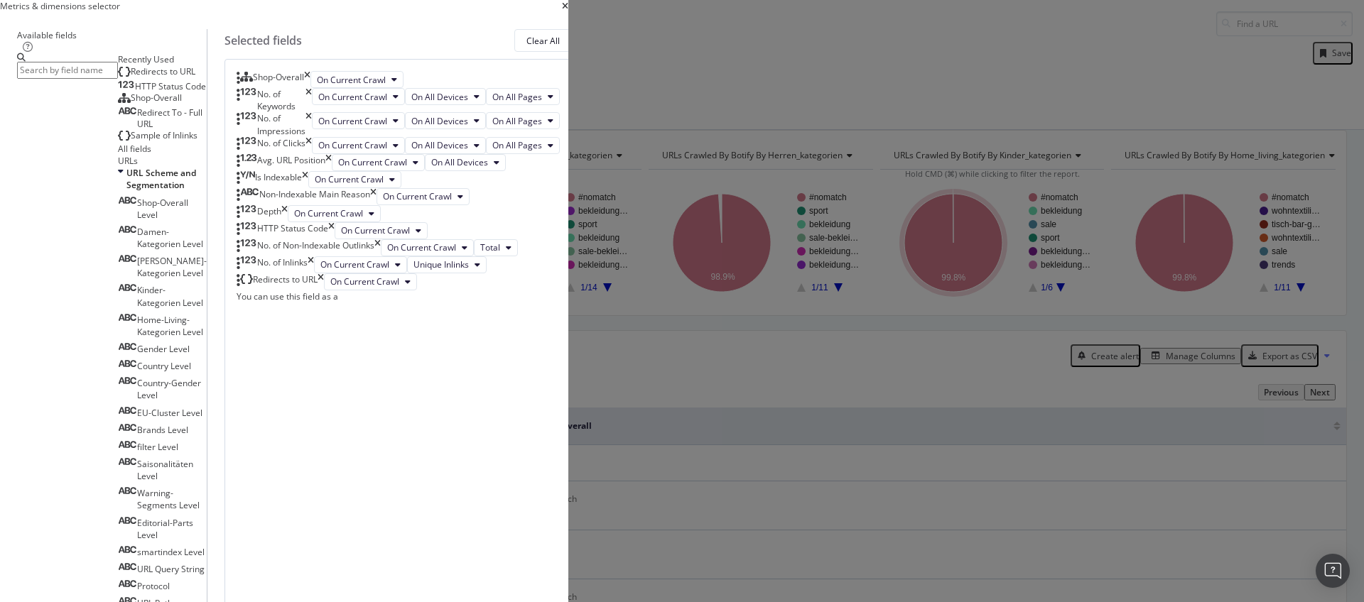
scroll to position [2894, 0]
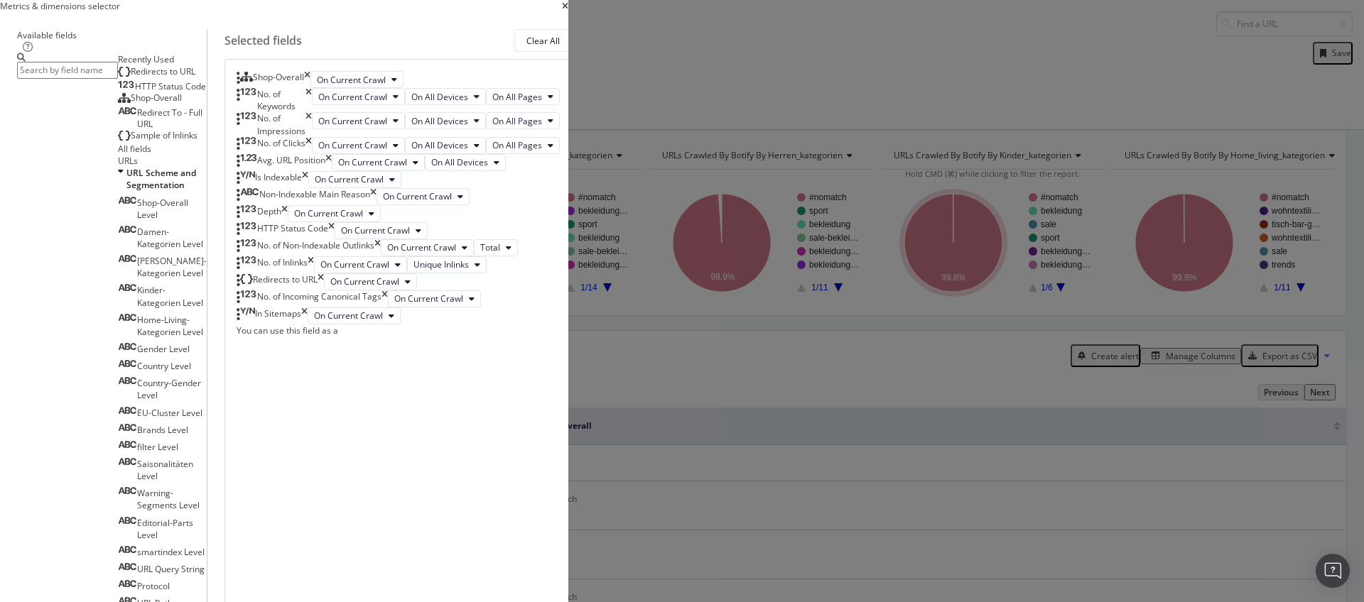
scroll to position [3330, 0]
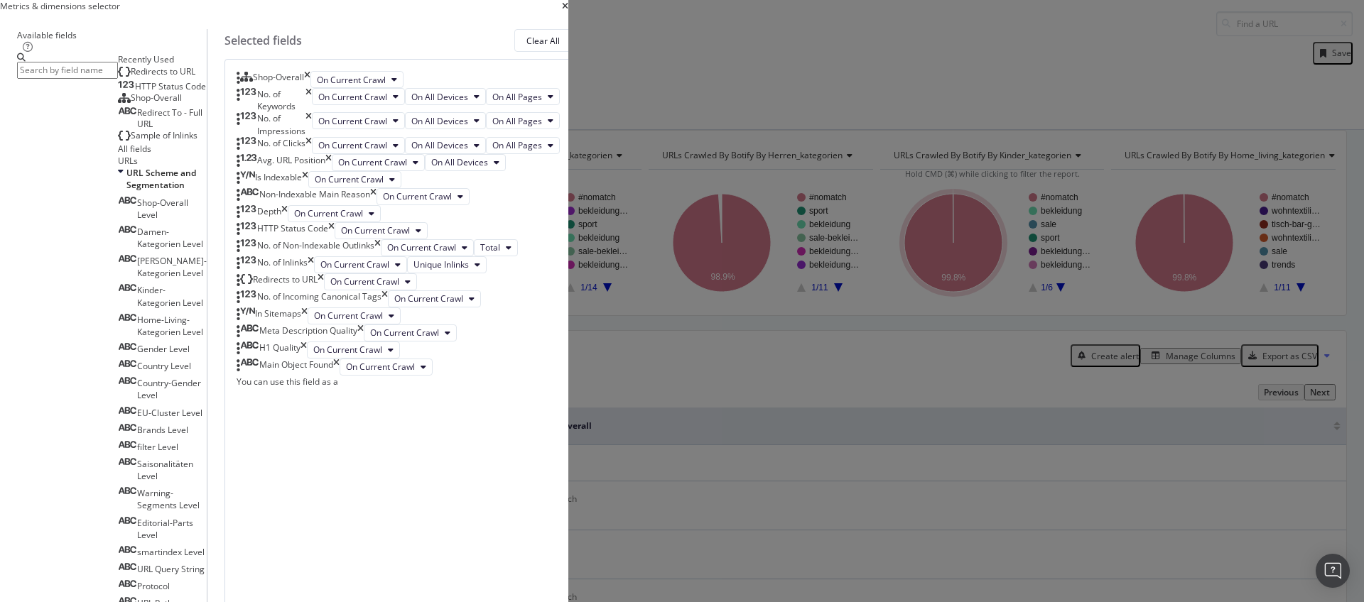
scroll to position [578, 0]
click at [339, 376] on div "Main Object Found" at bounding box center [288, 367] width 103 height 17
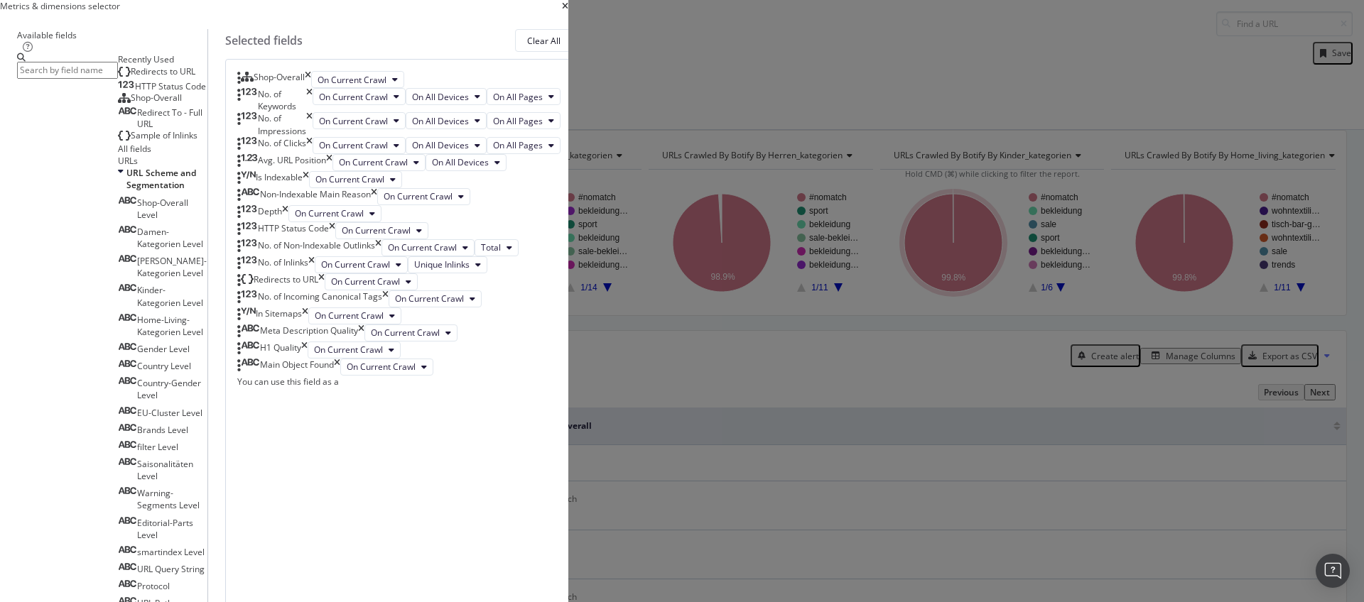
scroll to position [4362, 0]
drag, startPoint x: 957, startPoint y: 548, endPoint x: 737, endPoint y: 420, distance: 255.2
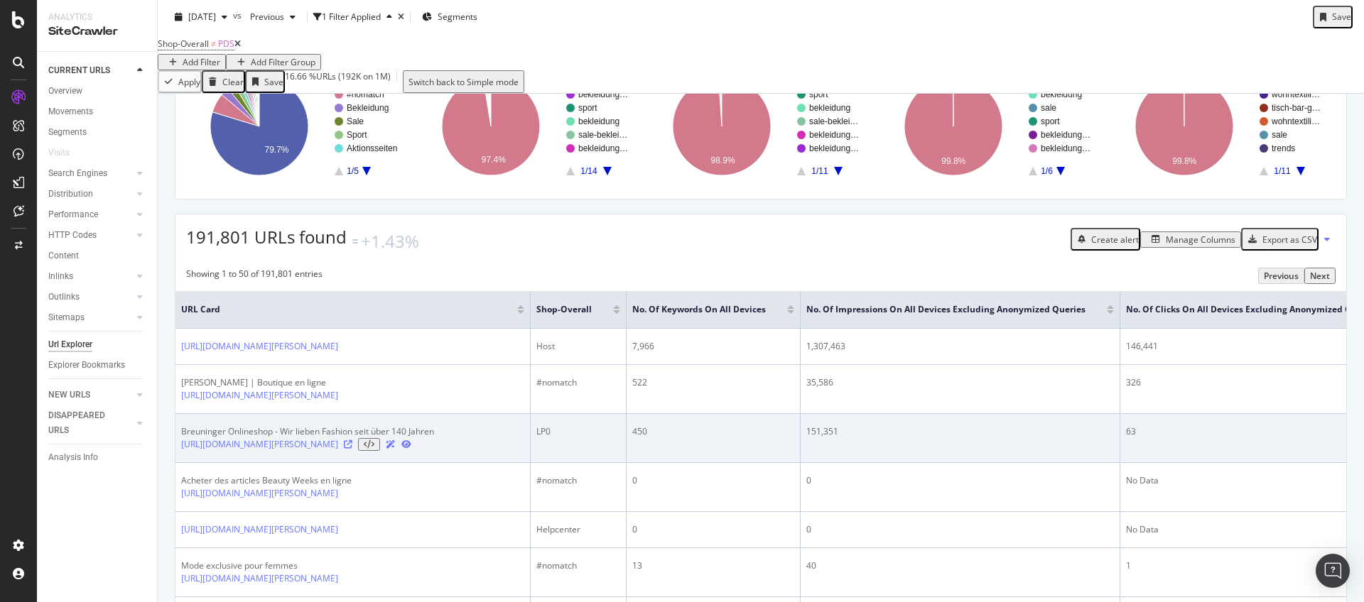
scroll to position [117, 0]
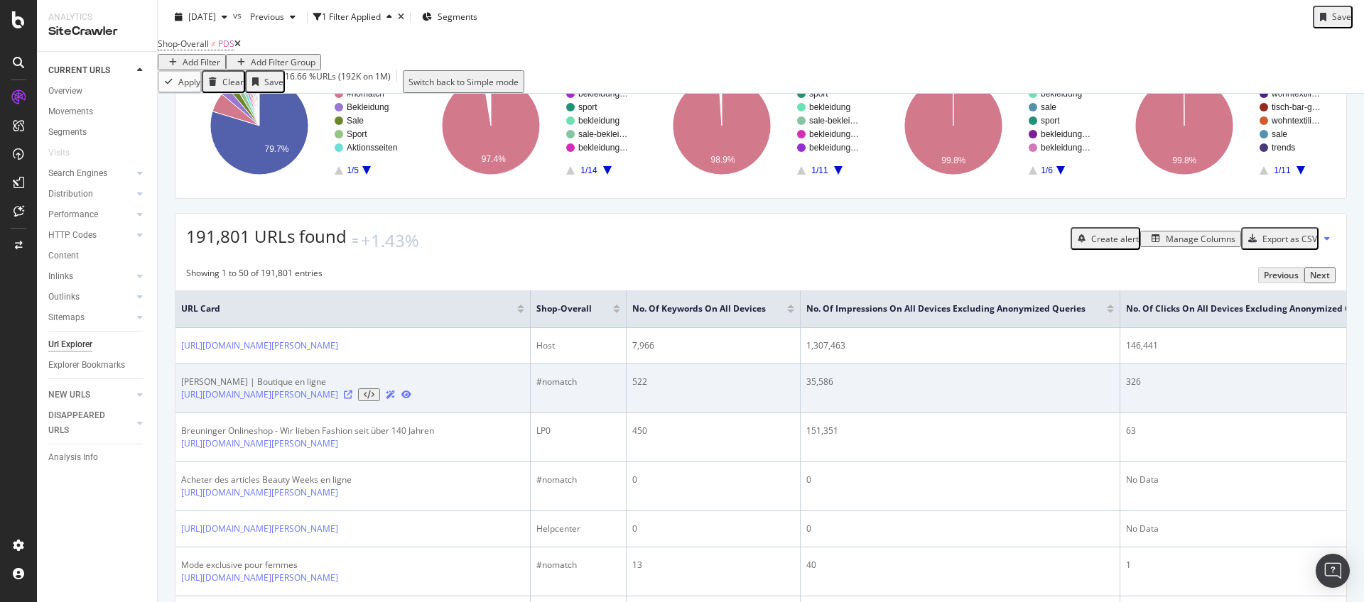
drag, startPoint x: 708, startPoint y: 443, endPoint x: 835, endPoint y: 436, distance: 126.6
drag, startPoint x: 1028, startPoint y: 398, endPoint x: 1160, endPoint y: 396, distance: 132.1
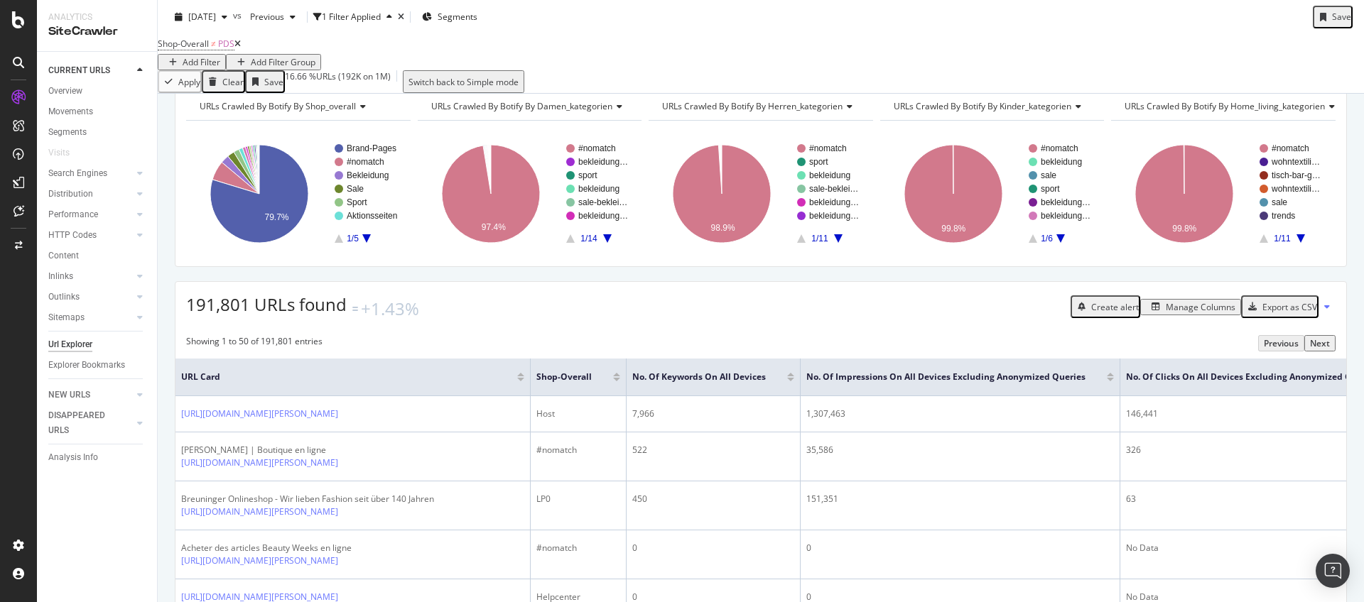
scroll to position [0, 0]
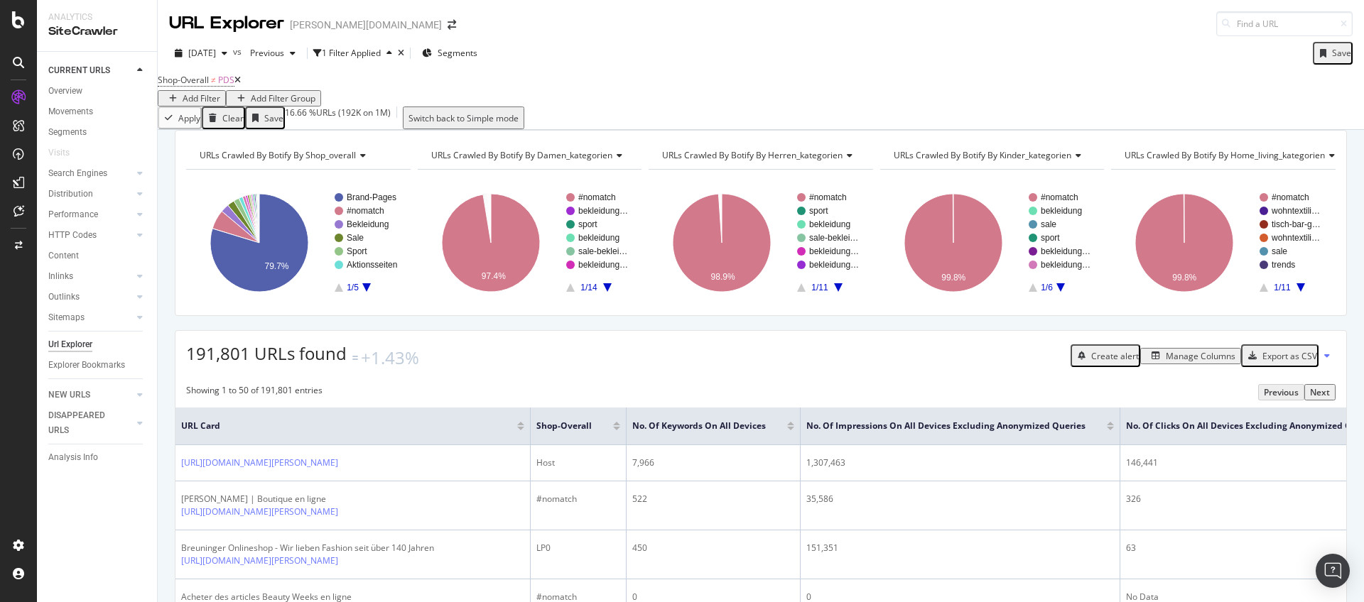
drag, startPoint x: 1097, startPoint y: 415, endPoint x: 1139, endPoint y: 411, distance: 41.5
drag, startPoint x: 1152, startPoint y: 408, endPoint x: 1168, endPoint y: 408, distance: 16.4
click at [469, 433] on span "URL Card" at bounding box center [347, 426] width 332 height 13
click at [1250, 360] on div "button" at bounding box center [1252, 356] width 20 height 9
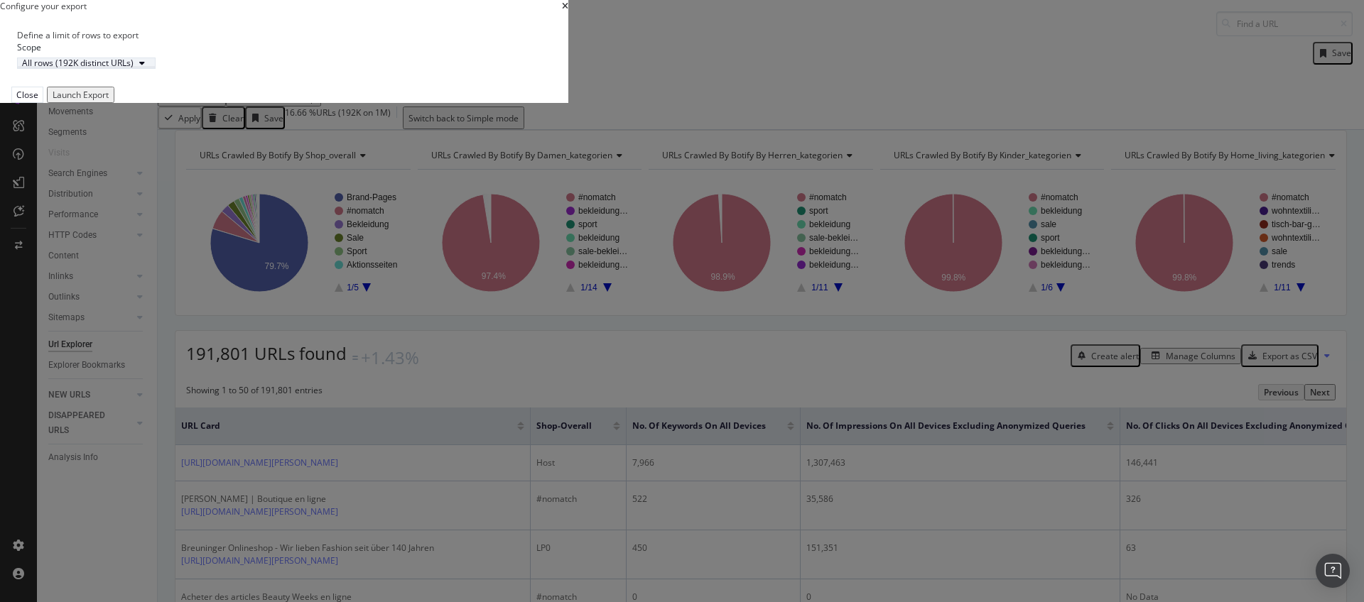
click at [134, 67] on div "All rows (192K distinct URLs)" at bounding box center [78, 63] width 112 height 9
click at [532, 344] on div "All rows (192K distinct URLs)" at bounding box center [528, 348] width 120 height 12
click at [109, 101] on div "Launch Export" at bounding box center [81, 95] width 56 height 12
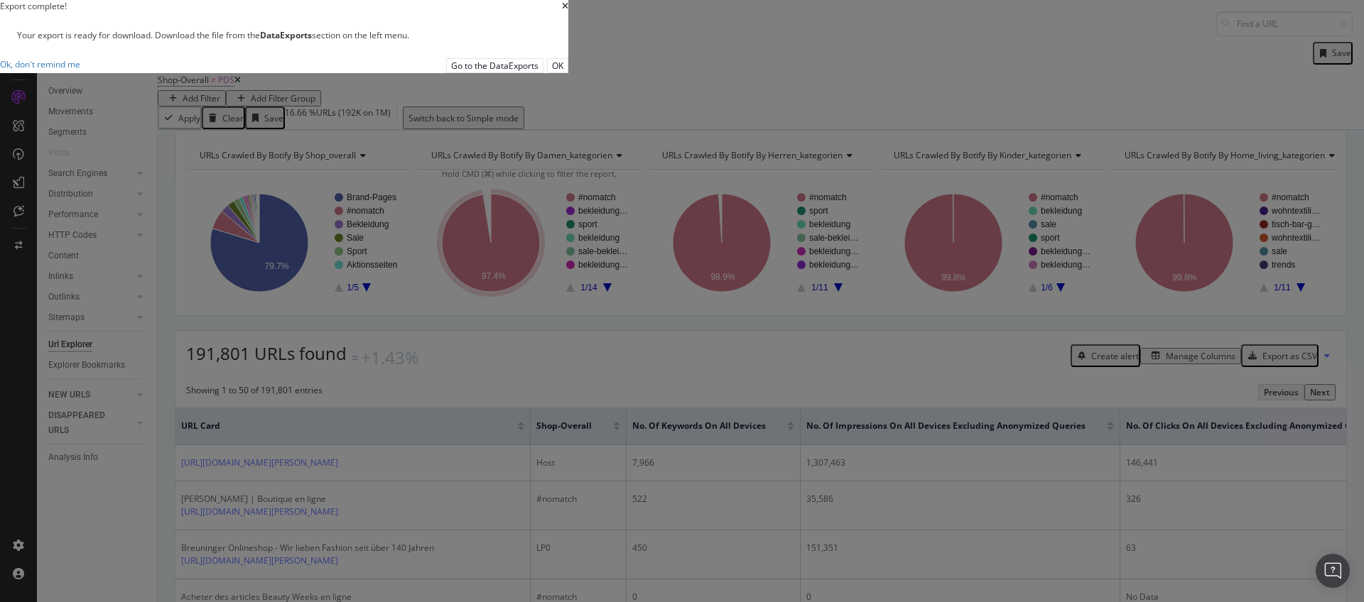
click at [568, 73] on button "OK" at bounding box center [557, 65] width 21 height 15
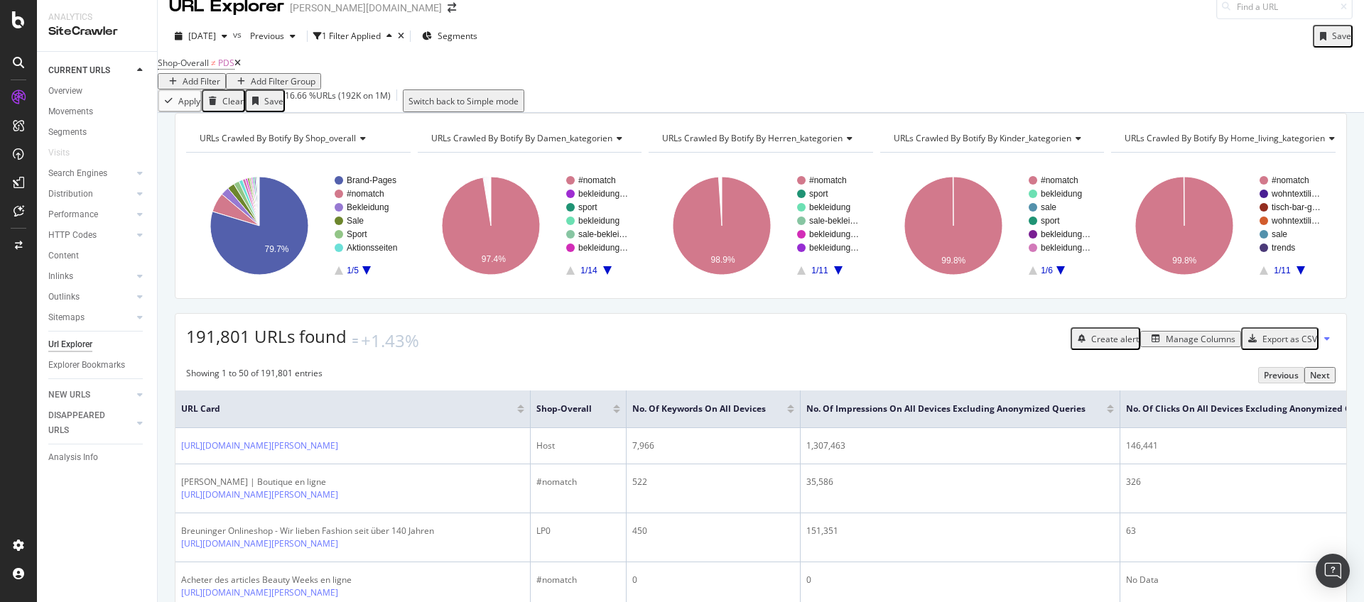
scroll to position [18, 0]
click at [1166, 344] on div "Manage Columns" at bounding box center [1201, 338] width 70 height 12
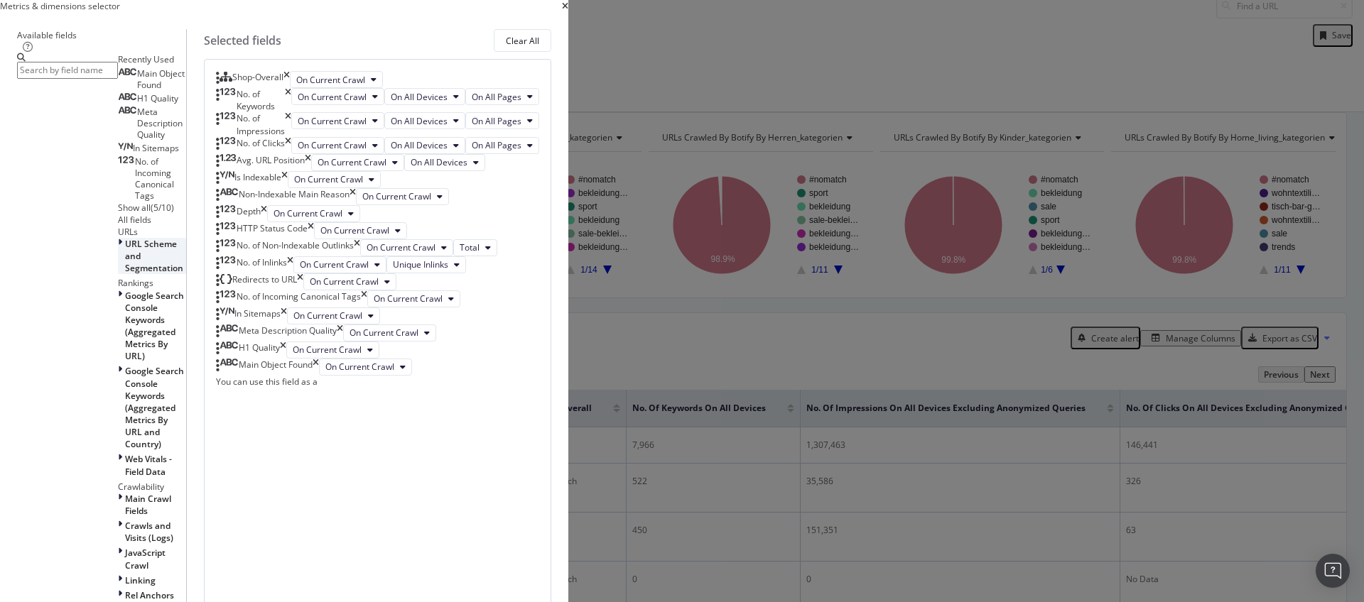
click at [186, 274] on div "URL Scheme and Segmentation" at bounding box center [152, 256] width 68 height 36
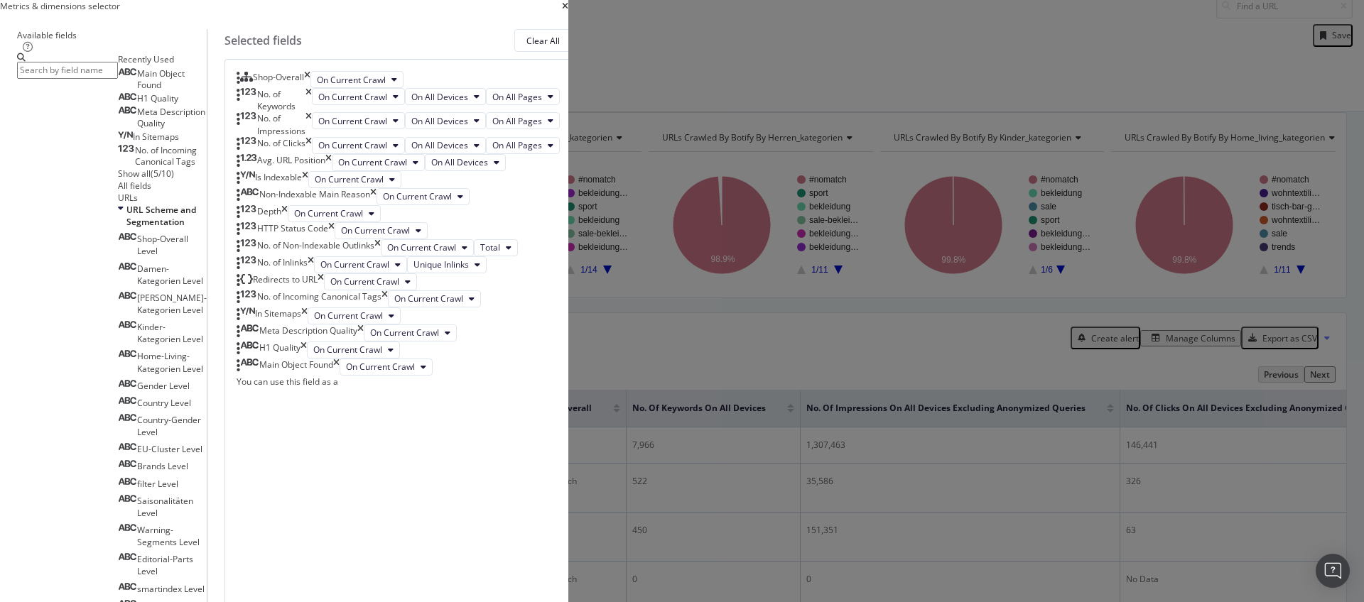
scroll to position [897, 0]
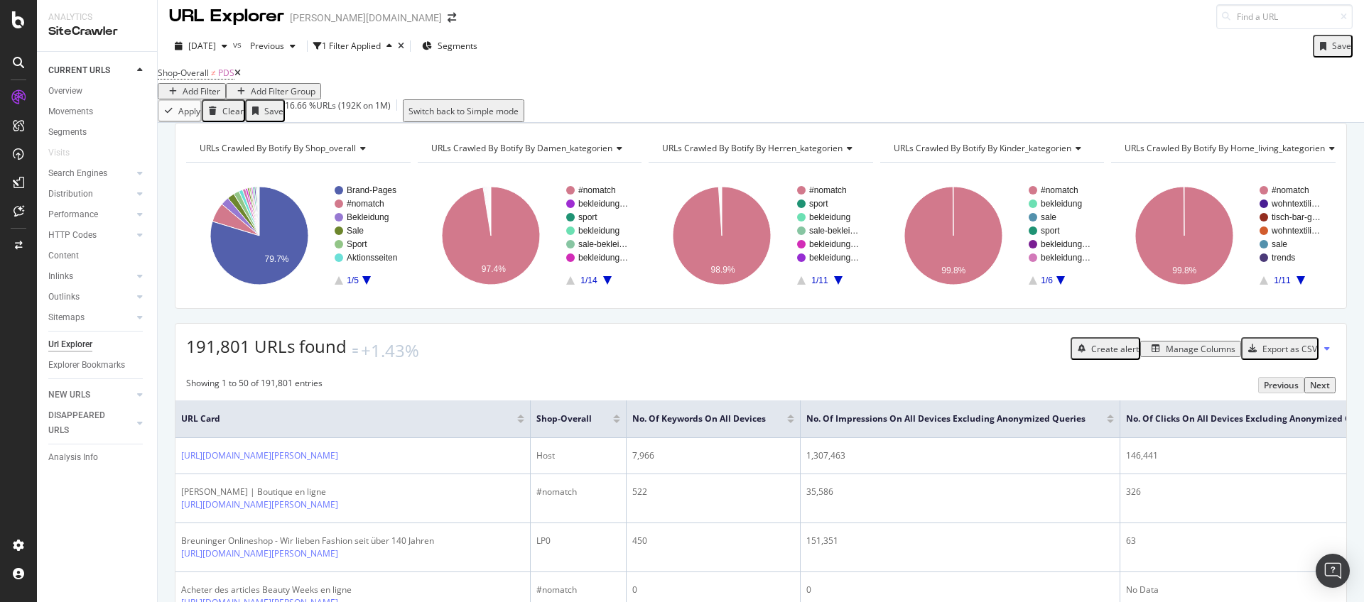
scroll to position [0, 0]
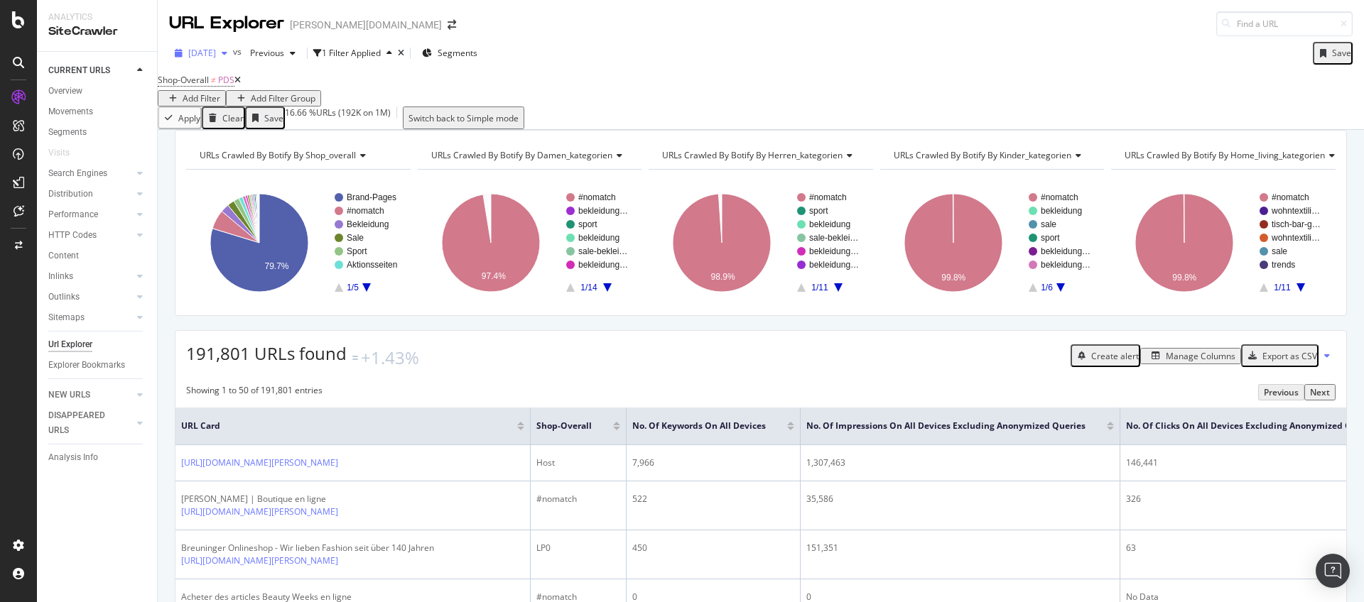
click at [216, 47] on span "[DATE]" at bounding box center [202, 53] width 28 height 12
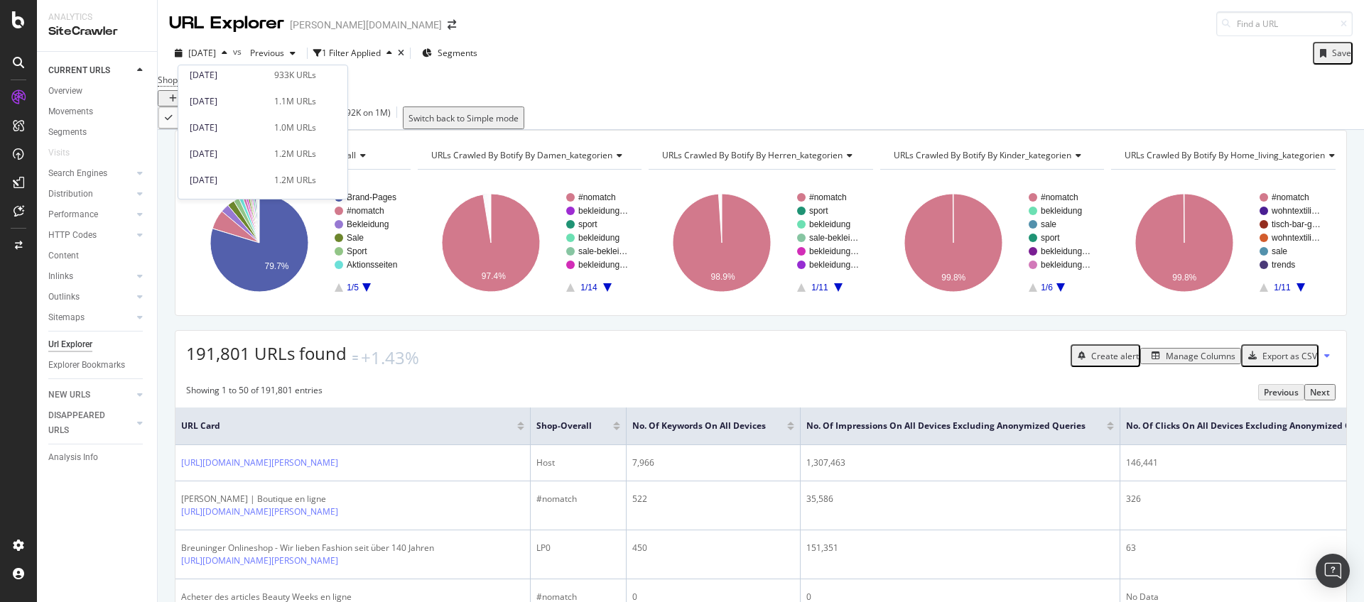
scroll to position [445, 0]
click at [234, 132] on div "[DATE]" at bounding box center [228, 129] width 76 height 13
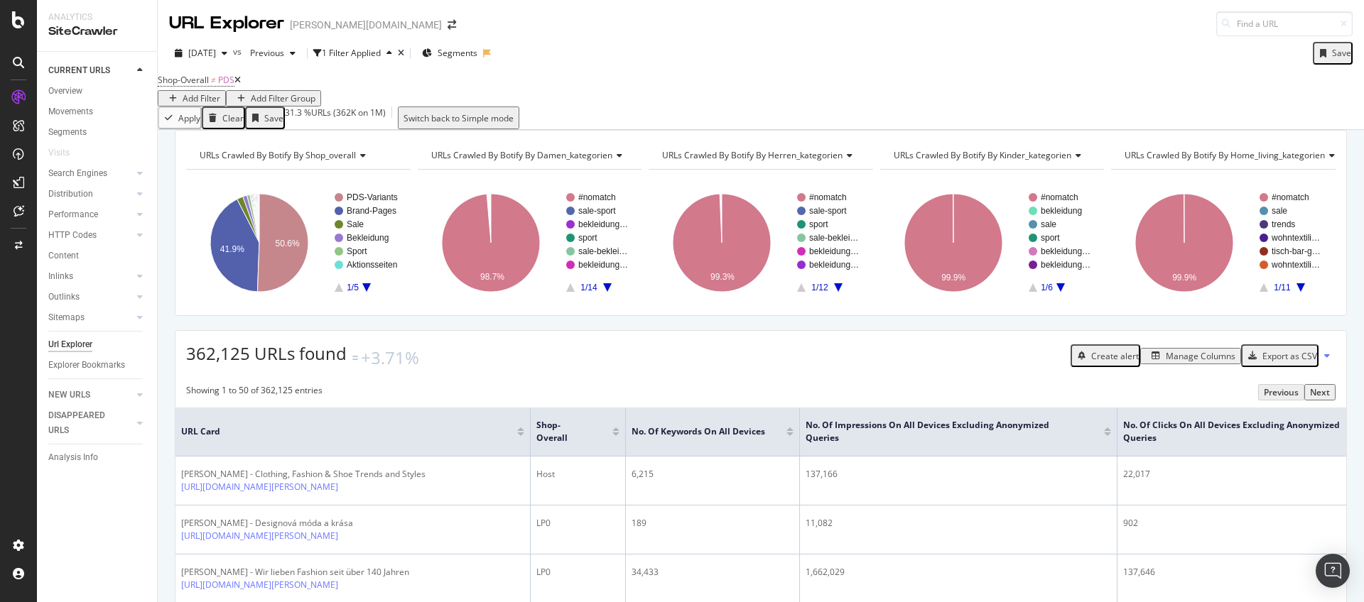
click at [1282, 362] on div "Export as CSV" at bounding box center [1289, 356] width 55 height 12
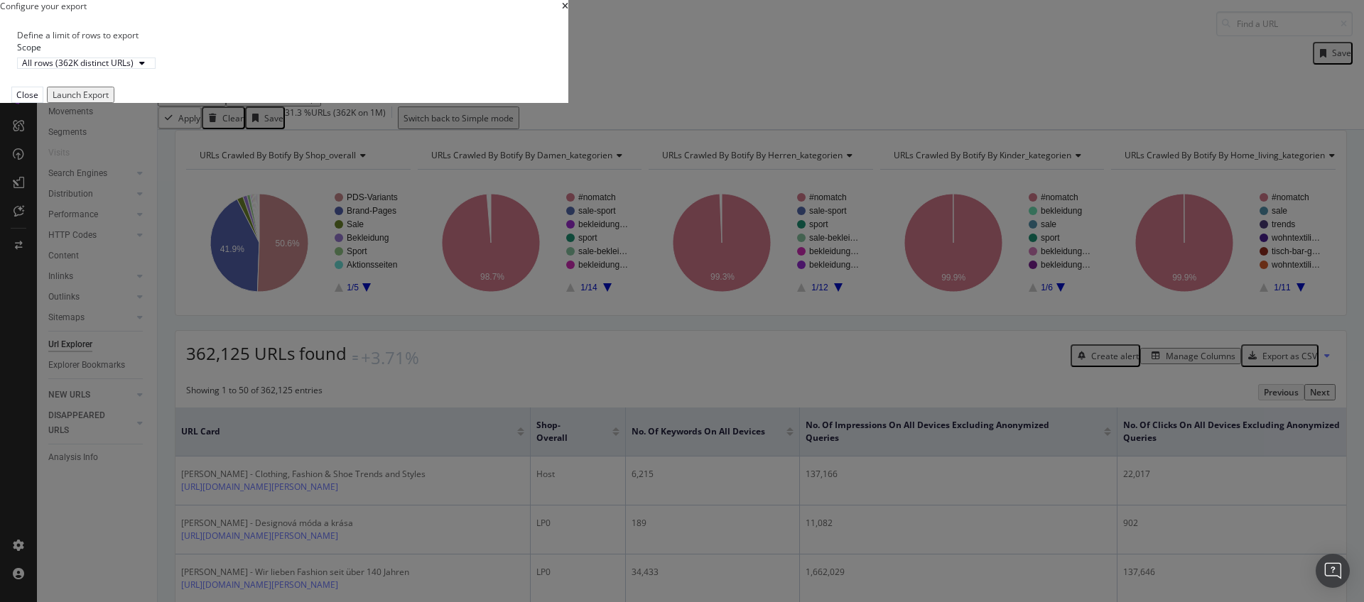
click at [109, 101] on div "Launch Export" at bounding box center [81, 95] width 56 height 12
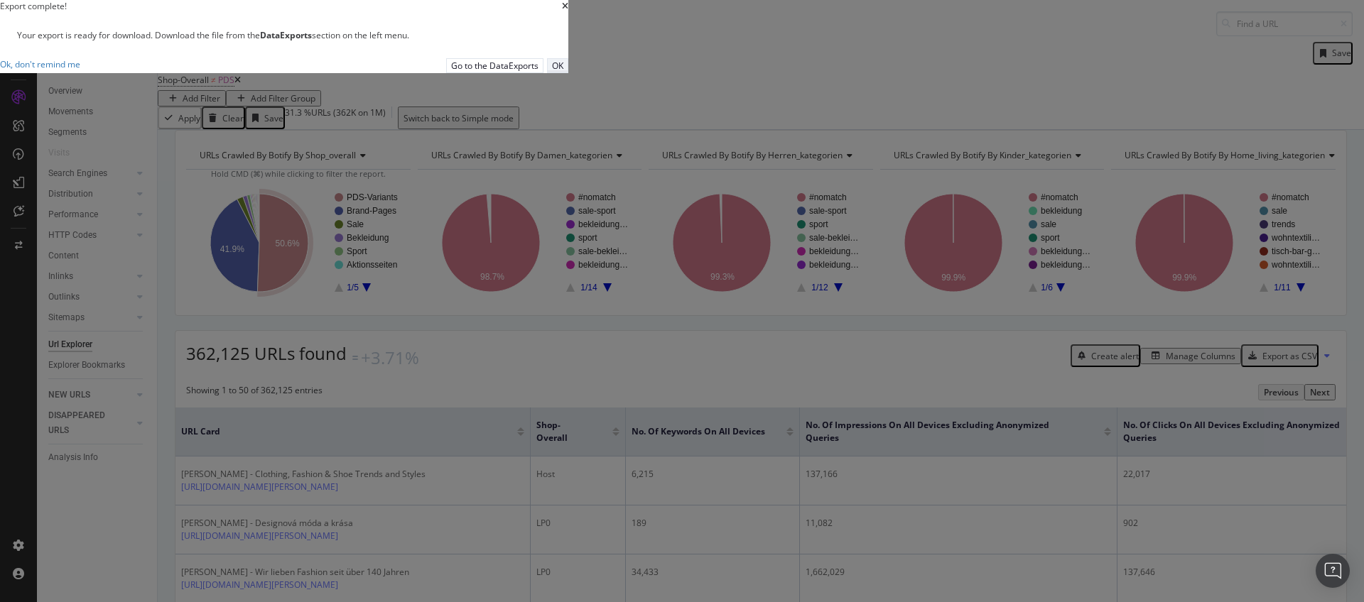
click at [568, 73] on button "OK" at bounding box center [557, 65] width 21 height 15
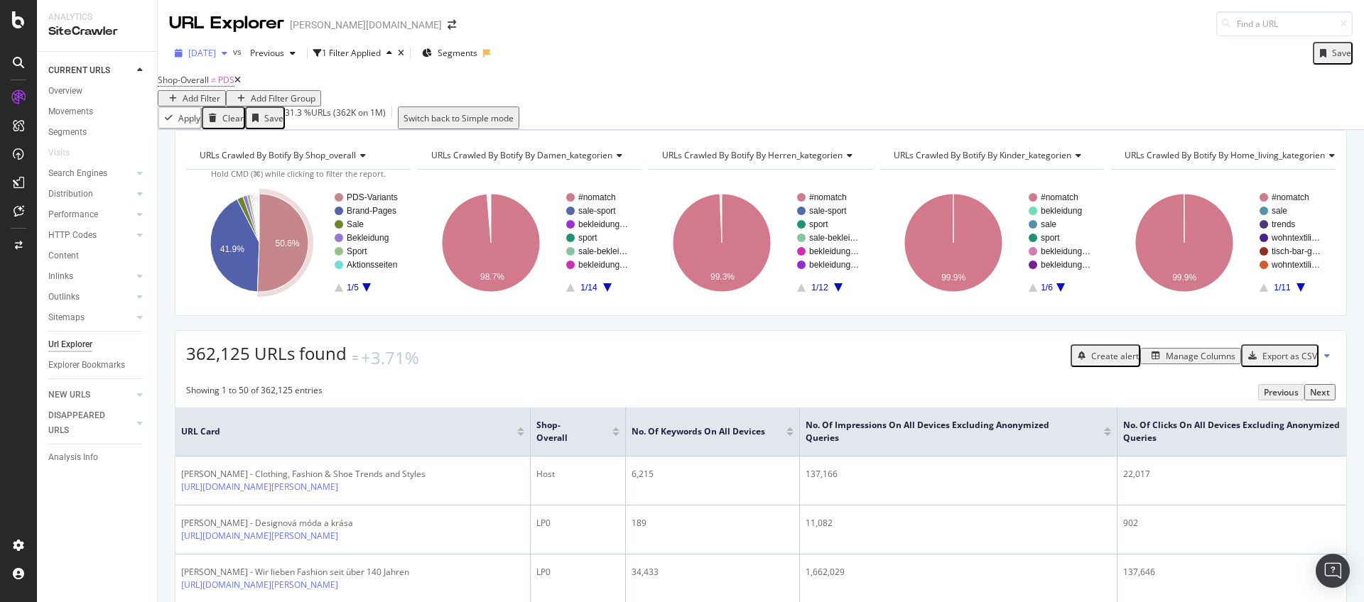
click at [216, 53] on span "[DATE]" at bounding box center [202, 53] width 28 height 12
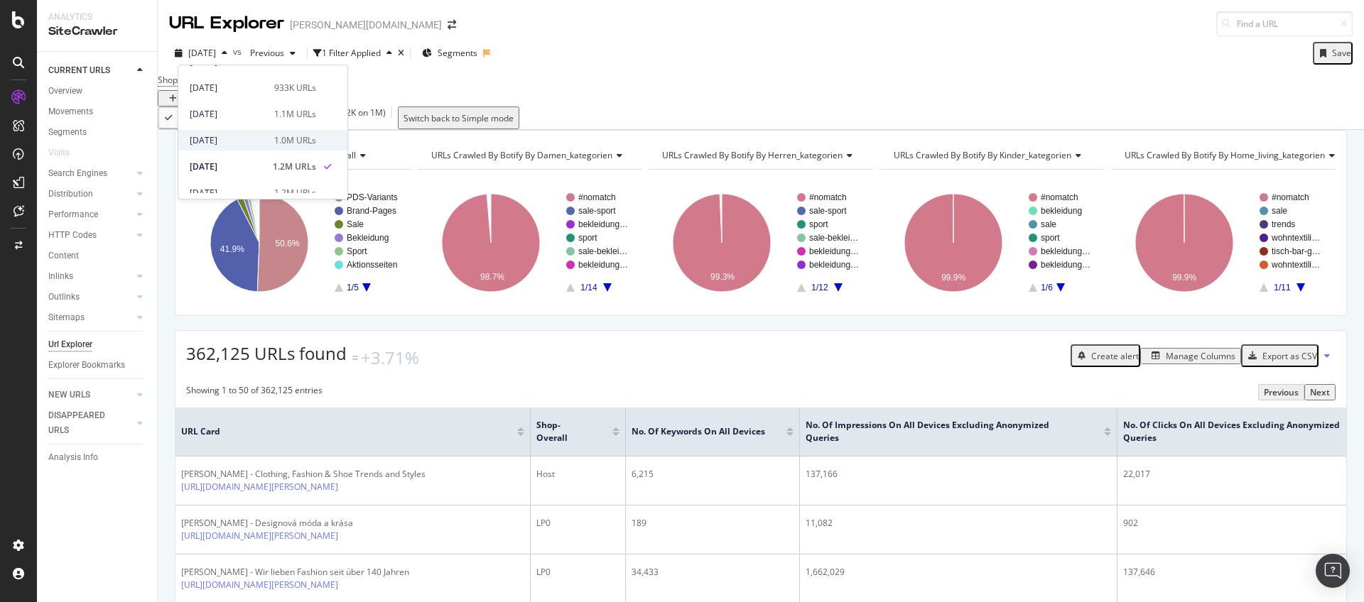
scroll to position [406, 0]
click at [248, 139] on div "[DATE]" at bounding box center [228, 141] width 76 height 13
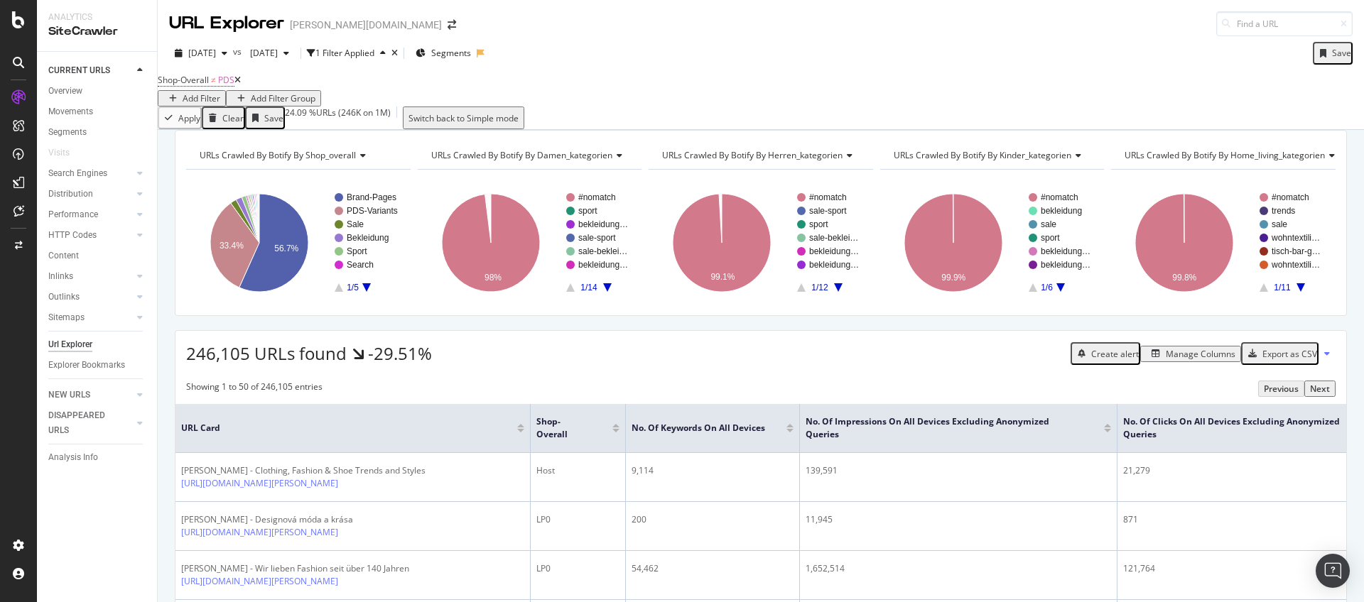
click at [1268, 360] on div "Export as CSV" at bounding box center [1289, 354] width 55 height 12
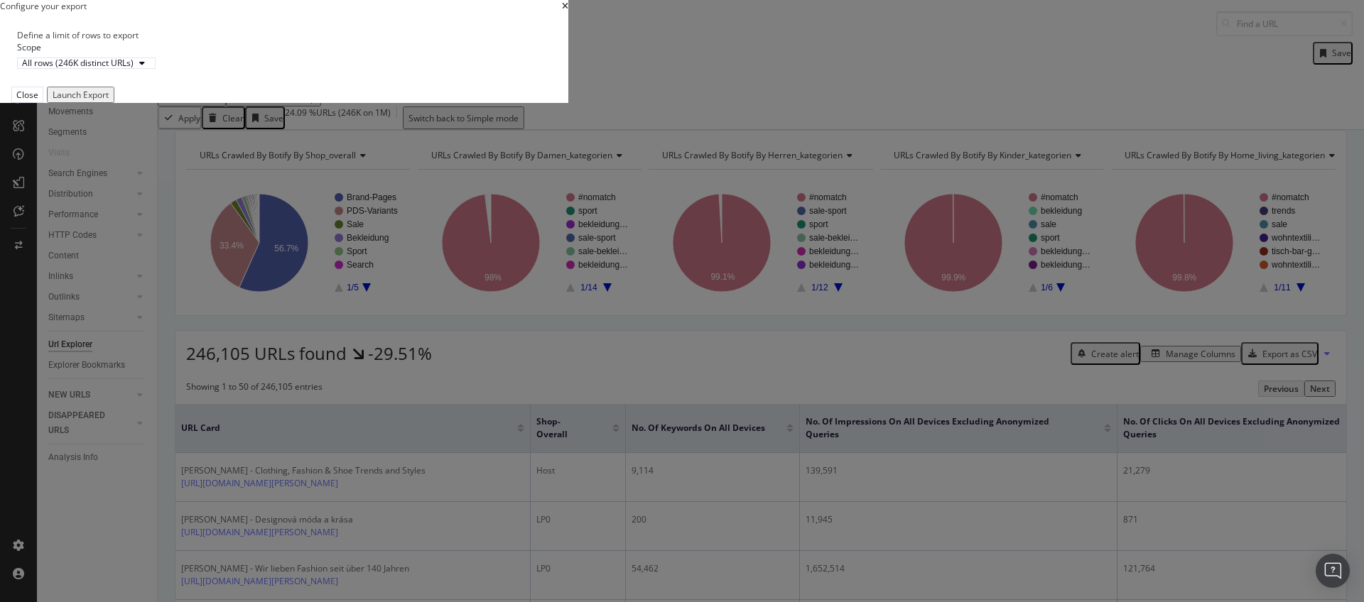
click at [109, 101] on div "Launch Export" at bounding box center [81, 95] width 56 height 12
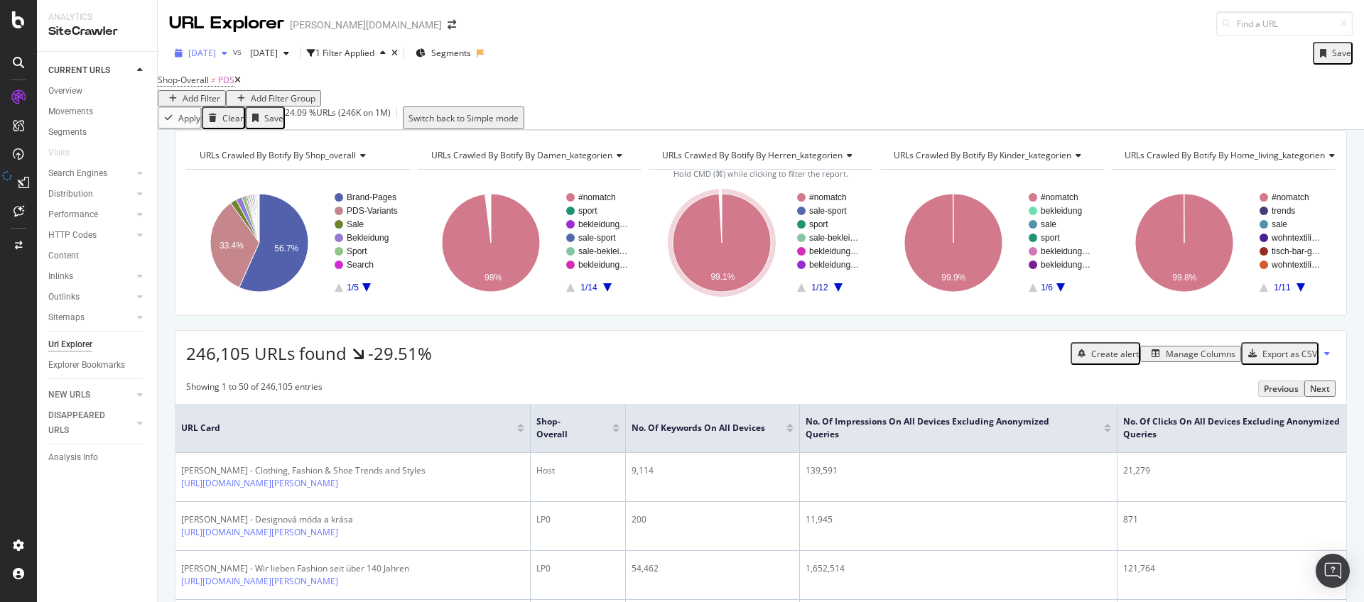
click at [233, 55] on div "button" at bounding box center [224, 53] width 17 height 9
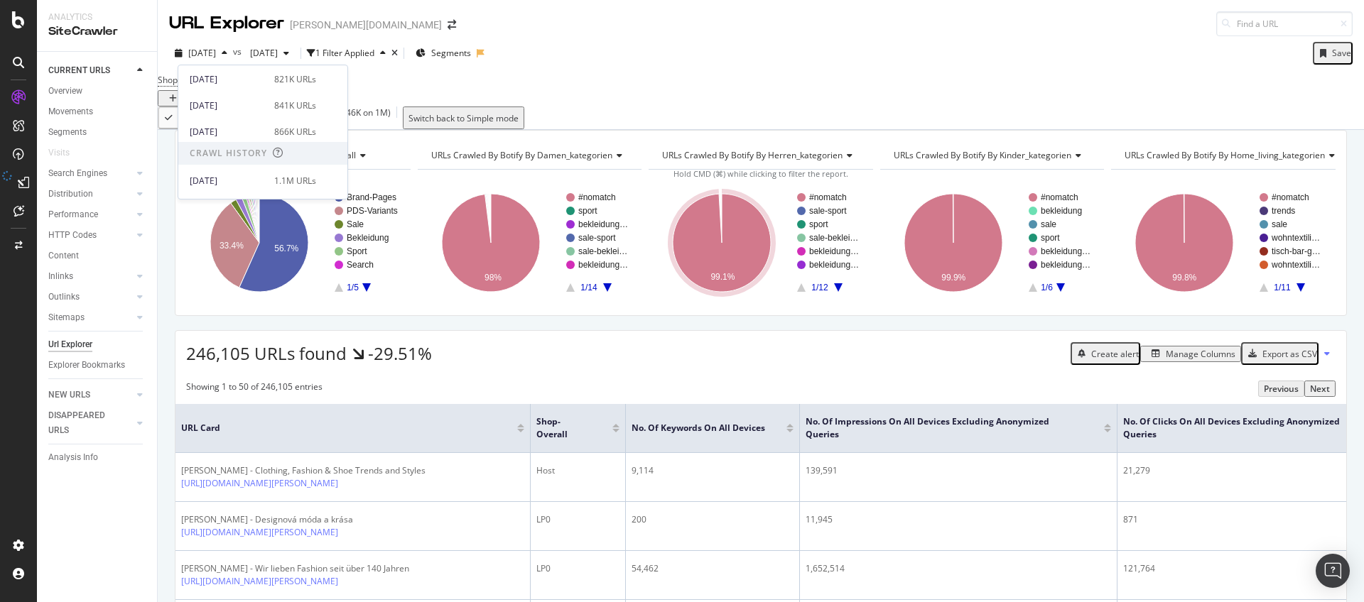
scroll to position [207, 0]
click at [233, 55] on div "button" at bounding box center [224, 53] width 17 height 9
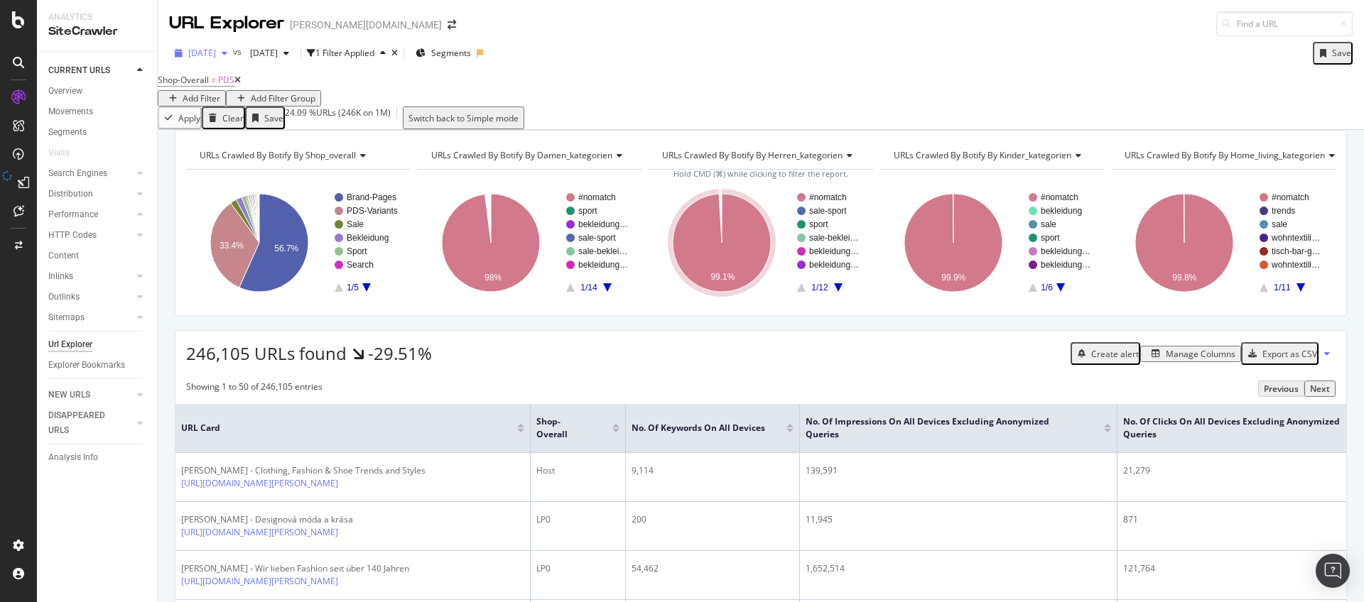
click at [233, 55] on div "button" at bounding box center [224, 53] width 17 height 9
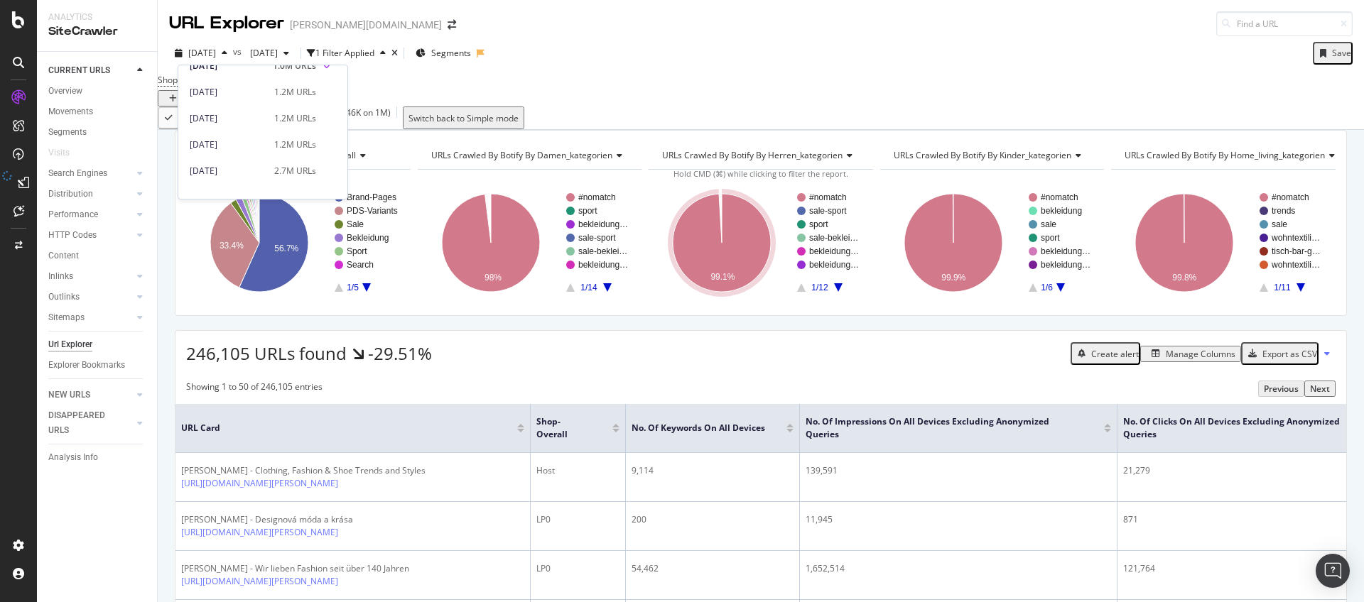
scroll to position [420, 0]
click at [241, 104] on div "2025 Feb. 3rd" at bounding box center [228, 101] width 76 height 13
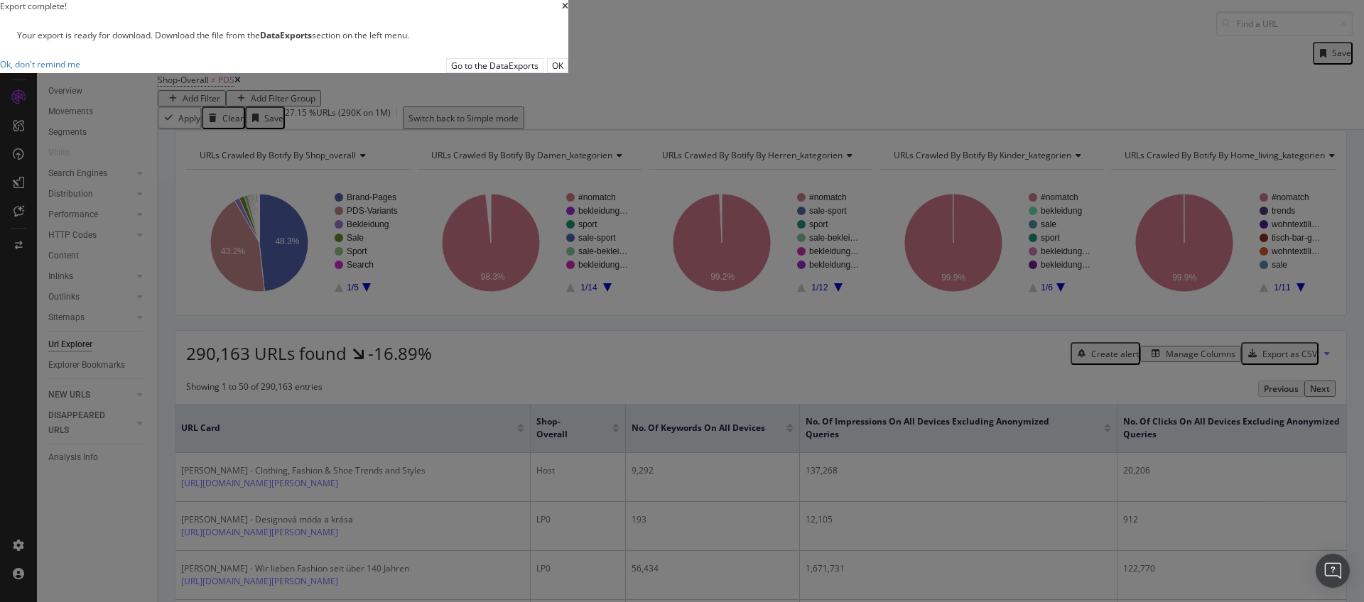
click at [568, 73] on button "OK" at bounding box center [557, 65] width 21 height 15
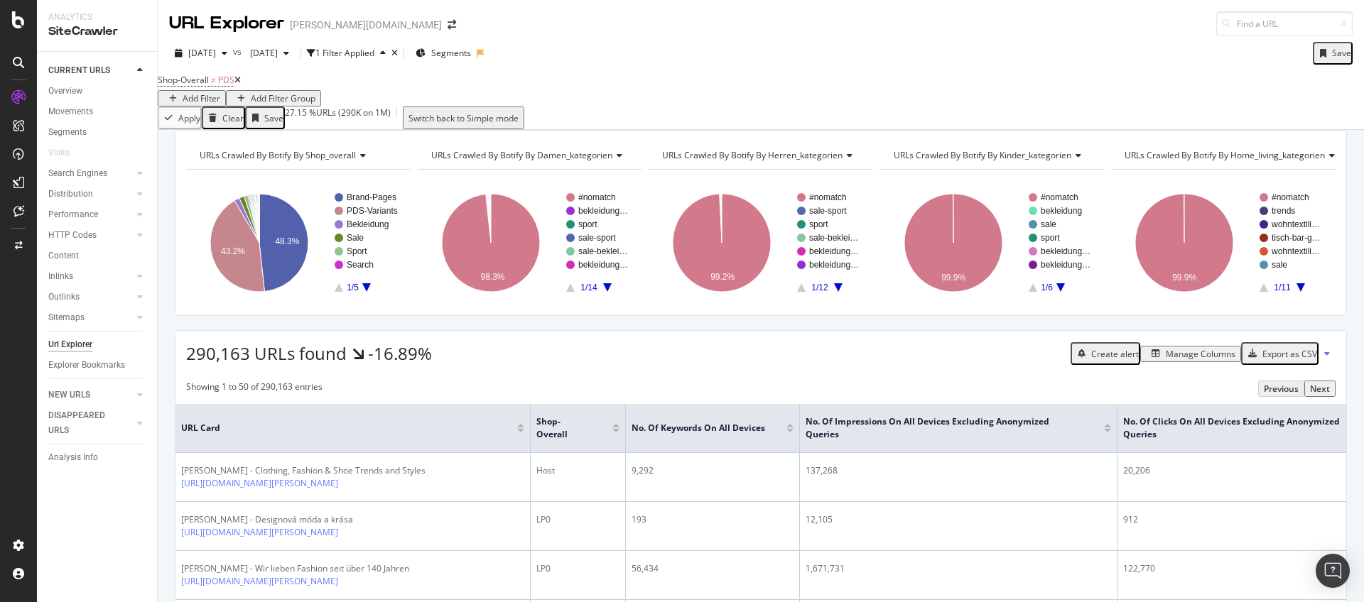
click at [1281, 360] on div "Export as CSV" at bounding box center [1289, 354] width 55 height 12
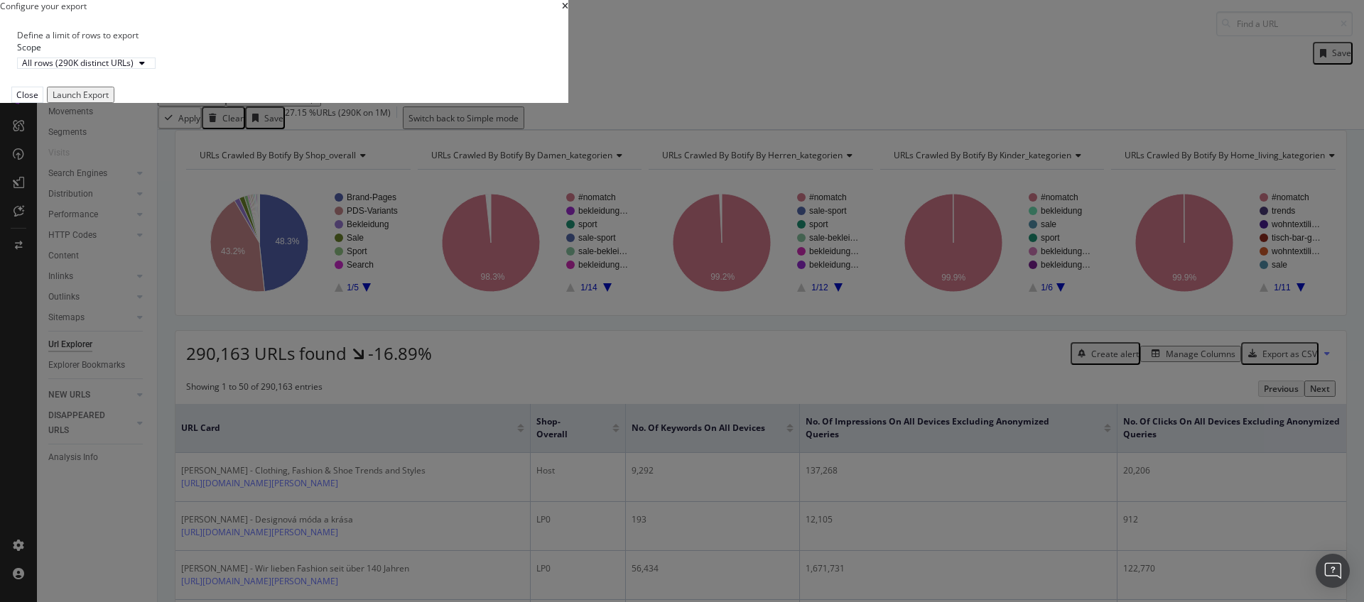
click at [114, 103] on button "Launch Export" at bounding box center [80, 95] width 67 height 16
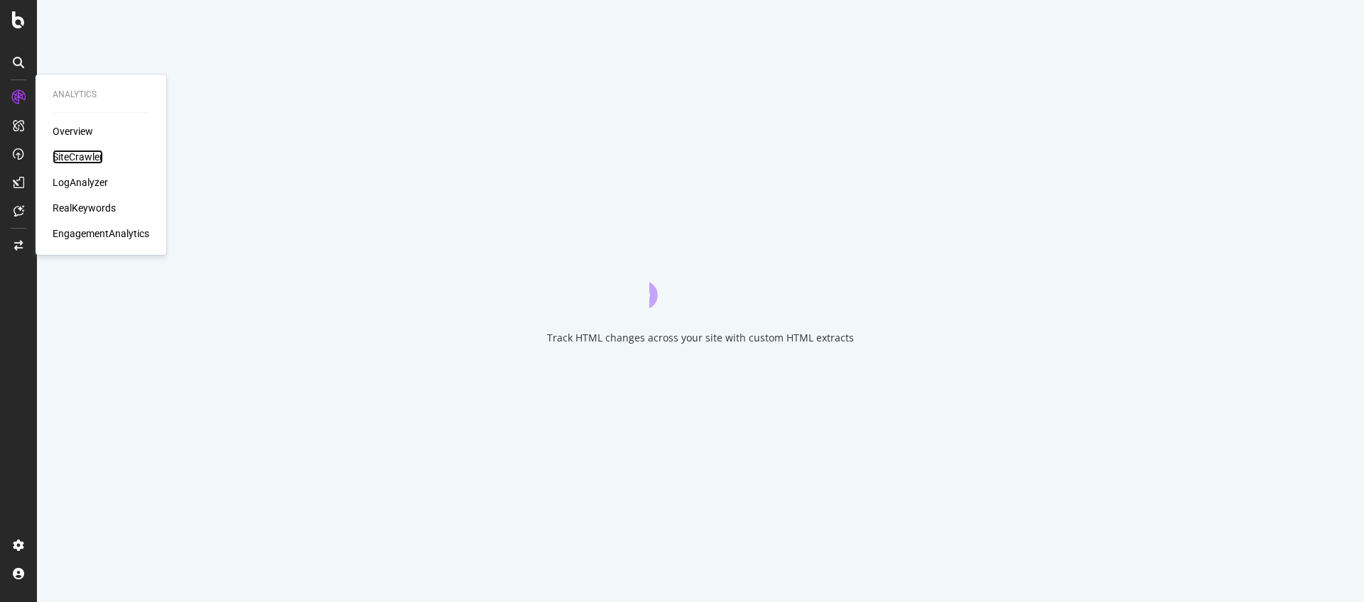
click at [64, 157] on div "SiteCrawler" at bounding box center [78, 157] width 50 height 14
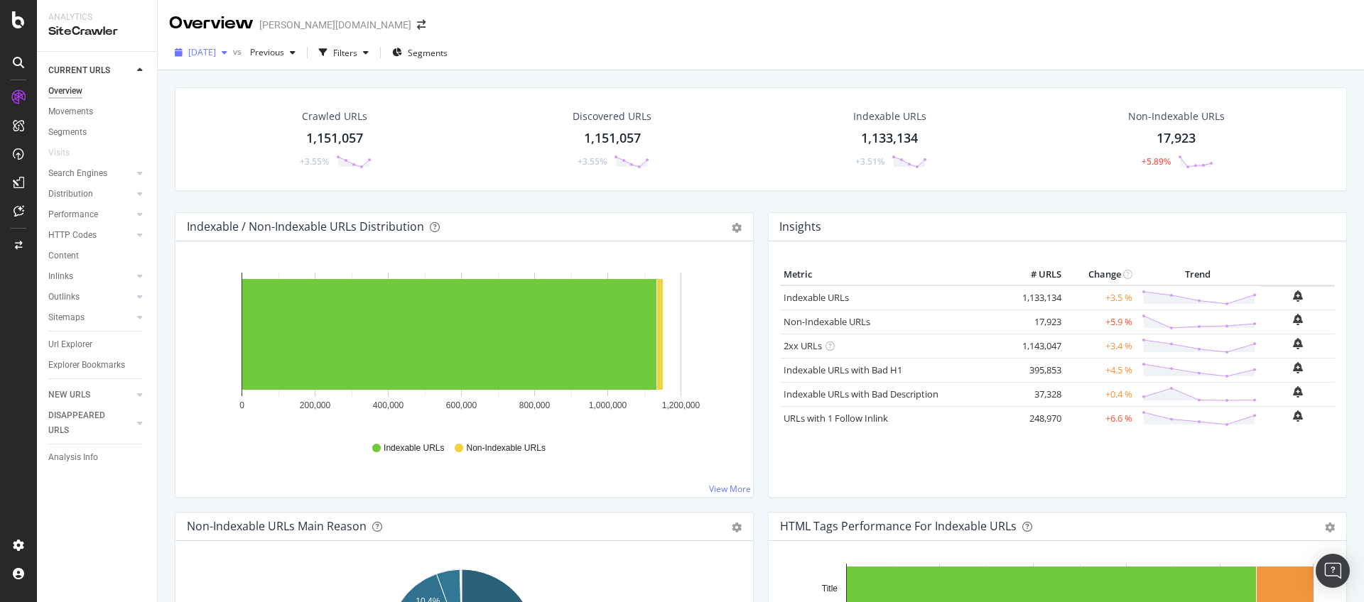
click at [216, 53] on span "[DATE]" at bounding box center [202, 52] width 28 height 12
click at [248, 78] on div "[DATE]" at bounding box center [228, 78] width 76 height 13
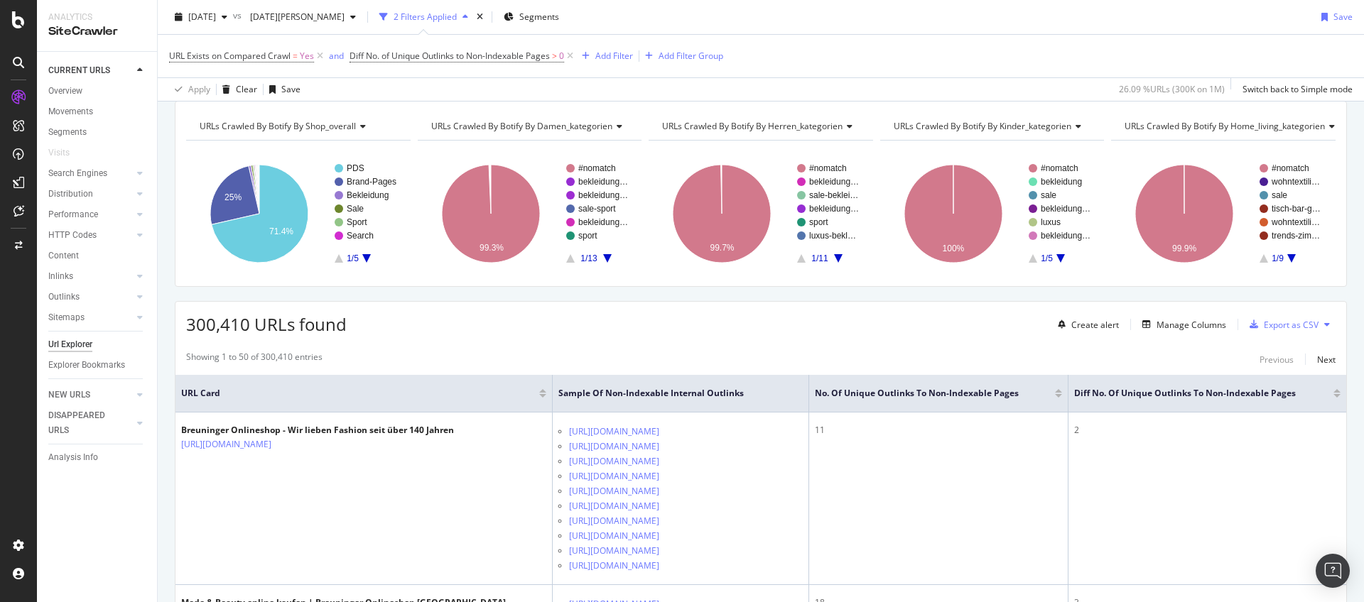
scroll to position [50, 0]
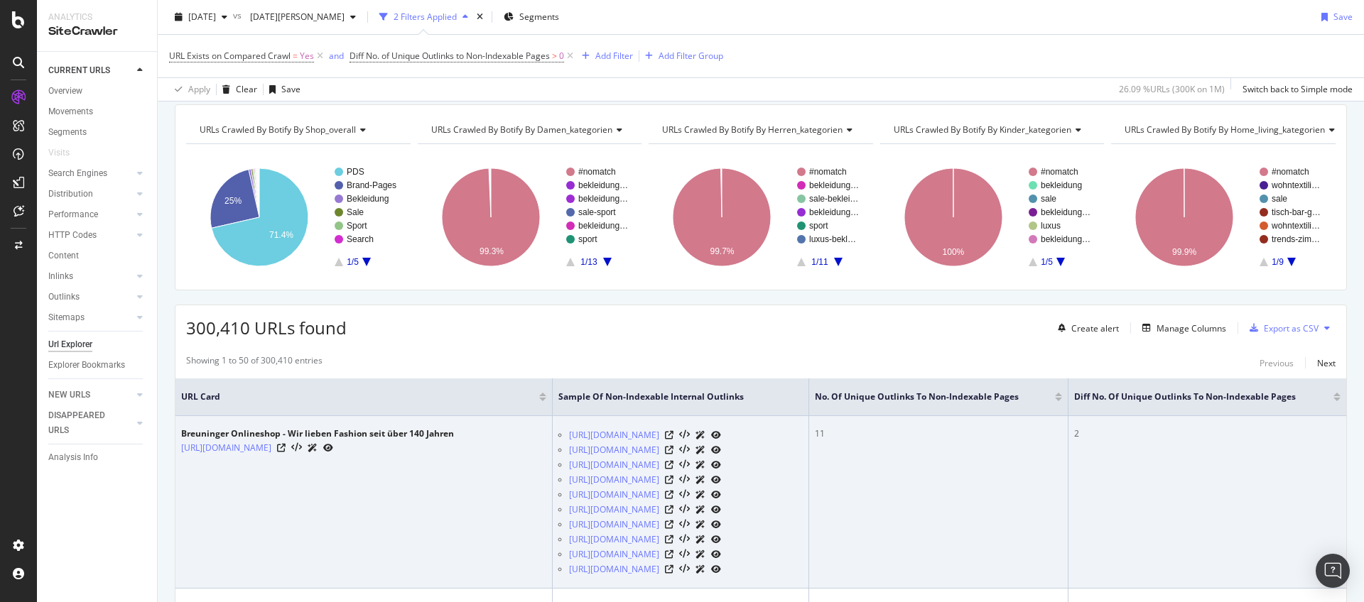
drag, startPoint x: 1151, startPoint y: 451, endPoint x: 1191, endPoint y: 452, distance: 39.8
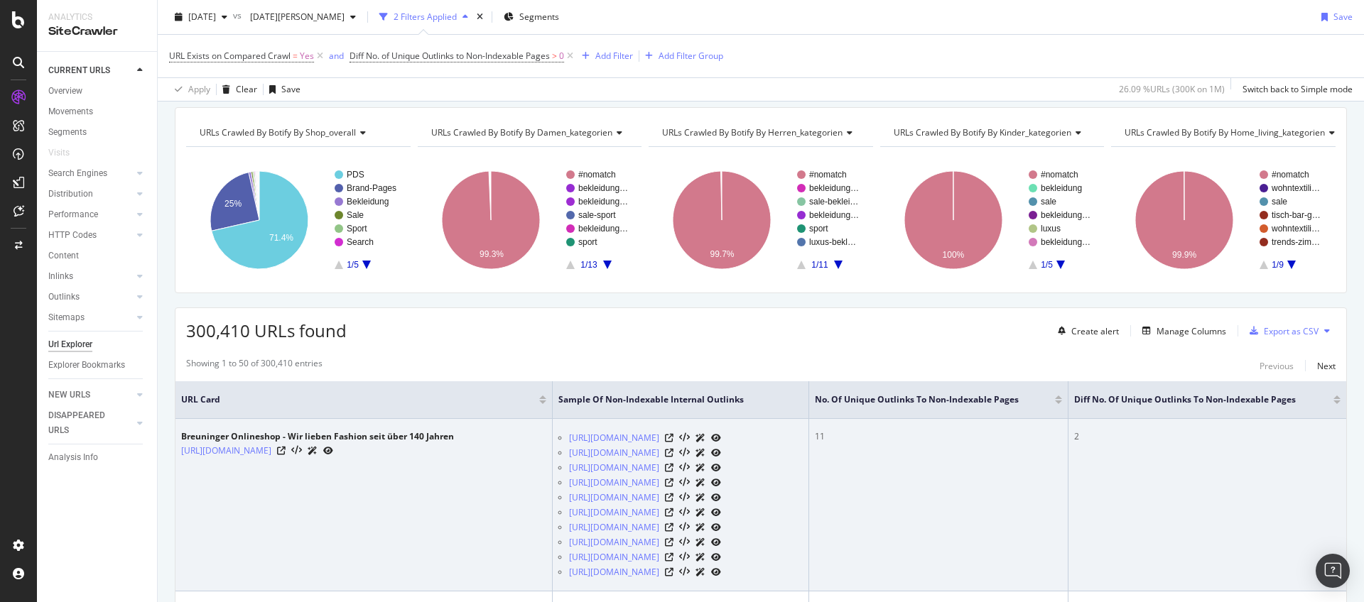
drag, startPoint x: 1195, startPoint y: 452, endPoint x: 1261, endPoint y: 456, distance: 66.9
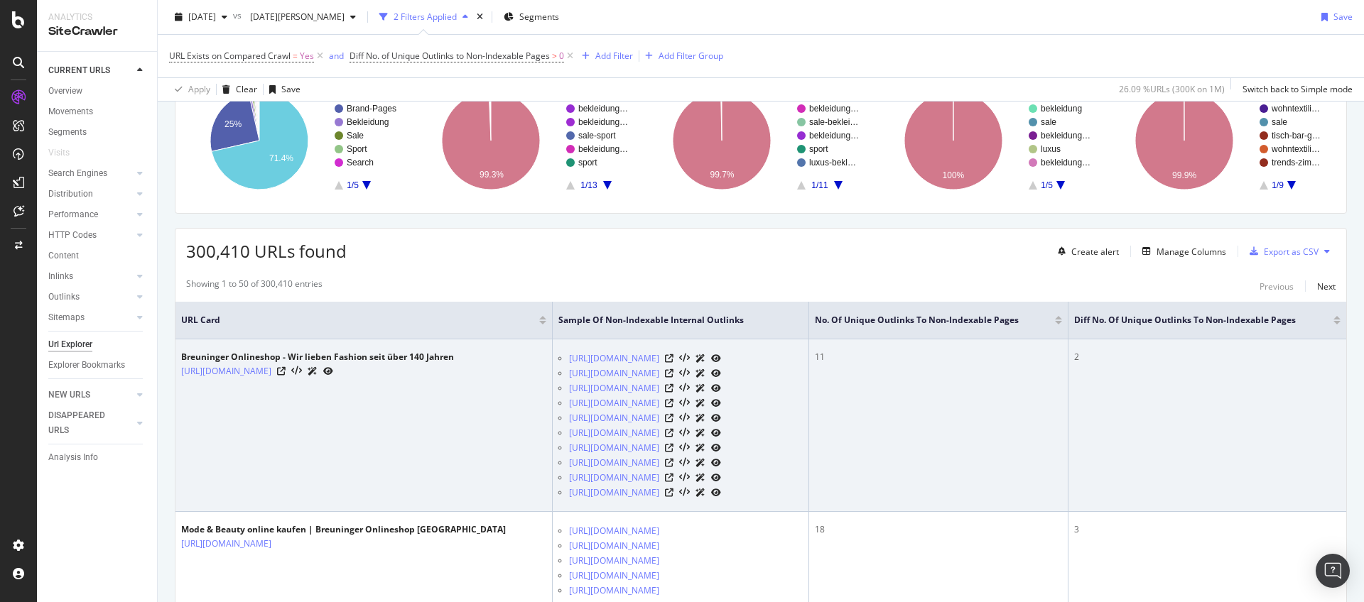
scroll to position [136, 0]
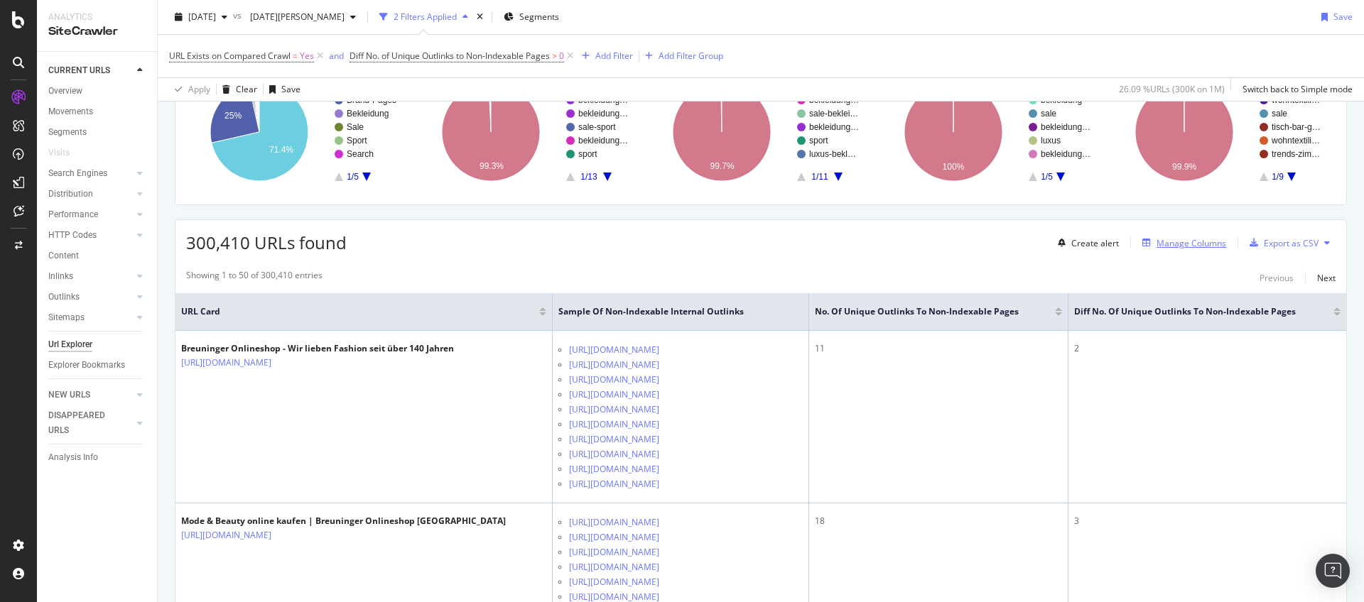
click at [1190, 244] on div "Manage Columns" at bounding box center [1191, 243] width 70 height 12
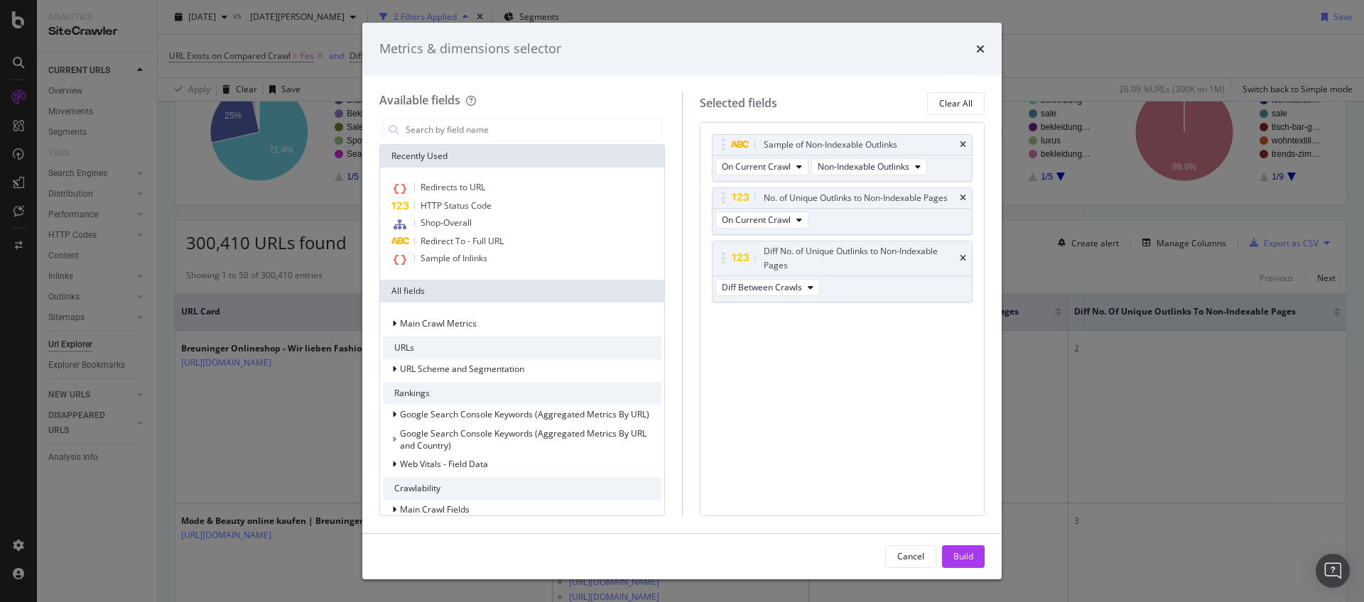
click at [1098, 288] on div "Metrics & dimensions selector Available fields Recently Used Redirects to URL H…" at bounding box center [682, 301] width 1364 height 602
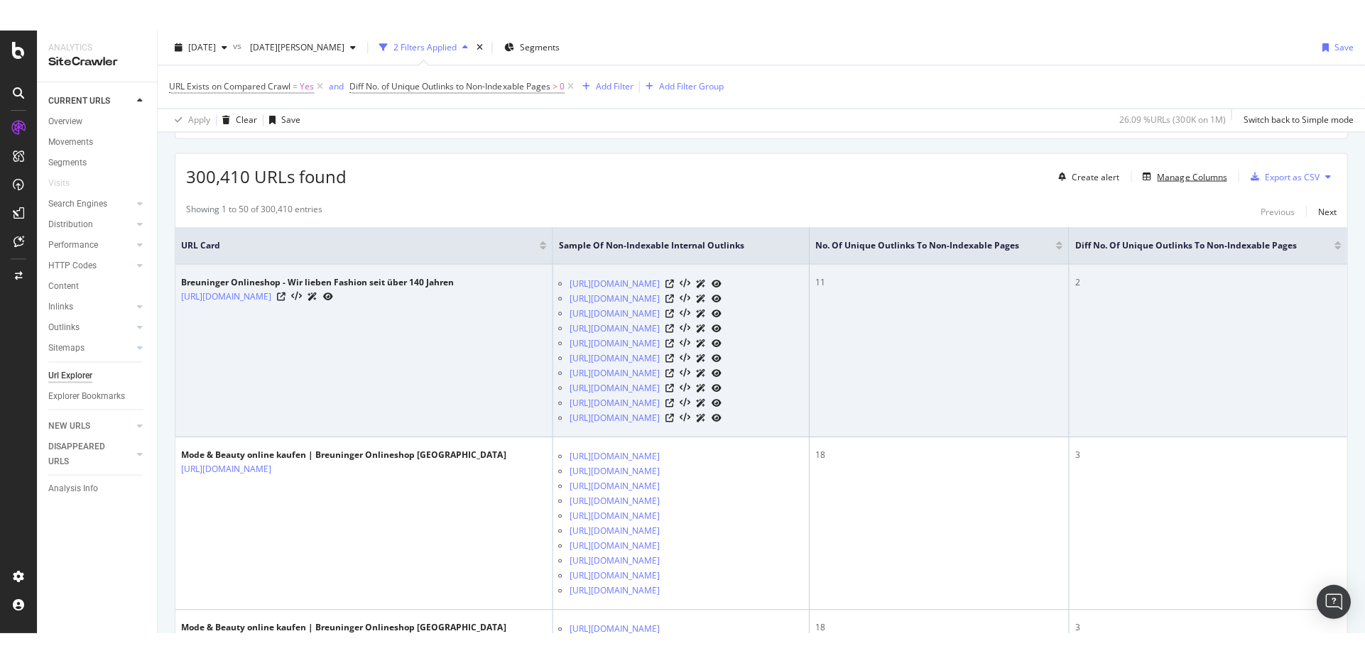
scroll to position [239, 0]
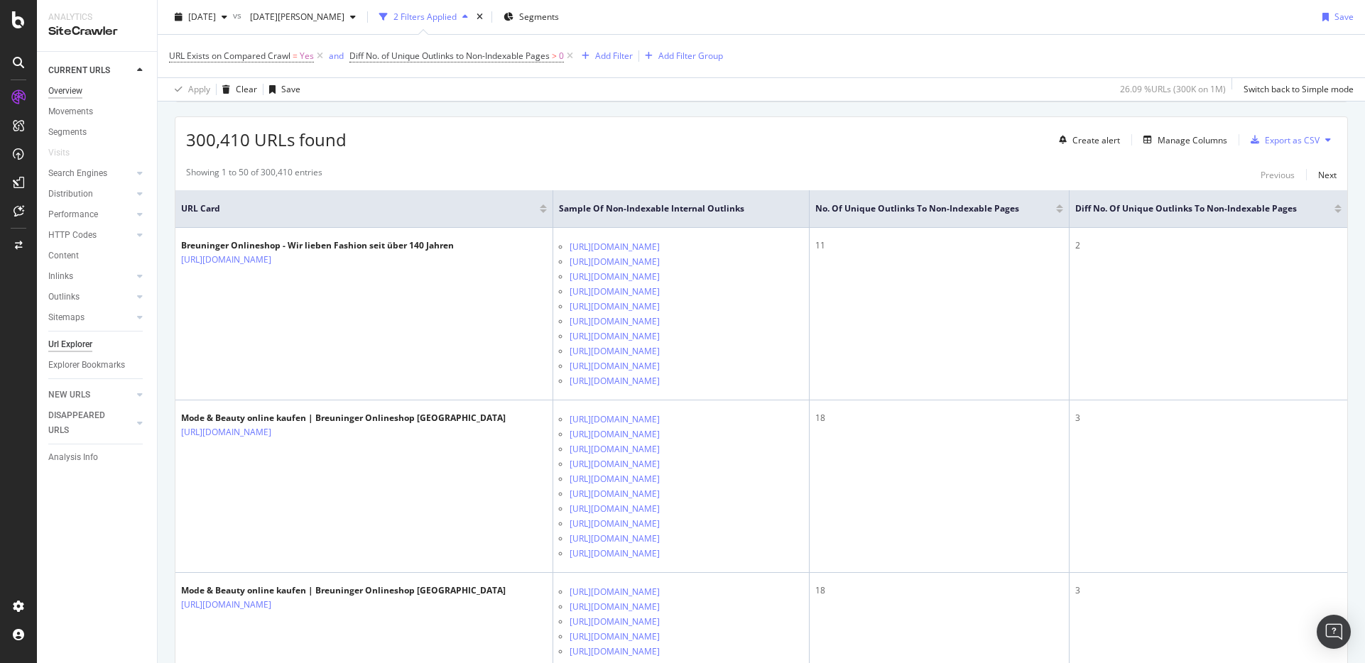
click at [67, 89] on div "Overview" at bounding box center [65, 91] width 34 height 15
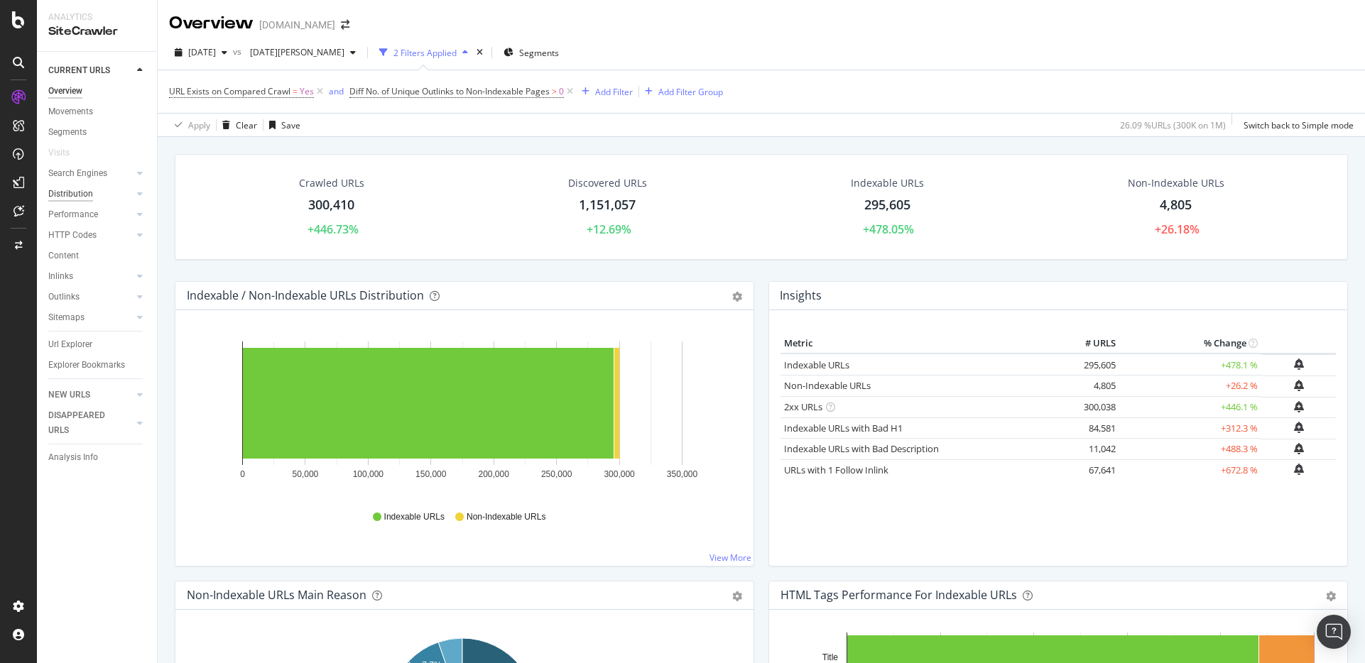
click at [89, 195] on div "Distribution" at bounding box center [70, 194] width 45 height 15
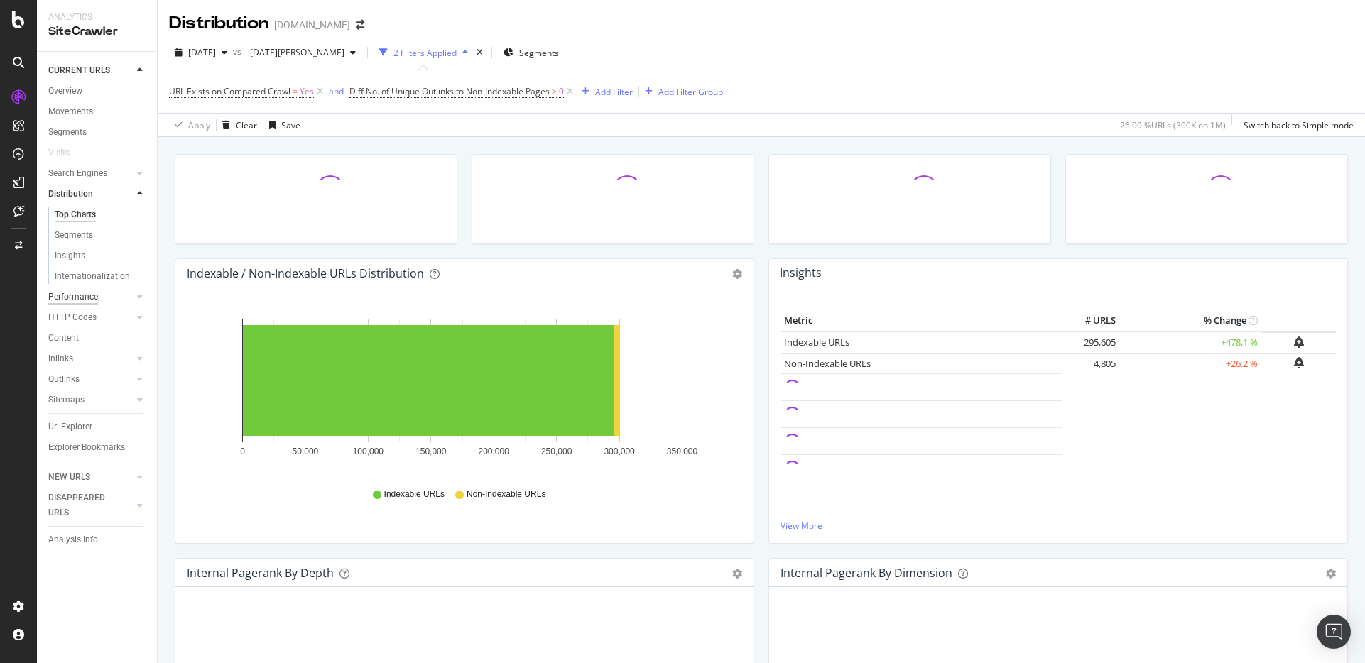
click at [83, 298] on div "Performance" at bounding box center [73, 297] width 50 height 15
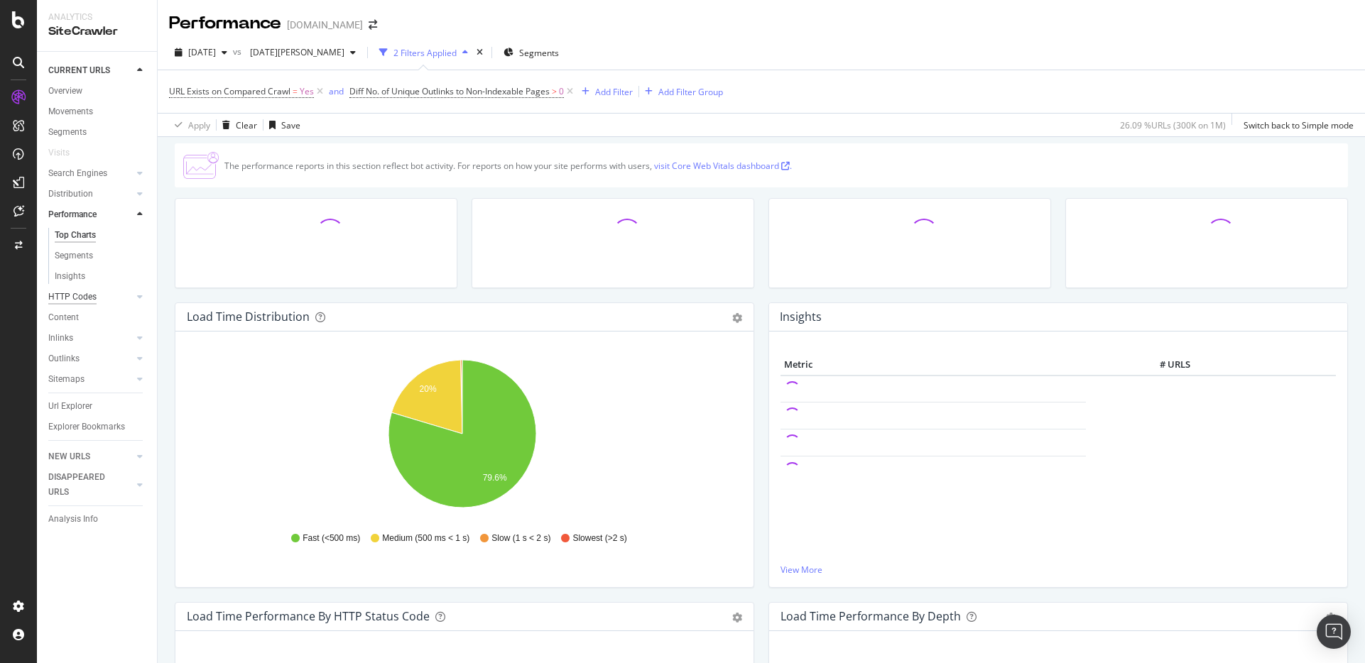
click at [87, 299] on div "HTTP Codes" at bounding box center [72, 297] width 48 height 15
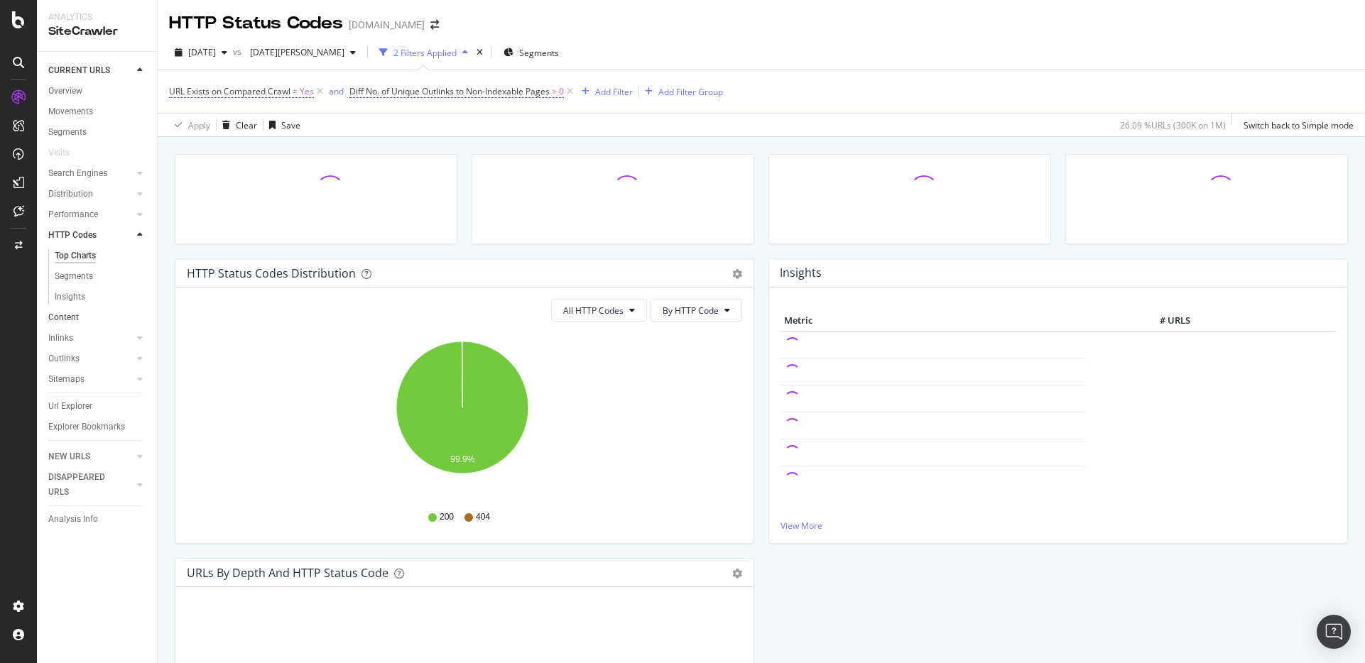
click at [79, 316] on link "Content" at bounding box center [97, 317] width 99 height 15
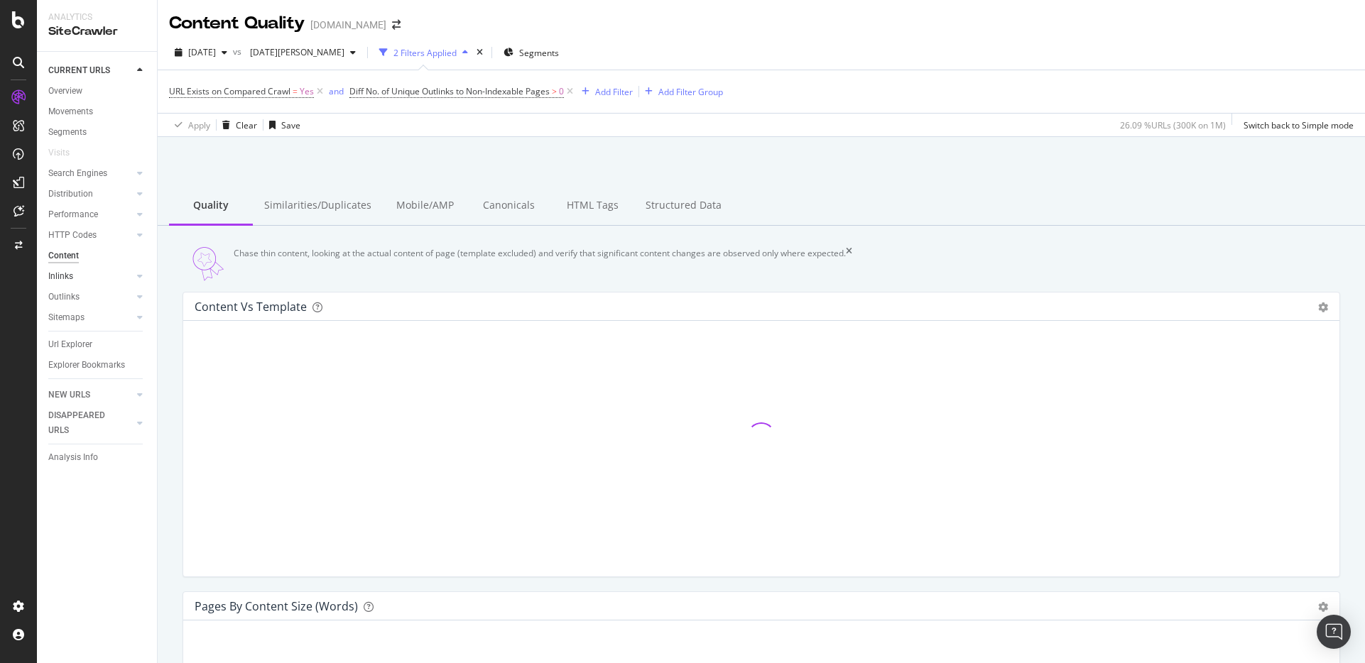
click at [102, 276] on link "Inlinks" at bounding box center [90, 276] width 85 height 15
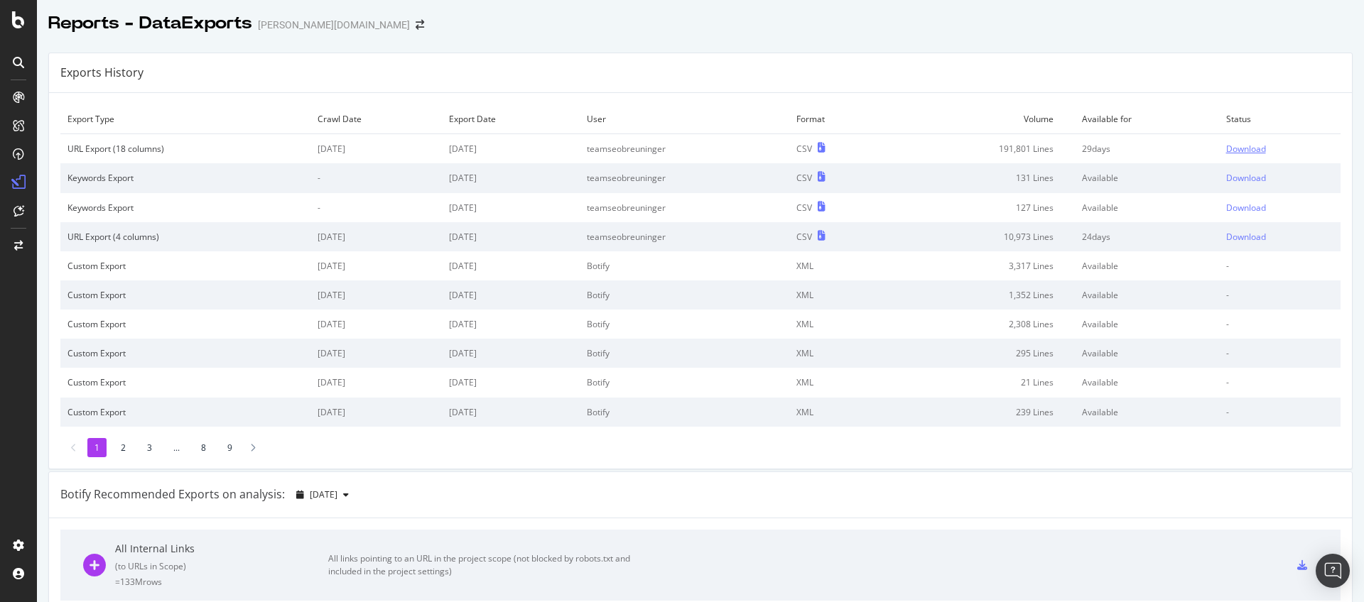
click at [1219, 158] on td "Download" at bounding box center [1279, 149] width 121 height 30
click at [1226, 152] on div "Download" at bounding box center [1246, 149] width 40 height 12
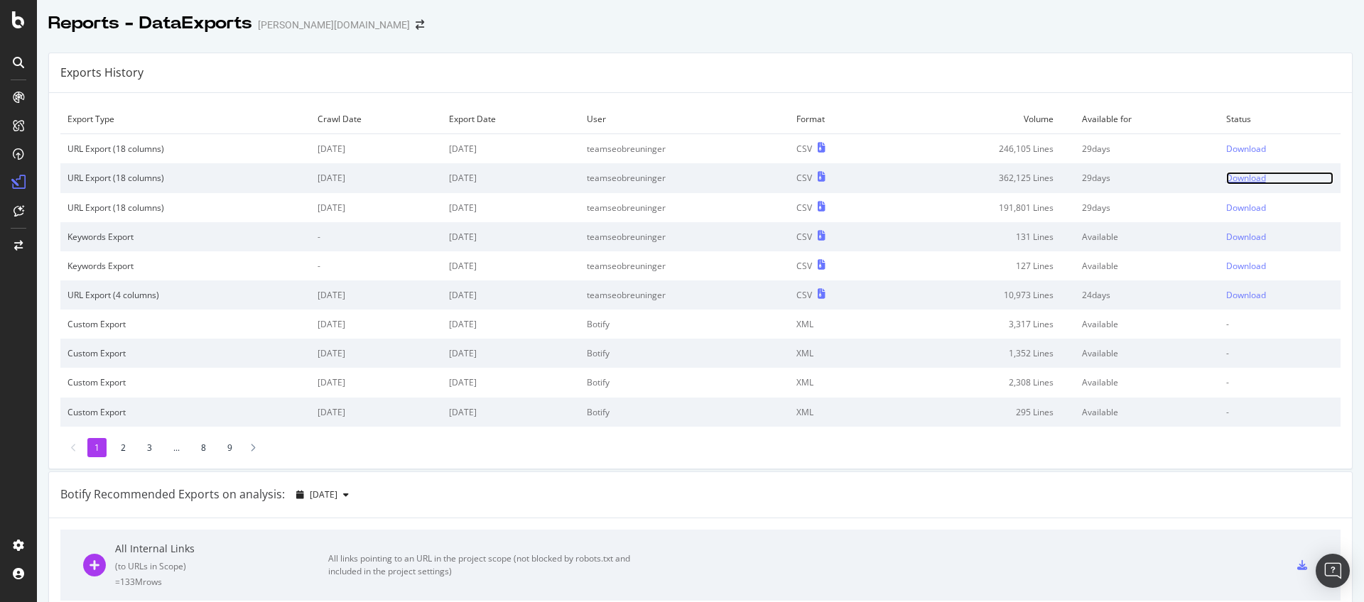
click at [1226, 177] on div "Download" at bounding box center [1246, 178] width 40 height 12
click at [1226, 150] on div "Download" at bounding box center [1246, 149] width 40 height 12
